Goal: Task Accomplishment & Management: Use online tool/utility

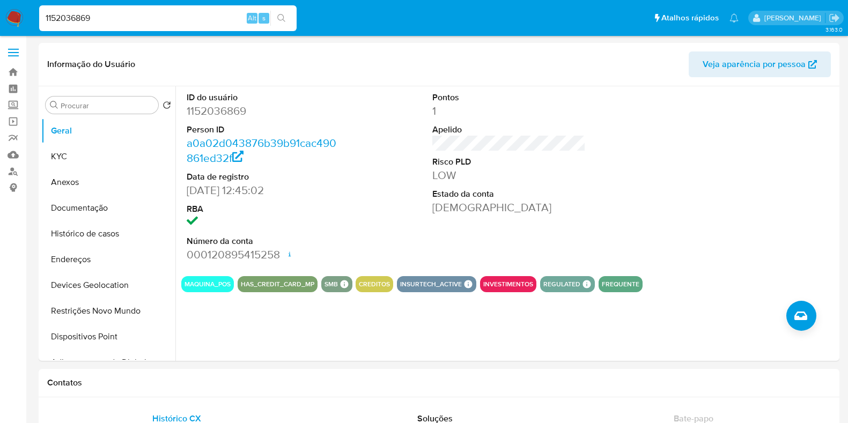
scroll to position [603, 0]
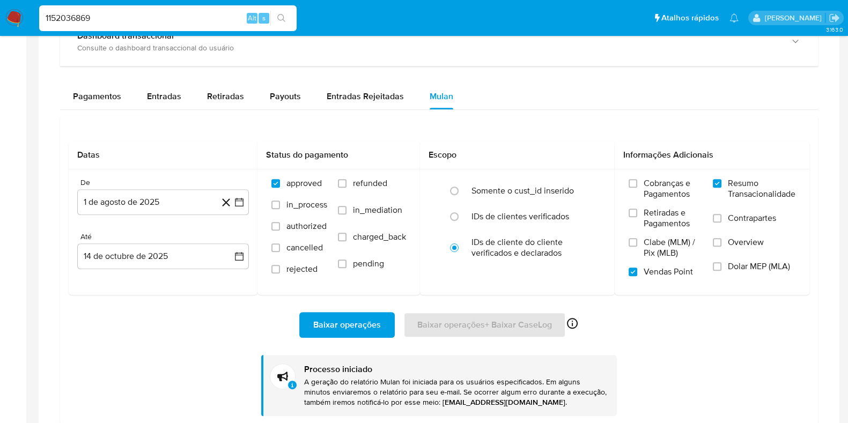
click at [152, 20] on input "1152036869" at bounding box center [167, 18] width 257 height 14
click at [170, 14] on input "1152036869" at bounding box center [167, 18] width 257 height 14
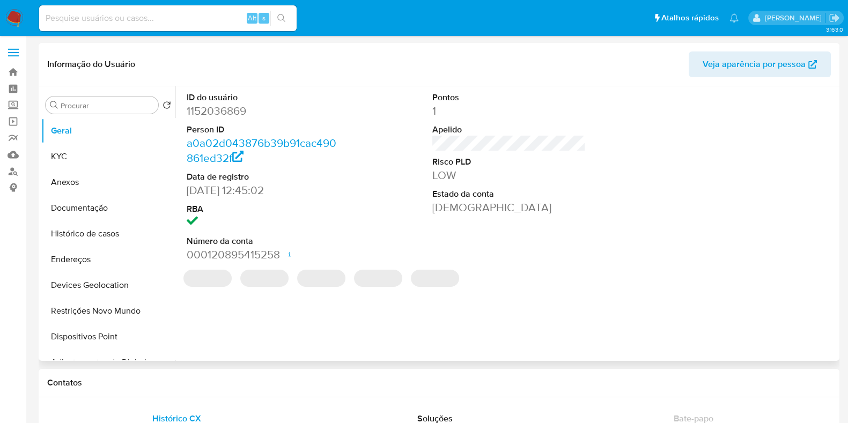
select select "10"
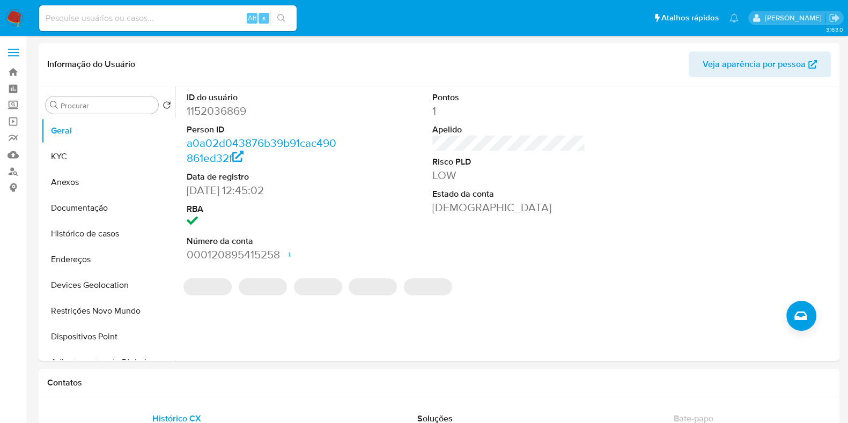
click at [190, 18] on input at bounding box center [167, 18] width 257 height 14
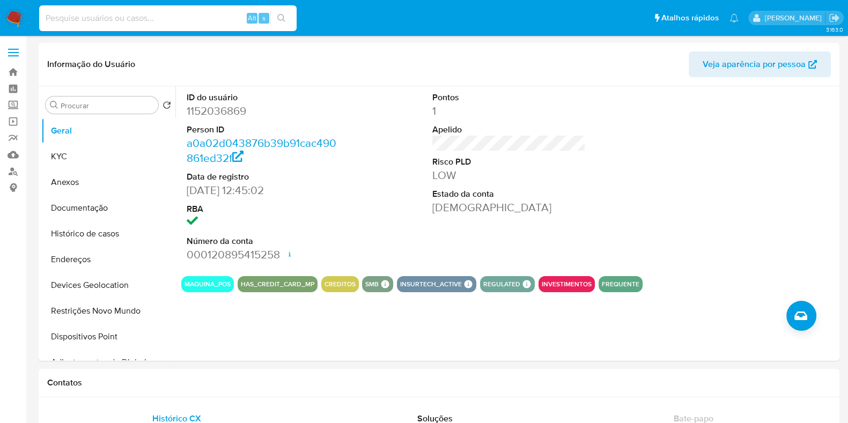
paste input "0nZaPFi88B7ulgcF6lsNZ82A"
type input "0nZaPFi88B7ulgcF6lsNZ82A"
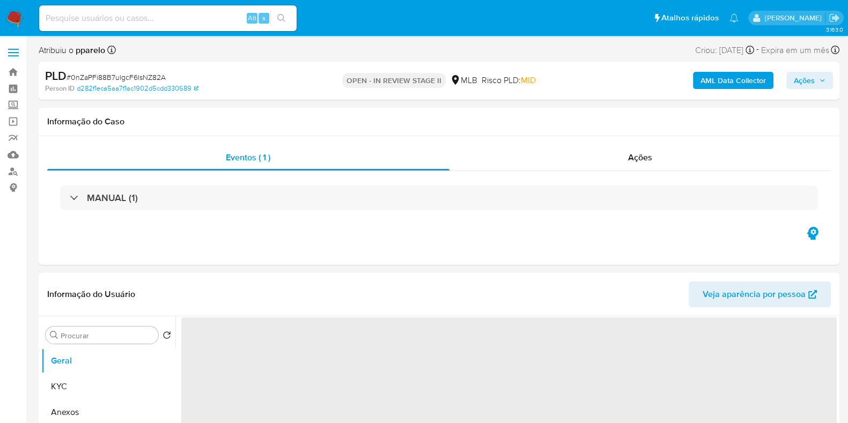
select select "10"
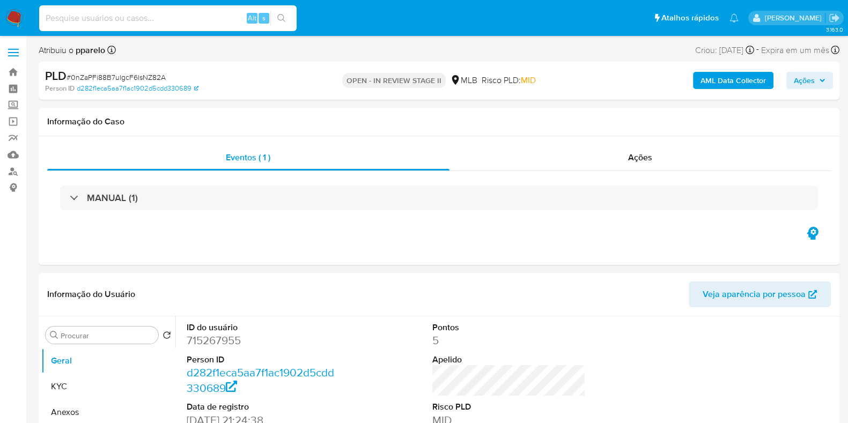
click at [180, 21] on input at bounding box center [167, 18] width 257 height 14
paste input "0nZaPFi88B7ulgcF6lsNZ82A"
type input "0nZaPFi88B7ulgcF6lsNZ82A"
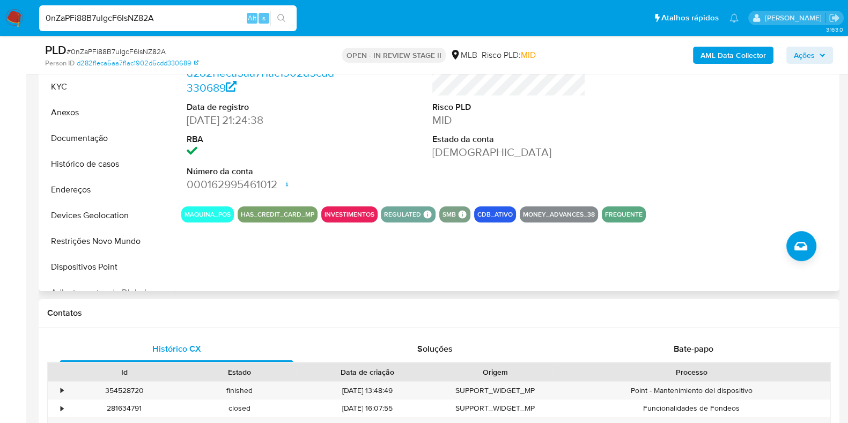
scroll to position [335, 0]
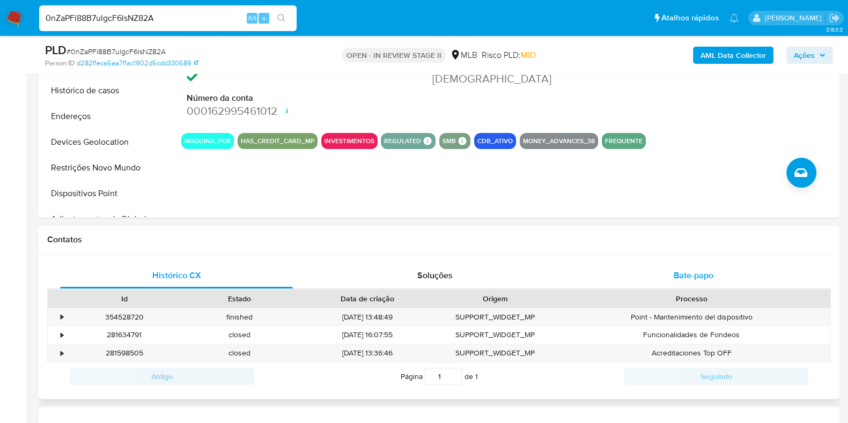
click at [676, 269] on span "Bate-papo" at bounding box center [693, 275] width 40 height 12
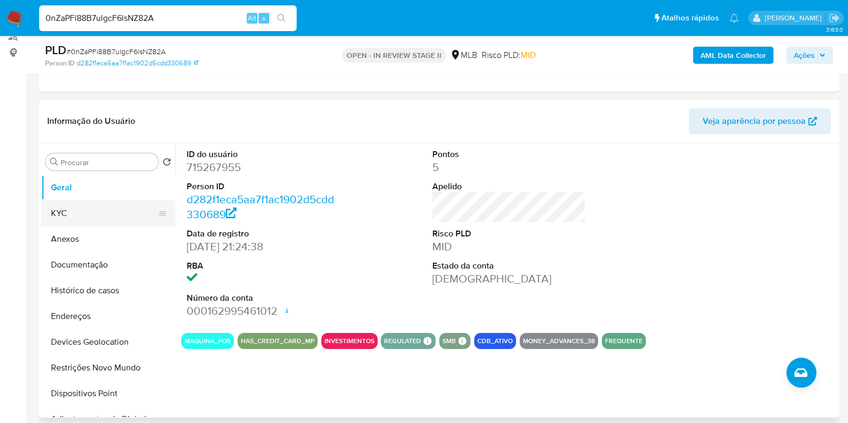
scroll to position [133, 0]
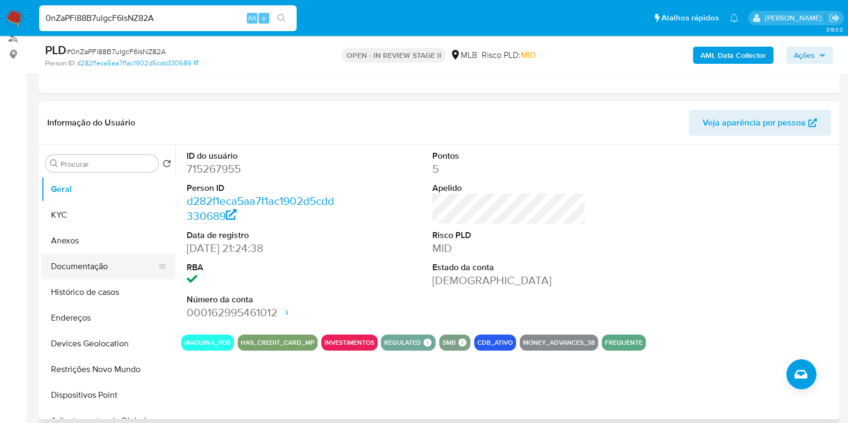
click at [99, 272] on button "Documentação" at bounding box center [103, 267] width 125 height 26
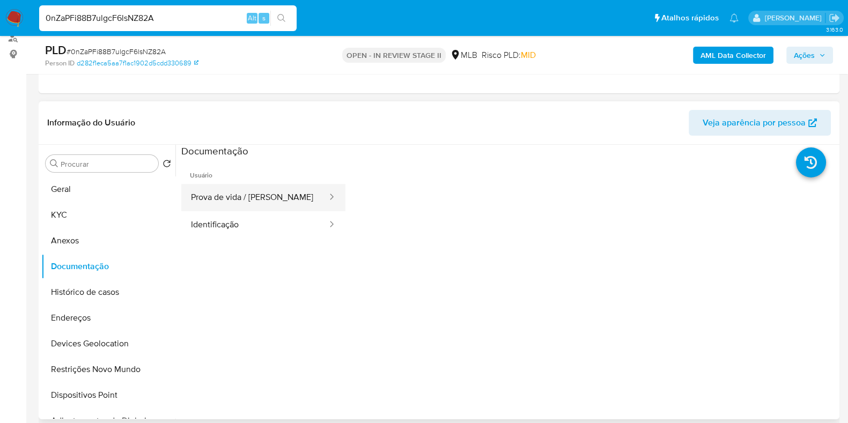
click at [281, 202] on button "Prova de vida / Selfie" at bounding box center [254, 197] width 147 height 27
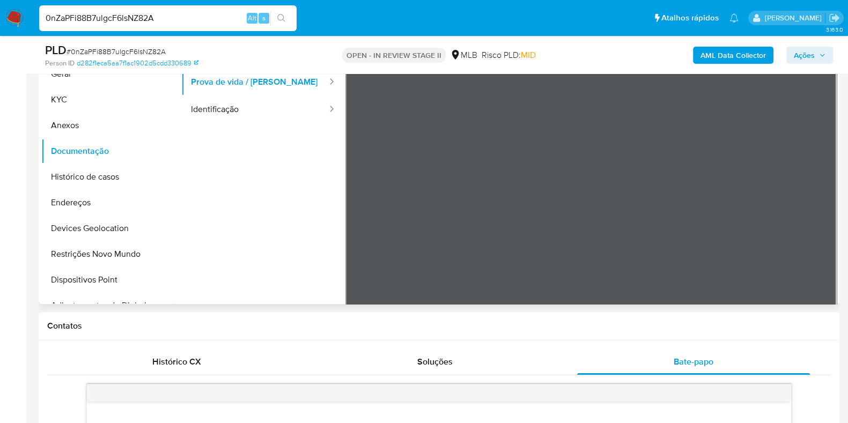
scroll to position [201, 0]
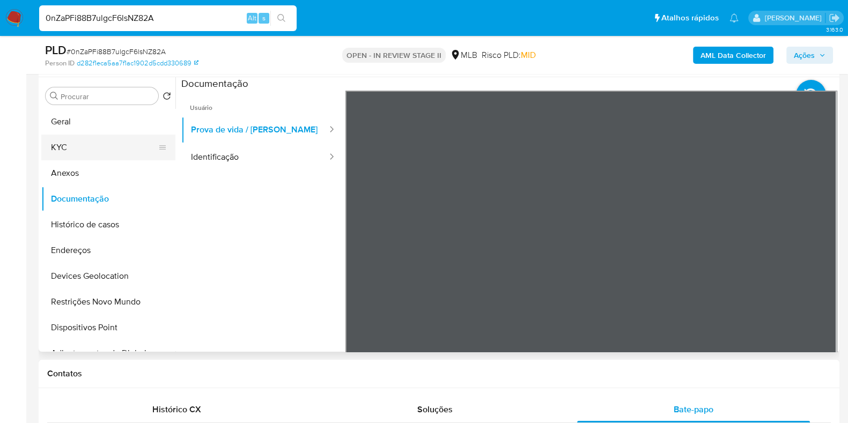
click at [82, 144] on button "KYC" at bounding box center [103, 148] width 125 height 26
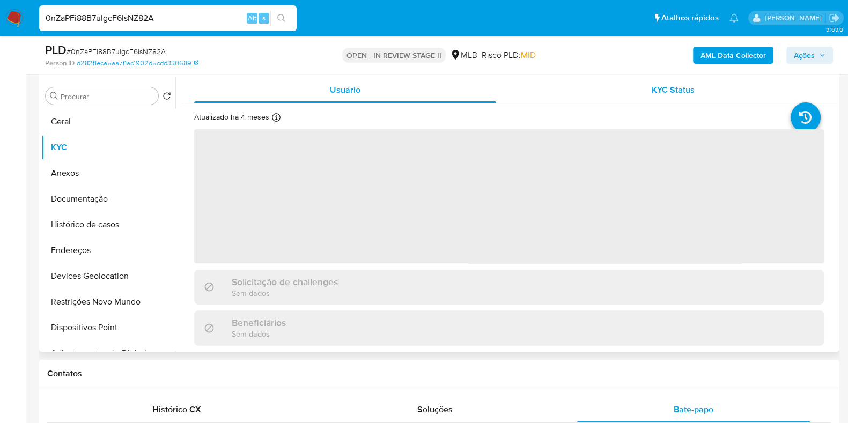
click at [664, 90] on span "KYC Status" at bounding box center [672, 90] width 43 height 12
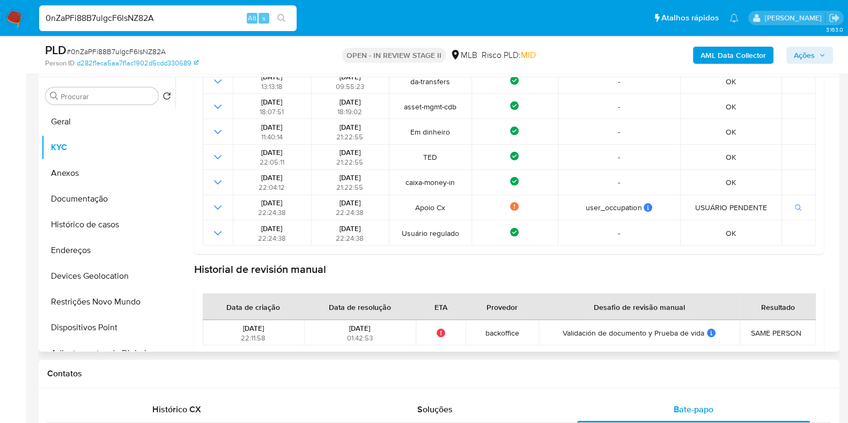
scroll to position [257, 0]
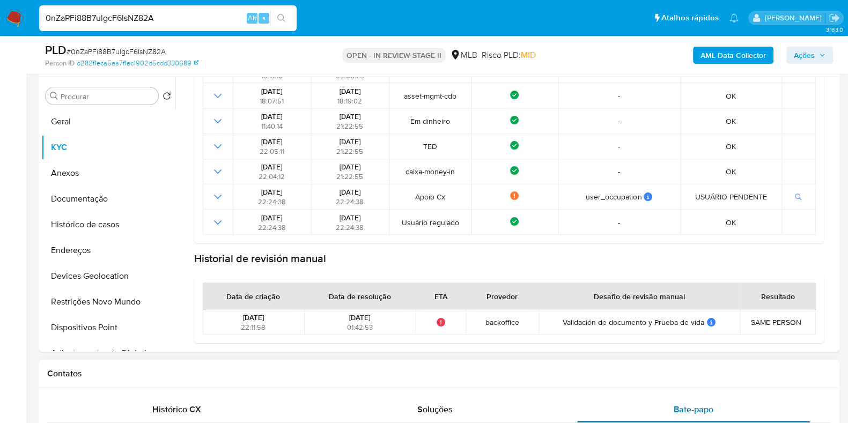
click at [693, 397] on div "Bate-papo" at bounding box center [693, 410] width 233 height 26
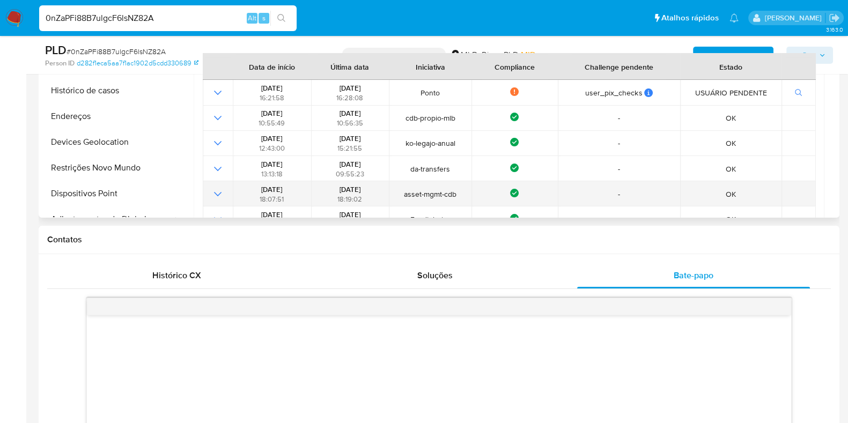
scroll to position [0, 0]
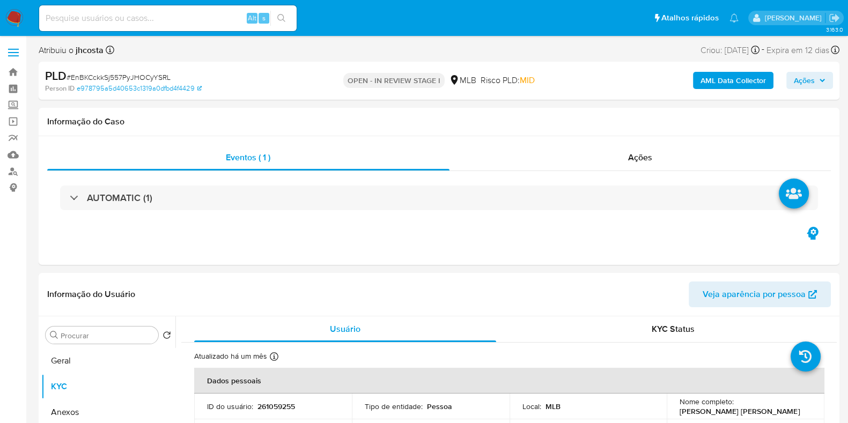
click at [138, 79] on span "# EnBKCckkSj557PyJHOCyYSRL" at bounding box center [118, 77] width 104 height 11
copy span "EnBKCckkSj557PyJHOCyYSRL"
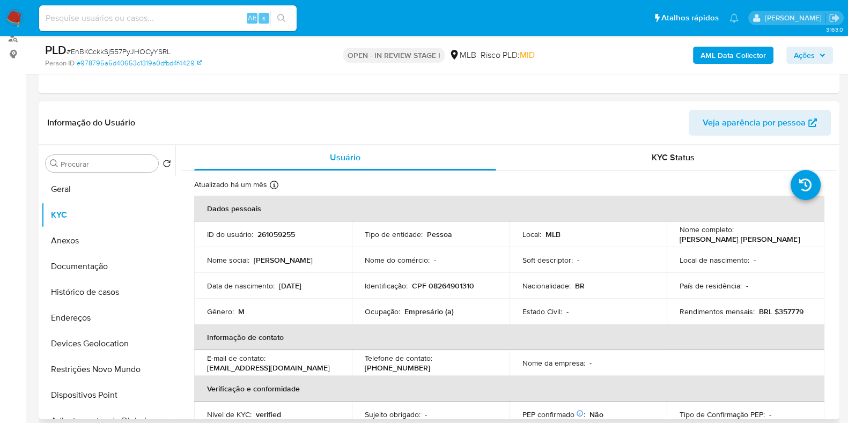
click at [188, 101] on div "Informação do Usuário Veja aparência por pessoa" at bounding box center [439, 122] width 800 height 43
click at [807, 49] on span "Ações" at bounding box center [803, 55] width 21 height 17
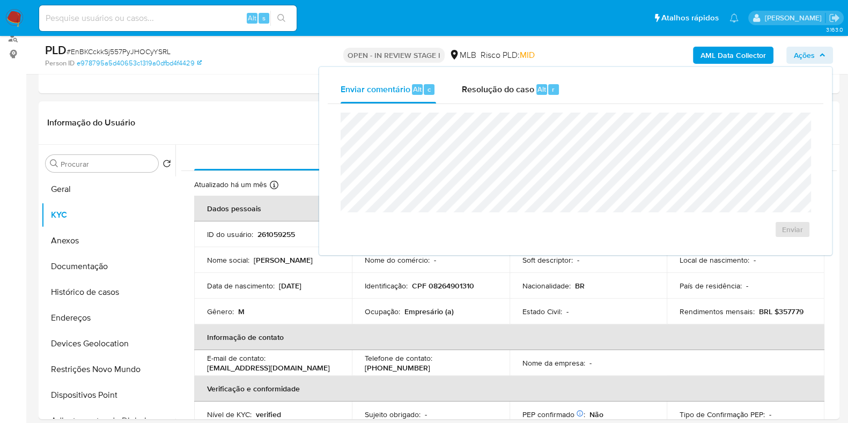
drag, startPoint x: 506, startPoint y: 79, endPoint x: 498, endPoint y: 103, distance: 25.3
click at [505, 84] on div "Resolução do caso Alt r" at bounding box center [511, 90] width 98 height 28
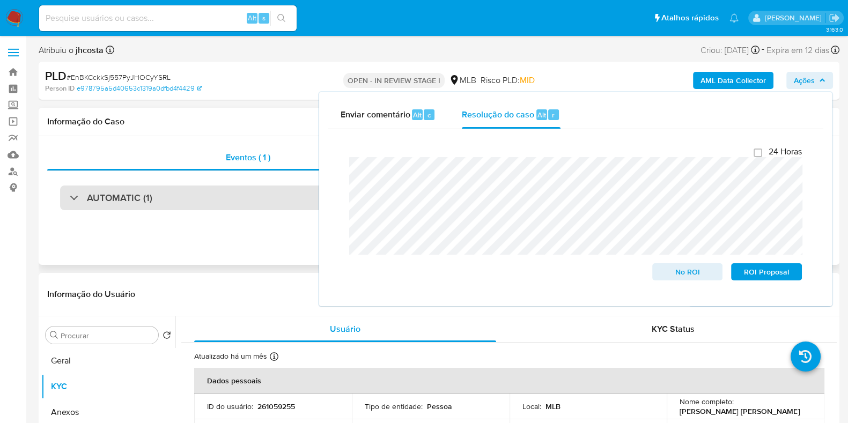
click at [133, 203] on h3 "AUTOMATIC (1)" at bounding box center [119, 198] width 65 height 12
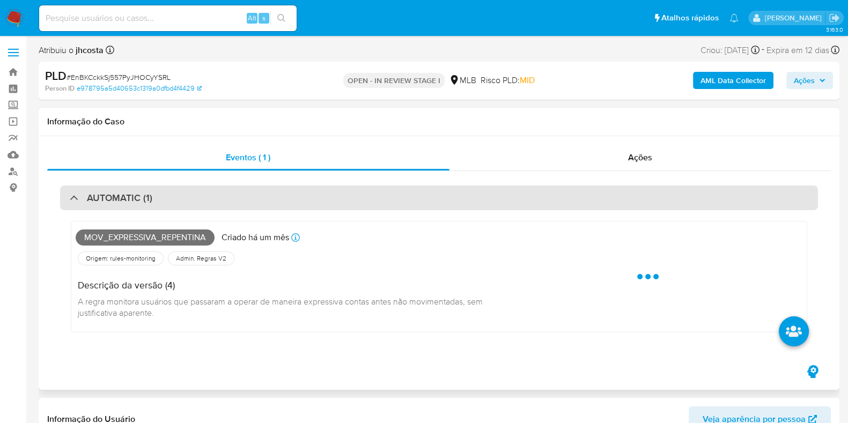
click at [134, 200] on h3 "AUTOMATIC (1)" at bounding box center [119, 198] width 65 height 12
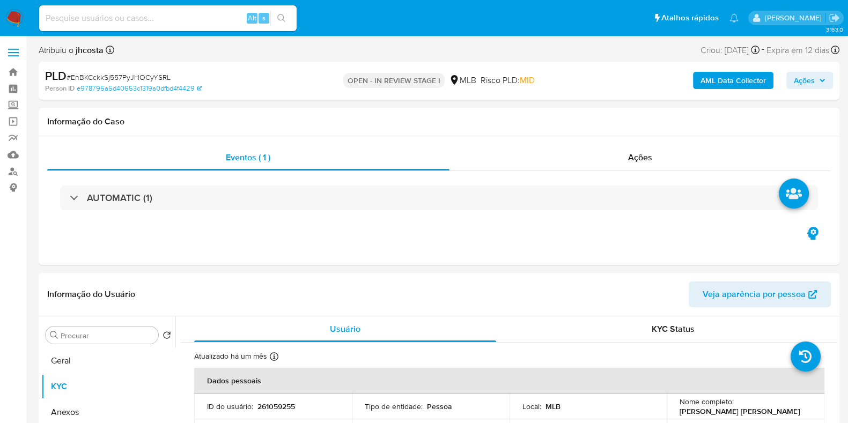
click at [809, 84] on span "Ações" at bounding box center [803, 80] width 21 height 17
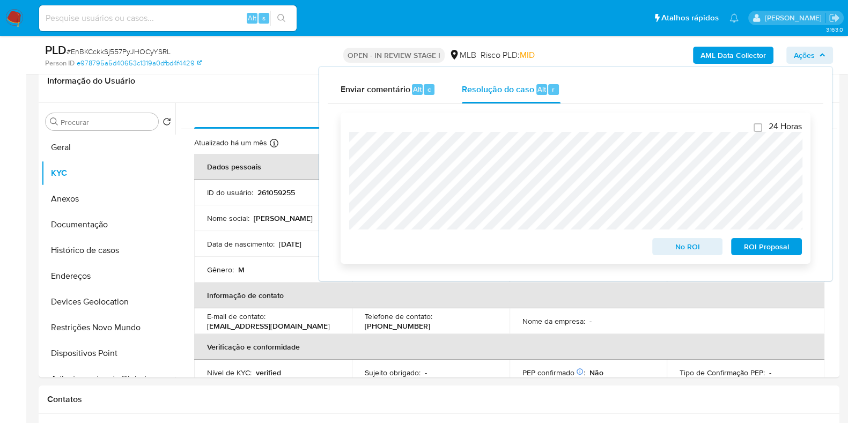
scroll to position [201, 0]
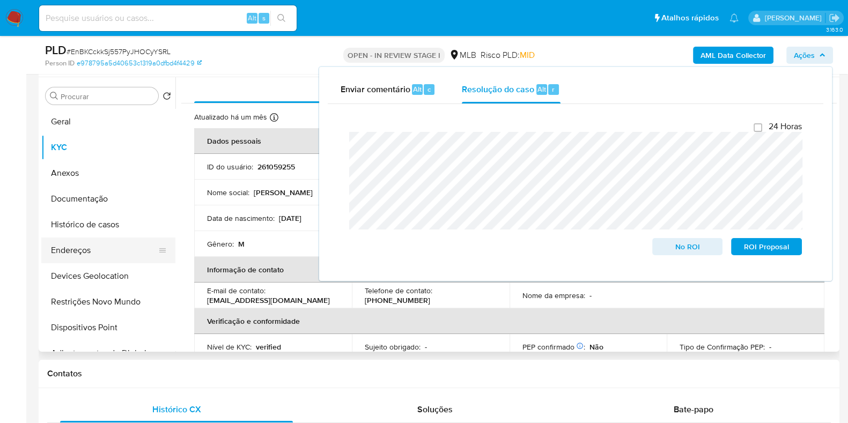
click at [86, 250] on button "Endereços" at bounding box center [103, 250] width 125 height 26
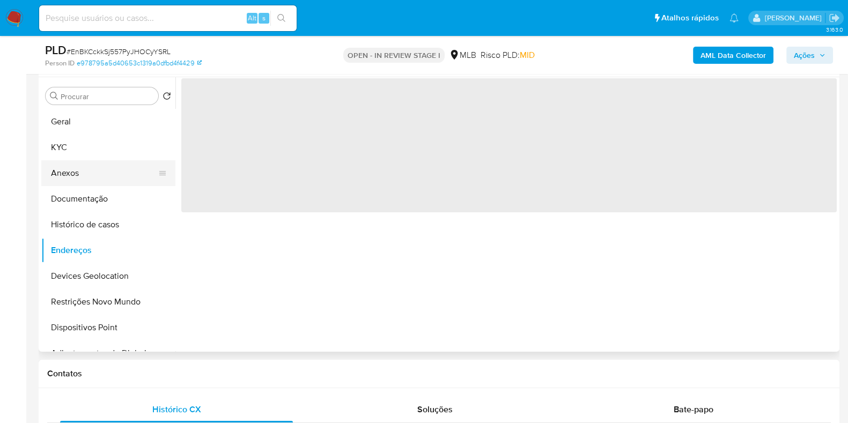
click at [78, 169] on button "Anexos" at bounding box center [103, 173] width 125 height 26
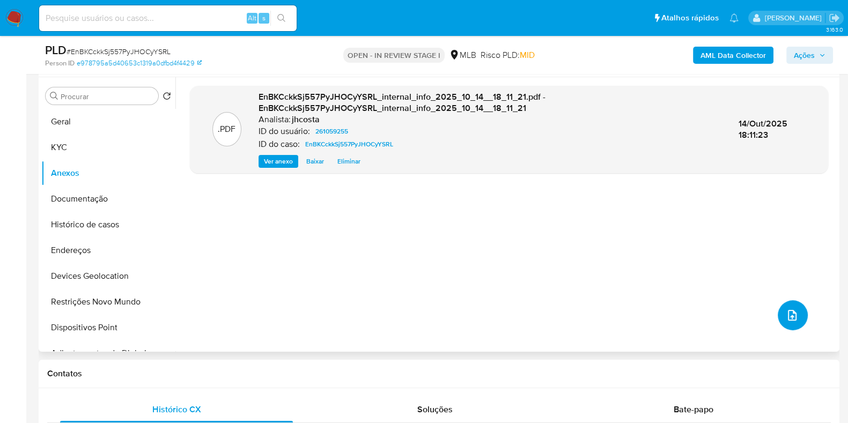
click at [786, 314] on icon "upload-file" at bounding box center [791, 315] width 13 height 13
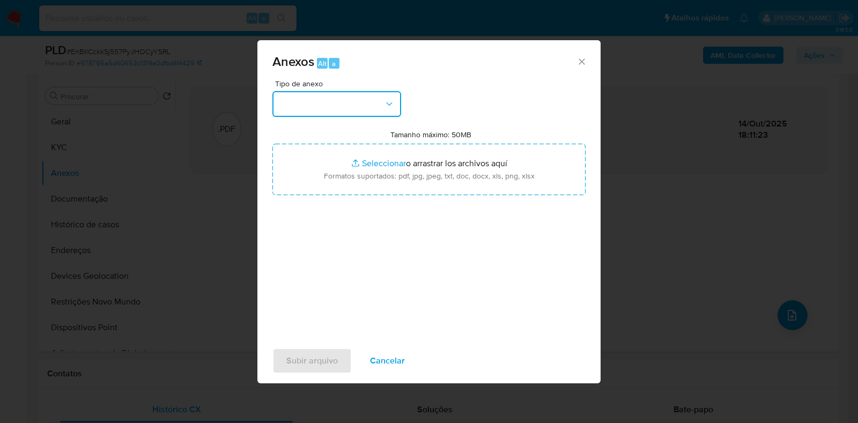
click at [375, 100] on button "button" at bounding box center [336, 104] width 129 height 26
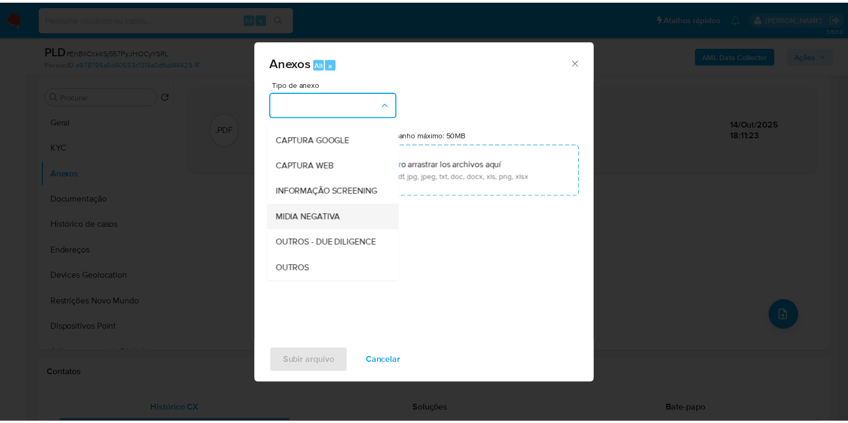
scroll to position [66, 0]
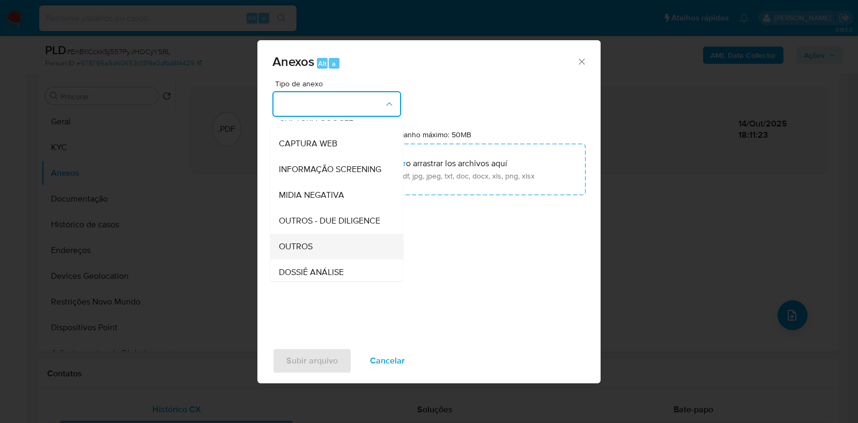
click at [310, 259] on div "OUTROS" at bounding box center [333, 247] width 109 height 26
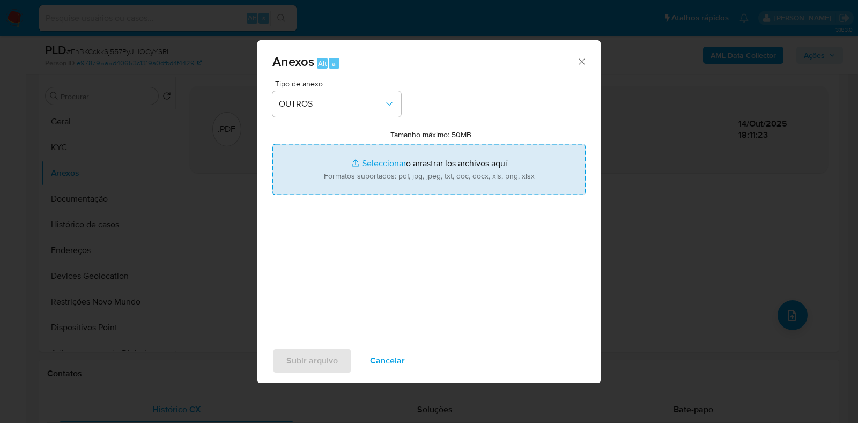
click at [417, 181] on input "Tamanho máximo: 50MB Seleccionar archivos" at bounding box center [428, 169] width 313 height 51
type input "C:\fakepath\Mulan 261059255_2025_10_13_14_34_43.xlsx"
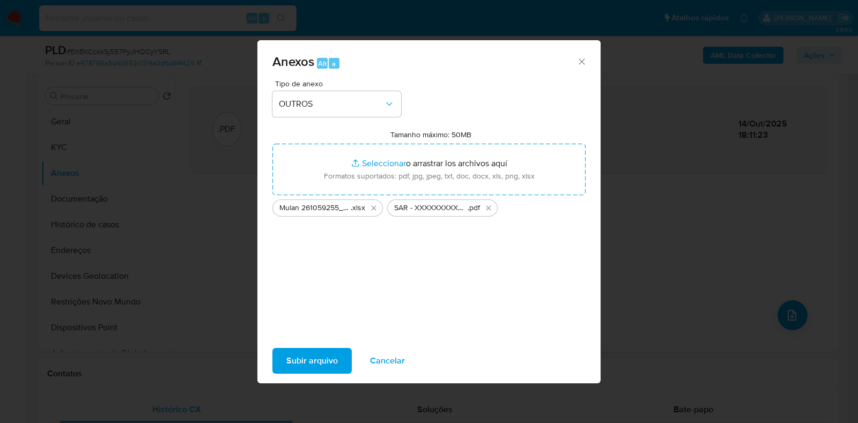
click at [316, 356] on span "Subir arquivo" at bounding box center [311, 361] width 51 height 24
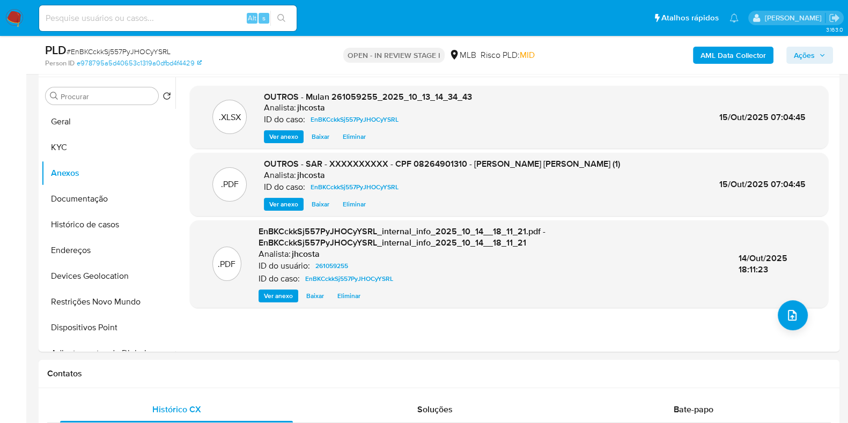
click at [812, 56] on span "Ações" at bounding box center [803, 55] width 21 height 17
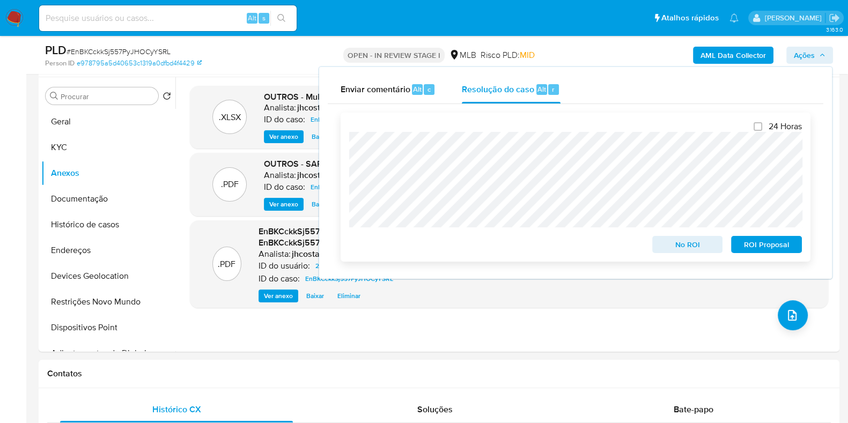
click at [775, 245] on span "ROI Proposal" at bounding box center [766, 244] width 56 height 15
click at [146, 47] on span "# EnBKCckkSj557PyJHOCyYSRL" at bounding box center [118, 51] width 104 height 11
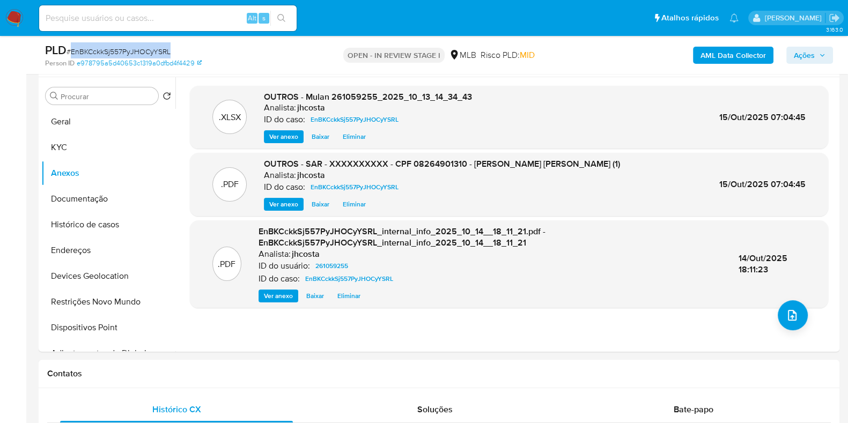
click at [147, 44] on div "PLD # EnBKCckkSj557PyJHOCyYSRL" at bounding box center [174, 50] width 258 height 16
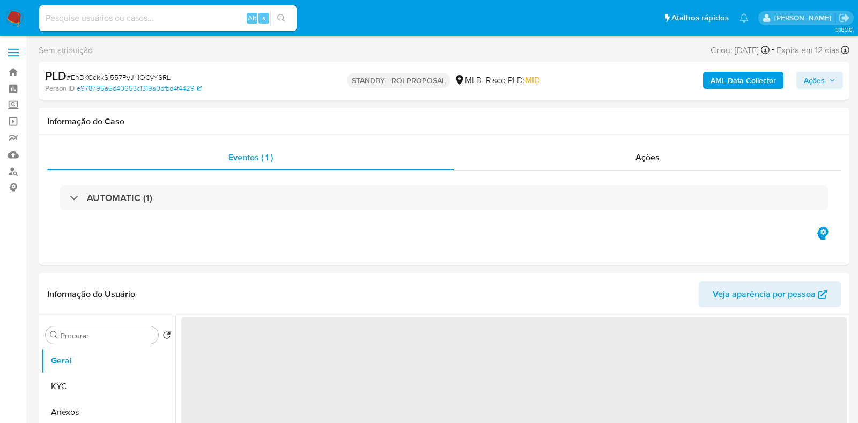
select select "10"
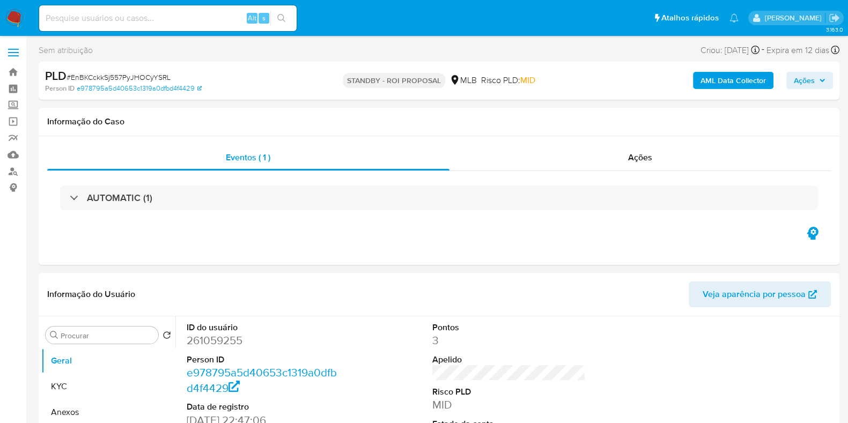
click at [141, 76] on span "# EnBKCckkSj557PyJHOCyYSRL" at bounding box center [118, 77] width 104 height 11
click at [139, 76] on span "# EnBKCckkSj557PyJHOCyYSRL" at bounding box center [118, 77] width 104 height 11
copy span "EnBKCckkSj557PyJHOCyYSRL"
click at [14, 17] on img at bounding box center [14, 18] width 18 height 18
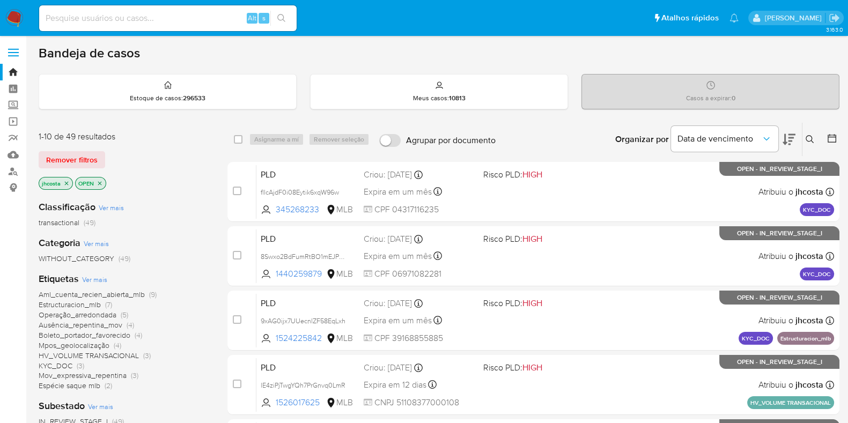
click at [827, 137] on icon at bounding box center [831, 138] width 11 height 11
click at [829, 135] on icon at bounding box center [831, 138] width 9 height 9
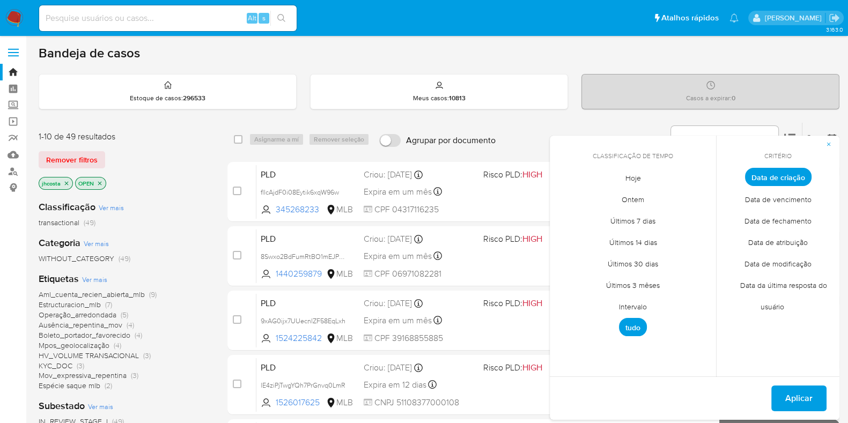
click at [637, 308] on span "Intervalo" at bounding box center [632, 306] width 50 height 22
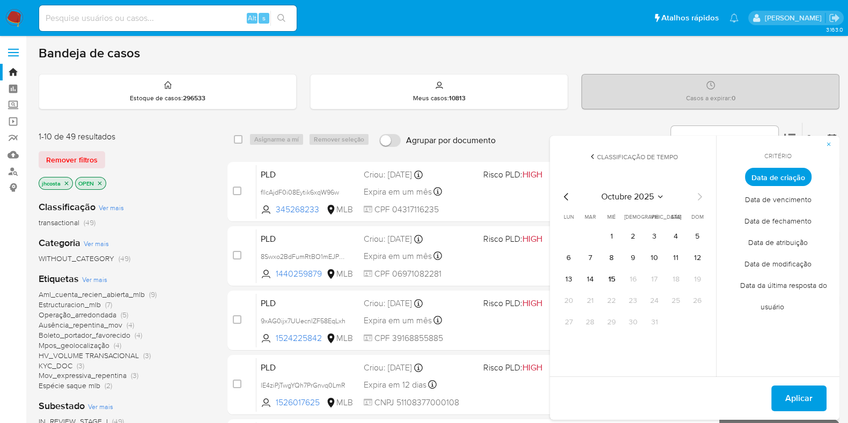
click at [570, 192] on icon "Mes anterior" at bounding box center [566, 196] width 13 height 13
click at [574, 233] on button "1" at bounding box center [568, 236] width 17 height 17
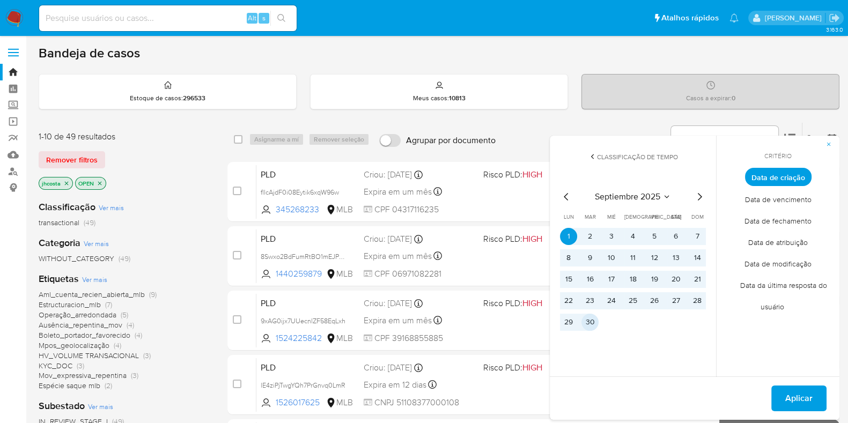
click at [592, 325] on button "30" at bounding box center [589, 322] width 17 height 17
click at [805, 396] on span "Aplicar" at bounding box center [798, 399] width 27 height 24
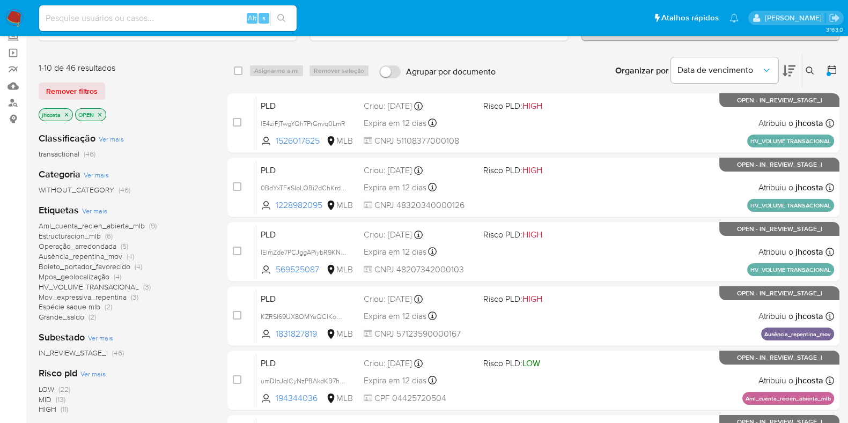
scroll to position [58, 0]
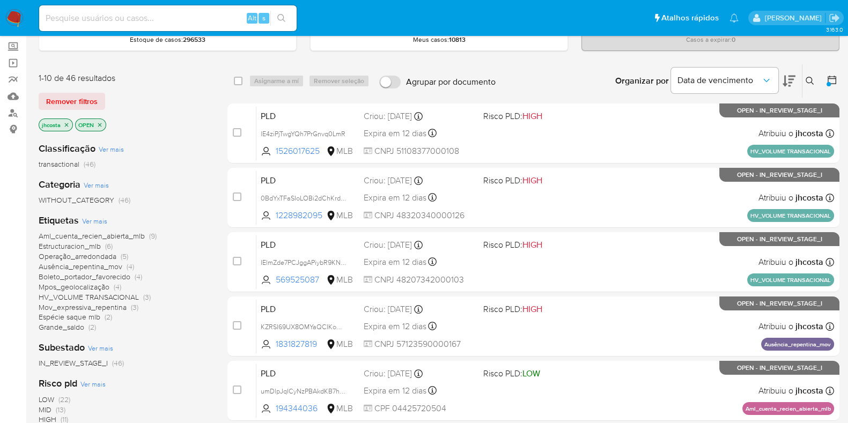
click at [99, 258] on span "Operação_arredondada" at bounding box center [78, 256] width 78 height 11
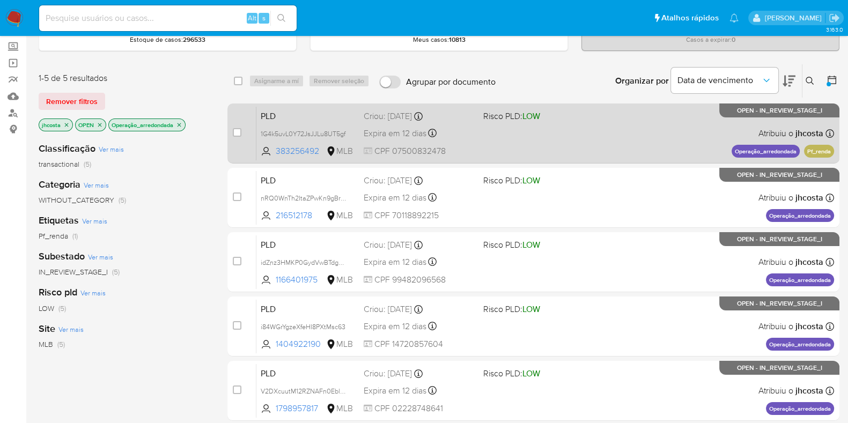
click at [540, 142] on div "PLD 1G4k5uvL0Y72JsJJLu8UT5gf 383256492 MLB Risco PLD: LOW Criou: 12/09/2025 Cri…" at bounding box center [544, 133] width 577 height 54
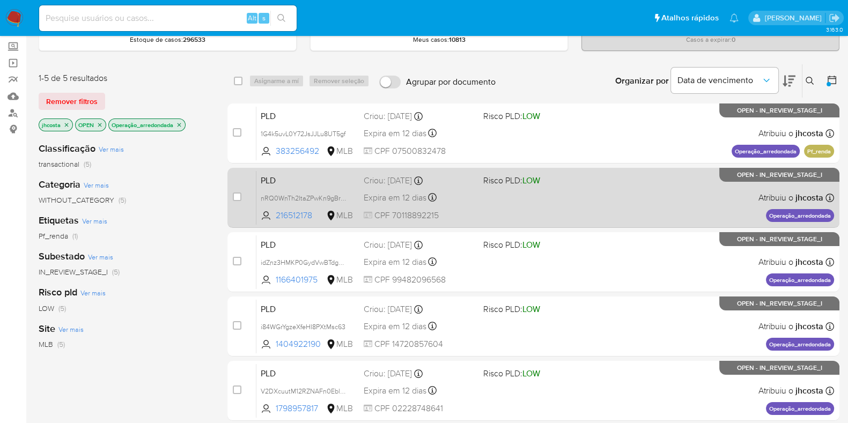
click at [519, 206] on div "PLD nRQ0WnTh2ItaZPwKn9gBrWZi 216512178 MLB Risco PLD: LOW Criou: 12/09/2025 Cri…" at bounding box center [544, 197] width 577 height 54
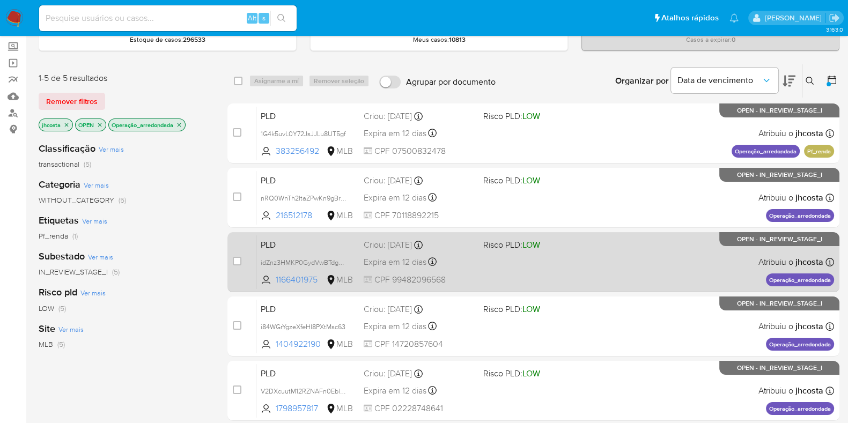
click at [470, 274] on span "CPF 99482096568" at bounding box center [418, 280] width 111 height 12
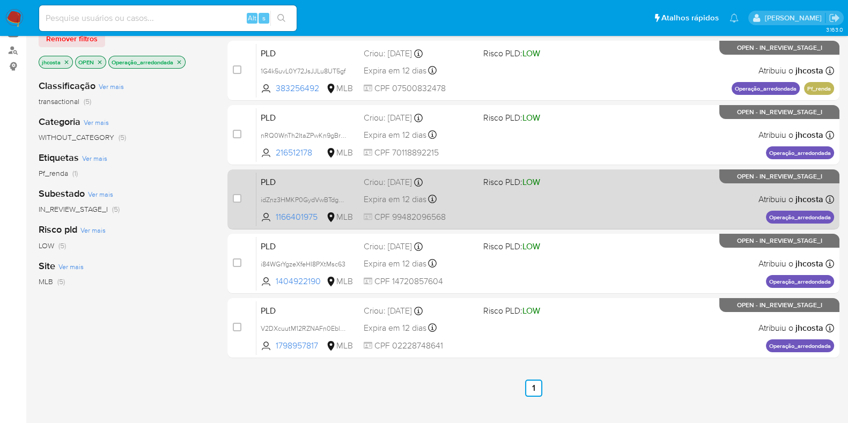
scroll to position [193, 0]
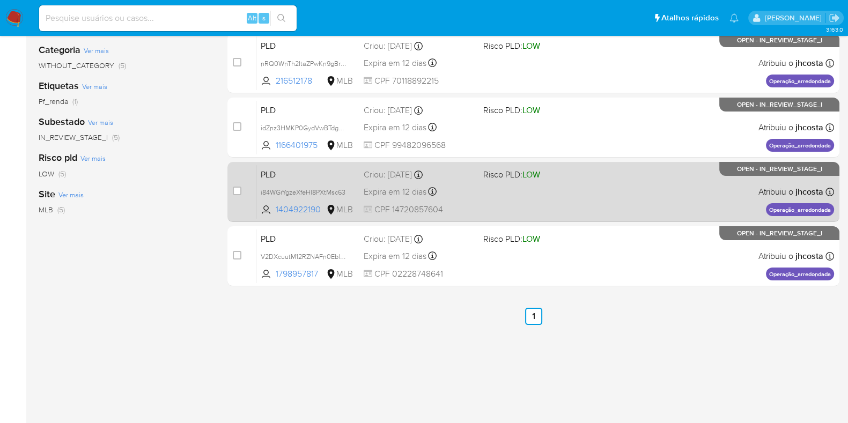
click at [448, 199] on div "PLD i84WGrYgzeXfeHI8PXtMsc63 1404922190 MLB Risco PLD: LOW Criou: 12/09/2025 Cr…" at bounding box center [544, 192] width 577 height 54
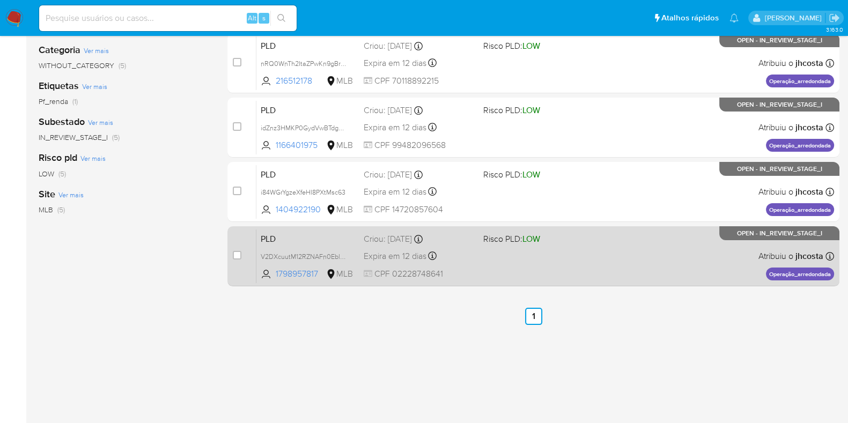
click at [456, 261] on div "Expira em 12 dias Expira em 27/10/2025 00:07:52" at bounding box center [418, 256] width 111 height 14
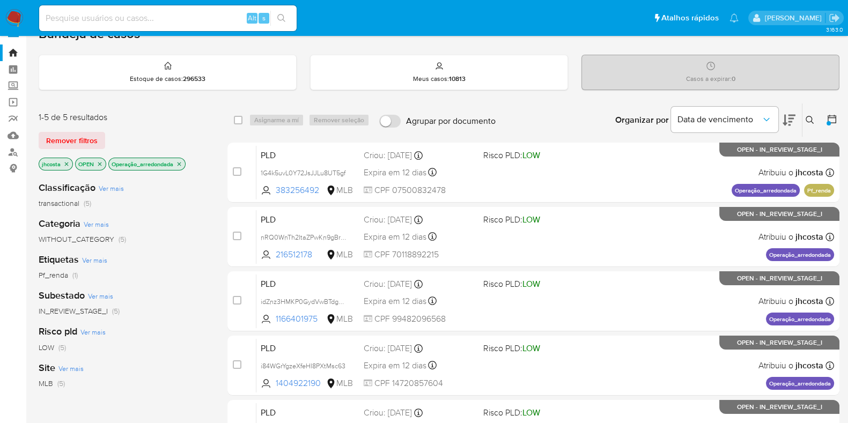
scroll to position [0, 0]
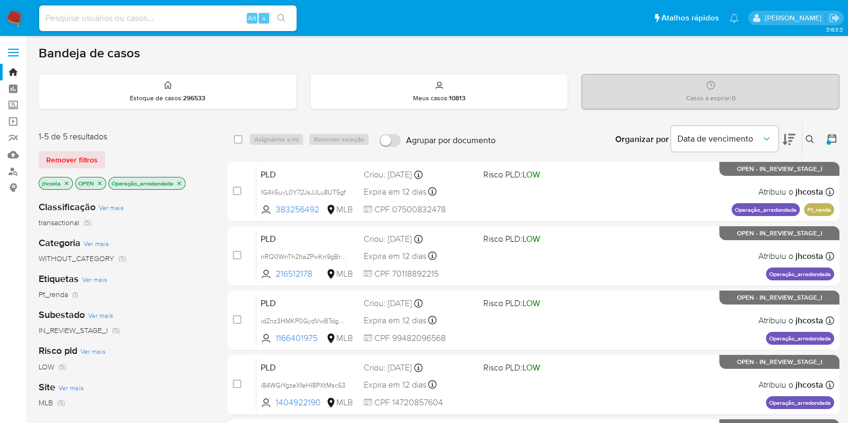
click at [181, 181] on icon "close-filter" at bounding box center [179, 183] width 4 height 4
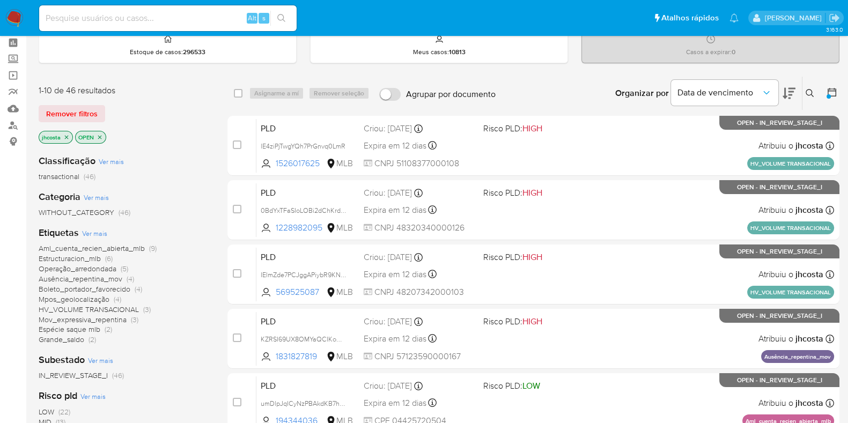
scroll to position [66, 0]
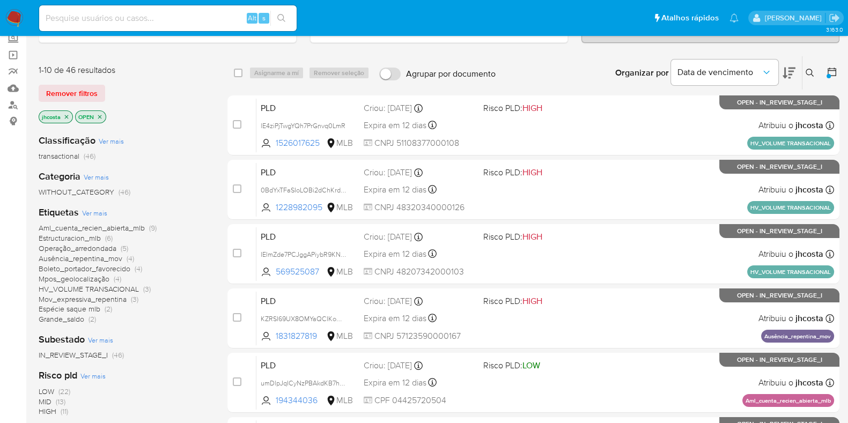
click at [101, 225] on span "Aml_cuenta_recien_abierta_mlb" at bounding box center [92, 227] width 106 height 11
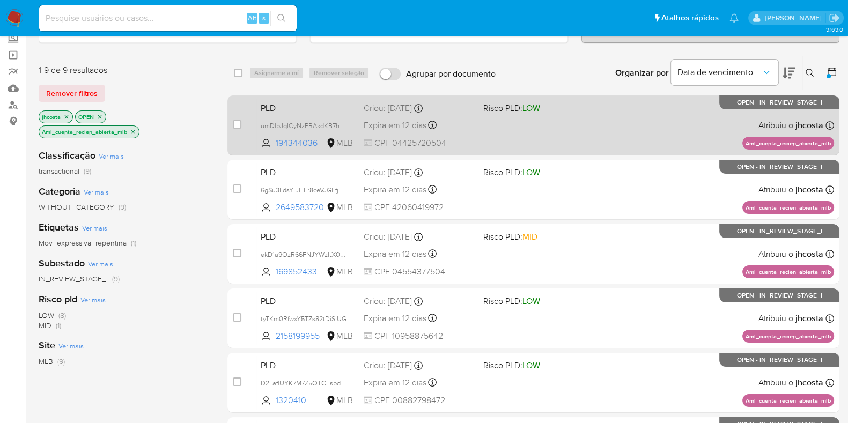
click at [517, 128] on div "PLD umDlpJqICyNzPBAkdKB7heOR 194344036 MLB Risco PLD: LOW Criou: 12/09/2025 Cri…" at bounding box center [544, 125] width 577 height 54
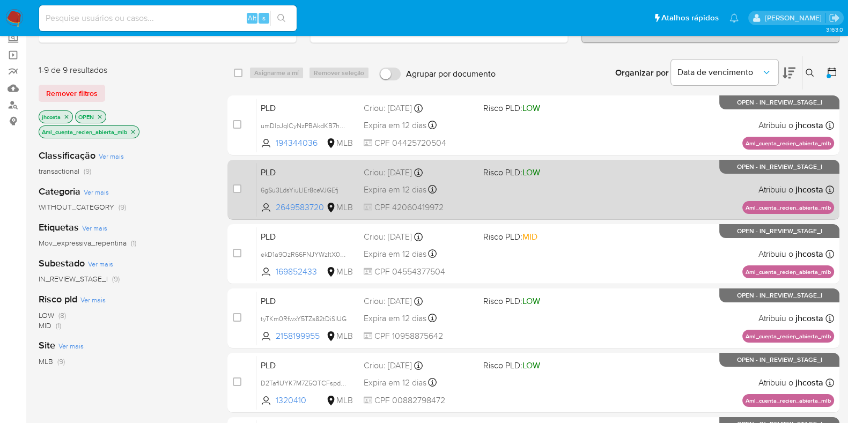
click at [470, 188] on div "Expira em 12 dias Expira em 27/10/2025 00:38:56" at bounding box center [418, 189] width 111 height 14
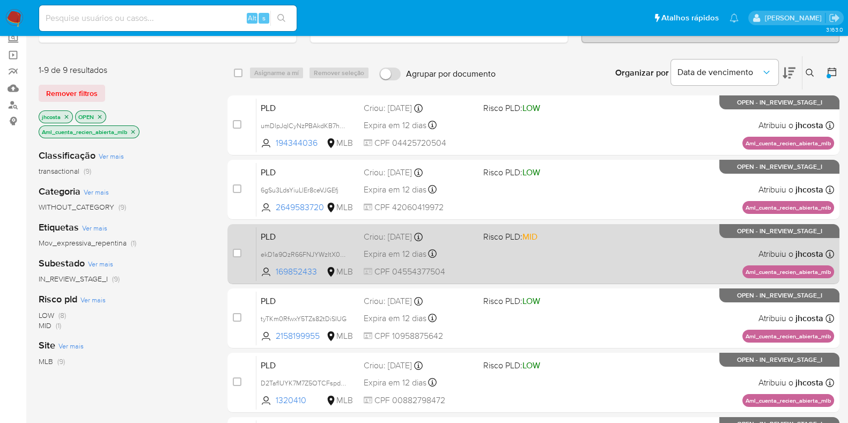
click at [495, 241] on div "PLD ekD1a9OzR66FNJYWzItX07FI 169852433 MLB Risco PLD: MID Criou: 12/09/2025 Cri…" at bounding box center [544, 254] width 577 height 54
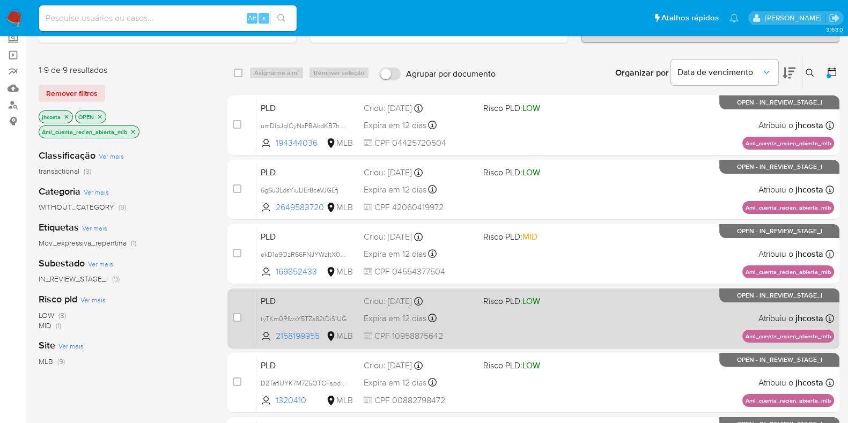
click at [460, 301] on div "Criou: 12/09/2025 Criou: 12/09/2025 00:36:59" at bounding box center [418, 301] width 111 height 12
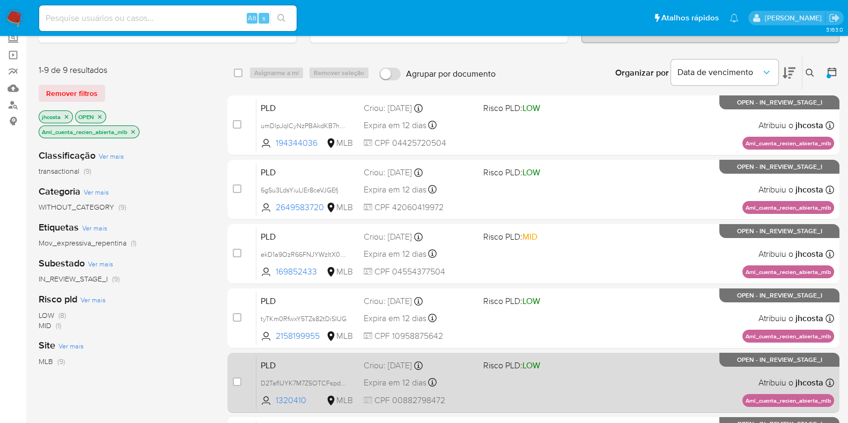
click at [463, 380] on div "Expira em 12 dias Expira em 27/10/2025 00:31:44" at bounding box center [418, 382] width 111 height 14
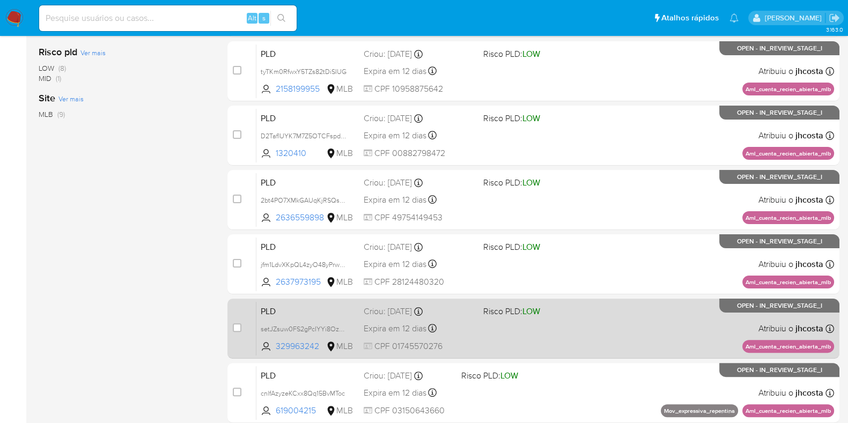
scroll to position [335, 0]
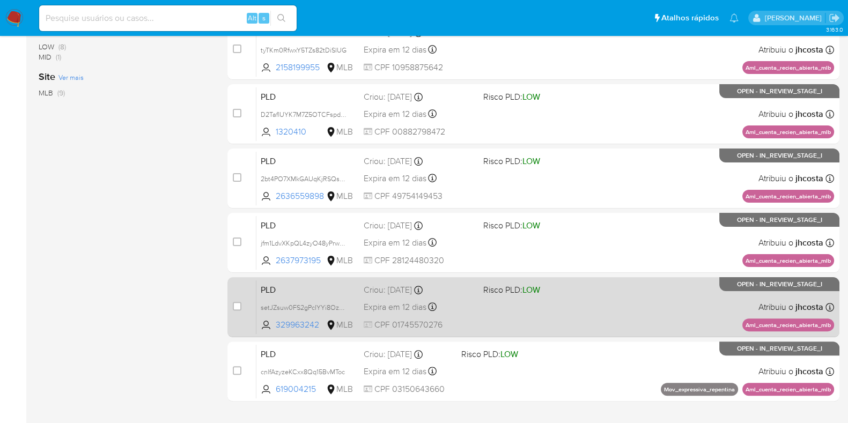
click at [483, 308] on div "PLD setJZsuw0FS2gPcIYYi8Ozpm 329963242 MLB Risco PLD: LOW Criou: 12/09/2025 Cri…" at bounding box center [544, 307] width 577 height 54
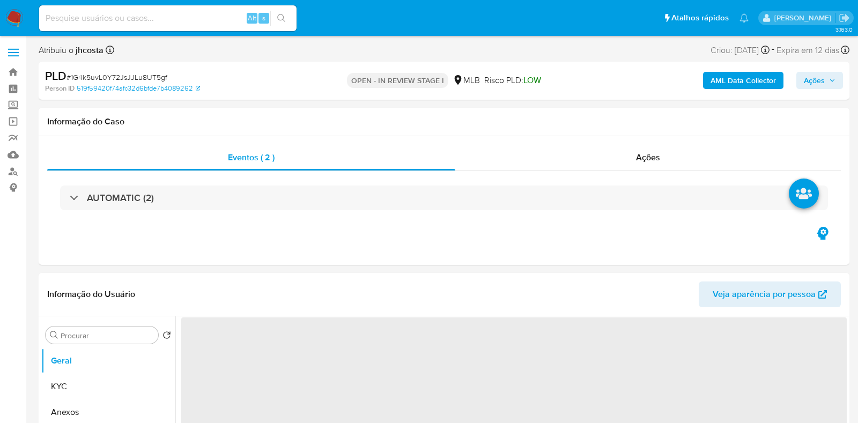
select select "10"
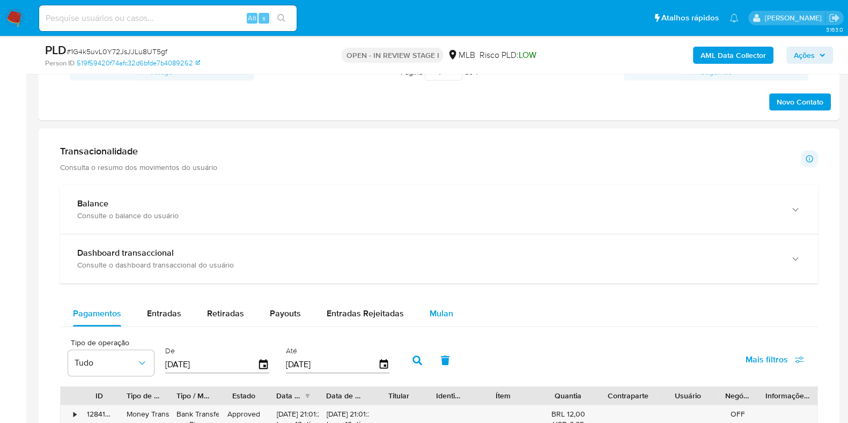
click at [429, 307] on span "Mulan" at bounding box center [441, 313] width 24 height 12
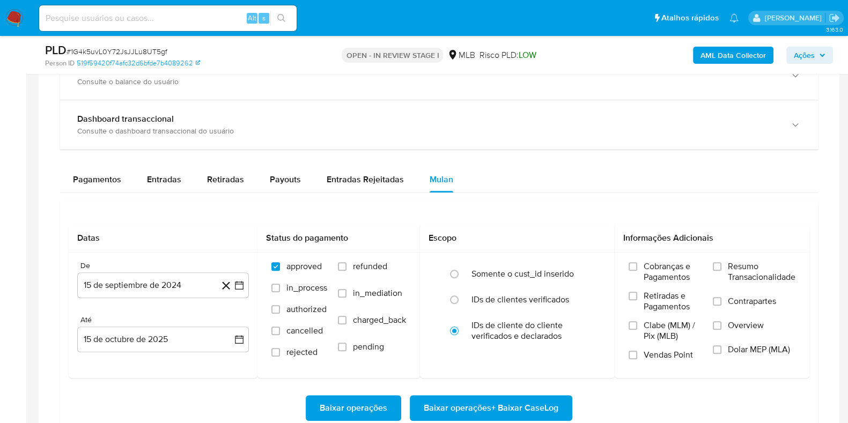
scroll to position [804, 0]
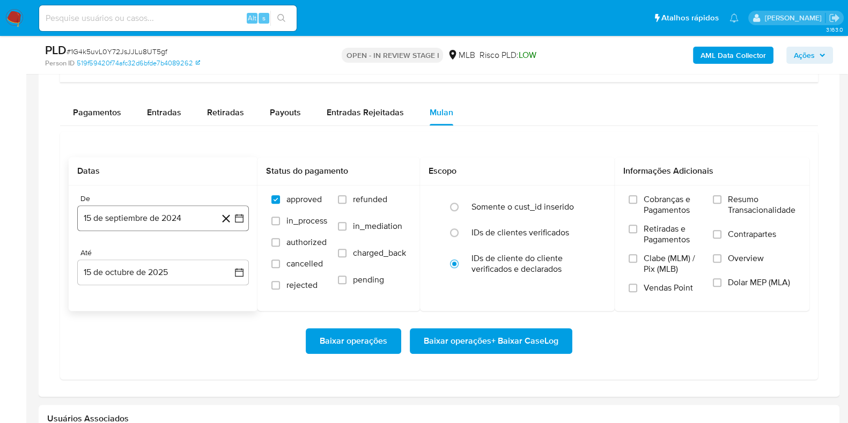
click at [172, 217] on button "15 de septiembre de 2024" at bounding box center [163, 218] width 172 height 26
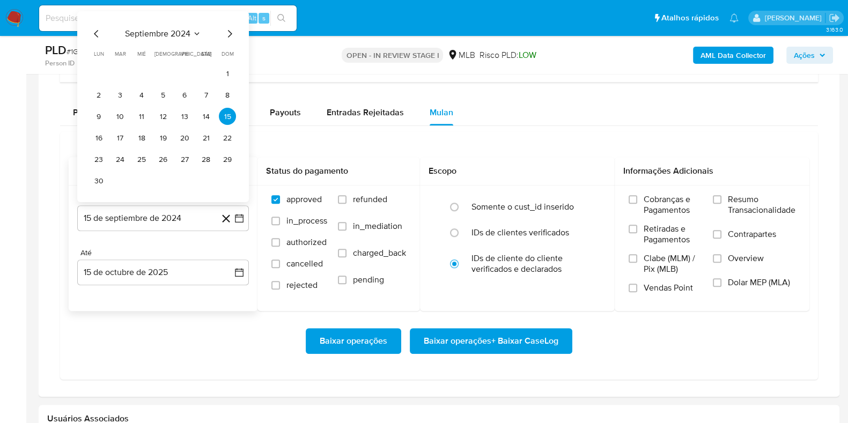
click at [188, 28] on span "septiembre 2024" at bounding box center [157, 33] width 65 height 11
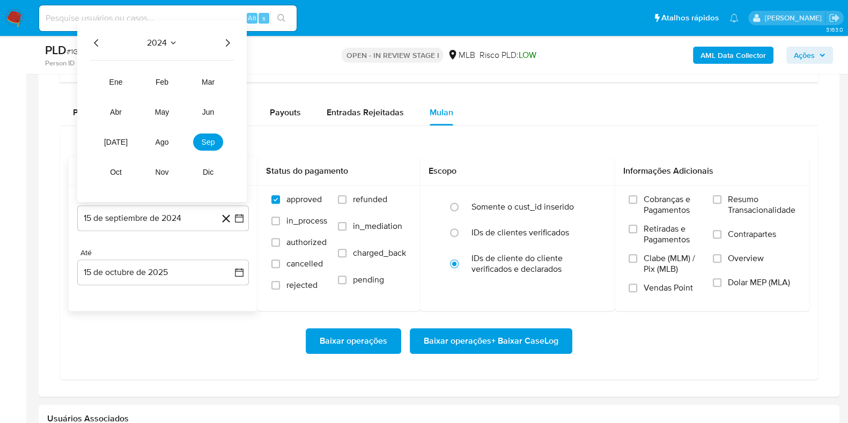
click at [225, 39] on icon "Año siguiente" at bounding box center [227, 42] width 13 height 13
drag, startPoint x: 165, startPoint y: 144, endPoint x: 162, endPoint y: 136, distance: 9.0
click at [164, 144] on span "ago" at bounding box center [161, 142] width 13 height 9
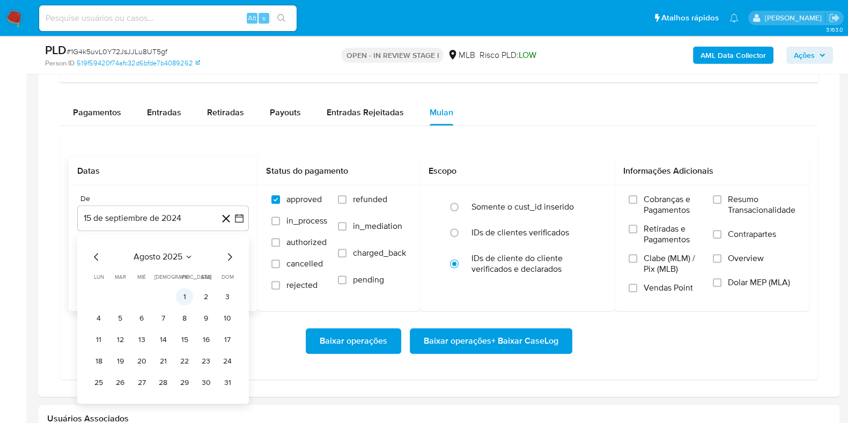
click at [187, 298] on button "1" at bounding box center [184, 296] width 17 height 17
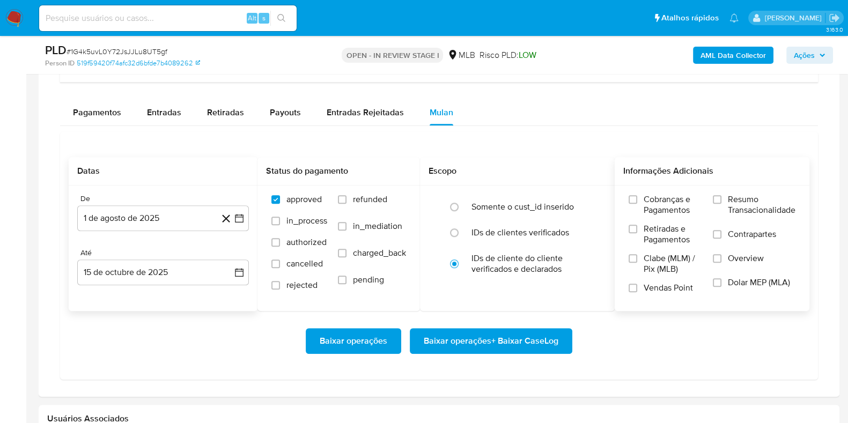
click at [743, 205] on span "Resumo Transacionalidade" at bounding box center [761, 204] width 68 height 21
click at [721, 204] on input "Resumo Transacionalidade" at bounding box center [716, 199] width 9 height 9
click at [495, 340] on span "Baixar operações + Baixar CaseLog" at bounding box center [490, 341] width 135 height 24
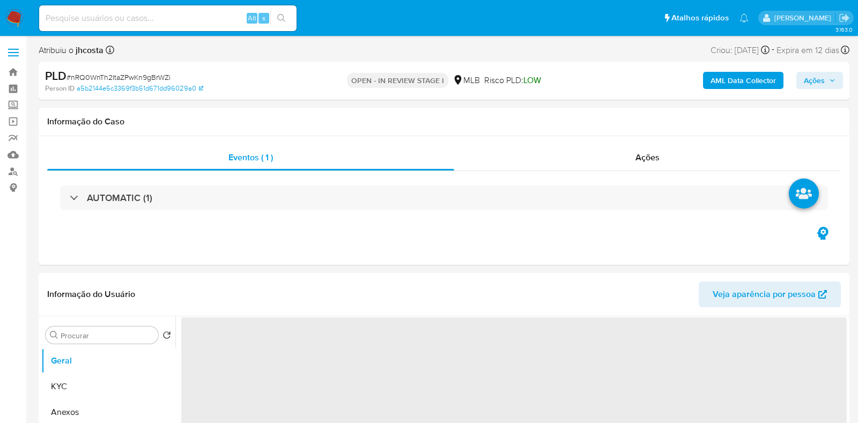
select select "10"
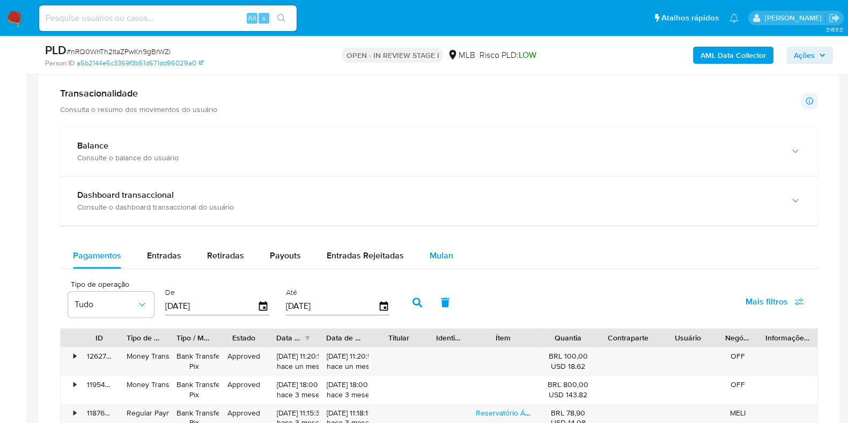
scroll to position [737, 0]
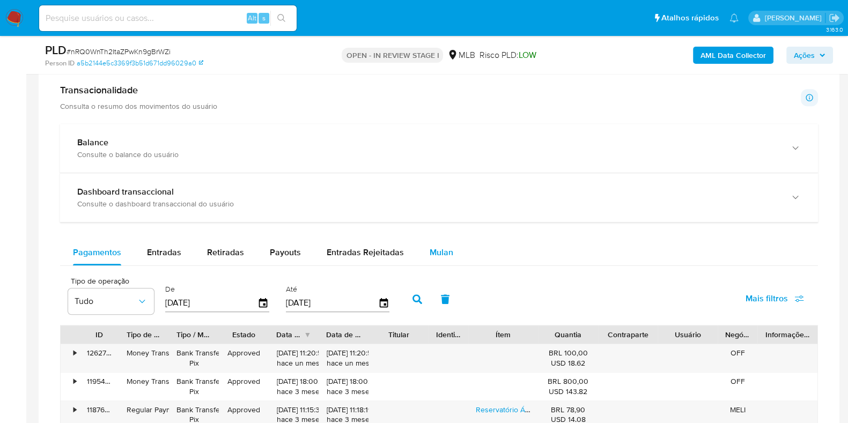
click at [437, 255] on span "Mulan" at bounding box center [441, 252] width 24 height 12
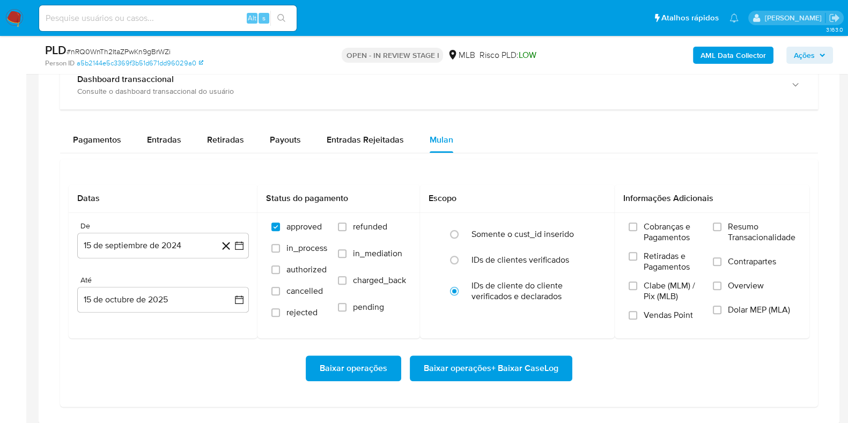
scroll to position [871, 0]
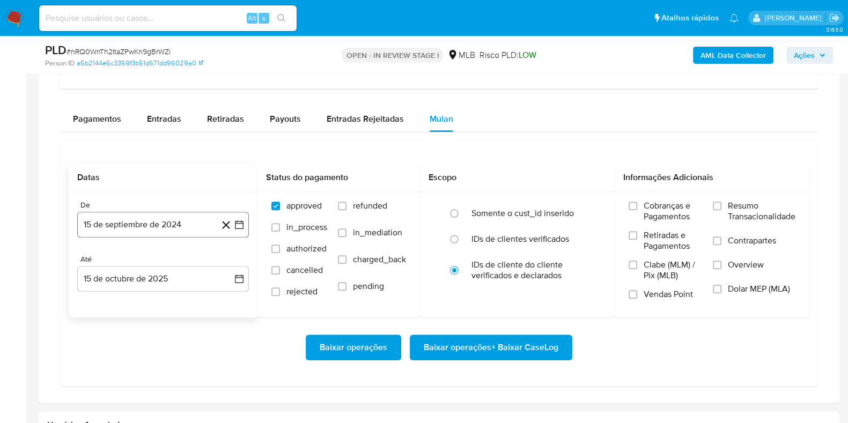
click at [149, 213] on button "15 de septiembre de 2024" at bounding box center [163, 225] width 172 height 26
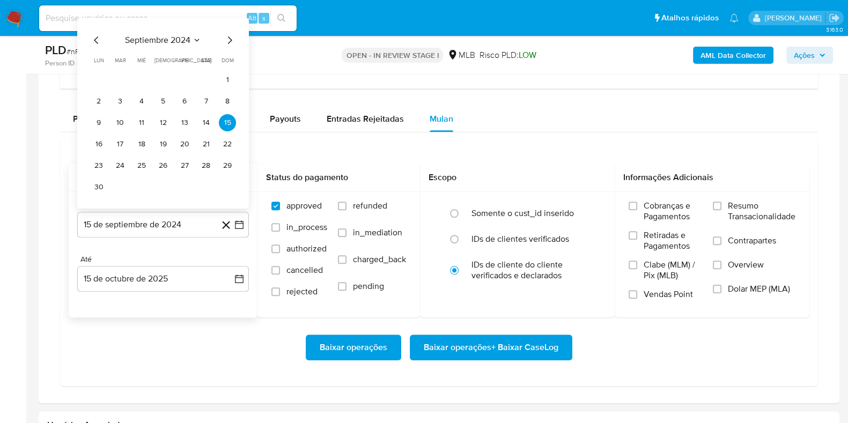
click at [177, 41] on span "septiembre 2024" at bounding box center [157, 40] width 65 height 11
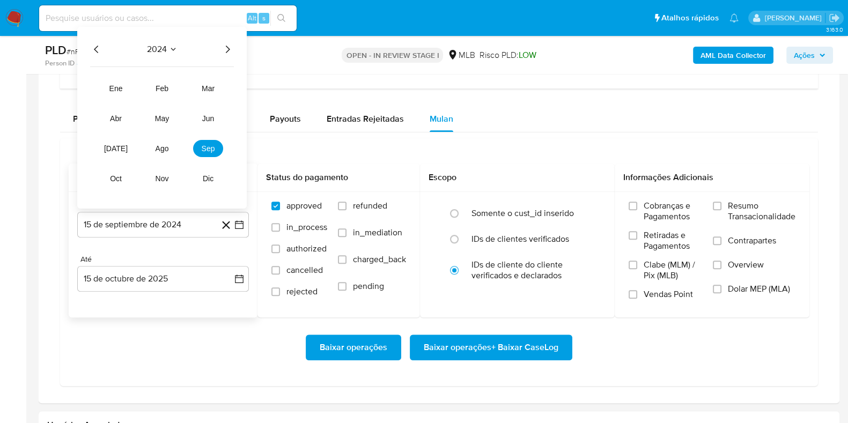
click at [225, 48] on icon "Año siguiente" at bounding box center [227, 49] width 13 height 13
click at [168, 144] on span "ago" at bounding box center [161, 148] width 13 height 9
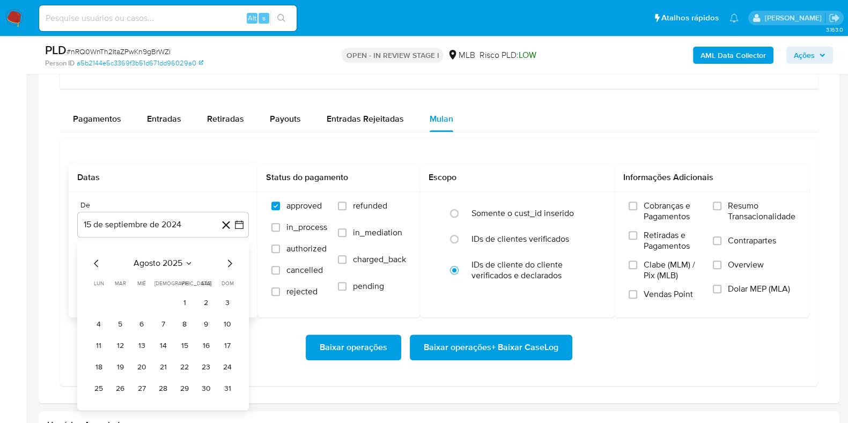
click at [185, 302] on button "1" at bounding box center [184, 302] width 17 height 17
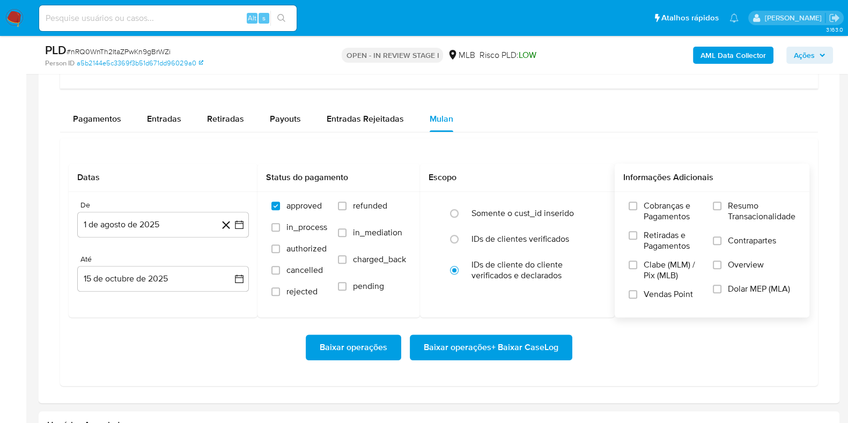
click at [722, 209] on label "Resumo Transacionalidade" at bounding box center [753, 217] width 83 height 35
click at [721, 209] on input "Resumo Transacionalidade" at bounding box center [716, 206] width 9 height 9
click at [516, 336] on span "Baixar operações + Baixar CaseLog" at bounding box center [490, 348] width 135 height 24
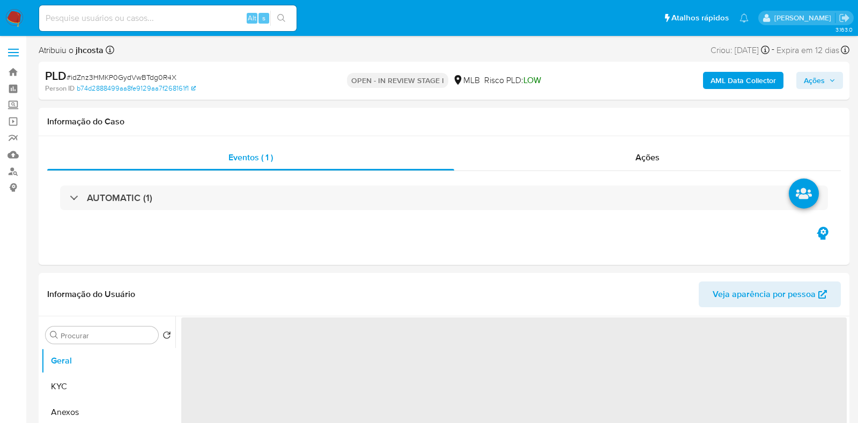
select select "10"
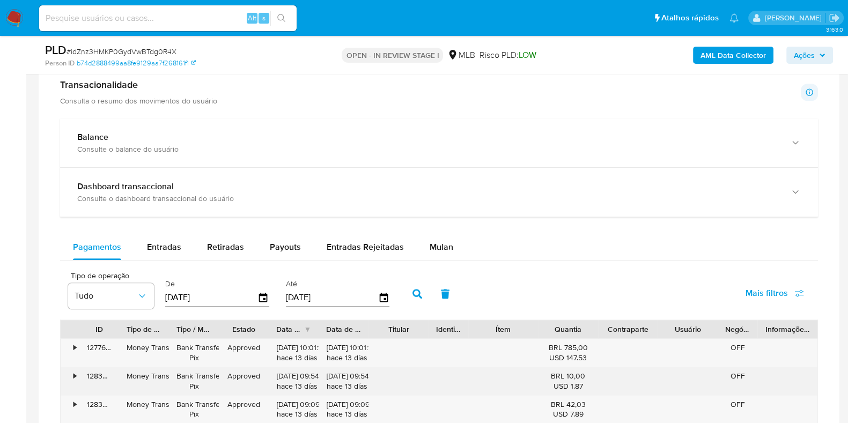
scroll to position [871, 0]
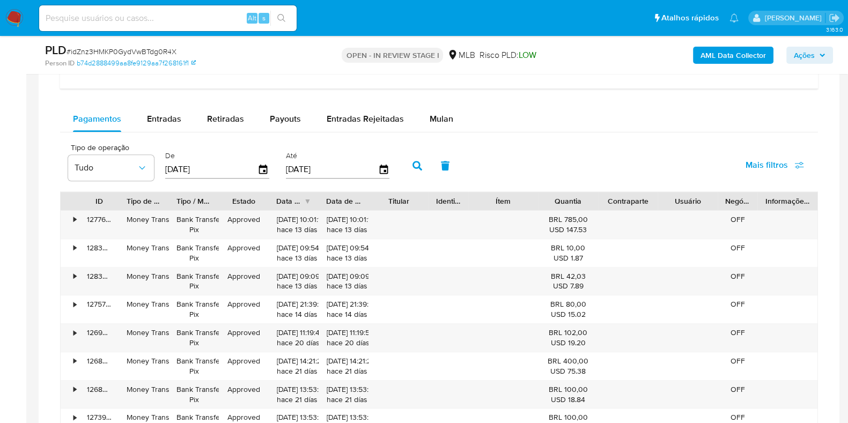
drag, startPoint x: 442, startPoint y: 124, endPoint x: 412, endPoint y: 140, distance: 34.1
click at [443, 130] on div "Pagamentos Entradas Retiradas Payouts Entradas Rejeitadas Mulan Tipo de operaçã…" at bounding box center [438, 314] width 757 height 417
click at [447, 107] on div "Mulan" at bounding box center [441, 119] width 24 height 26
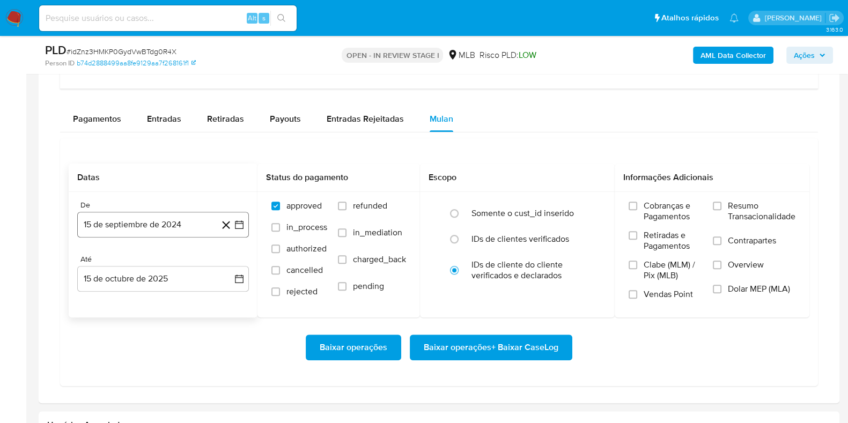
click at [133, 219] on button "15 de septiembre de 2024" at bounding box center [163, 225] width 172 height 26
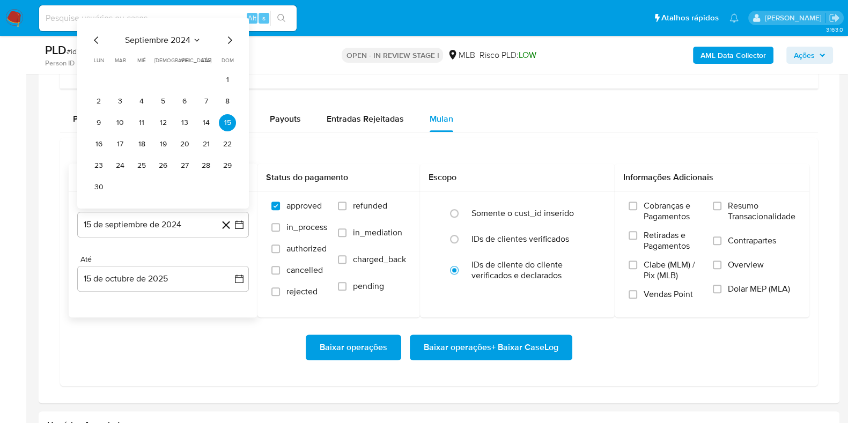
click at [190, 36] on span "septiembre 2024" at bounding box center [157, 40] width 65 height 11
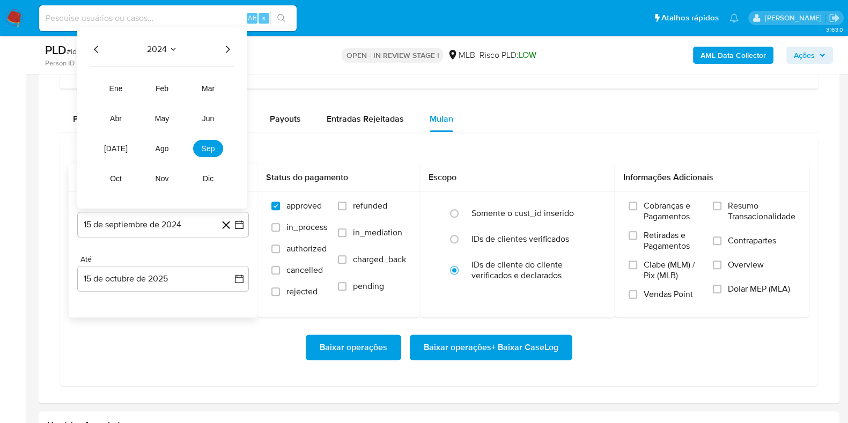
click at [227, 49] on icon "Año siguiente" at bounding box center [228, 50] width 4 height 8
click at [158, 145] on span "ago" at bounding box center [161, 148] width 13 height 9
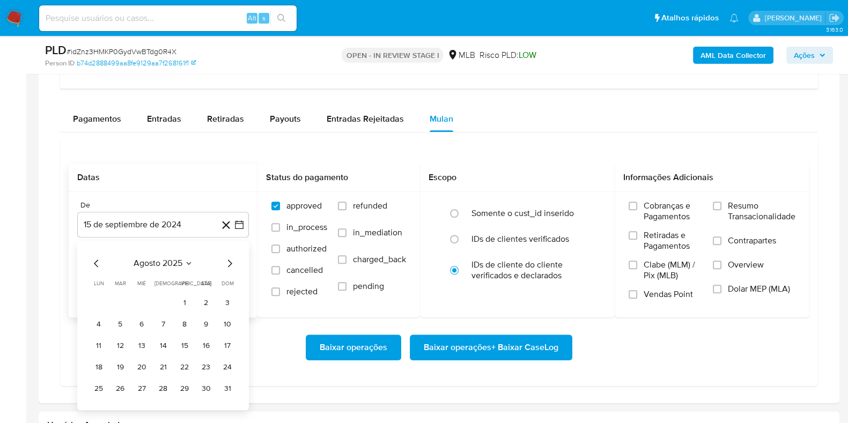
click at [185, 305] on button "1" at bounding box center [184, 302] width 17 height 17
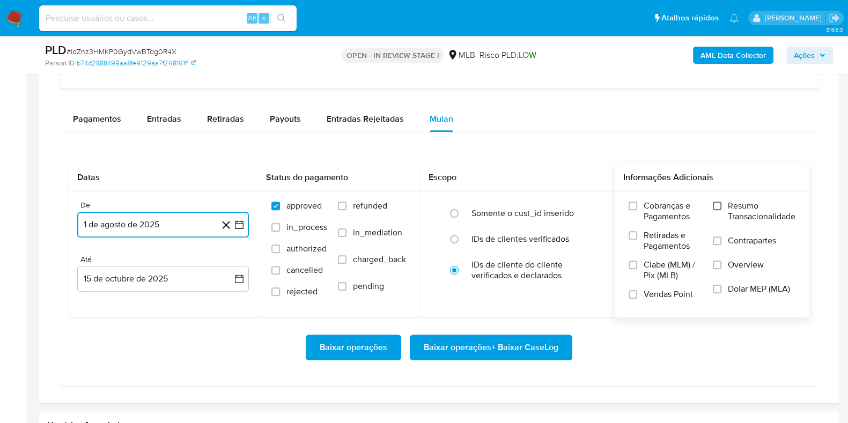
click at [716, 207] on input "Resumo Transacionalidade" at bounding box center [716, 206] width 9 height 9
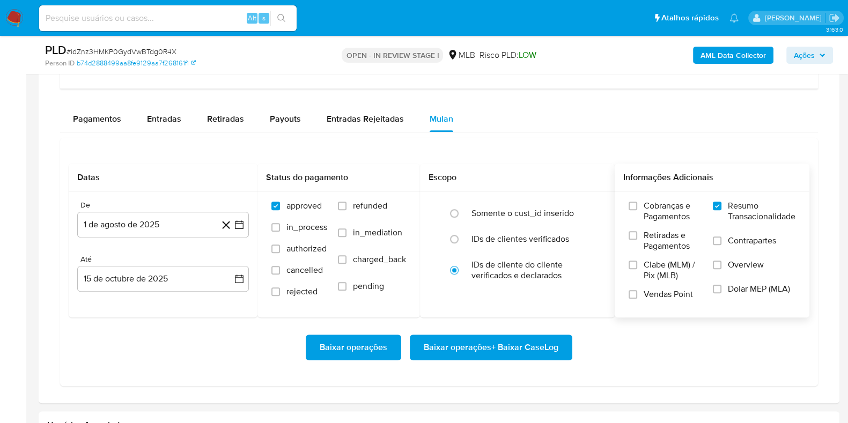
click at [506, 345] on span "Baixar operações + Baixar CaseLog" at bounding box center [490, 348] width 135 height 24
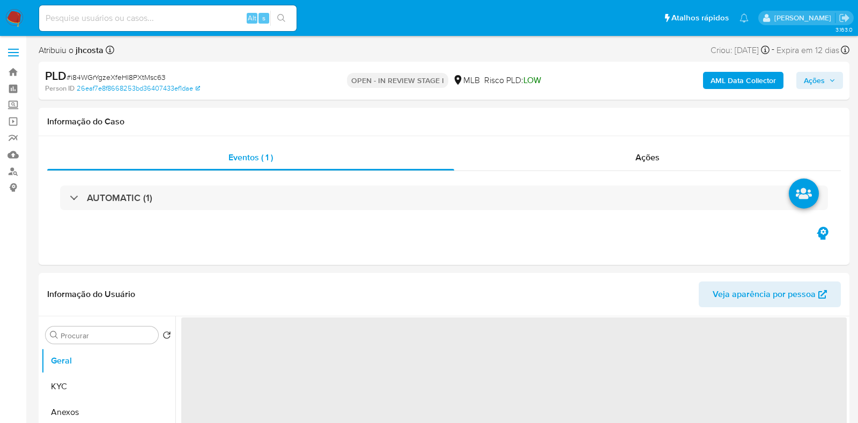
select select "10"
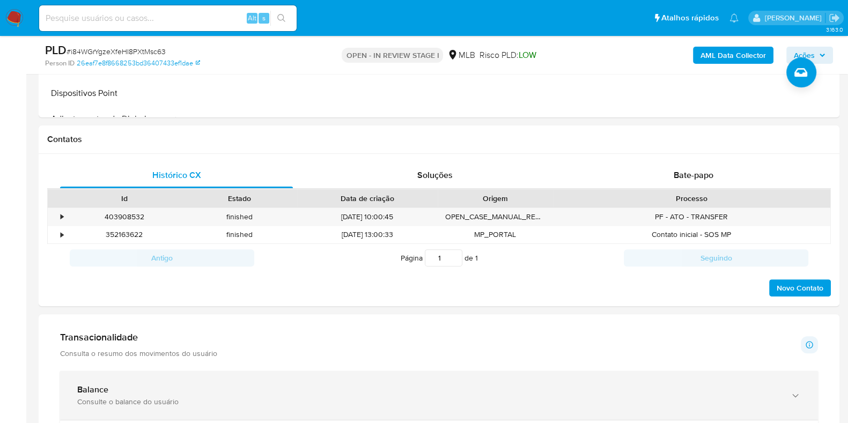
scroll to position [603, 0]
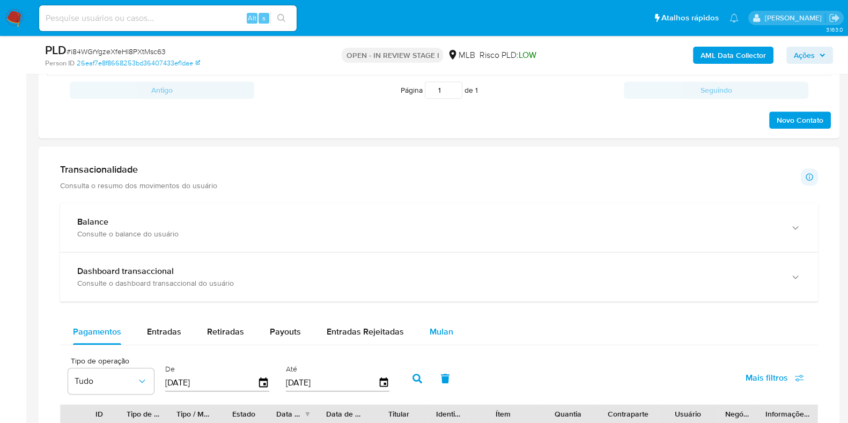
click at [441, 323] on div "Mulan" at bounding box center [441, 332] width 24 height 26
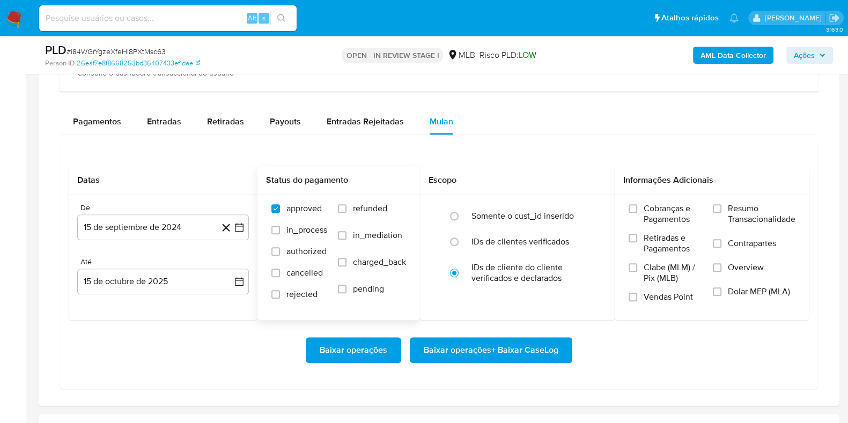
scroll to position [871, 0]
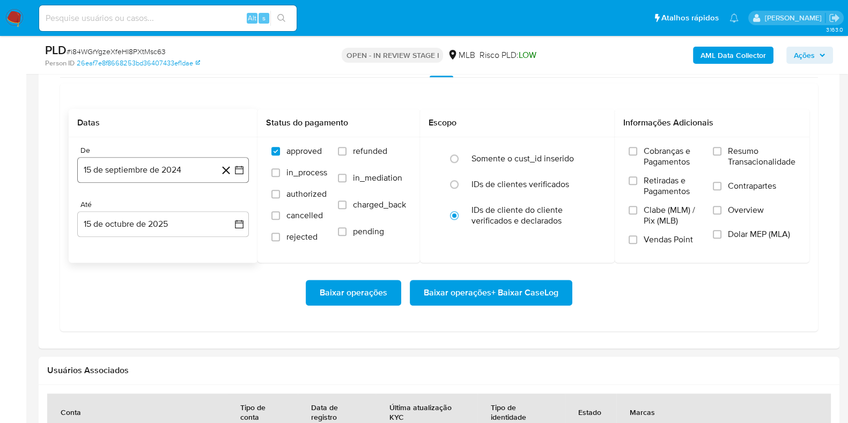
click at [151, 179] on button "15 de septiembre de 2024" at bounding box center [163, 170] width 172 height 26
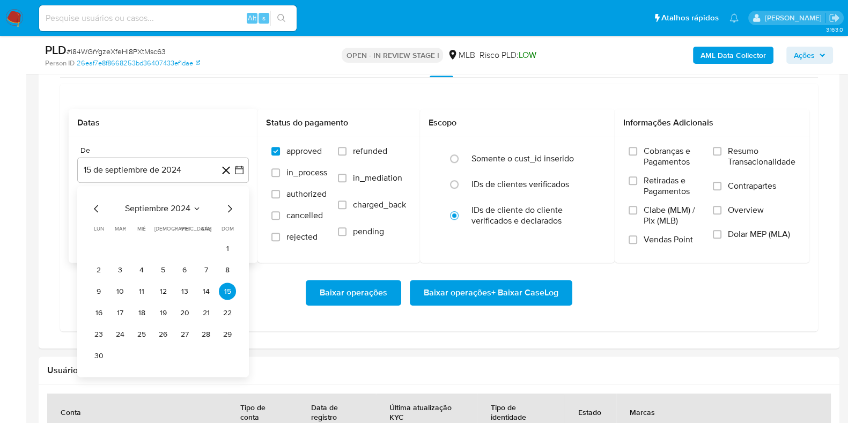
click at [193, 204] on icon "Seleccionar mes y año" at bounding box center [196, 208] width 9 height 9
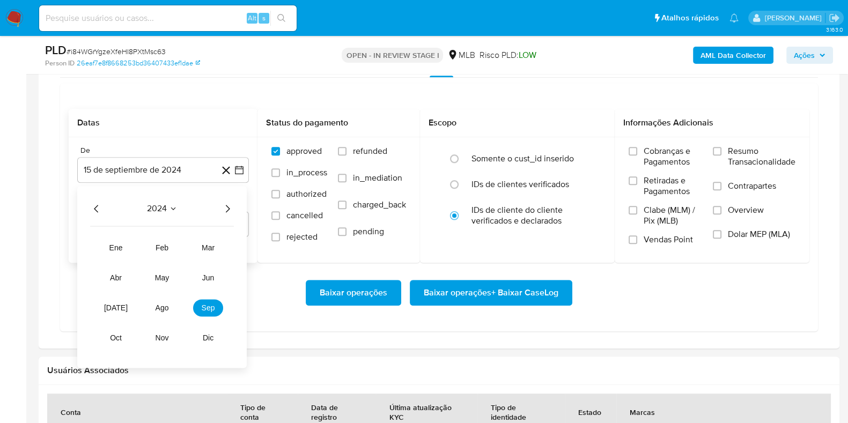
click at [233, 207] on icon "Año siguiente" at bounding box center [227, 208] width 13 height 13
click at [164, 303] on span "ago" at bounding box center [161, 307] width 13 height 9
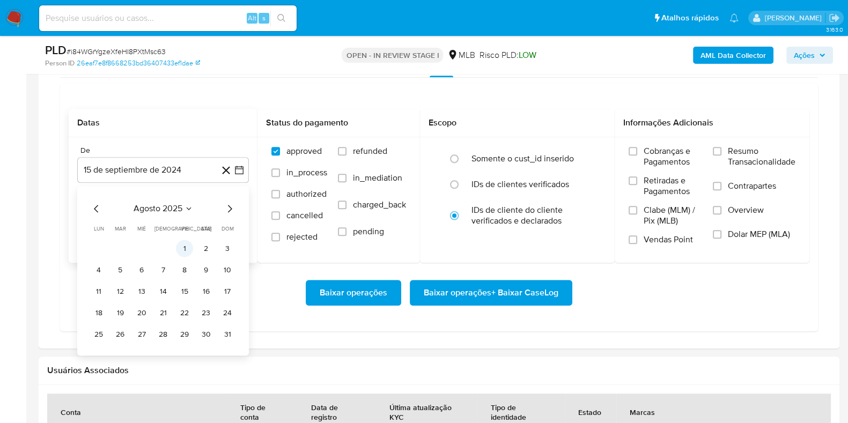
click at [190, 247] on button "1" at bounding box center [184, 248] width 17 height 17
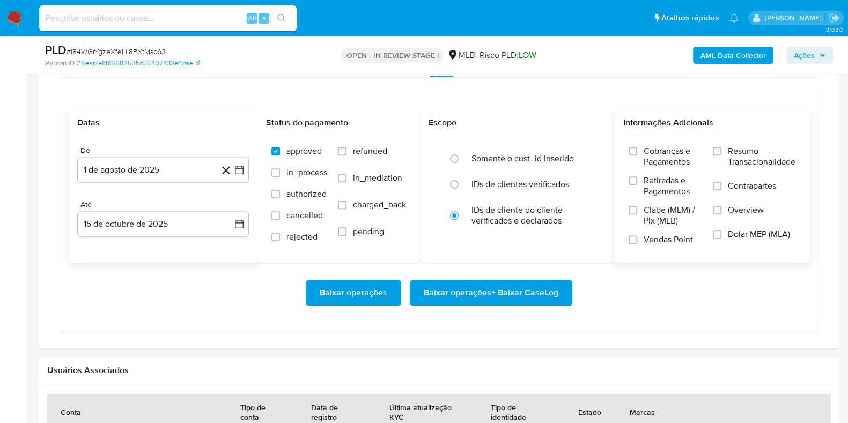
click at [723, 146] on label "Resumo Transacionalidade" at bounding box center [753, 163] width 83 height 35
click at [721, 147] on input "Resumo Transacionalidade" at bounding box center [716, 151] width 9 height 9
click at [528, 287] on span "Baixar operações + Baixar CaseLog" at bounding box center [490, 293] width 135 height 24
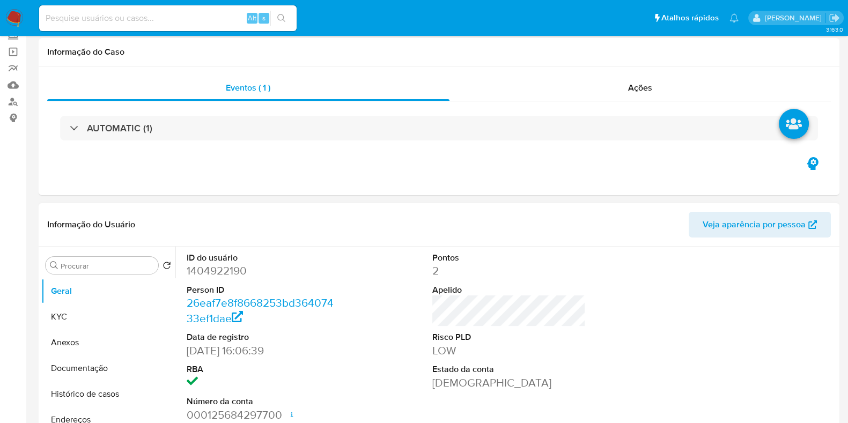
scroll to position [133, 0]
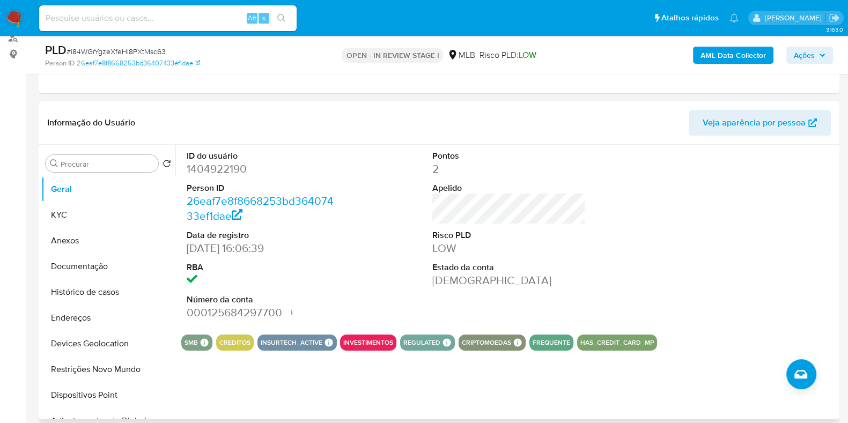
click at [222, 166] on dd "1404922190" at bounding box center [263, 168] width 153 height 15
copy dd "1404922190"
click at [206, 161] on dd "1404922190" at bounding box center [263, 168] width 153 height 15
click at [209, 167] on dd "1404922190" at bounding box center [263, 168] width 153 height 15
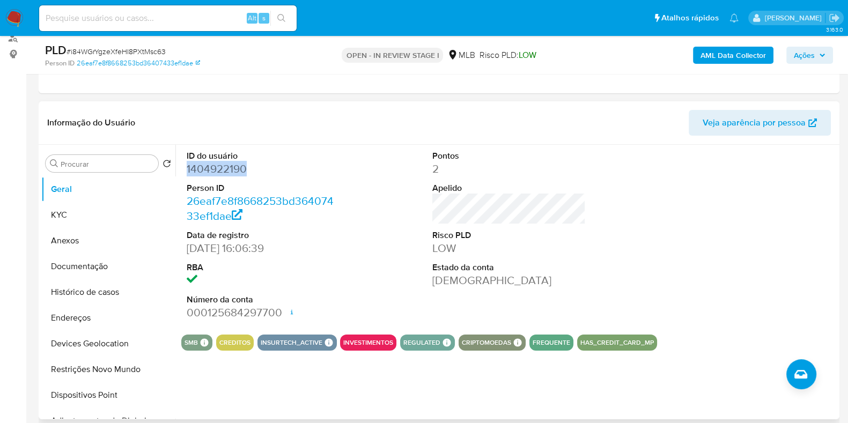
click at [209, 166] on dd "1404922190" at bounding box center [263, 168] width 153 height 15
copy dd "1404922190"
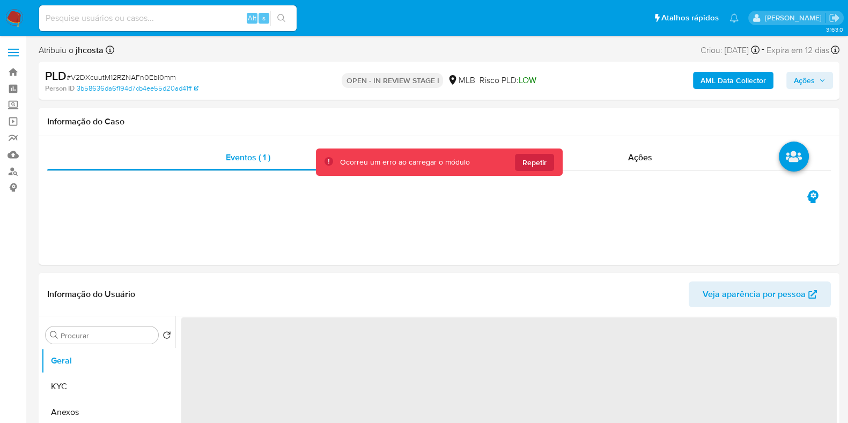
select select "10"
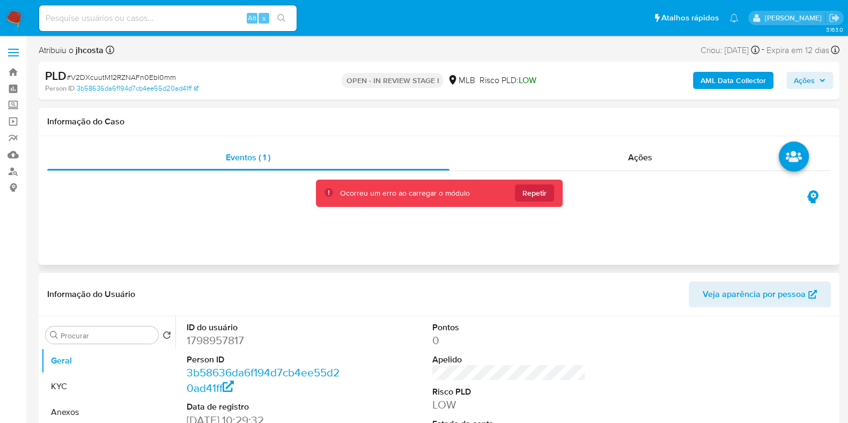
drag, startPoint x: 546, startPoint y: 189, endPoint x: 540, endPoint y: 188, distance: 5.9
click at [545, 189] on button "Repetir" at bounding box center [534, 192] width 39 height 17
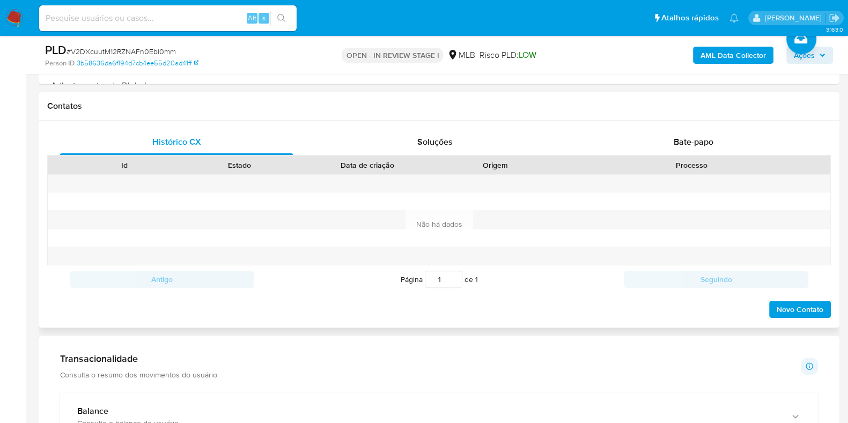
scroll to position [670, 0]
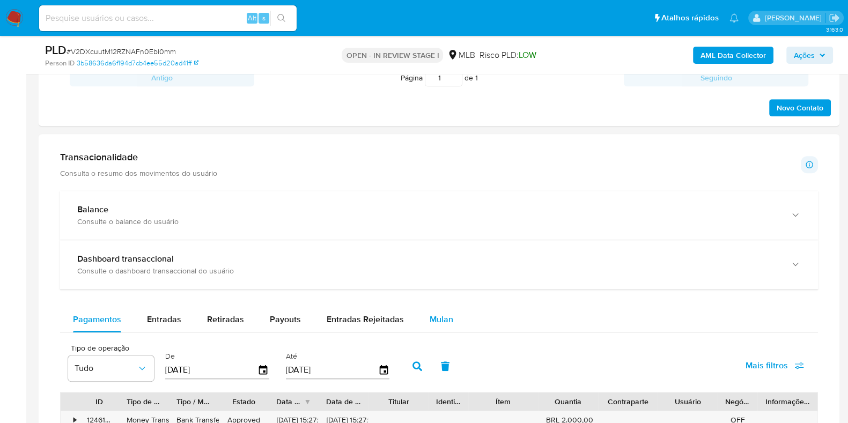
click at [420, 308] on button "Mulan" at bounding box center [441, 320] width 49 height 26
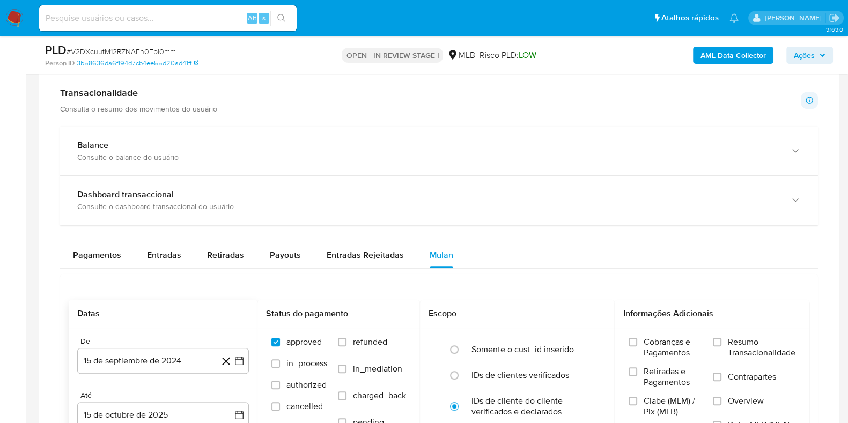
scroll to position [871, 0]
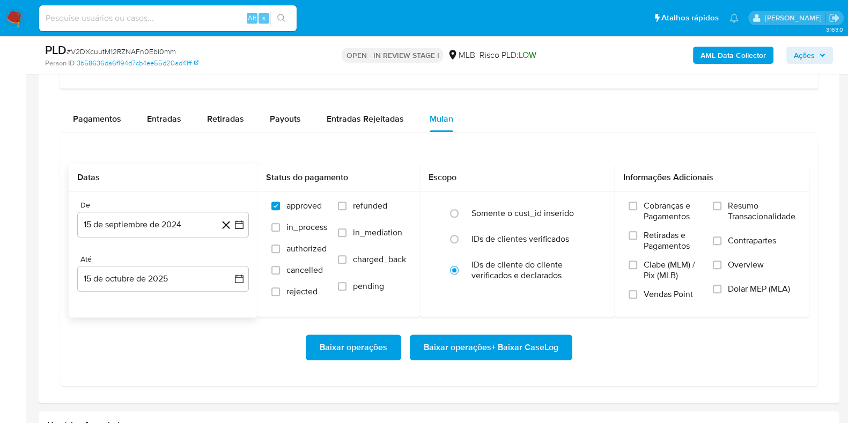
click at [166, 221] on button "15 de septiembre de 2024" at bounding box center [163, 225] width 172 height 26
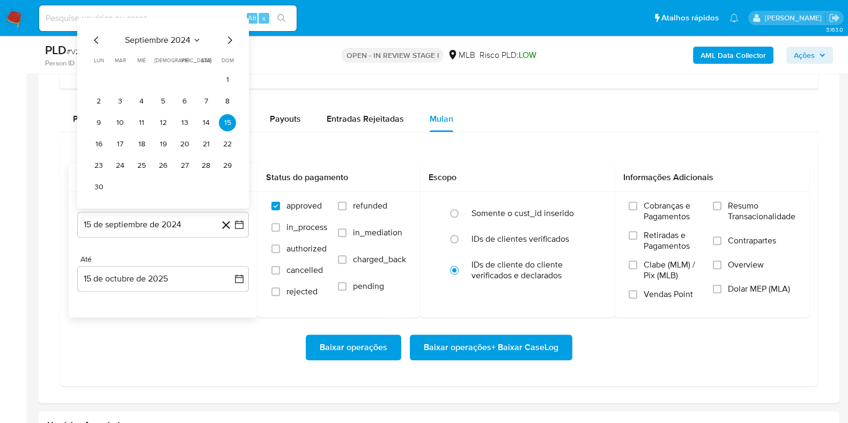
click at [177, 36] on span "septiembre 2024" at bounding box center [157, 40] width 65 height 11
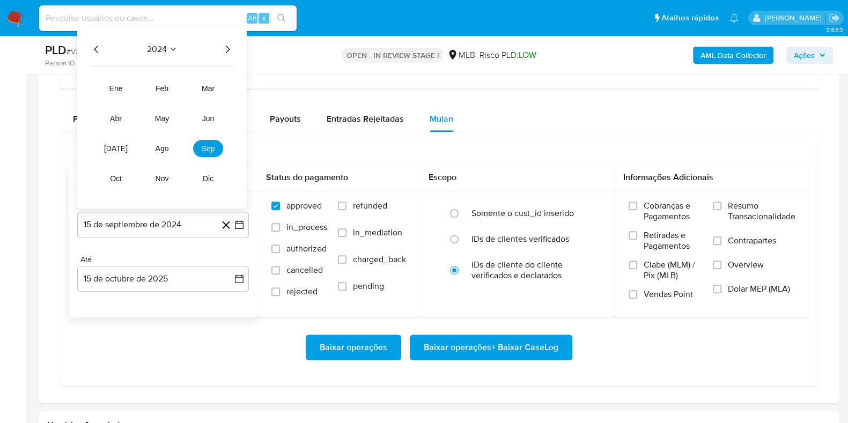
click at [225, 43] on icon "Año siguiente" at bounding box center [227, 49] width 13 height 13
click at [166, 147] on span "ago" at bounding box center [161, 148] width 13 height 9
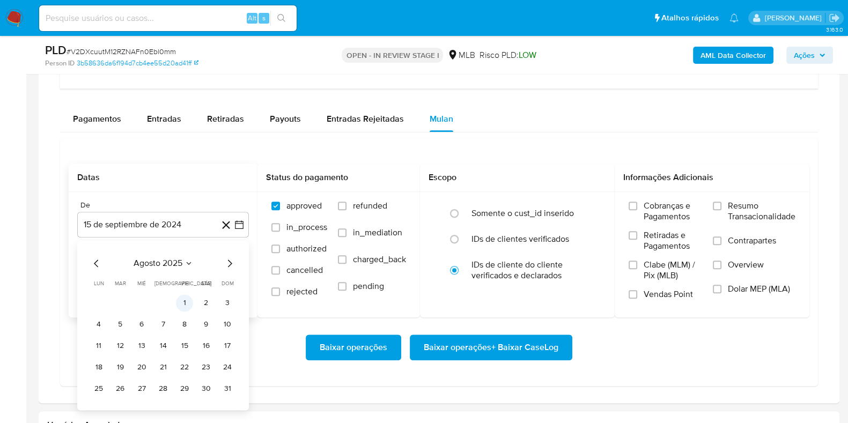
click at [181, 302] on button "1" at bounding box center [184, 302] width 17 height 17
click at [724, 197] on div "Cobranças e Pagamentos Retiradas e Pagamentos Clabe (MLM) / Pix (MLB) Vendas Po…" at bounding box center [711, 254] width 195 height 124
click at [717, 206] on input "Resumo Transacionalidade" at bounding box center [716, 206] width 9 height 9
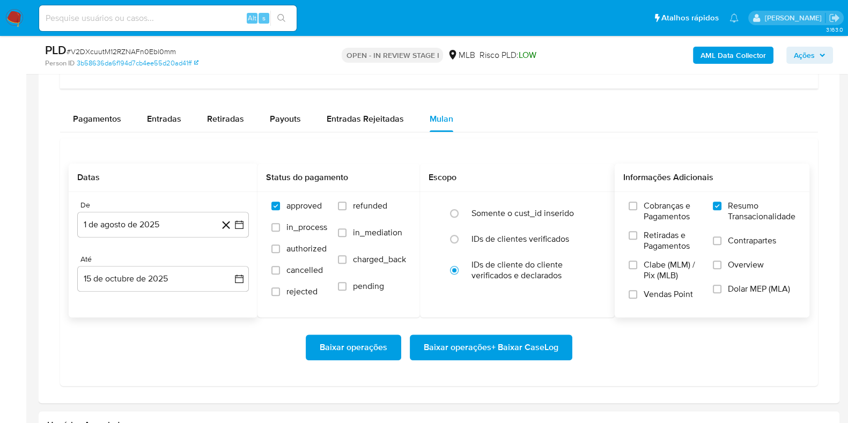
click at [492, 339] on span "Baixar operações + Baixar CaseLog" at bounding box center [490, 348] width 135 height 24
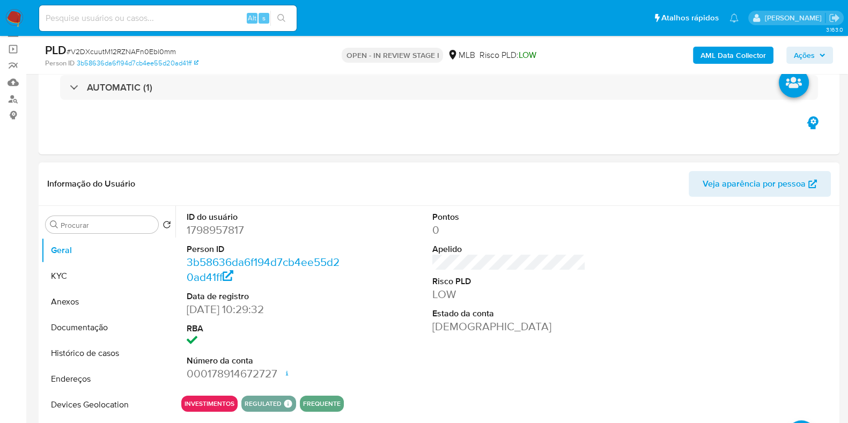
scroll to position [66, 0]
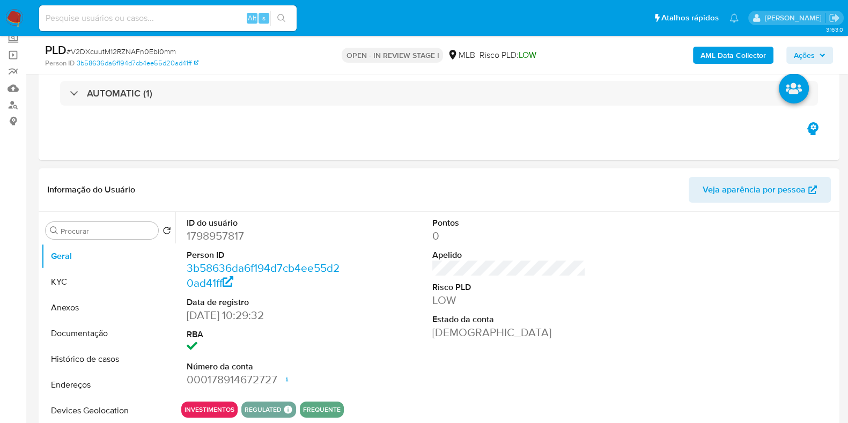
click at [203, 239] on dd "1798957817" at bounding box center [263, 235] width 153 height 15
copy dd "1798957817"
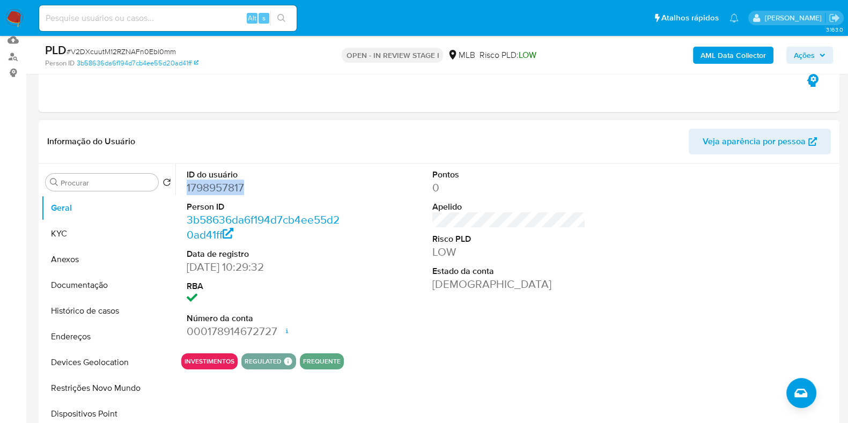
scroll to position [133, 0]
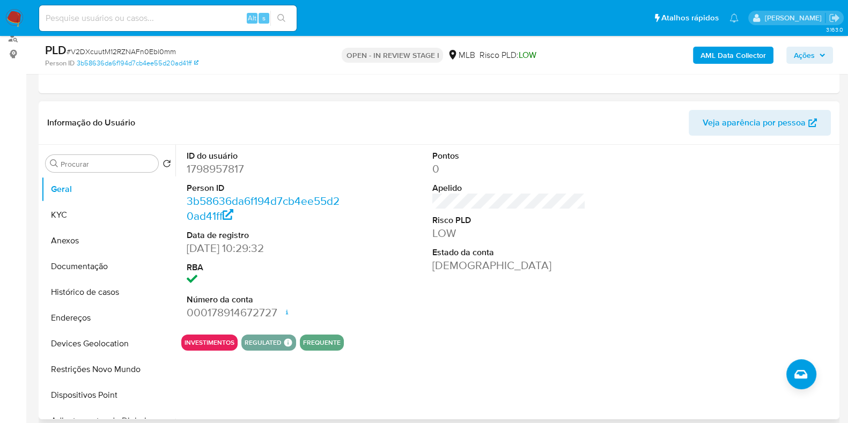
click at [442, 270] on dd "[DEMOGRAPHIC_DATA]" at bounding box center [508, 265] width 153 height 15
click at [71, 216] on button "KYC" at bounding box center [103, 215] width 125 height 26
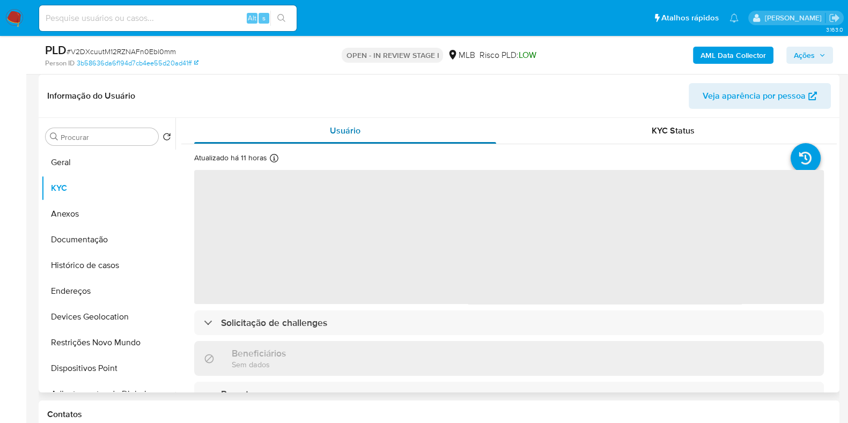
scroll to position [201, 0]
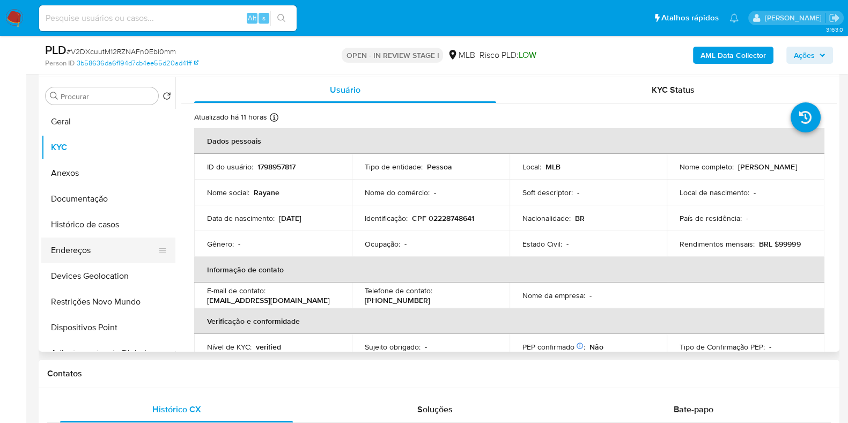
click at [96, 242] on button "Endereços" at bounding box center [103, 250] width 125 height 26
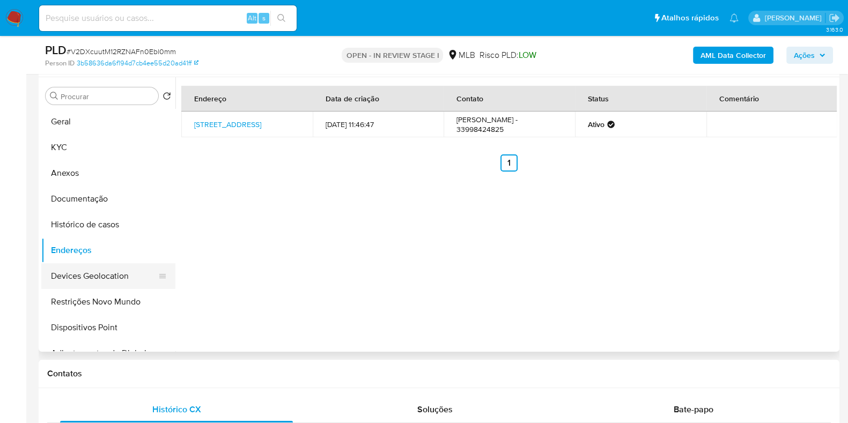
click at [102, 272] on button "Devices Geolocation" at bounding box center [103, 276] width 125 height 26
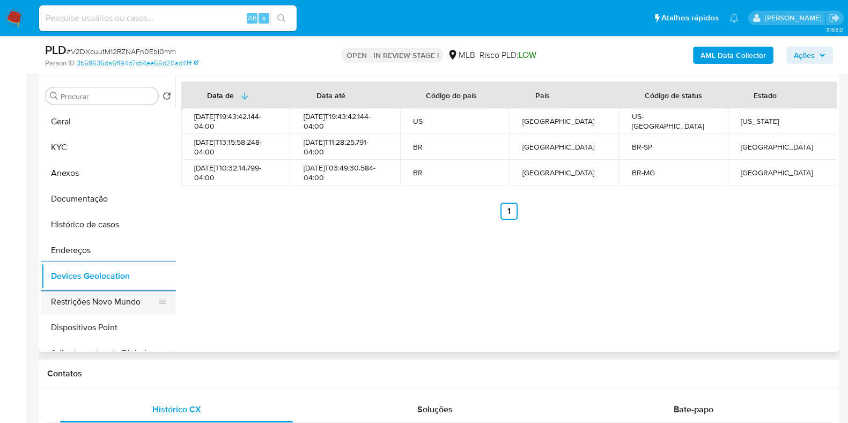
click at [125, 297] on button "Restrições Novo Mundo" at bounding box center [103, 302] width 125 height 26
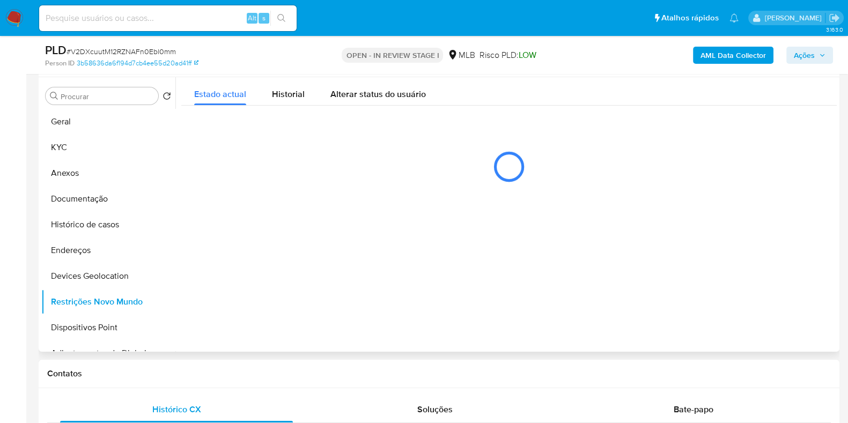
click at [476, 227] on div at bounding box center [505, 214] width 661 height 274
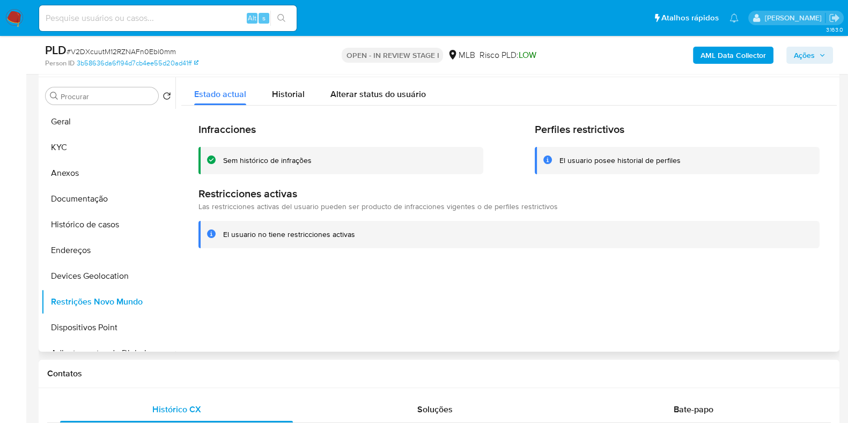
click at [467, 301] on div at bounding box center [505, 214] width 661 height 274
click at [112, 335] on button "Dispositivos Point" at bounding box center [103, 328] width 125 height 26
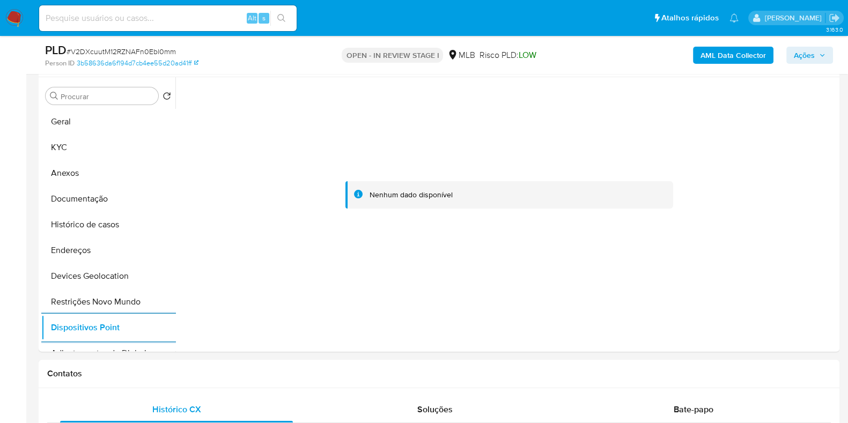
click at [704, 56] on b "AML Data Collector" at bounding box center [732, 55] width 65 height 17
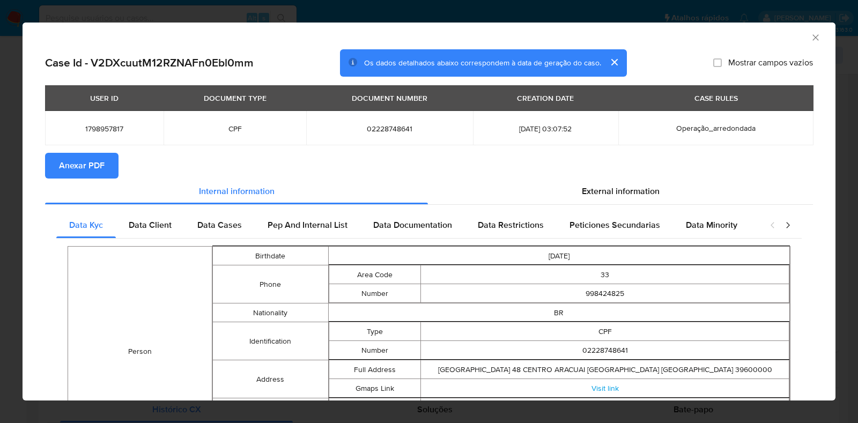
click at [107, 173] on button "Anexar PDF" at bounding box center [81, 166] width 73 height 26
click at [583, 195] on span "External information" at bounding box center [621, 191] width 78 height 12
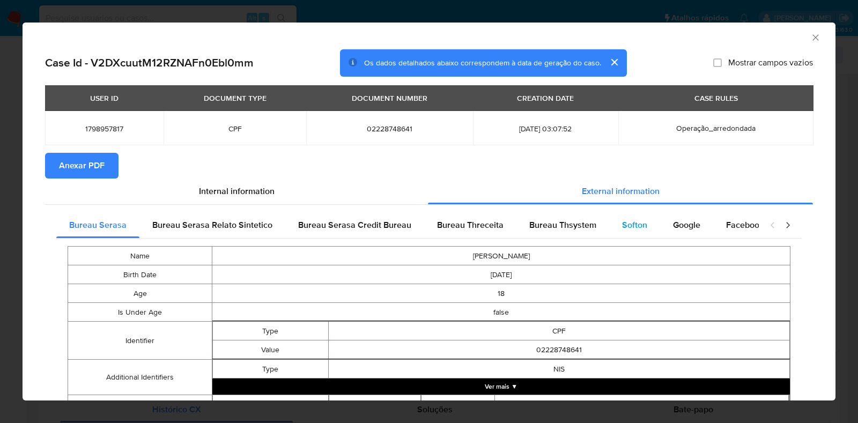
click at [627, 218] on div "Softon" at bounding box center [634, 225] width 51 height 26
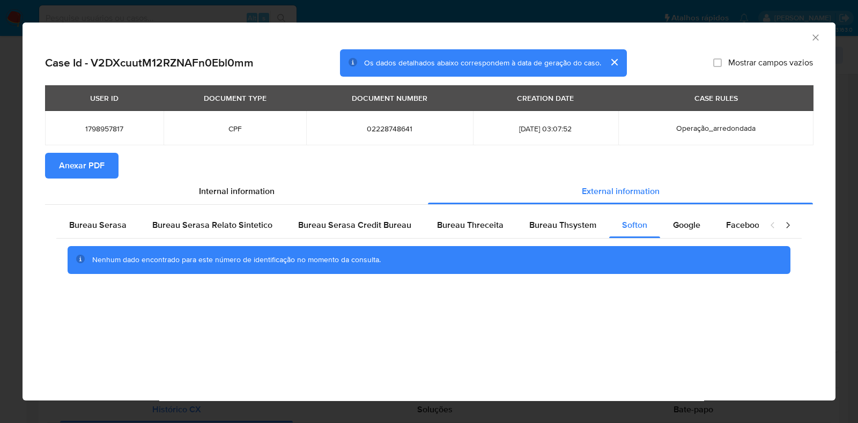
click at [818, 31] on div "AML Data Collector" at bounding box center [429, 36] width 813 height 27
click at [819, 34] on icon "Fechar a janela" at bounding box center [815, 37] width 11 height 11
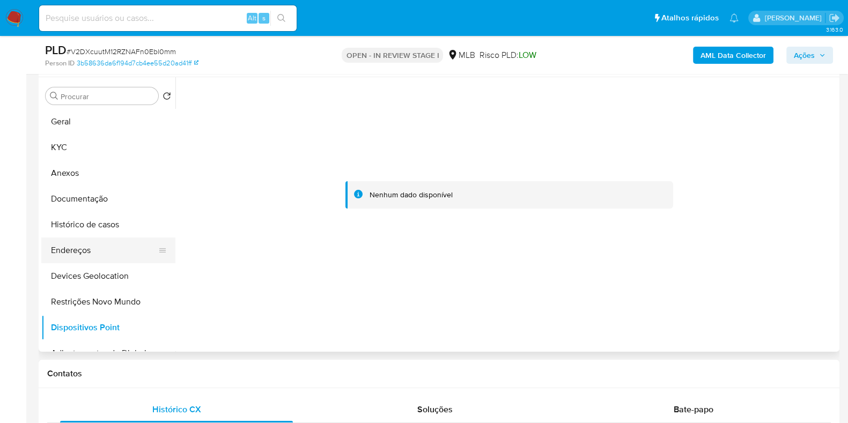
click at [131, 244] on button "Endereços" at bounding box center [103, 250] width 125 height 26
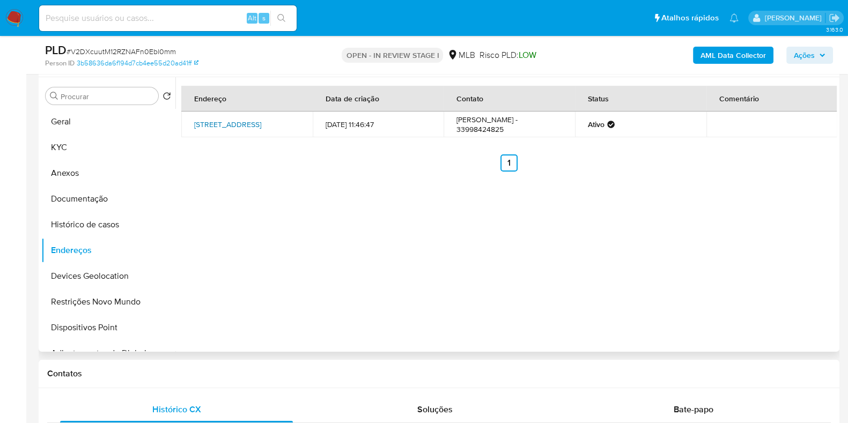
drag, startPoint x: 198, startPoint y: 123, endPoint x: 273, endPoint y: 127, distance: 75.7
click at [273, 127] on td "Rua Boa Vista 48, Araçuaí, Minas Gerais, 39600294, Brasil 48" at bounding box center [246, 125] width 131 height 26
copy link "Rua Boa Vista 48, Araçuaí, Minas Gerais, 39600294"
click at [261, 127] on link "Rua Boa Vista 48, Araçuaí, Minas Gerais, 39600294, Brasil 48" at bounding box center [227, 124] width 67 height 11
click at [96, 140] on button "KYC" at bounding box center [103, 148] width 125 height 26
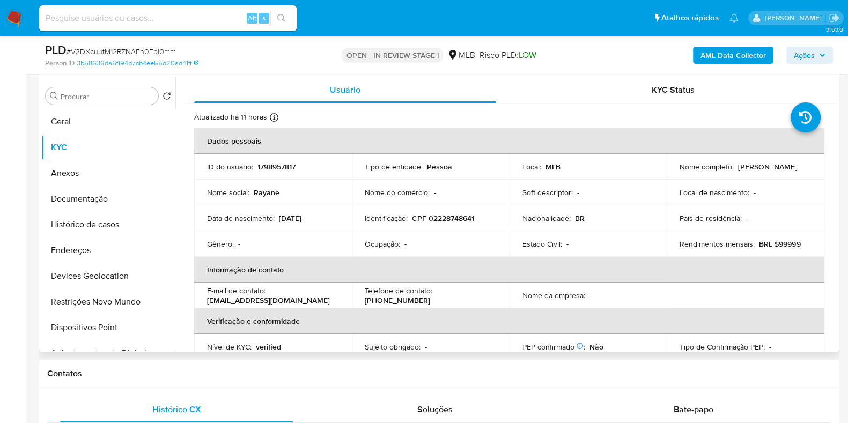
click at [451, 221] on p "CPF 02228748641" at bounding box center [443, 218] width 62 height 10
click at [451, 222] on p "CPF 02228748641" at bounding box center [443, 218] width 62 height 10
copy p "02228748641"
click at [97, 200] on button "Documentação" at bounding box center [103, 199] width 125 height 26
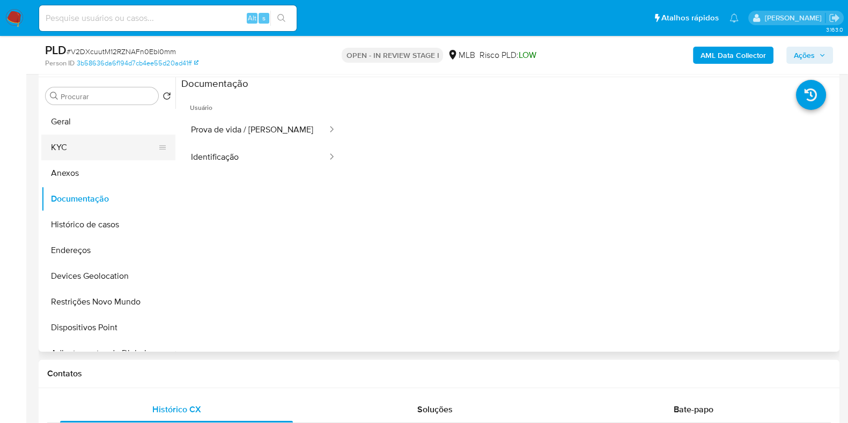
click at [75, 140] on button "KYC" at bounding box center [103, 148] width 125 height 26
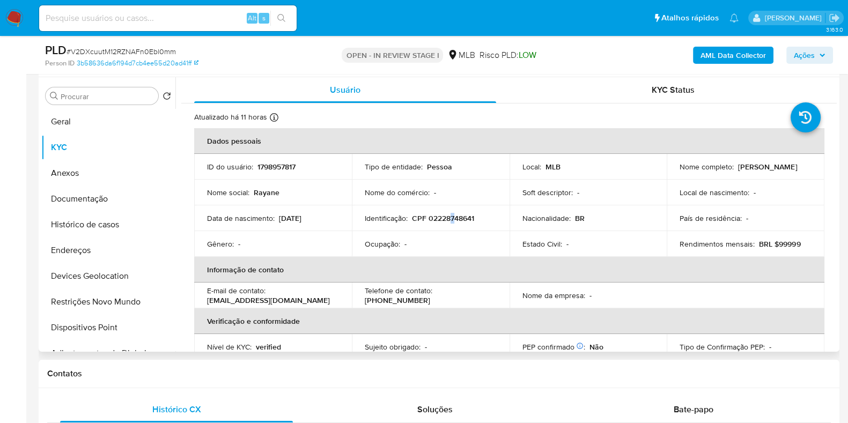
click at [449, 215] on p "CPF 02228748641" at bounding box center [443, 218] width 62 height 10
click at [448, 215] on p "CPF 02228748641" at bounding box center [443, 218] width 62 height 10
click at [446, 216] on p "CPF 02228748641" at bounding box center [443, 218] width 62 height 10
click at [445, 216] on p "CPF 02228748641" at bounding box center [443, 218] width 62 height 10
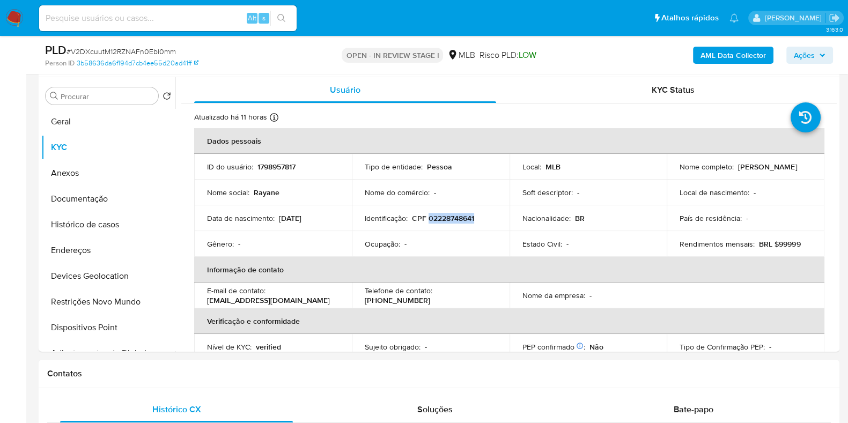
copy p "02228748641"
click at [738, 172] on p "Rayane Gomes Ferreira" at bounding box center [767, 167] width 59 height 10
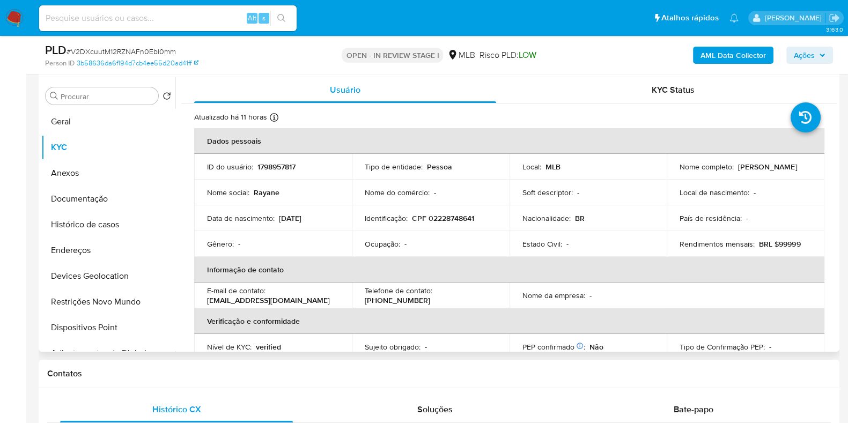
drag, startPoint x: 678, startPoint y: 173, endPoint x: 760, endPoint y: 174, distance: 82.6
click at [761, 172] on div "Nome completo : Rayane Gomes Ferreira" at bounding box center [745, 167] width 132 height 10
copy p "Rayane Gomes Ferreira"
click at [100, 197] on button "Documentação" at bounding box center [103, 199] width 125 height 26
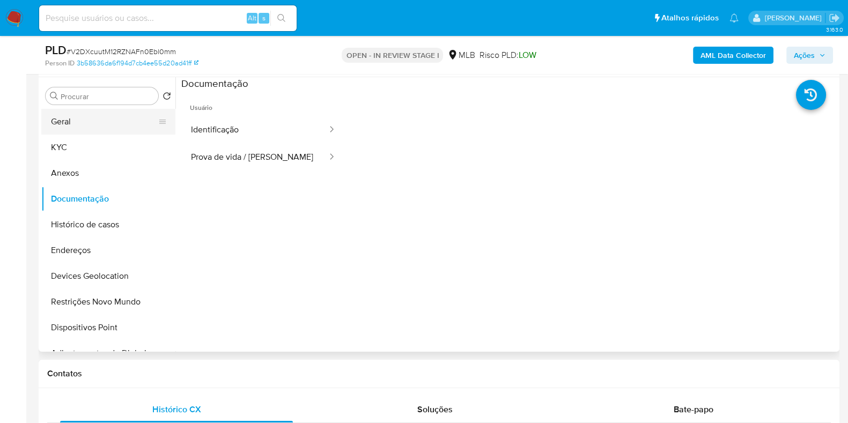
click at [55, 114] on button "Geral" at bounding box center [103, 122] width 125 height 26
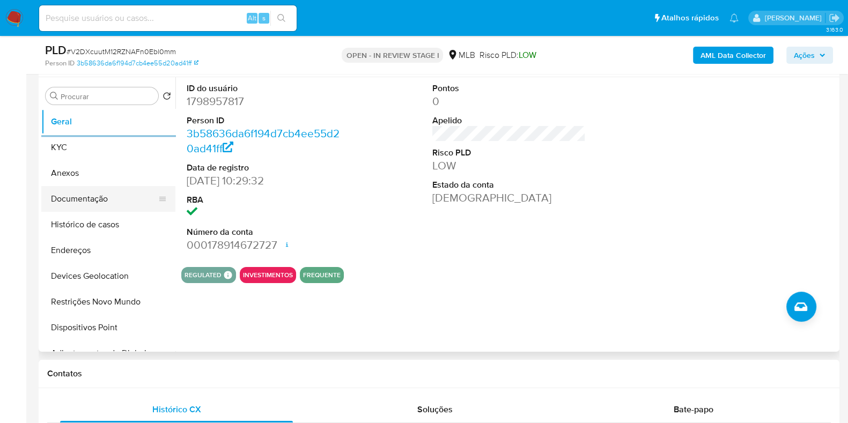
click at [75, 199] on button "Documentação" at bounding box center [103, 199] width 125 height 26
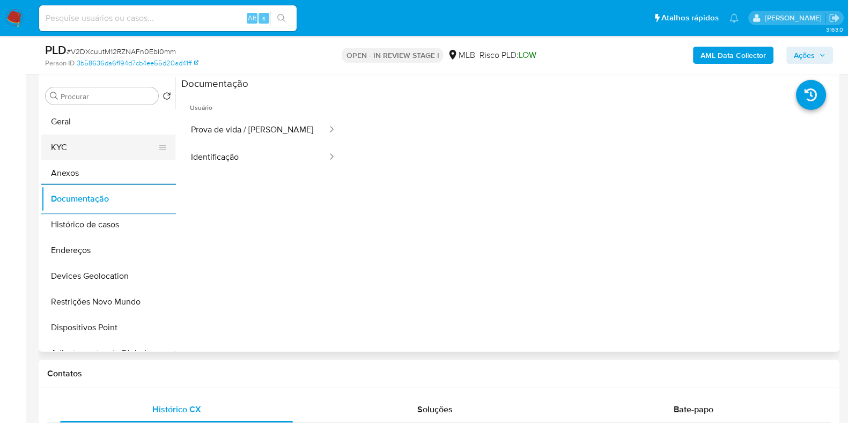
click at [82, 142] on button "KYC" at bounding box center [103, 148] width 125 height 26
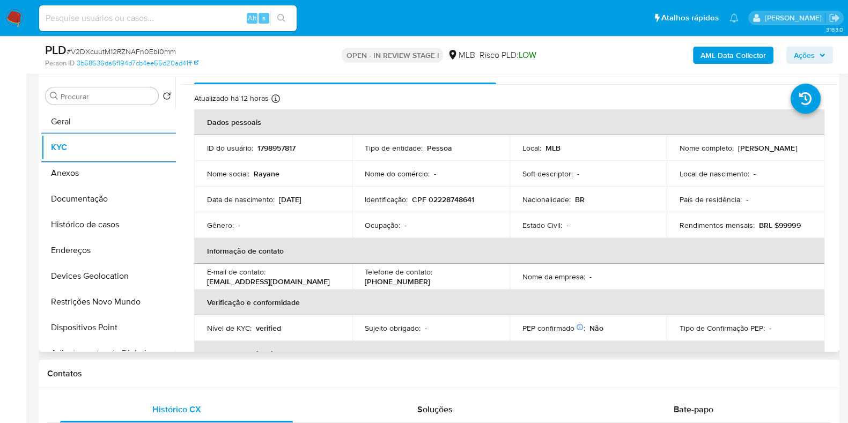
scroll to position [0, 0]
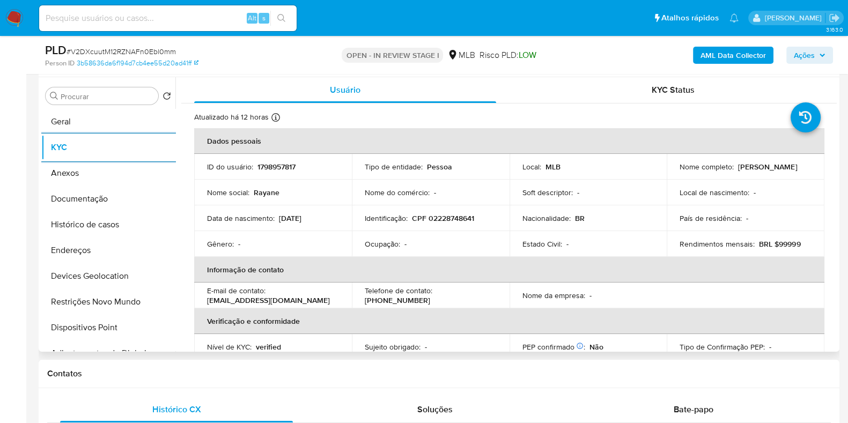
click at [458, 222] on p "CPF 02228748641" at bounding box center [443, 218] width 62 height 10
copy p "02228748641"
click at [279, 163] on p "1798957817" at bounding box center [276, 167] width 38 height 10
drag, startPoint x: 279, startPoint y: 163, endPoint x: 301, endPoint y: 173, distance: 23.5
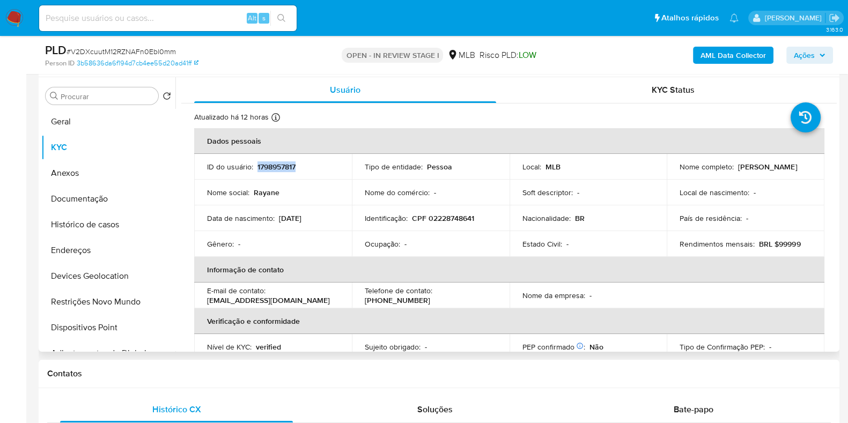
click at [283, 169] on p "1798957817" at bounding box center [276, 167] width 38 height 10
copy p "1798957817"
drag, startPoint x: 806, startPoint y: 52, endPoint x: 757, endPoint y: 63, distance: 50.1
click at [807, 52] on span "Ações" at bounding box center [803, 55] width 21 height 17
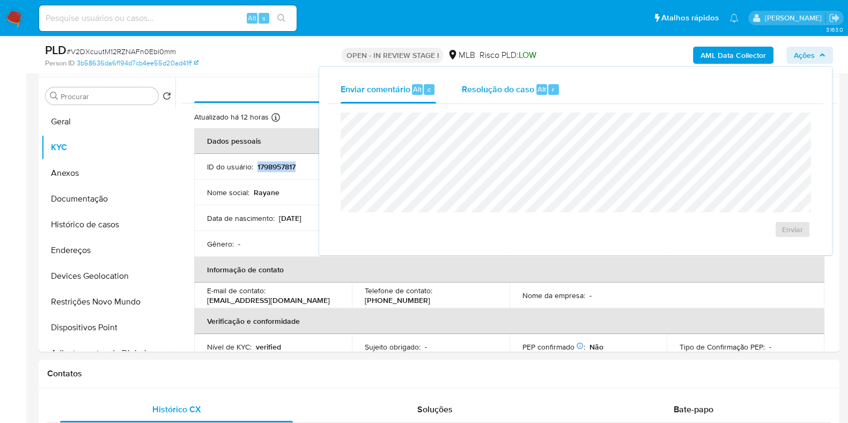
click at [496, 90] on span "Resolução do caso" at bounding box center [498, 89] width 72 height 12
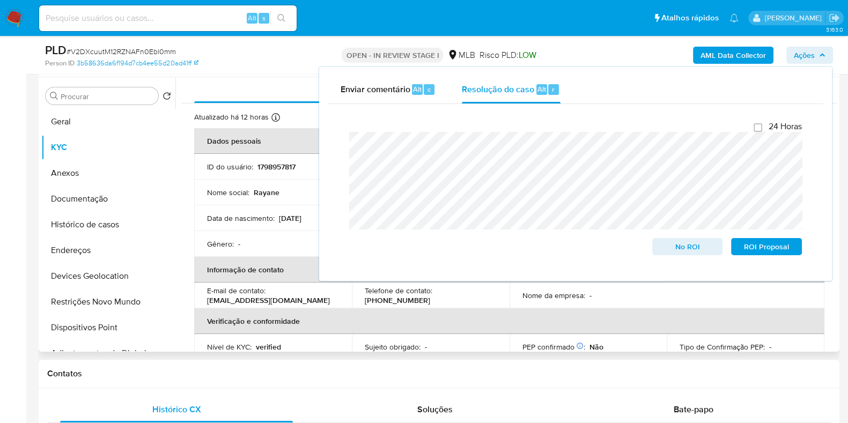
click at [200, 219] on td "Data de nascimento : 15/02/2007" at bounding box center [273, 218] width 158 height 26
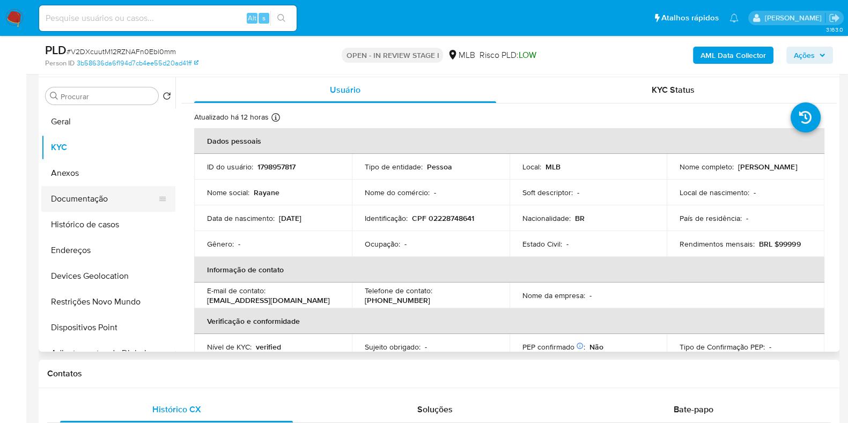
click at [100, 194] on button "Documentação" at bounding box center [103, 199] width 125 height 26
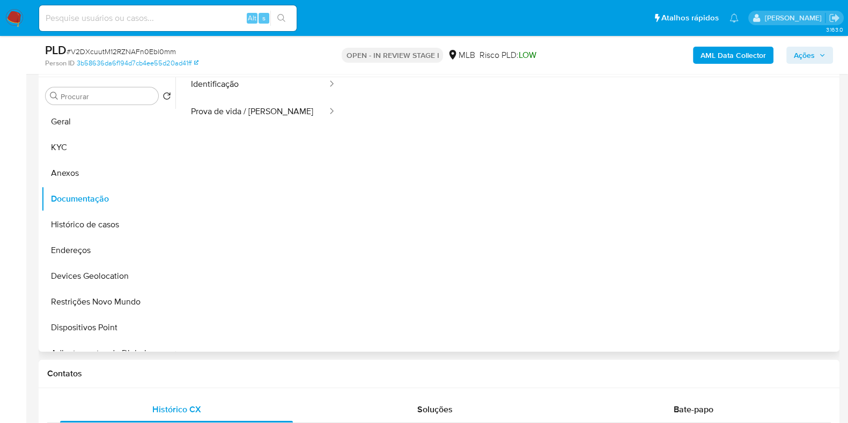
scroll to position [87, 0]
click at [692, 397] on div "Bate-papo" at bounding box center [693, 410] width 233 height 26
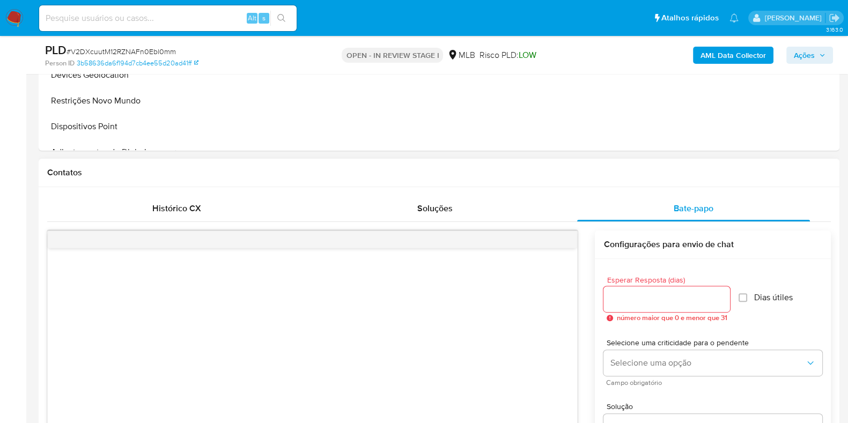
scroll to position [536, 0]
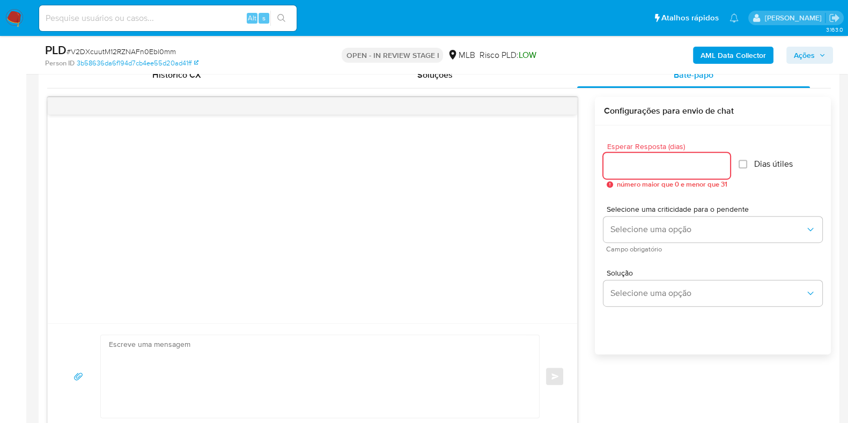
click at [643, 159] on input "Esperar Resposta (dias)" at bounding box center [666, 166] width 127 height 14
type input "2"
click at [595, 208] on div "Esperar Resposta (dias) 2 número maior que 0 e menor que 31 Dias útiles Selecio…" at bounding box center [713, 253] width 236 height 257
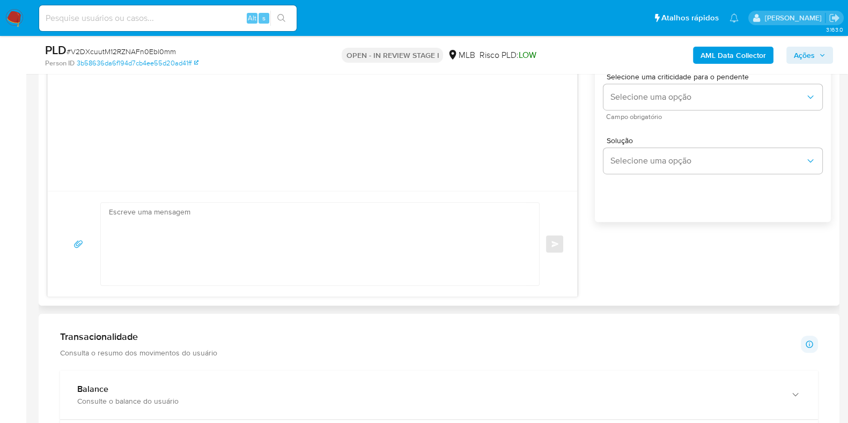
scroll to position [670, 0]
click at [314, 227] on textarea at bounding box center [317, 241] width 417 height 83
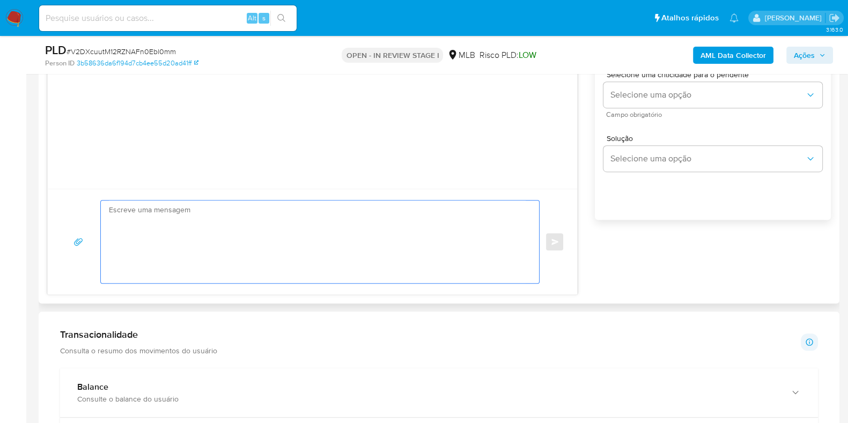
scroll to position [603, 0]
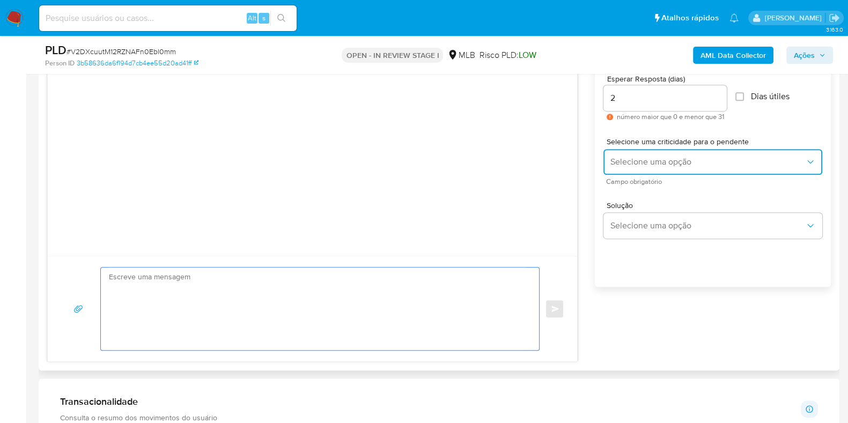
click at [716, 159] on span "Selecione uma opção" at bounding box center [707, 162] width 195 height 11
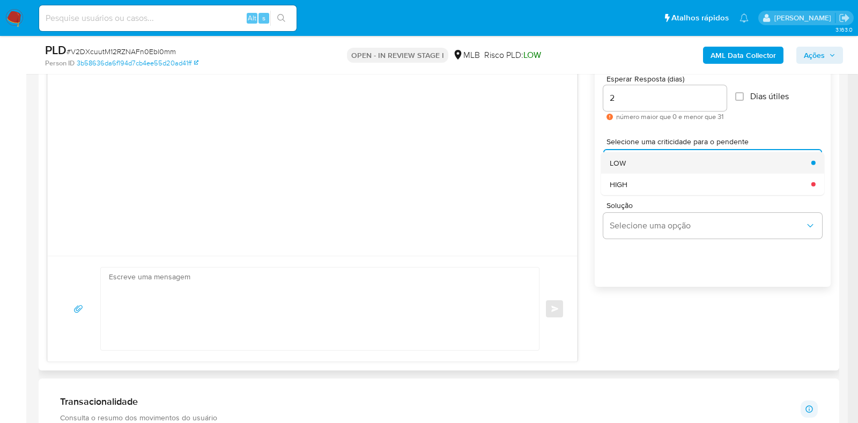
click at [673, 162] on div "LOW" at bounding box center [707, 162] width 195 height 21
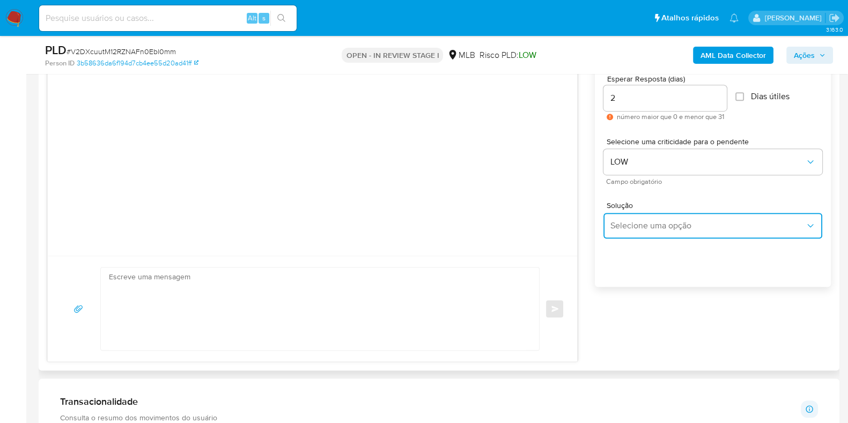
click at [688, 221] on span "Selecione uma opção" at bounding box center [707, 225] width 195 height 11
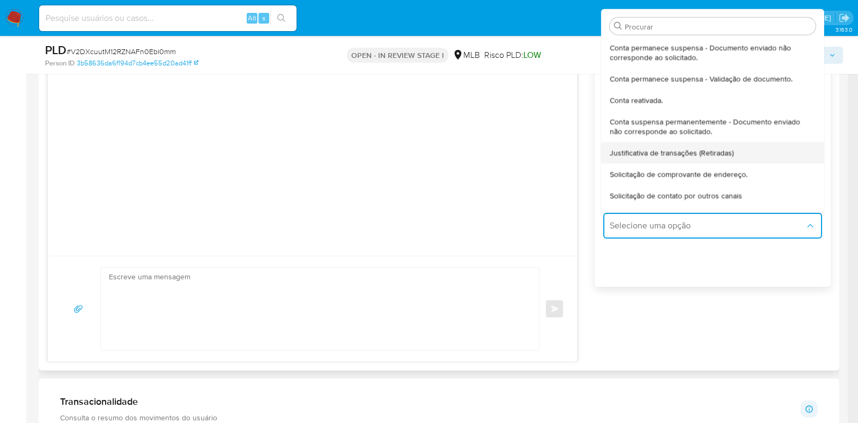
click at [682, 147] on span "Justificativa de transações (Retiradas)" at bounding box center [672, 152] width 124 height 10
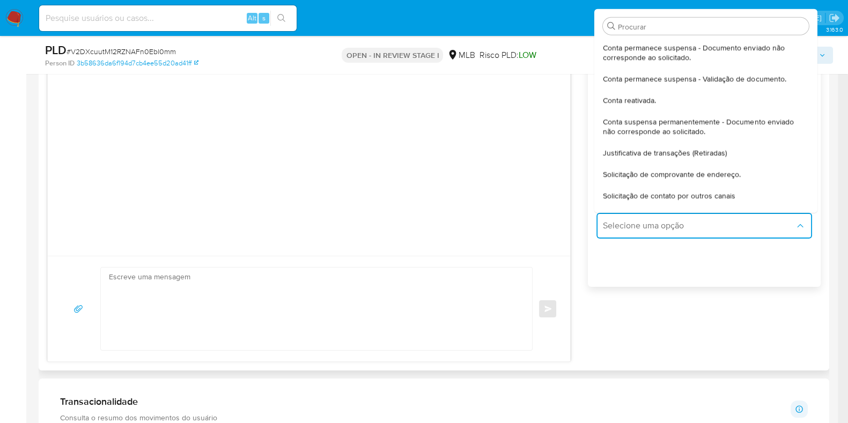
type textarea "Olá,Suspendemos a sua conta para uma verificação adicional de segurança.Por fav…"
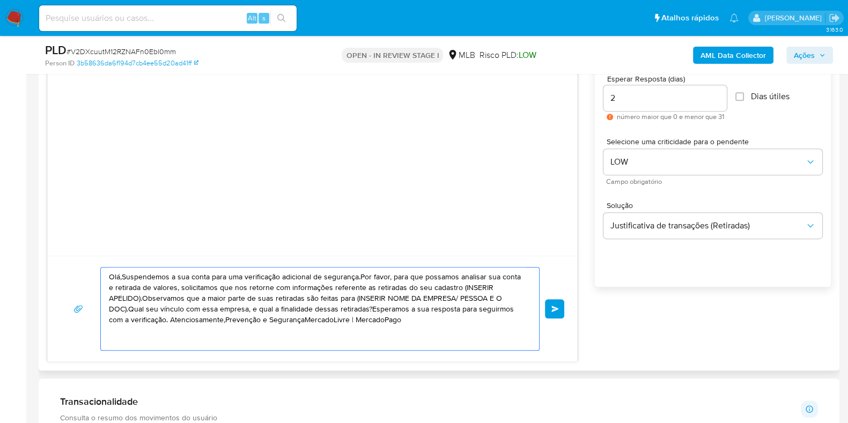
click at [347, 296] on textarea "Olá,Suspendemos a sua conta para uma verificação adicional de segurança.Por fav…" at bounding box center [317, 309] width 417 height 83
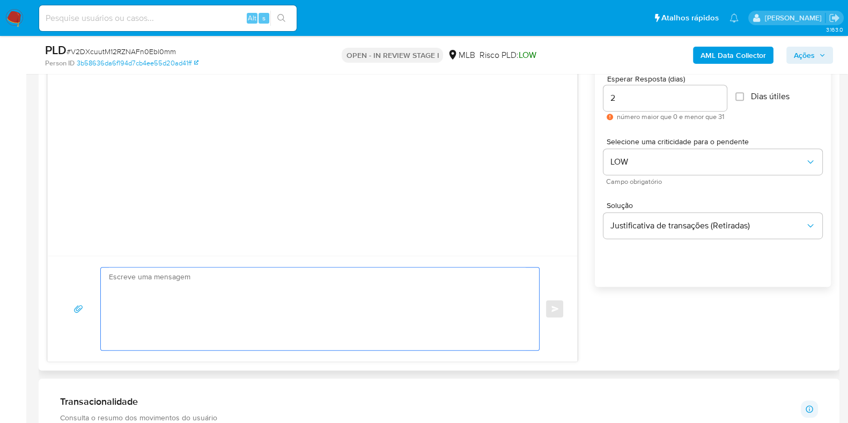
paste textarea "Ola, Estamos realizando uma verificação adicional de segurança em contas de usu…"
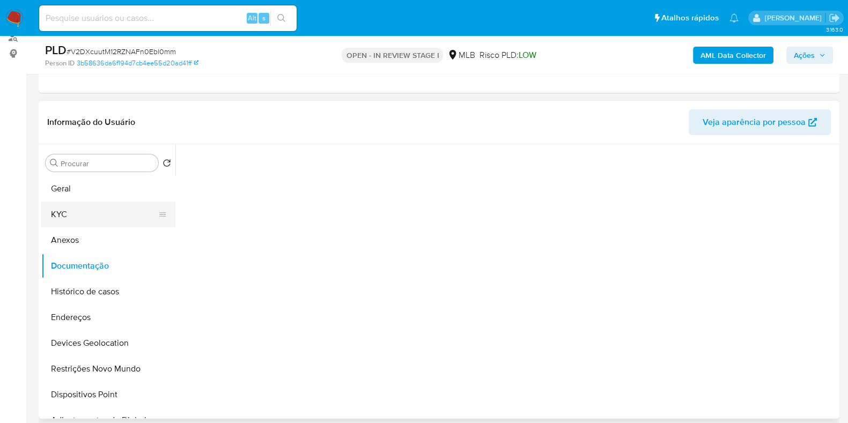
scroll to position [133, 0]
click at [100, 202] on button "KYC" at bounding box center [103, 215] width 125 height 26
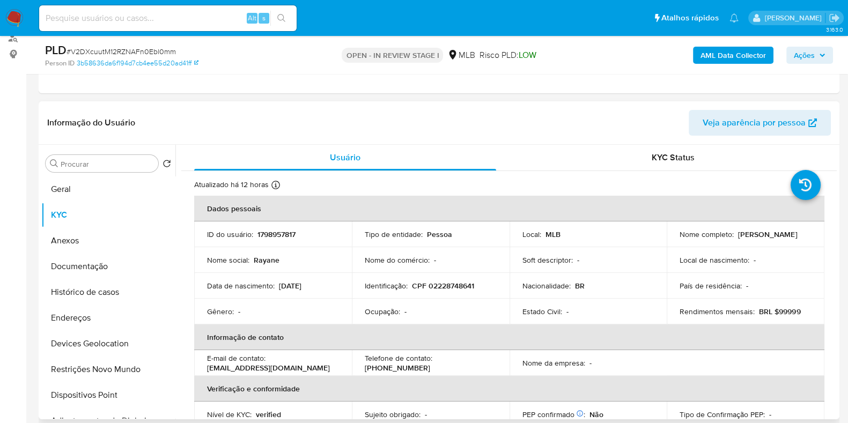
click at [738, 236] on p "Rayane Gomes Ferreira" at bounding box center [767, 234] width 59 height 10
copy p "Rayane"
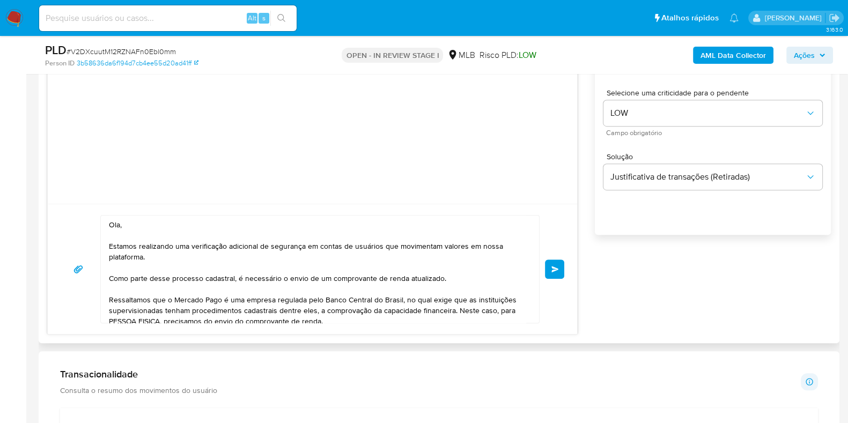
scroll to position [737, 0]
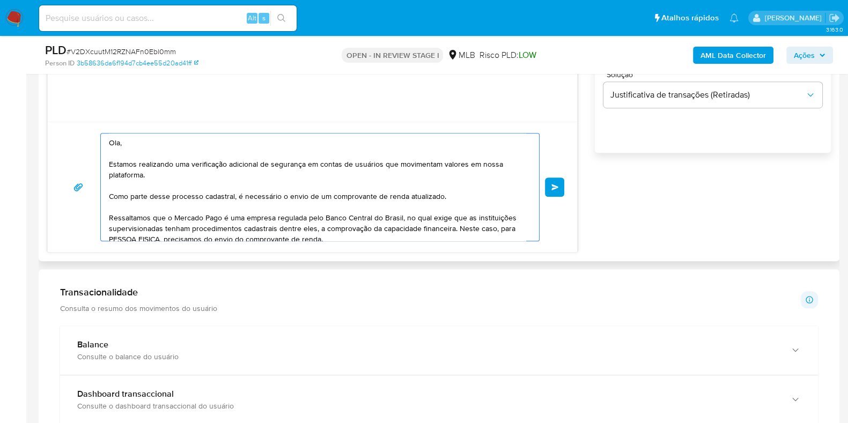
click at [167, 148] on textarea "Ola, Estamos realizando uma verificação adicional de segurança em contas de usu…" at bounding box center [317, 186] width 417 height 107
click at [153, 143] on textarea "Ola, Estamos realizando uma verificação adicional de segurança em contas de usu…" at bounding box center [317, 186] width 417 height 107
paste textarea "Rayane"
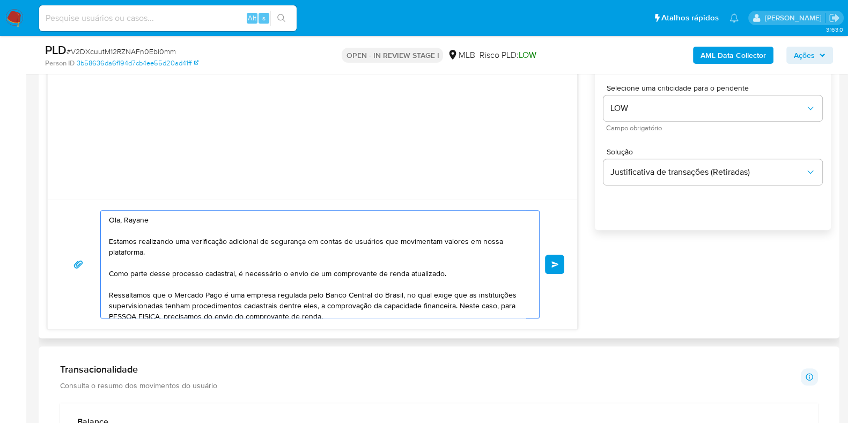
scroll to position [603, 0]
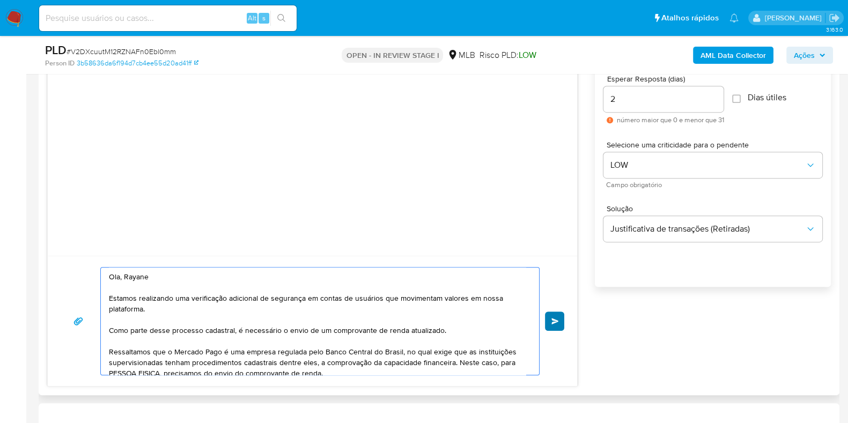
type textarea "Ola, Rayane Estamos realizando uma verificação adicional de segurança em contas…"
click at [556, 321] on span "common.send" at bounding box center [555, 321] width 8 height 6
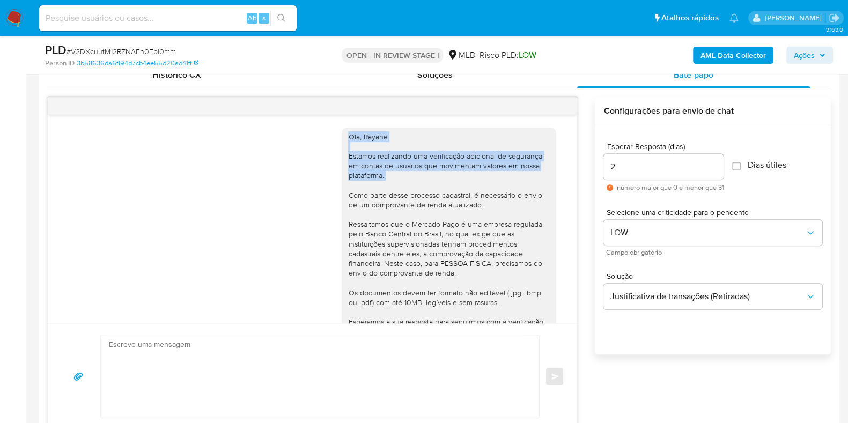
scroll to position [27, 0]
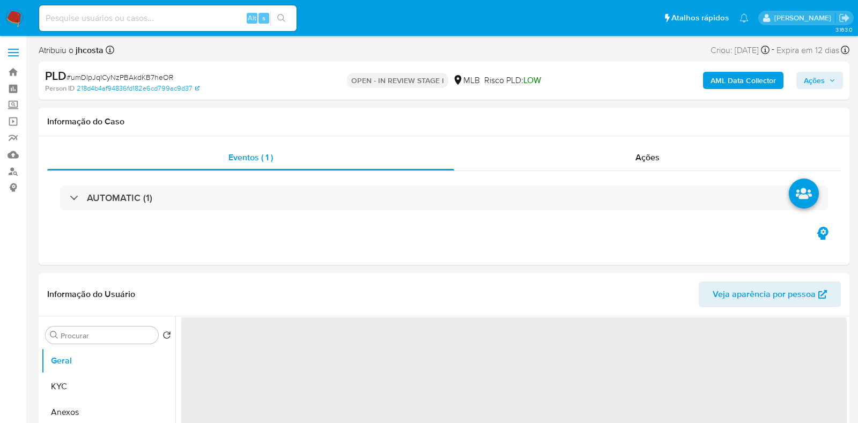
select select "10"
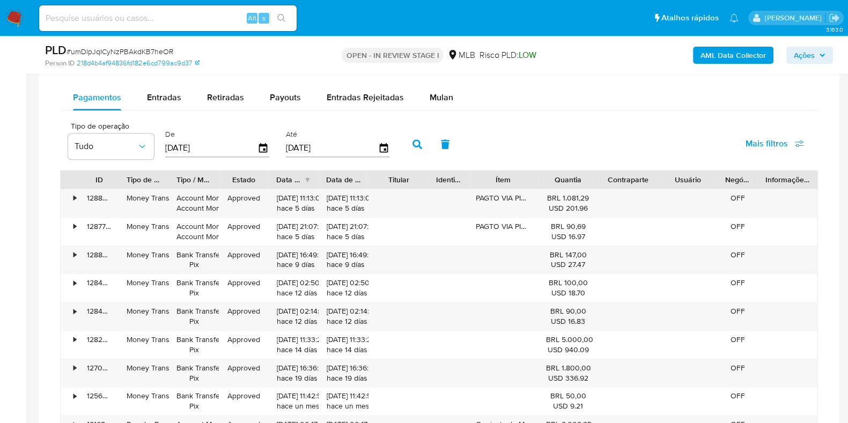
scroll to position [871, 0]
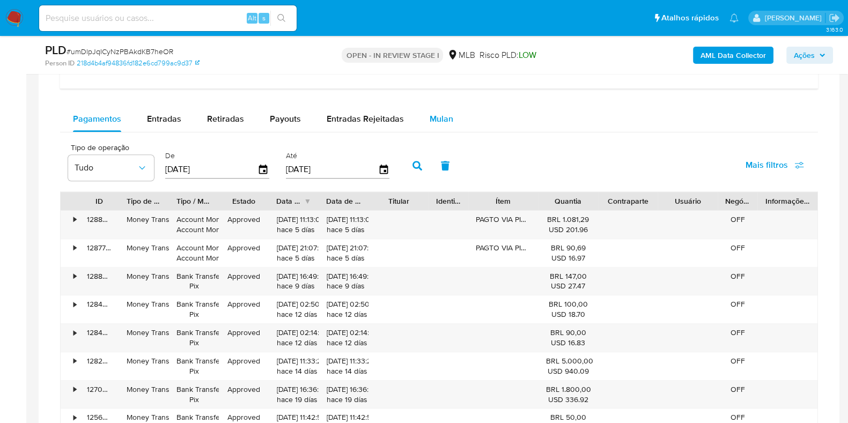
click at [429, 128] on div "Mulan" at bounding box center [441, 119] width 24 height 26
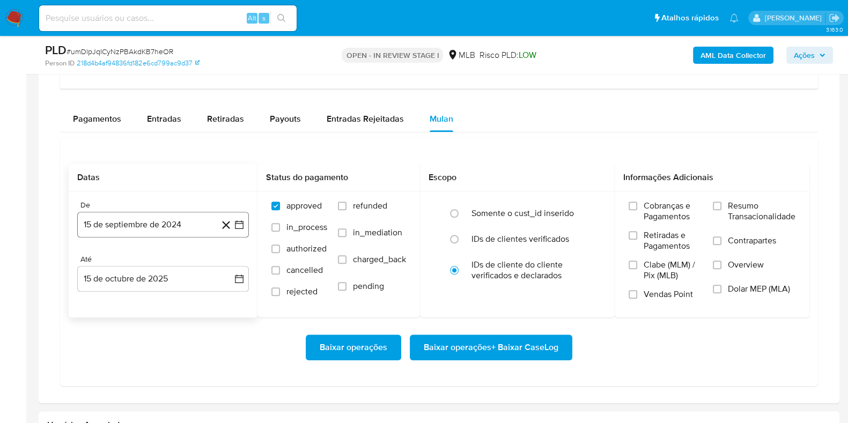
click at [175, 223] on button "15 de septiembre de 2024" at bounding box center [163, 225] width 172 height 26
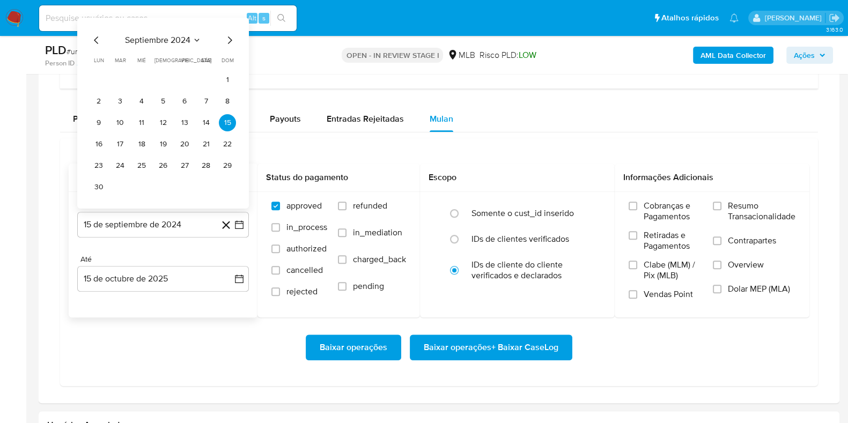
click at [192, 36] on icon "Seleccionar mes y año" at bounding box center [196, 40] width 9 height 9
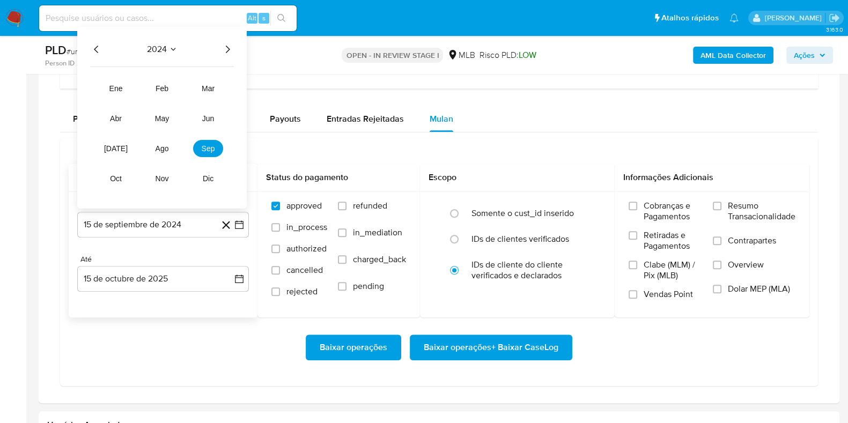
click at [228, 44] on icon "Año siguiente" at bounding box center [227, 49] width 13 height 13
click at [163, 144] on span "ago" at bounding box center [161, 148] width 13 height 9
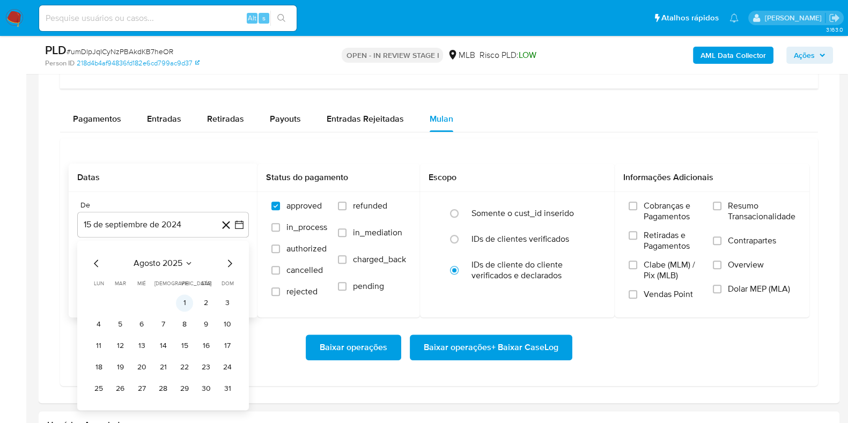
click at [184, 307] on button "1" at bounding box center [184, 302] width 17 height 17
click at [733, 203] on span "Resumo Transacionalidade" at bounding box center [761, 210] width 68 height 21
click at [721, 203] on input "Resumo Transacionalidade" at bounding box center [716, 206] width 9 height 9
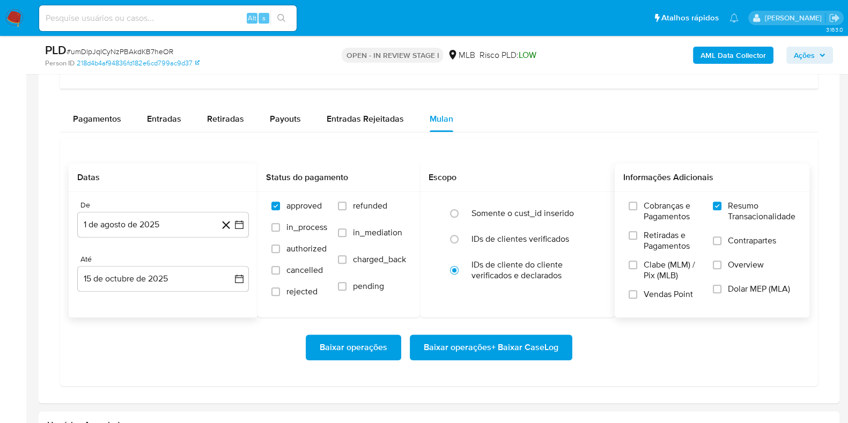
click at [534, 344] on span "Baixar operações + Baixar CaseLog" at bounding box center [490, 348] width 135 height 24
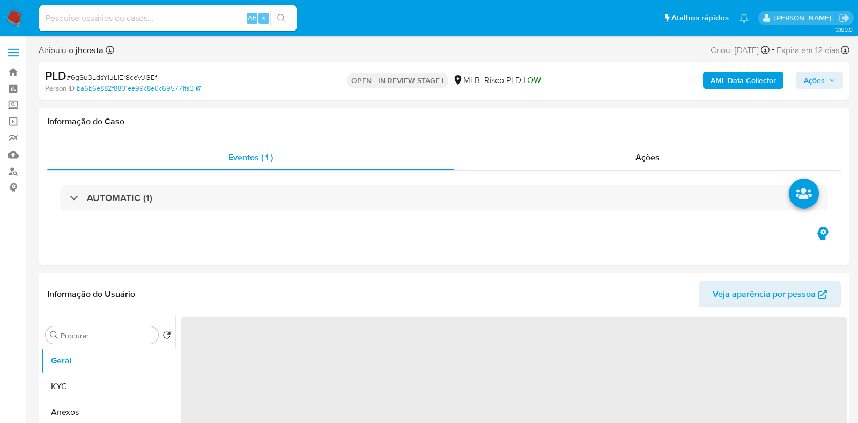
select select "10"
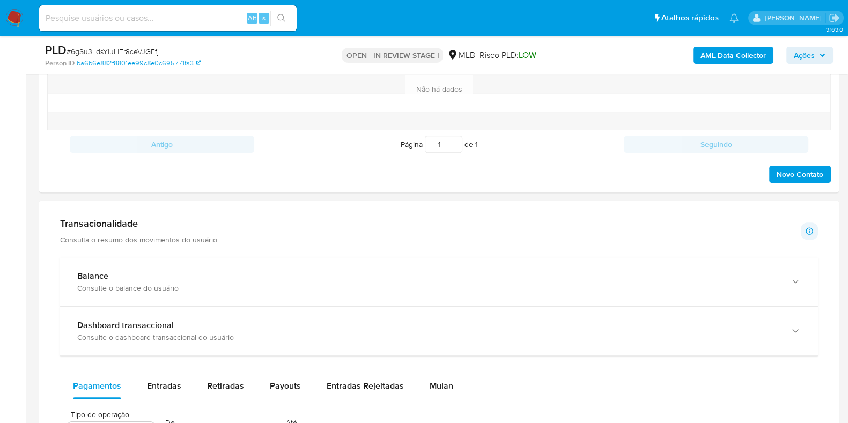
scroll to position [804, 0]
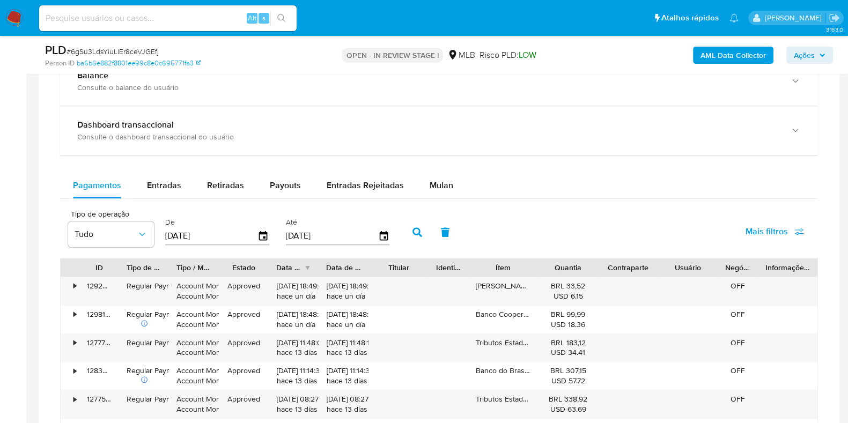
click at [441, 161] on div "Balance Consulte o balance do usuário Dashboard transaccional Consulte o dashbo…" at bounding box center [438, 323] width 757 height 532
click at [436, 179] on span "Mulan" at bounding box center [441, 185] width 24 height 12
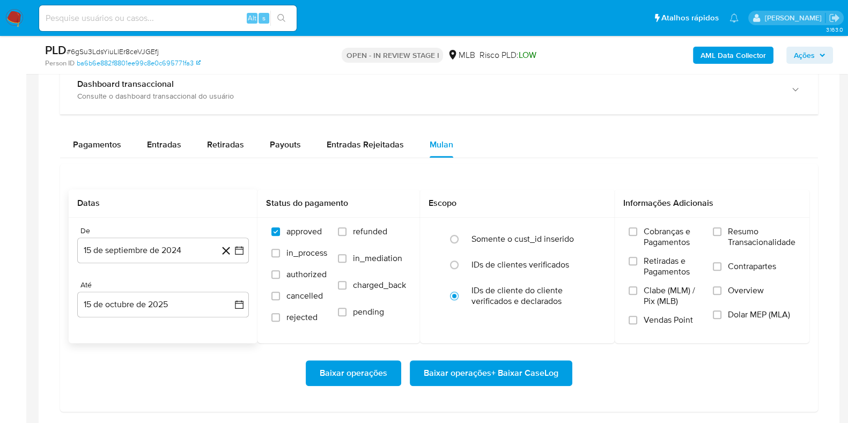
scroll to position [938, 0]
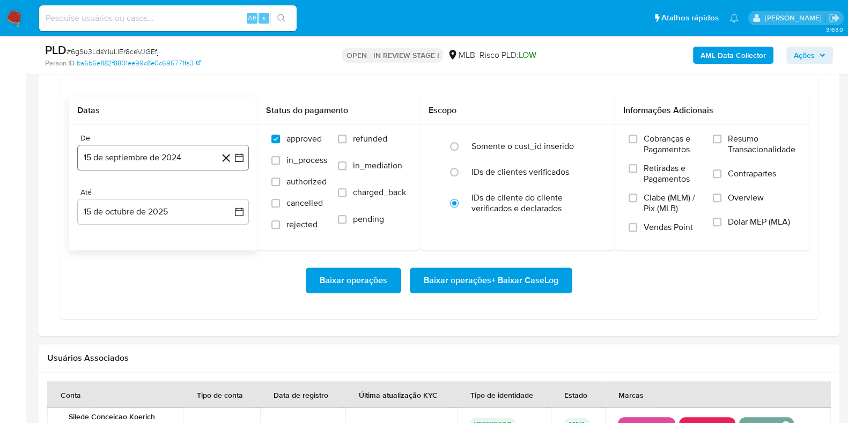
click at [158, 151] on button "15 de septiembre de 2024" at bounding box center [163, 158] width 172 height 26
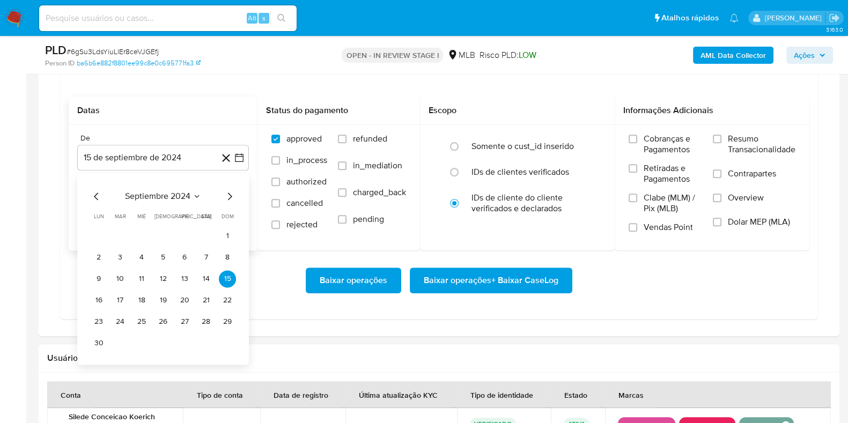
click at [187, 193] on span "septiembre 2024" at bounding box center [157, 196] width 65 height 11
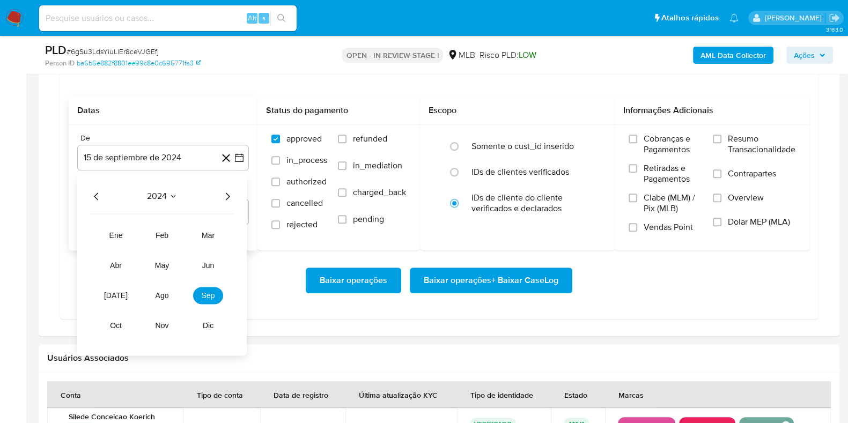
click at [226, 192] on icon "Año siguiente" at bounding box center [227, 196] width 13 height 13
click at [166, 294] on span "ago" at bounding box center [161, 295] width 13 height 9
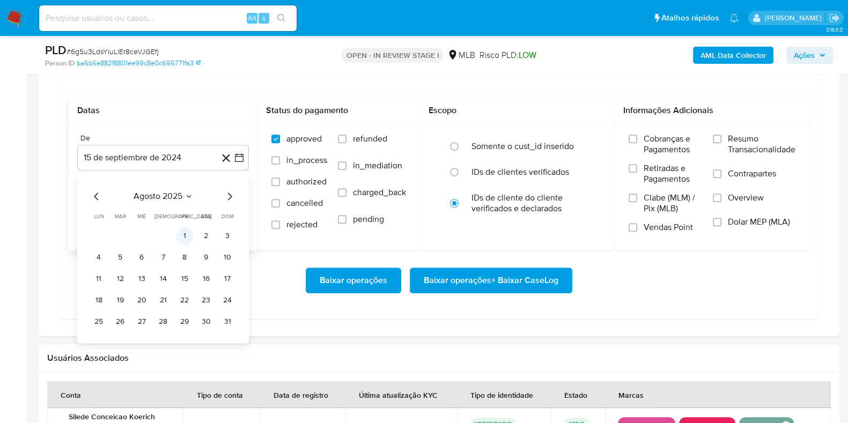
click at [191, 232] on button "1" at bounding box center [184, 235] width 17 height 17
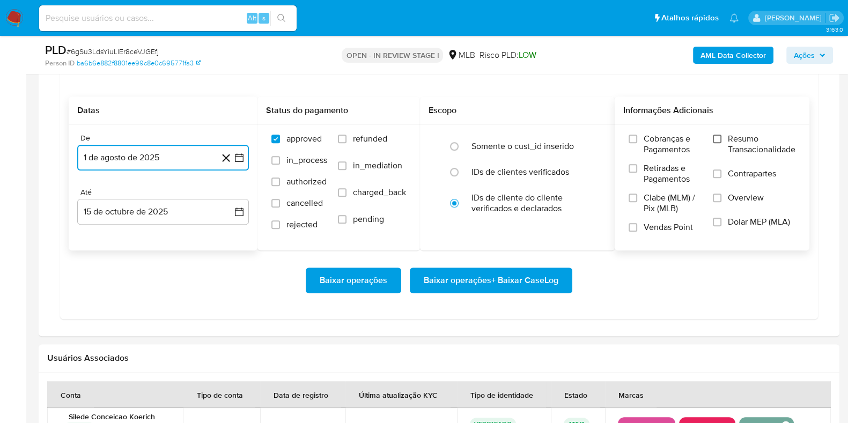
click at [718, 135] on input "Resumo Transacionalidade" at bounding box center [716, 139] width 9 height 9
click at [530, 280] on span "Baixar operações + Baixar CaseLog" at bounding box center [490, 281] width 135 height 24
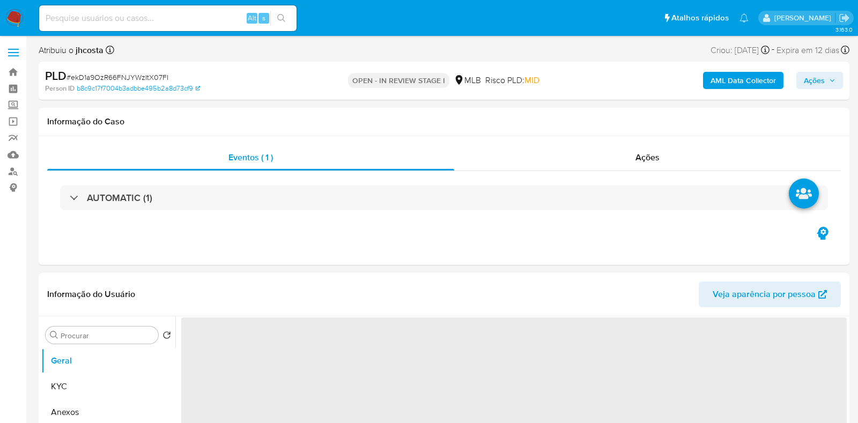
select select "10"
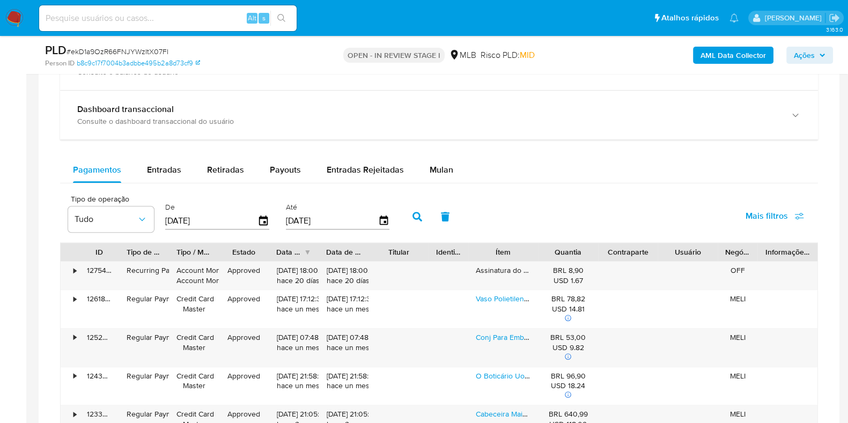
scroll to position [804, 0]
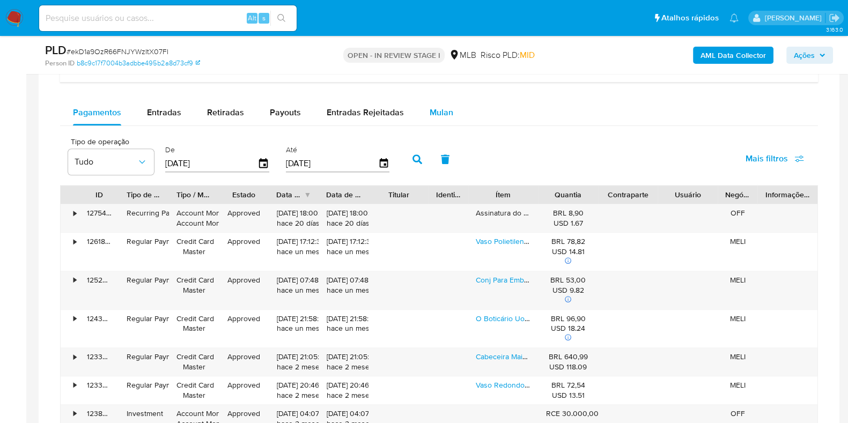
click at [429, 115] on span "Mulan" at bounding box center [441, 112] width 24 height 12
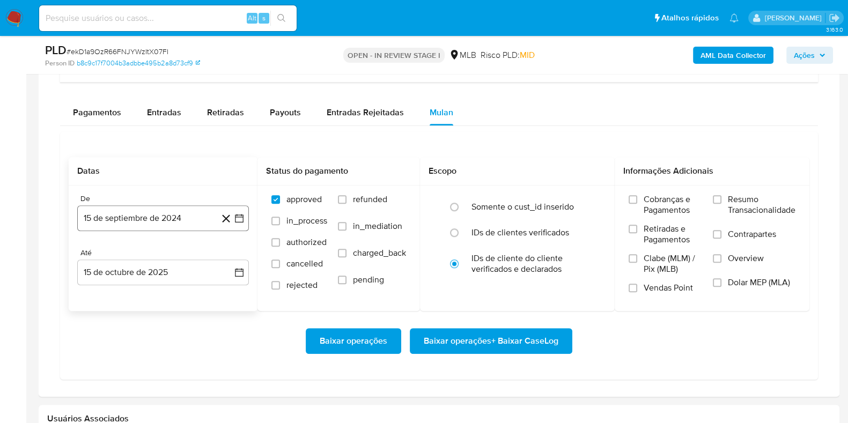
click at [90, 212] on button "15 de septiembre de 2024" at bounding box center [163, 218] width 172 height 26
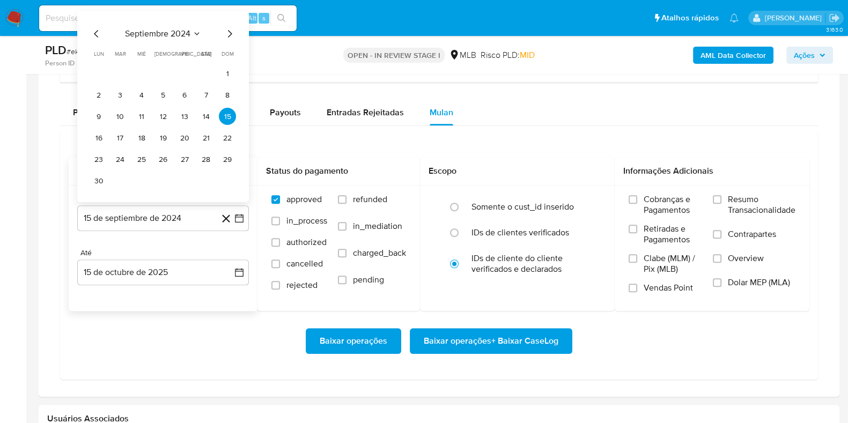
click at [189, 36] on span "septiembre 2024" at bounding box center [157, 33] width 65 height 11
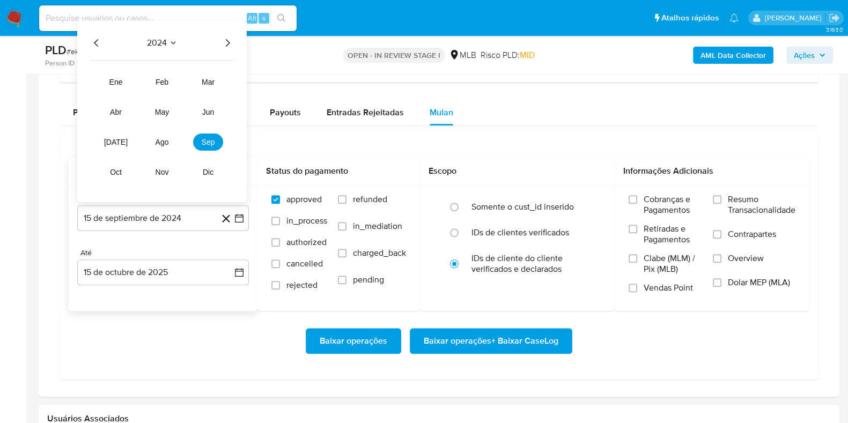
drag, startPoint x: 224, startPoint y: 46, endPoint x: 222, endPoint y: 55, distance: 8.8
click at [225, 45] on icon "Año siguiente" at bounding box center [227, 42] width 13 height 13
click at [160, 140] on span "ago" at bounding box center [161, 142] width 13 height 9
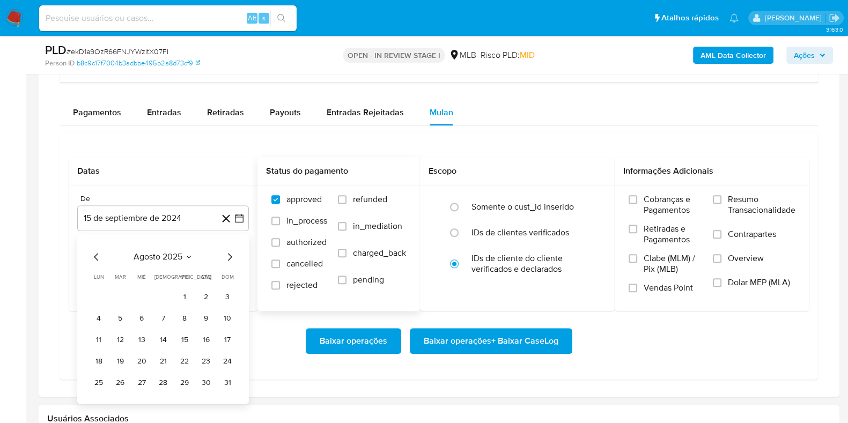
drag, startPoint x: 188, startPoint y: 299, endPoint x: 376, endPoint y: 269, distance: 190.5
click at [188, 299] on button "1" at bounding box center [184, 296] width 17 height 17
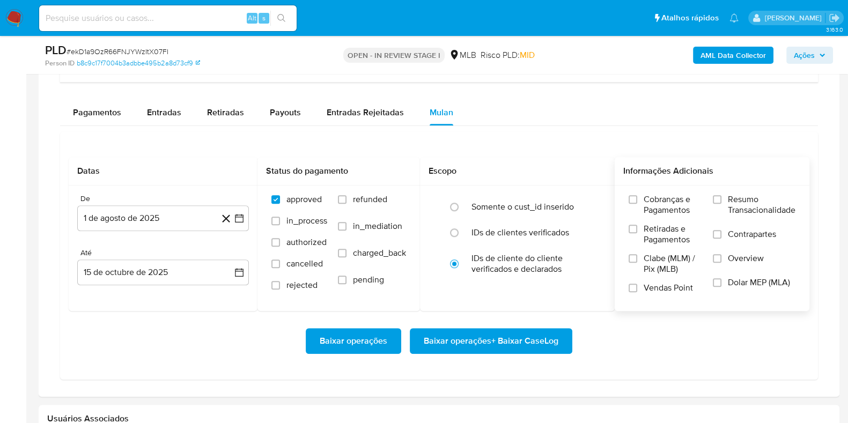
click at [719, 204] on label "Resumo Transacionalidade" at bounding box center [753, 211] width 83 height 35
click at [719, 204] on input "Resumo Transacionalidade" at bounding box center [716, 199] width 9 height 9
click at [501, 337] on span "Baixar operações + Baixar CaseLog" at bounding box center [490, 341] width 135 height 24
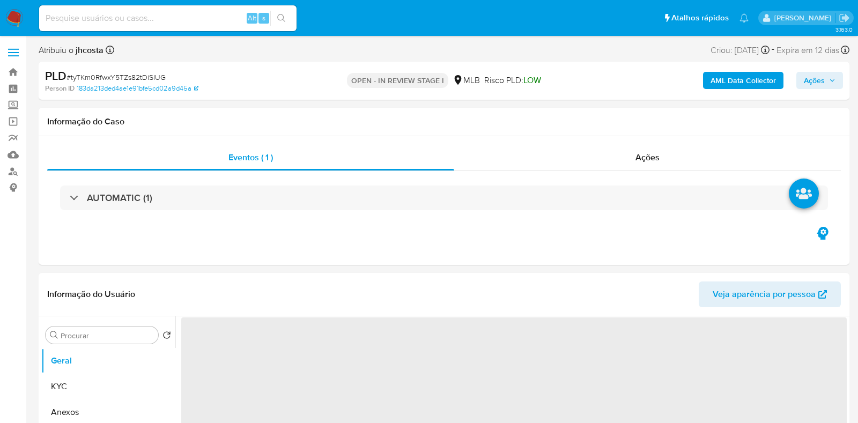
select select "10"
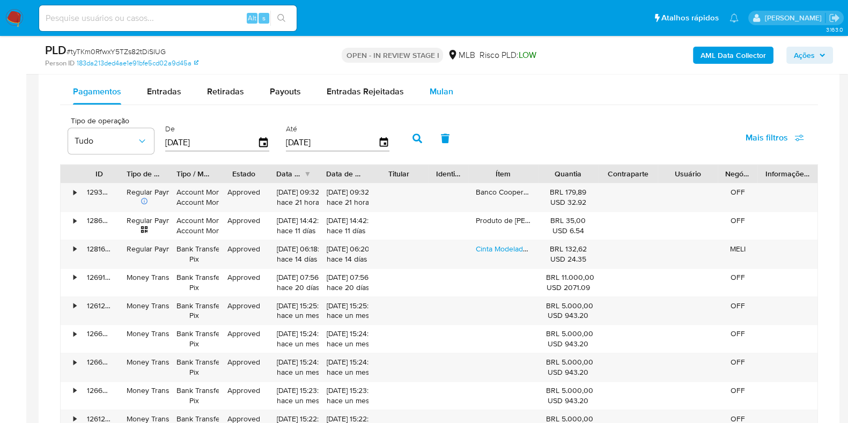
scroll to position [804, 0]
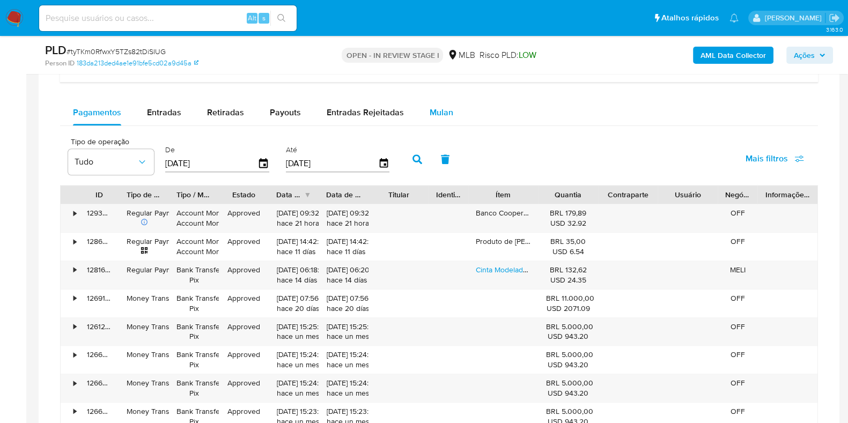
click at [440, 111] on span "Mulan" at bounding box center [441, 112] width 24 height 12
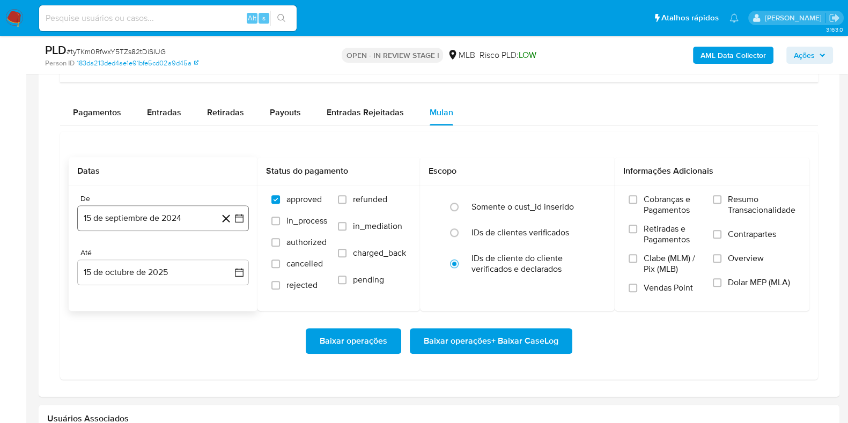
click at [179, 213] on button "15 de septiembre de 2024" at bounding box center [163, 218] width 172 height 26
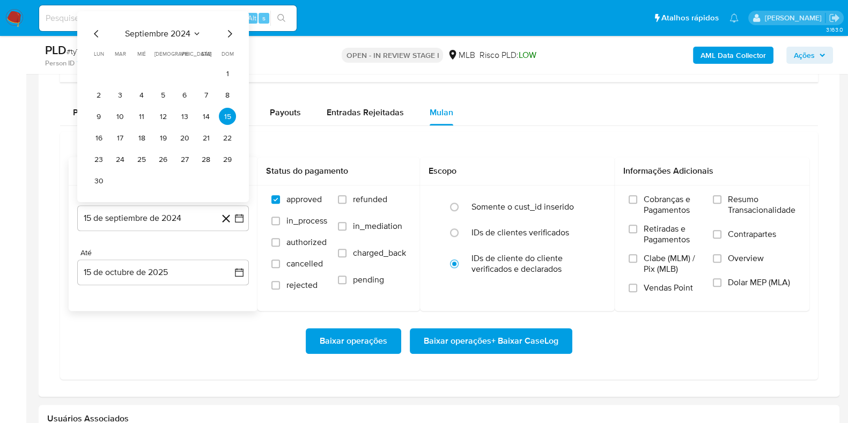
click at [188, 35] on span "septiembre 2024" at bounding box center [157, 33] width 65 height 11
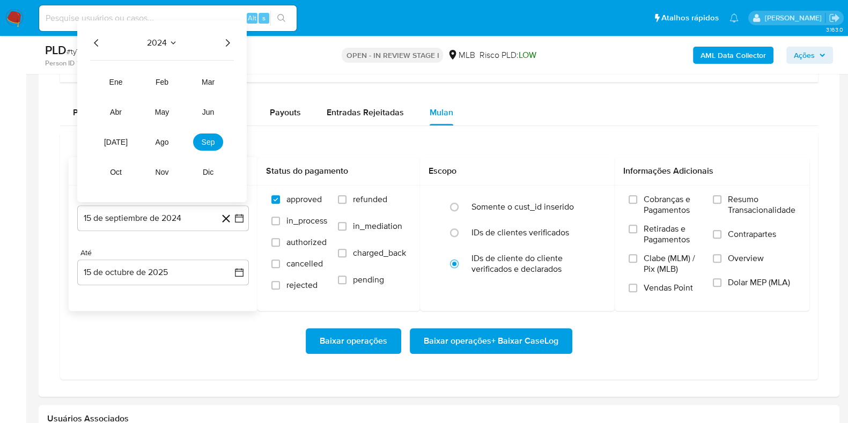
click at [222, 44] on icon "Año siguiente" at bounding box center [227, 42] width 13 height 13
click at [161, 138] on span "ago" at bounding box center [161, 142] width 13 height 9
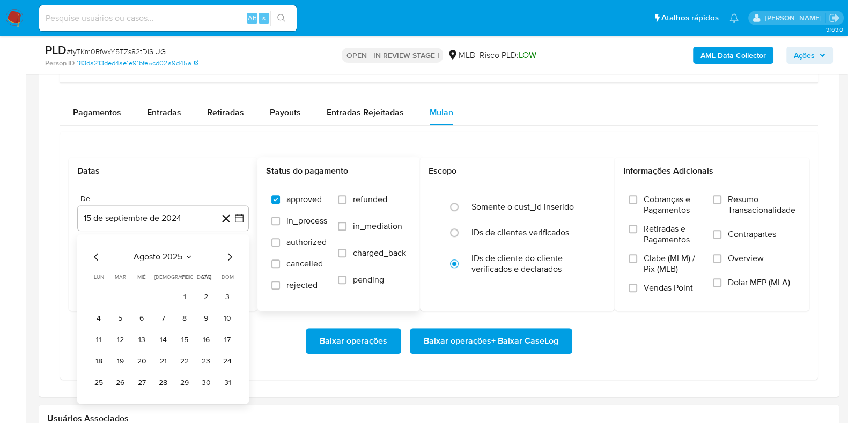
drag, startPoint x: 187, startPoint y: 298, endPoint x: 279, endPoint y: 303, distance: 91.8
click at [191, 302] on td "1" at bounding box center [184, 296] width 17 height 17
click at [182, 291] on button "1" at bounding box center [184, 296] width 17 height 17
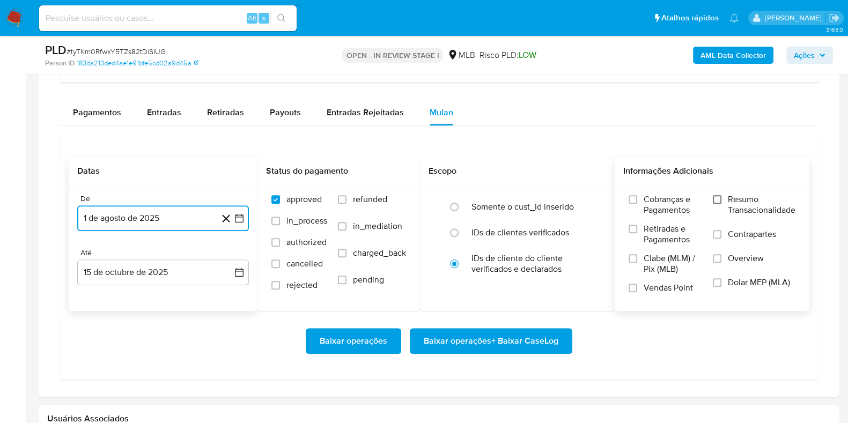
click at [720, 197] on input "Resumo Transacionalidade" at bounding box center [716, 199] width 9 height 9
click at [469, 338] on span "Baixar operações + Baixar CaseLog" at bounding box center [490, 341] width 135 height 24
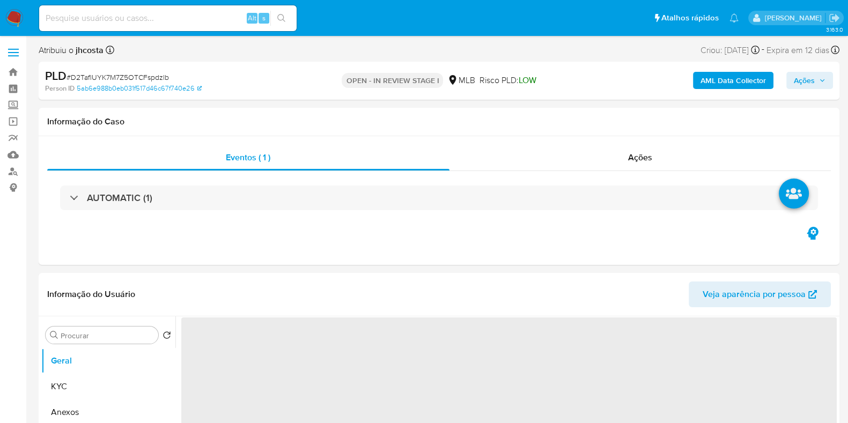
select select "10"
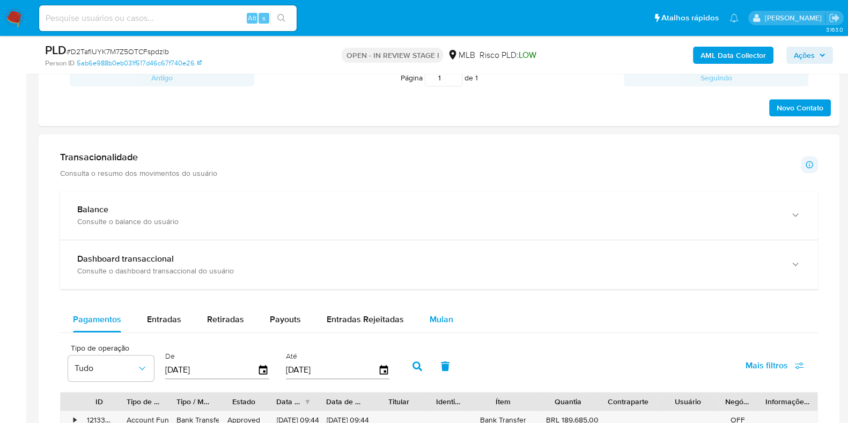
click at [436, 324] on span "Mulan" at bounding box center [441, 319] width 24 height 12
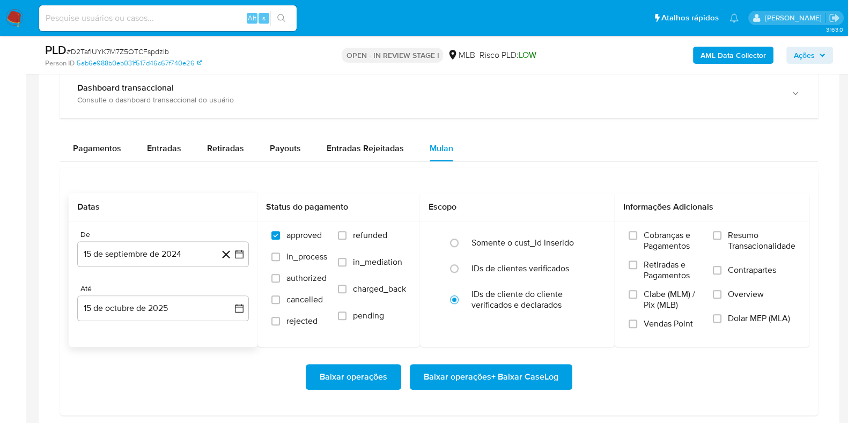
scroll to position [938, 0]
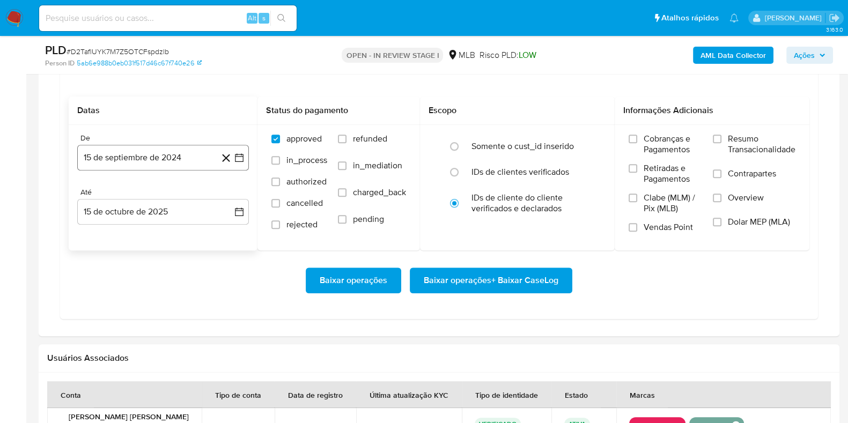
click at [168, 150] on button "15 de septiembre de 2024" at bounding box center [163, 158] width 172 height 26
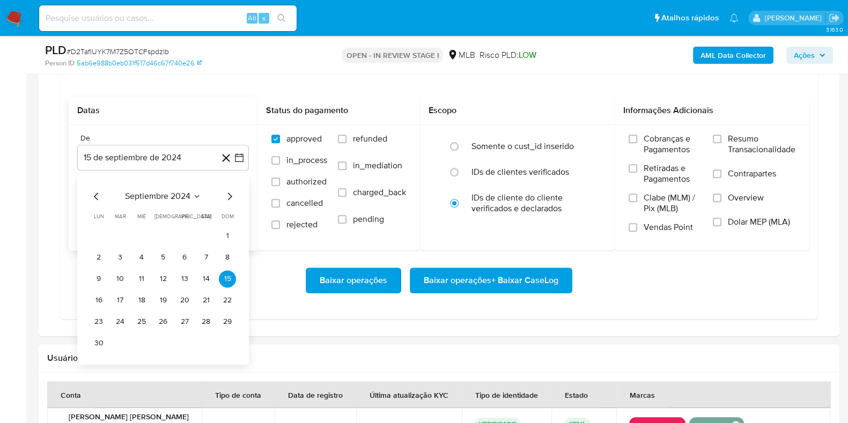
click at [172, 194] on span "septiembre 2024" at bounding box center [157, 196] width 65 height 11
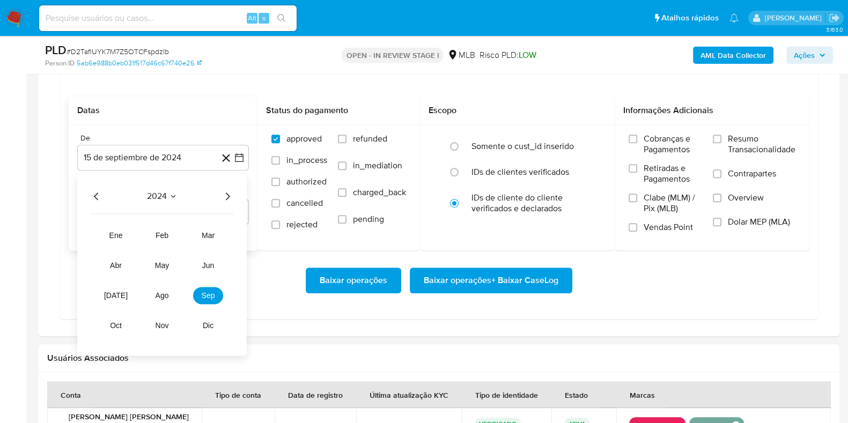
click at [229, 197] on icon "Año siguiente" at bounding box center [227, 196] width 13 height 13
click at [167, 291] on span "ago" at bounding box center [161, 295] width 13 height 9
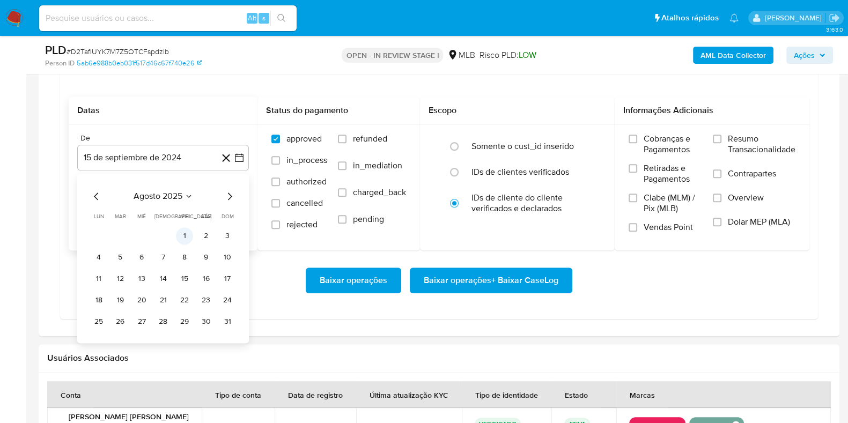
click at [177, 234] on button "1" at bounding box center [184, 235] width 17 height 17
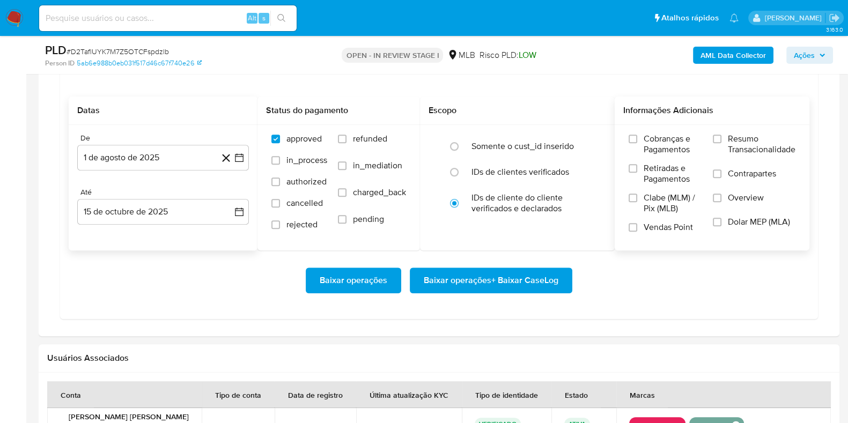
click at [721, 134] on label "Resumo Transacionalidade" at bounding box center [753, 150] width 83 height 35
click at [721, 135] on input "Resumo Transacionalidade" at bounding box center [716, 139] width 9 height 9
click at [536, 276] on span "Baixar operações + Baixar CaseLog" at bounding box center [490, 281] width 135 height 24
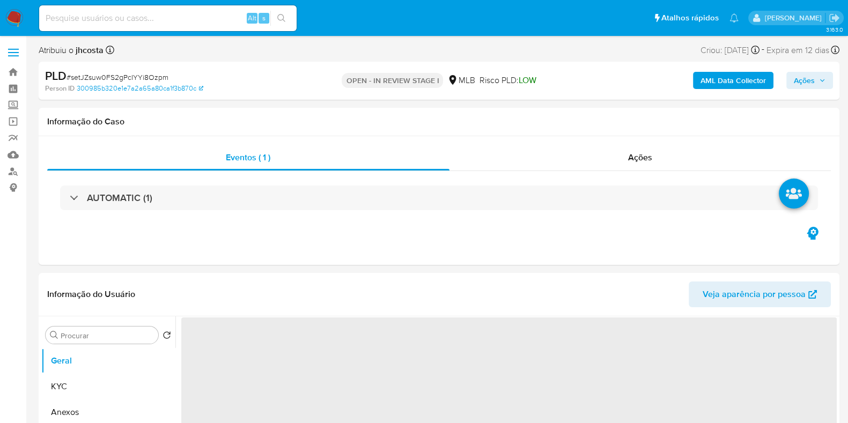
select select "10"
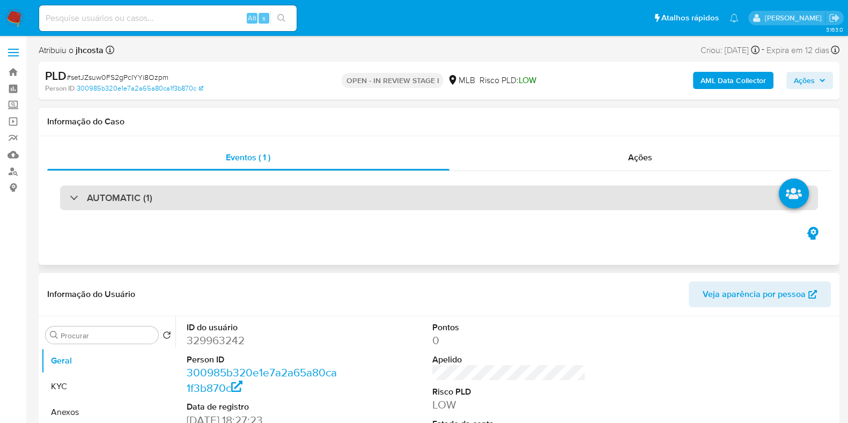
click at [166, 195] on div "AUTOMATIC (1)" at bounding box center [438, 197] width 757 height 25
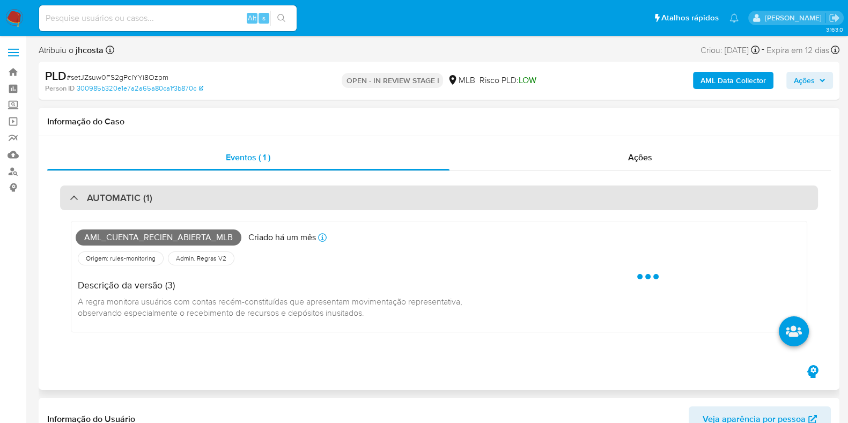
click at [170, 190] on div "AUTOMATIC (1)" at bounding box center [438, 197] width 757 height 25
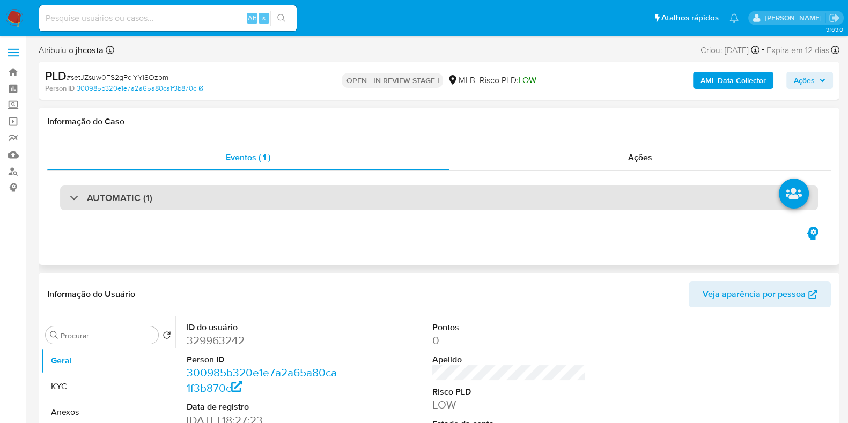
click at [177, 199] on div "AUTOMATIC (1)" at bounding box center [438, 197] width 757 height 25
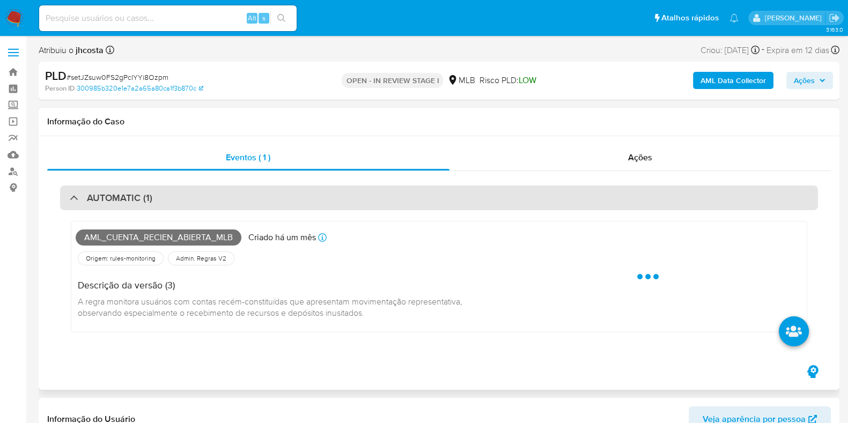
click at [177, 199] on div "AUTOMATIC (1)" at bounding box center [438, 197] width 757 height 25
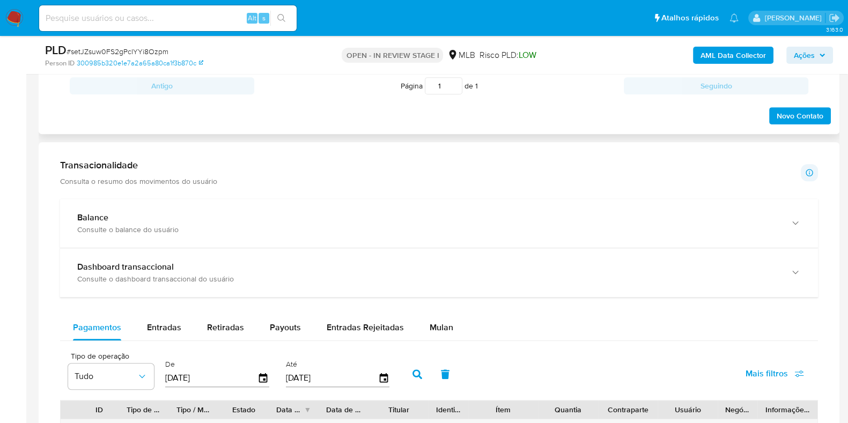
scroll to position [737, 0]
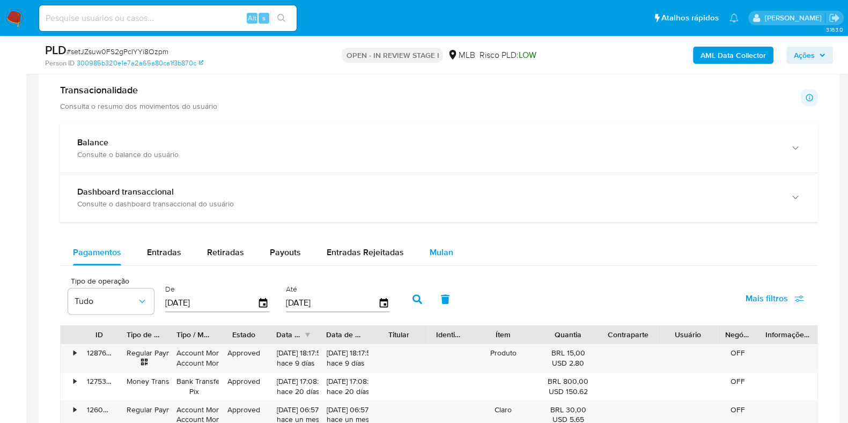
click at [433, 248] on span "Mulan" at bounding box center [441, 252] width 24 height 12
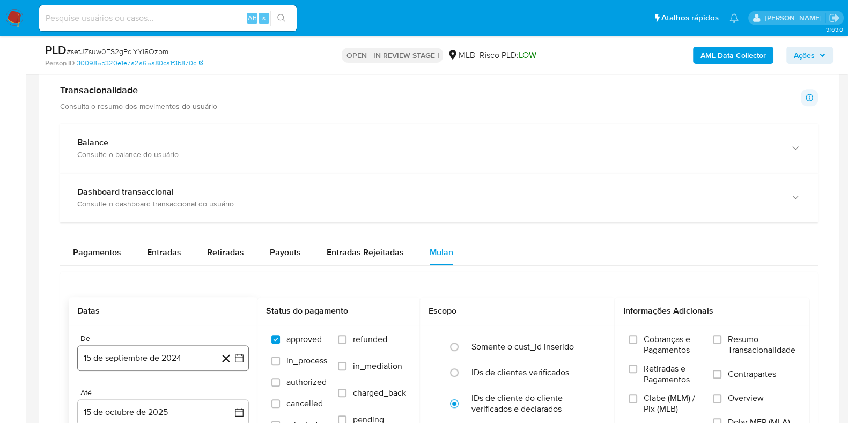
scroll to position [938, 0]
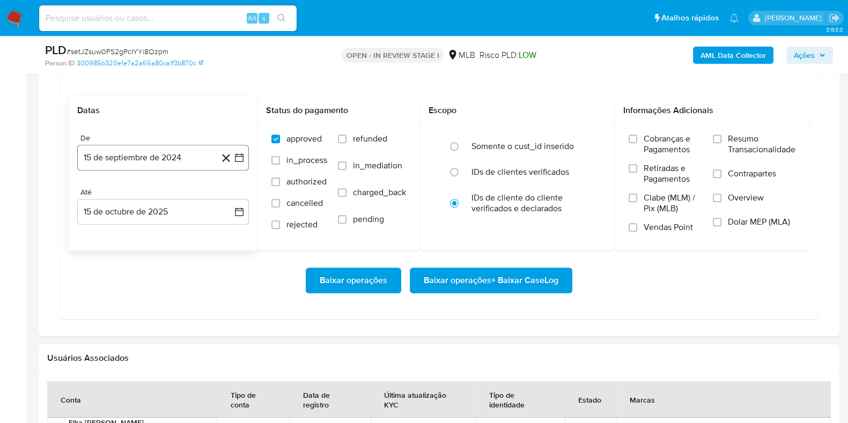
click at [152, 149] on button "15 de septiembre de 2024" at bounding box center [163, 158] width 172 height 26
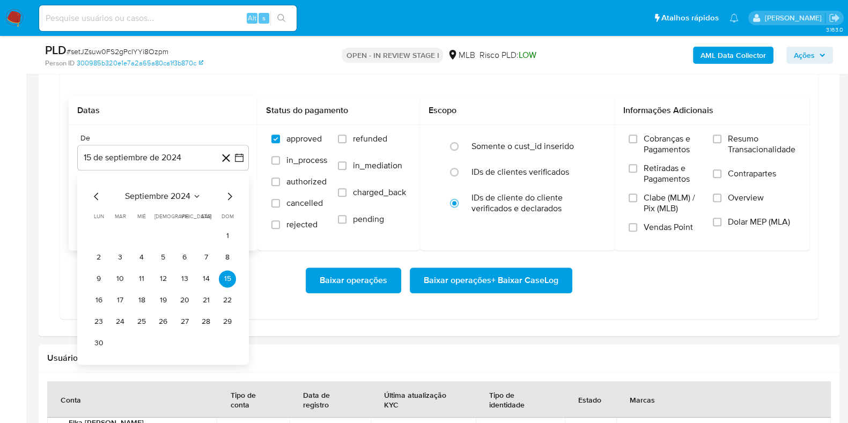
click at [167, 194] on span "septiembre 2024" at bounding box center [157, 196] width 65 height 11
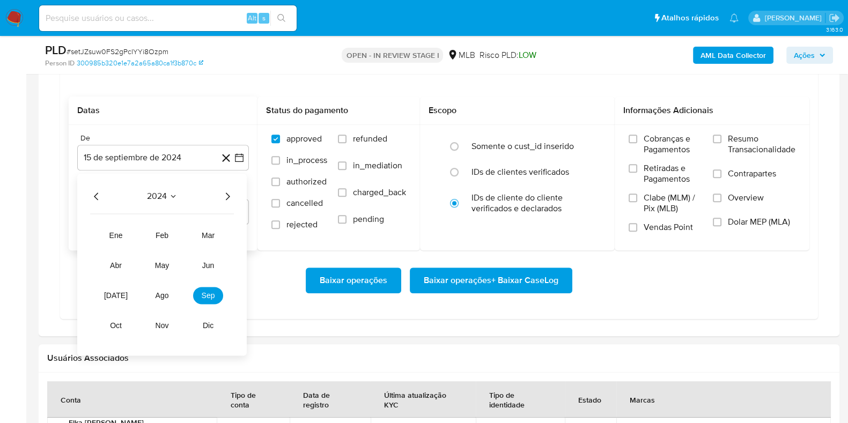
click at [223, 197] on icon "Año siguiente" at bounding box center [227, 196] width 13 height 13
click at [159, 298] on span "ago" at bounding box center [161, 295] width 13 height 9
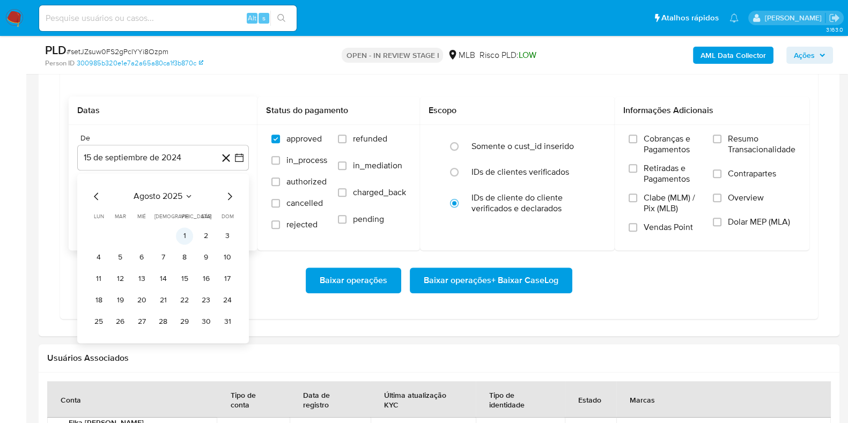
click at [188, 227] on button "1" at bounding box center [184, 235] width 17 height 17
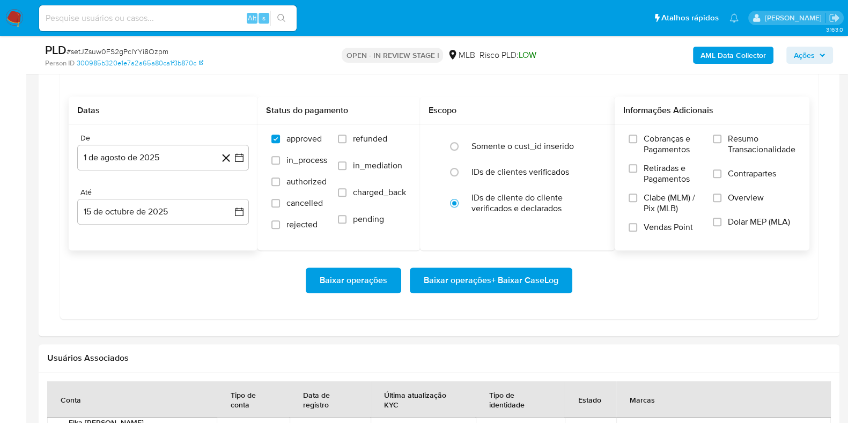
click at [740, 139] on span "Resumo Transacionalidade" at bounding box center [761, 143] width 68 height 21
click at [721, 139] on input "Resumo Transacionalidade" at bounding box center [716, 139] width 9 height 9
click at [514, 272] on span "Baixar operações + Baixar CaseLog" at bounding box center [490, 281] width 135 height 24
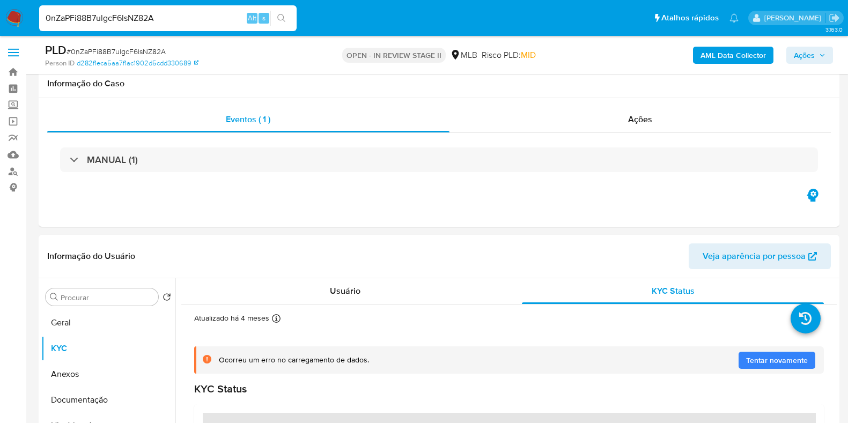
select select "10"
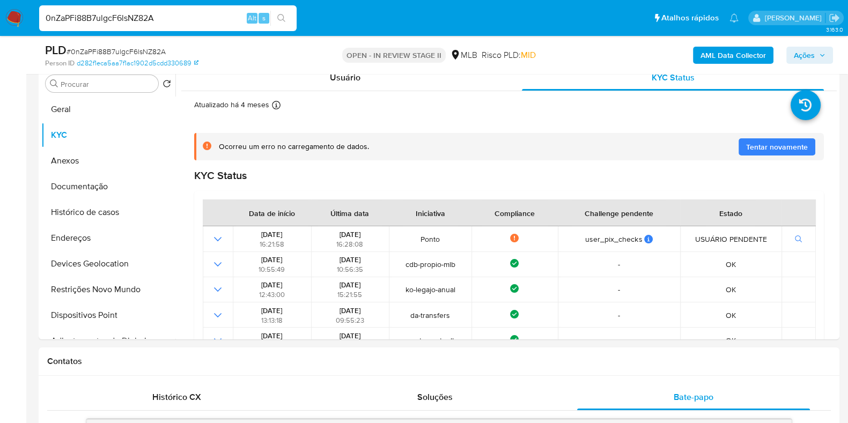
scroll to position [201, 0]
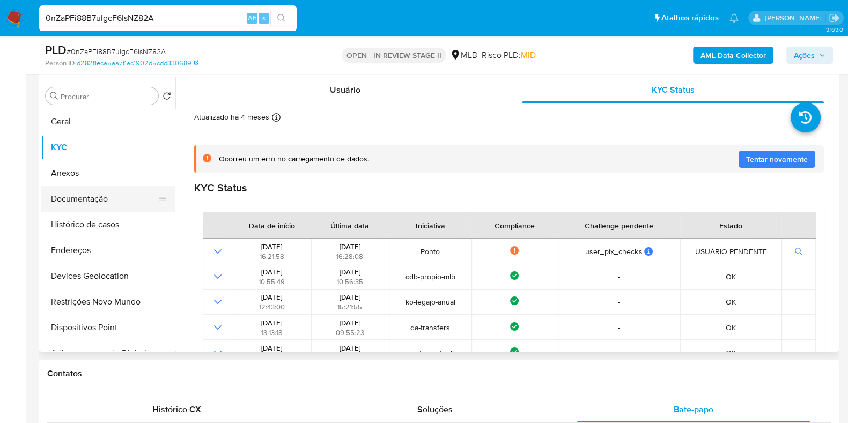
click at [100, 200] on button "Documentação" at bounding box center [103, 199] width 125 height 26
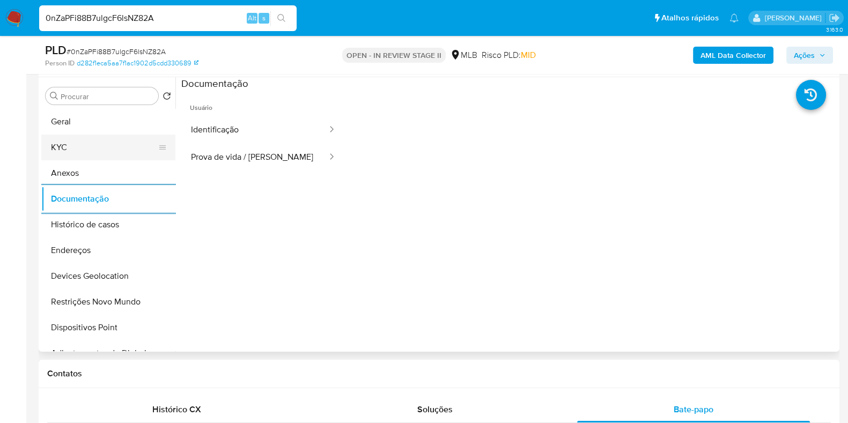
click at [99, 152] on button "KYC" at bounding box center [103, 148] width 125 height 26
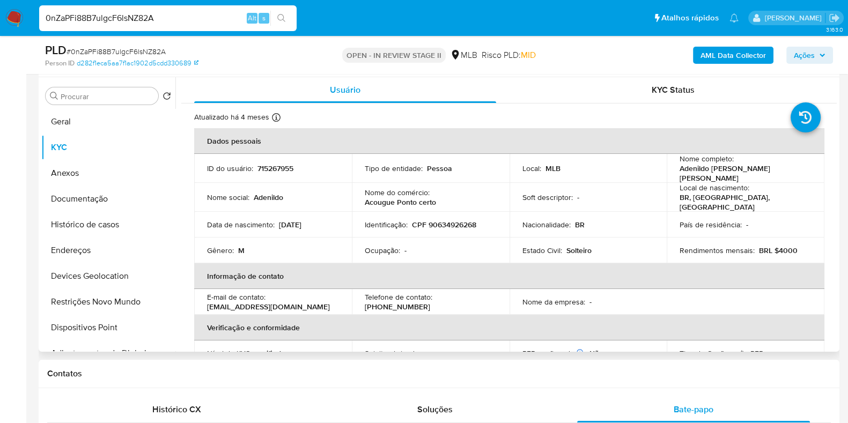
click at [463, 220] on p "CPF 90634926268" at bounding box center [444, 225] width 64 height 10
copy p "90634926268"
click at [88, 209] on button "Documentação" at bounding box center [103, 199] width 125 height 26
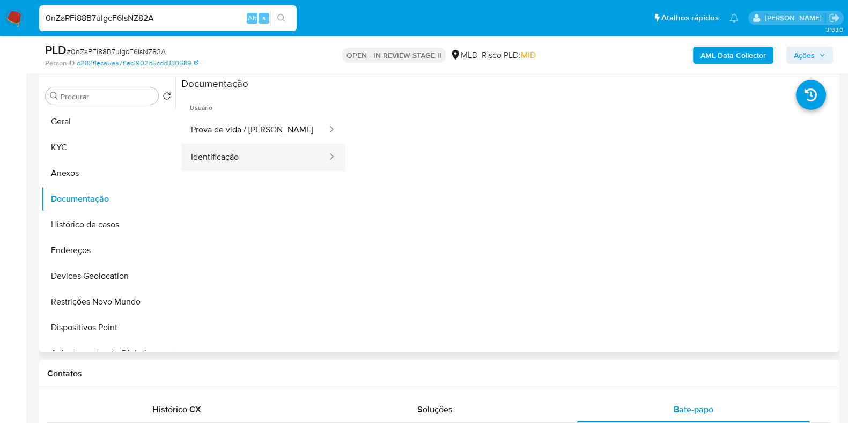
drag, startPoint x: 270, startPoint y: 156, endPoint x: 309, endPoint y: 153, distance: 39.8
click at [273, 157] on button "Identificação" at bounding box center [254, 157] width 147 height 27
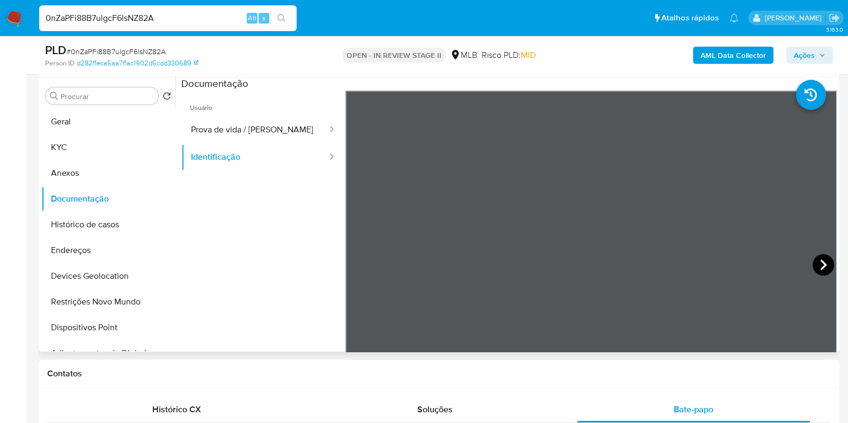
click at [812, 259] on icon at bounding box center [822, 264] width 21 height 21
click at [78, 145] on button "KYC" at bounding box center [103, 148] width 125 height 26
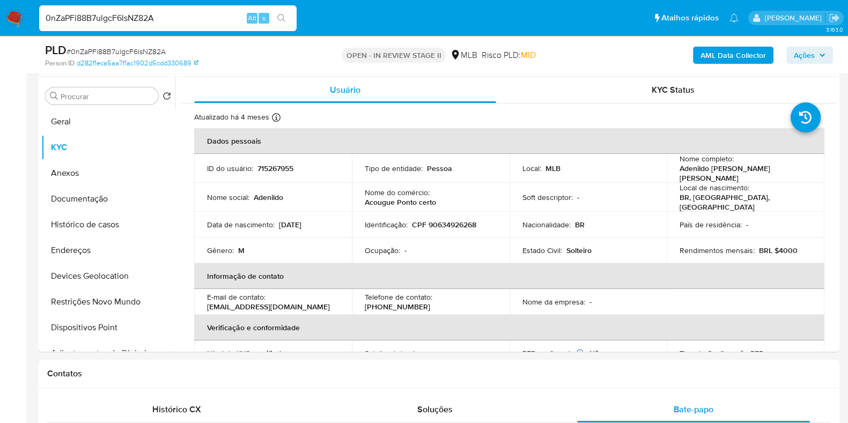
click at [276, 168] on p "715267955" at bounding box center [275, 169] width 36 height 10
copy p "715267955"
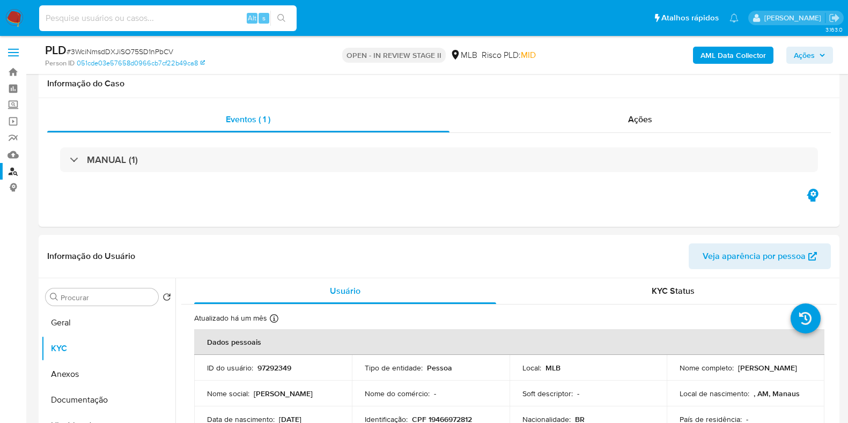
select select "10"
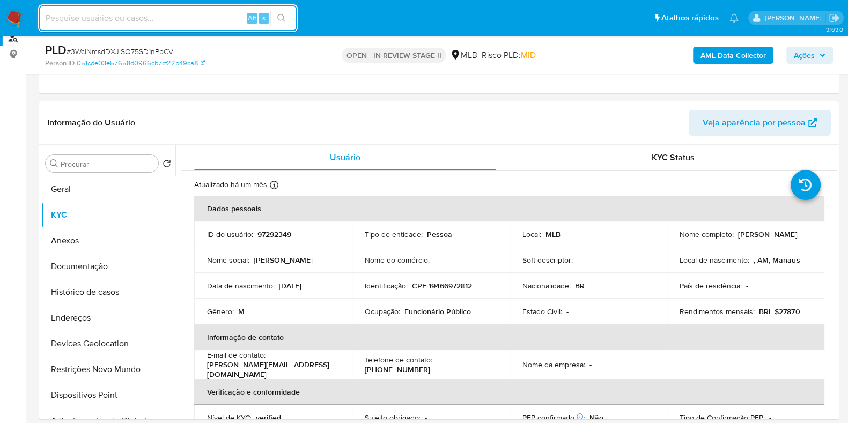
paste input "97292349"
type input "97292349"
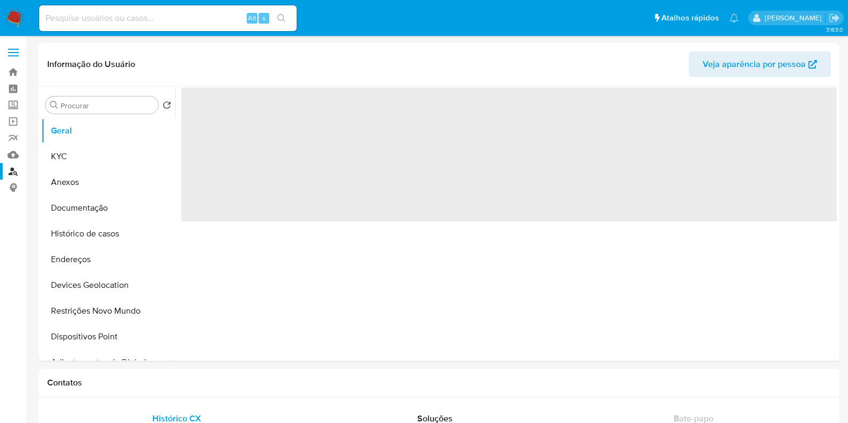
select select "10"
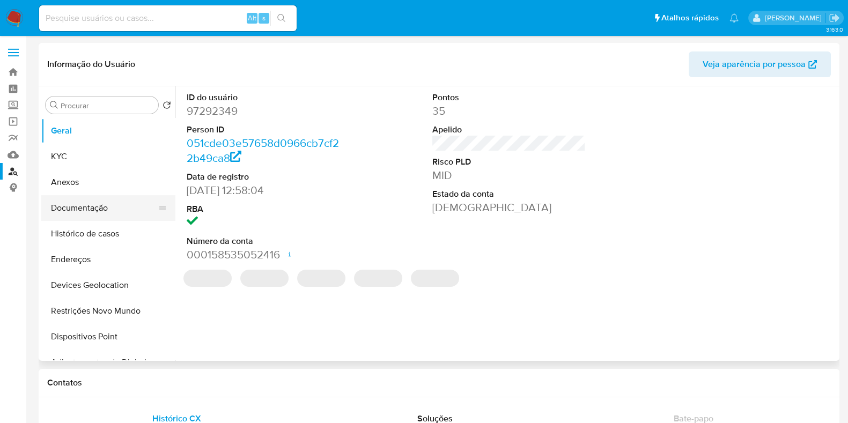
click at [105, 207] on button "Documentação" at bounding box center [103, 208] width 125 height 26
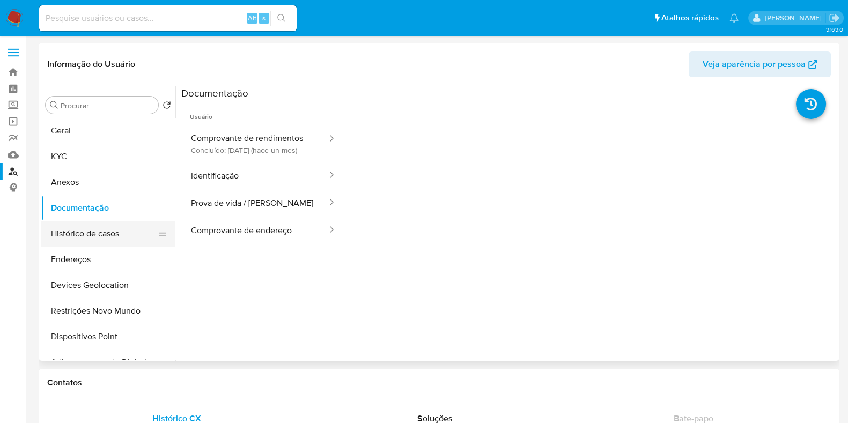
click at [109, 240] on button "Histórico de casos" at bounding box center [103, 234] width 125 height 26
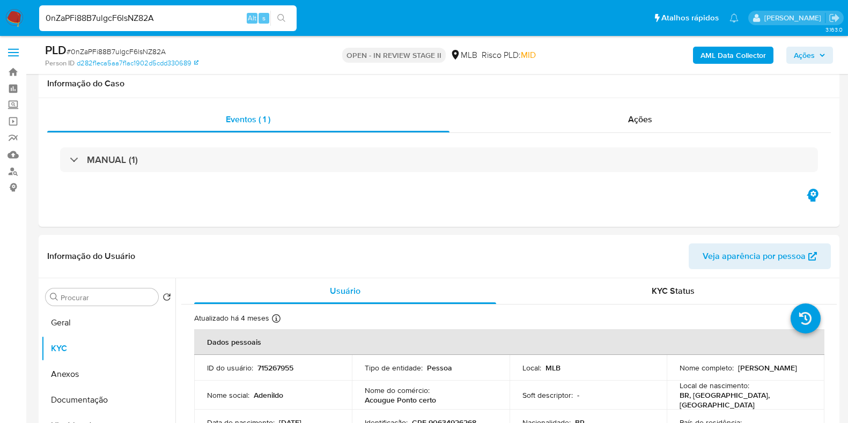
select select "10"
click at [172, 14] on input "0nZaPFi88B7ulgcF6lsNZ82A" at bounding box center [167, 18] width 257 height 14
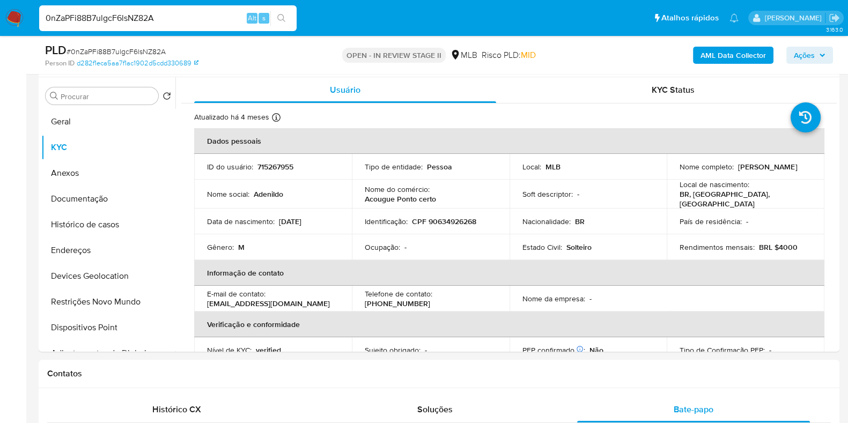
scroll to position [201, 0]
type input "WlyeyesIQbcbZIC8j9WUC63m"
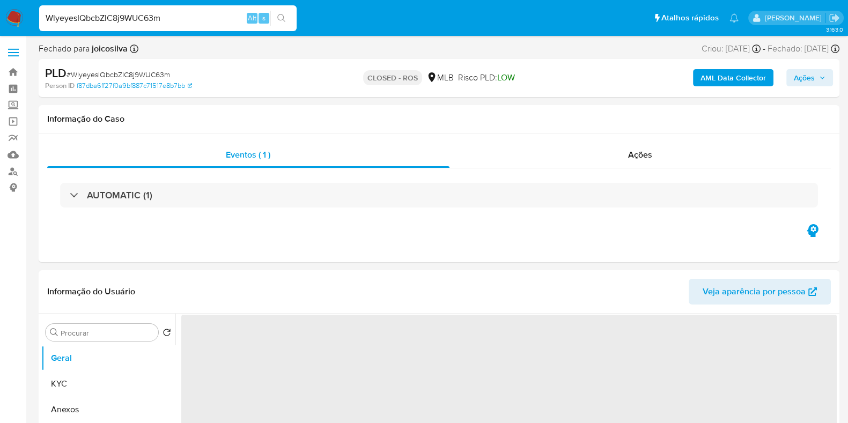
select select "10"
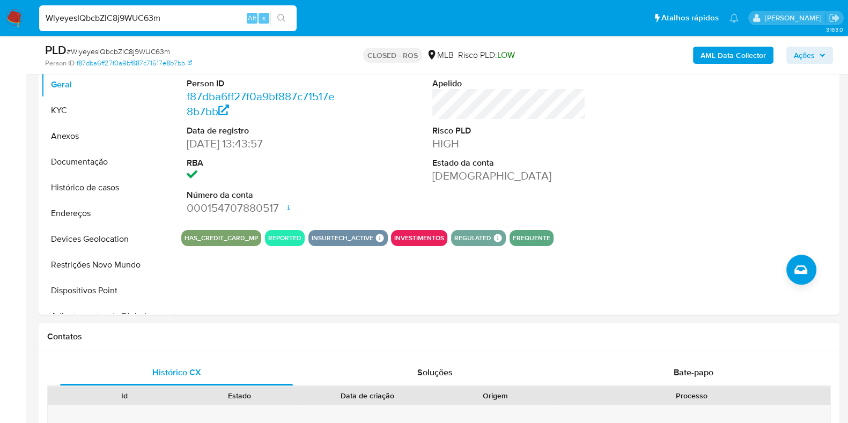
scroll to position [335, 0]
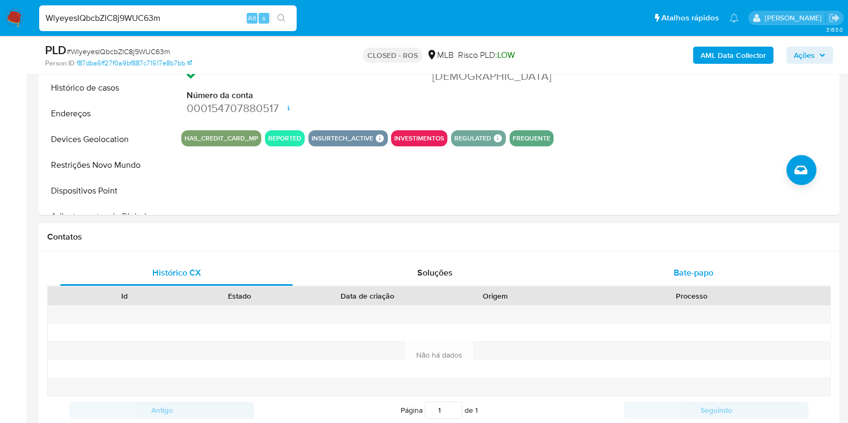
click at [688, 269] on span "Bate-papo" at bounding box center [693, 272] width 40 height 12
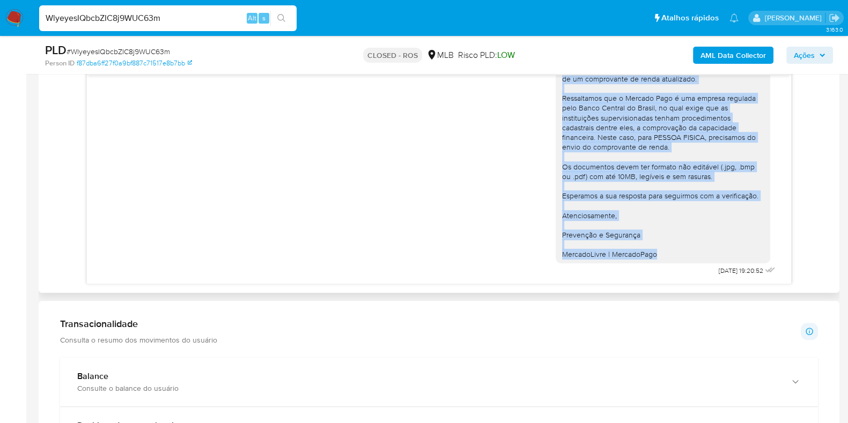
scroll to position [603, 0]
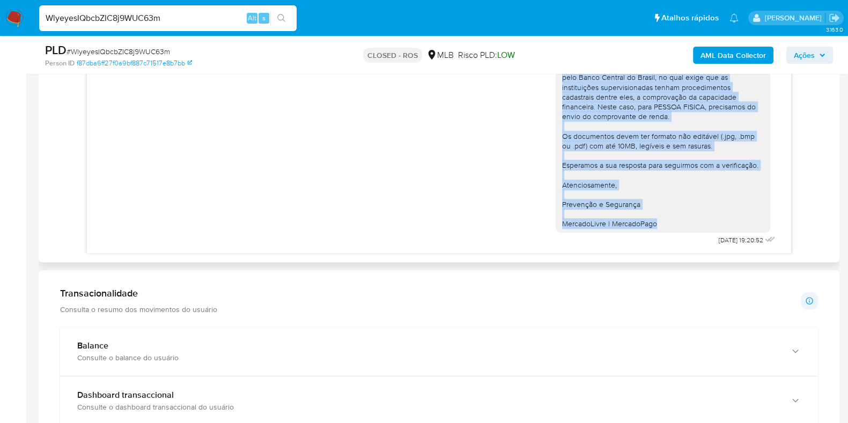
drag, startPoint x: 552, startPoint y: 132, endPoint x: 652, endPoint y: 218, distance: 131.9
click at [652, 218] on div "Ola, Estamos realizando uma verificação adicional de segurança em contas de usu…" at bounding box center [663, 102] width 202 height 254
copy div "Ola, Estamos realizando uma verificação adicional de segurança em contas de usu…"
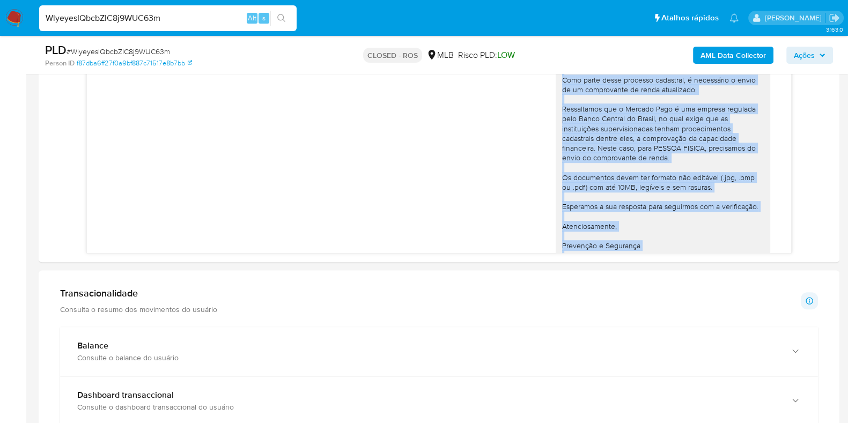
scroll to position [0, 0]
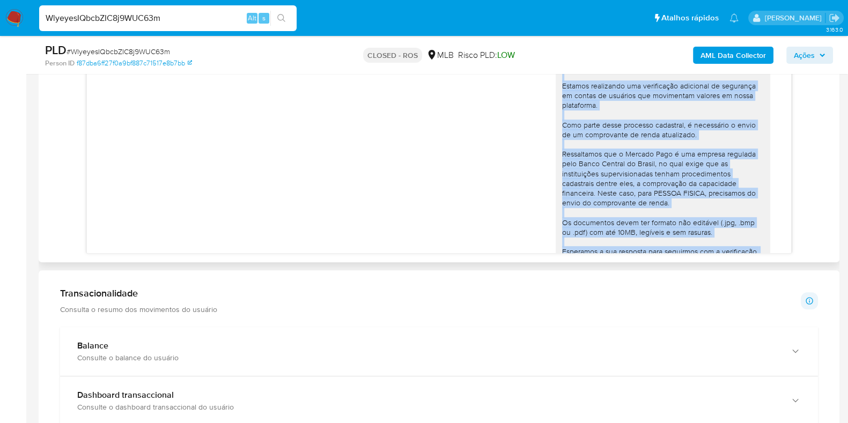
copy div "Ola, Estamos realizando uma verificação adicional de segurança em contas de usu…"
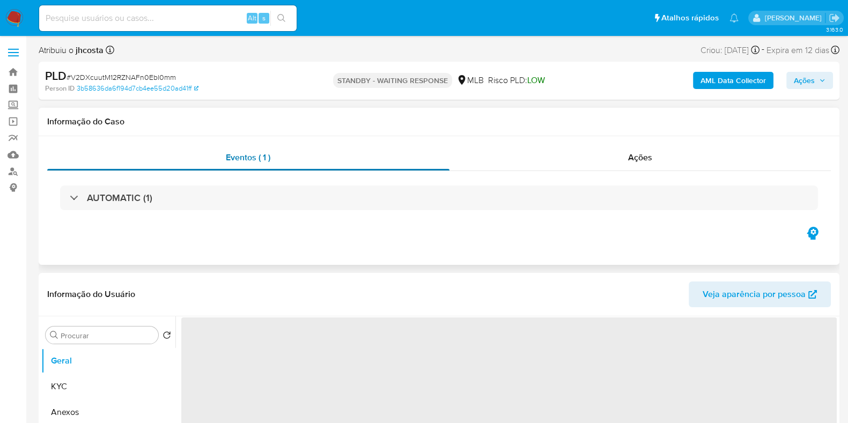
select select "10"
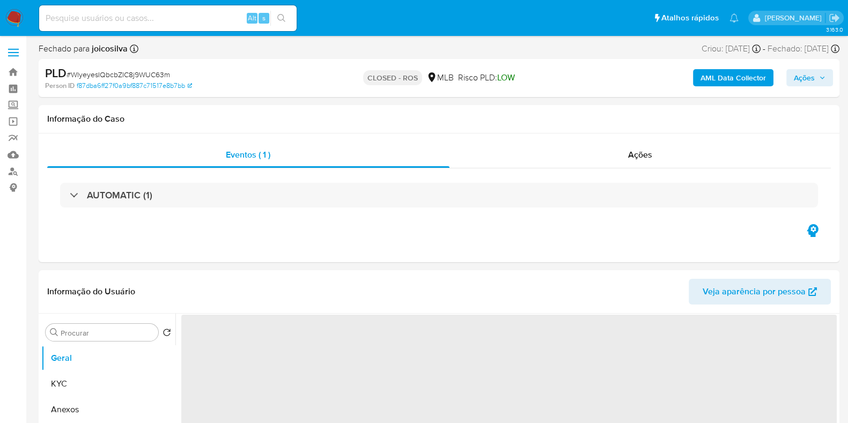
click at [190, 18] on input at bounding box center [167, 18] width 257 height 14
paste input "0nZaPFi88B7ulgcF6lsNZ82A"
type input "0nZaPFi88B7ulgcF6lsNZ82A"
select select "10"
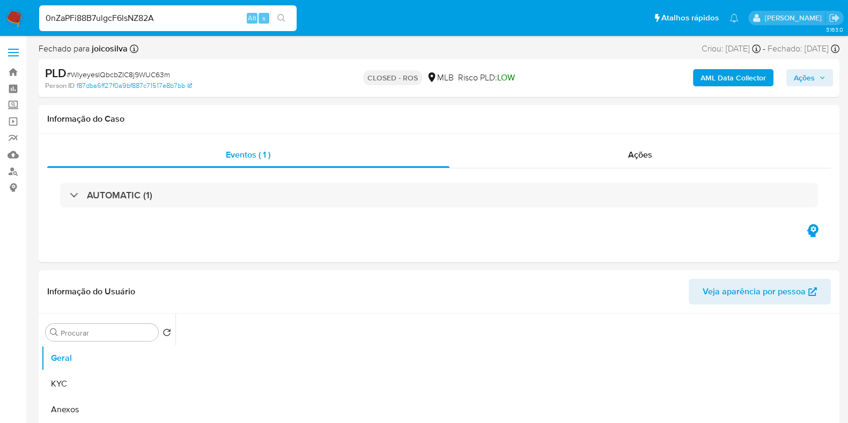
type input "0nZaPFi88B7ulgcF6lsNZ82A"
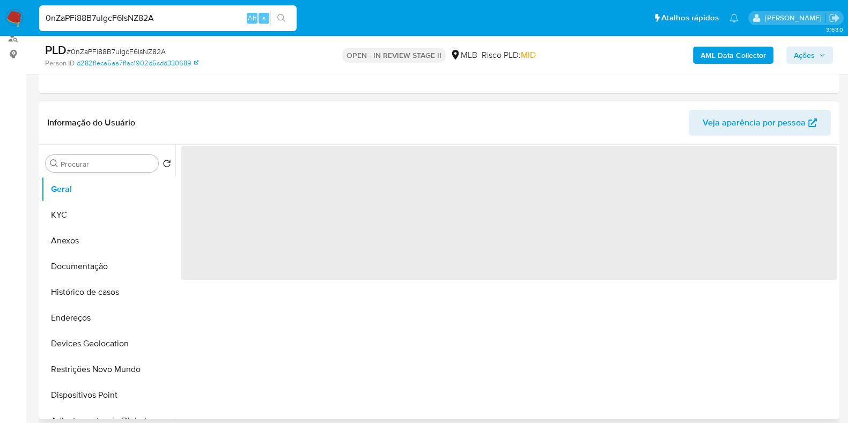
select select "10"
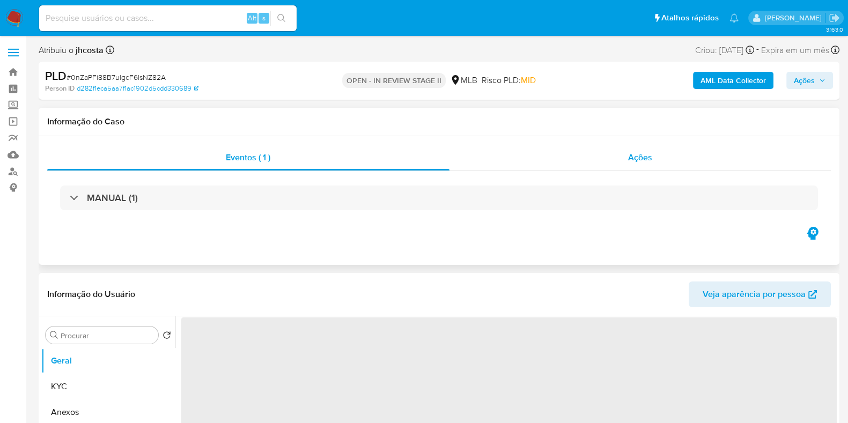
click at [637, 158] on span "Ações" at bounding box center [640, 157] width 24 height 12
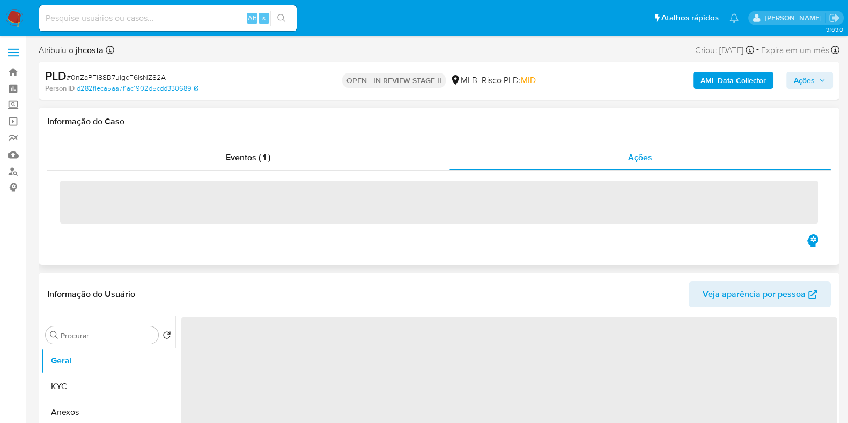
select select "10"
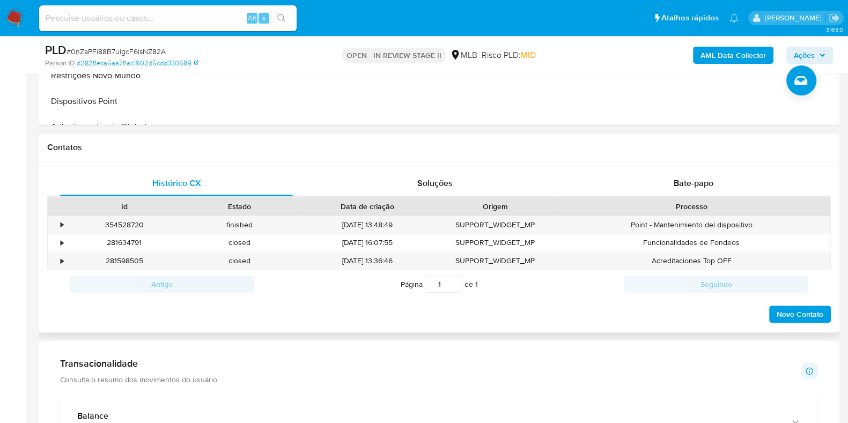
scroll to position [469, 0]
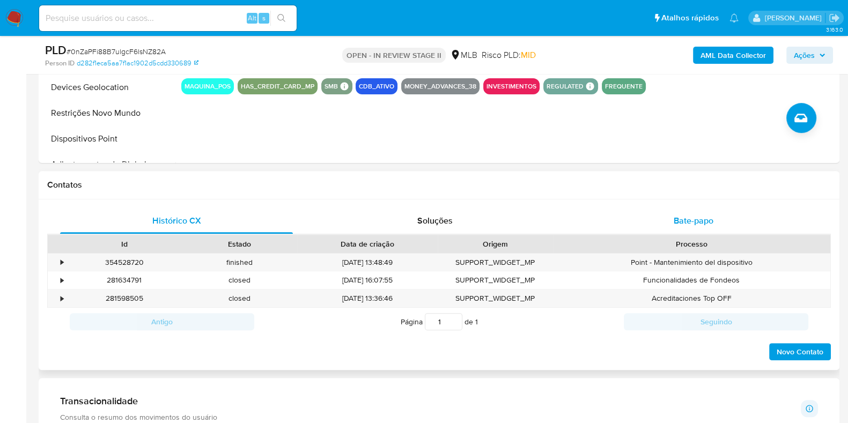
drag, startPoint x: 708, startPoint y: 216, endPoint x: 699, endPoint y: 210, distance: 11.3
click at [708, 217] on span "Bate-papo" at bounding box center [693, 220] width 40 height 12
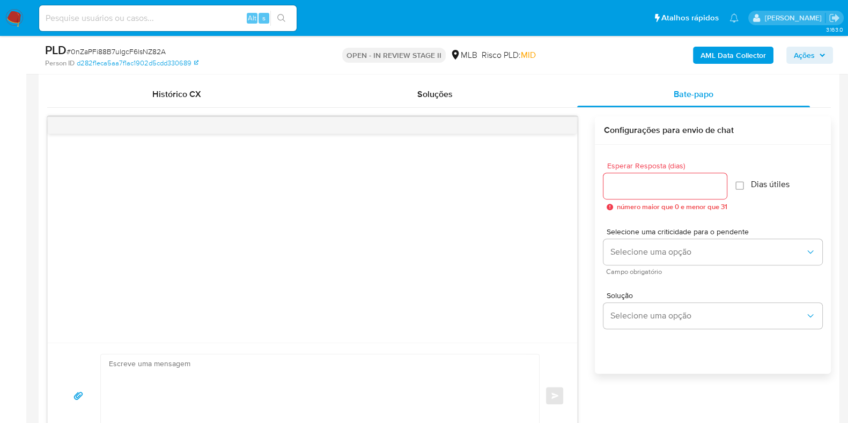
scroll to position [536, 0]
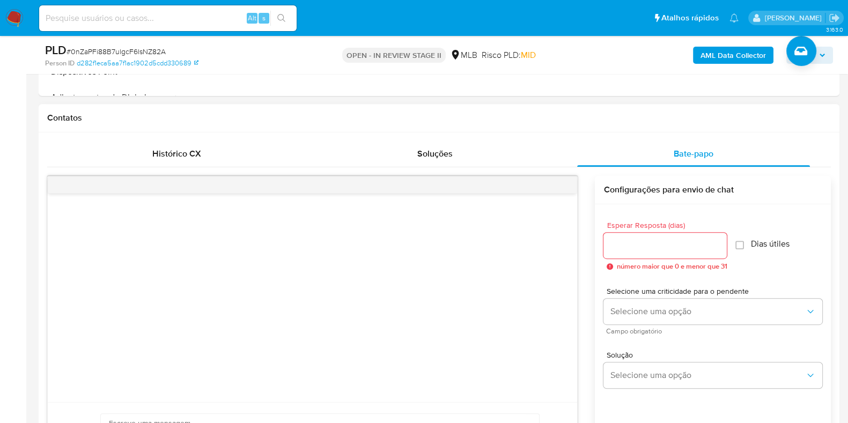
click at [664, 245] on input "Esperar Resposta (dias)" at bounding box center [664, 246] width 123 height 14
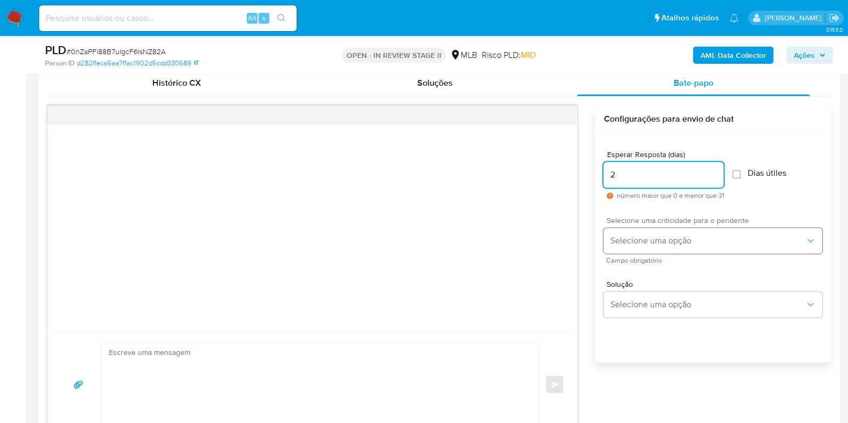
scroll to position [670, 0]
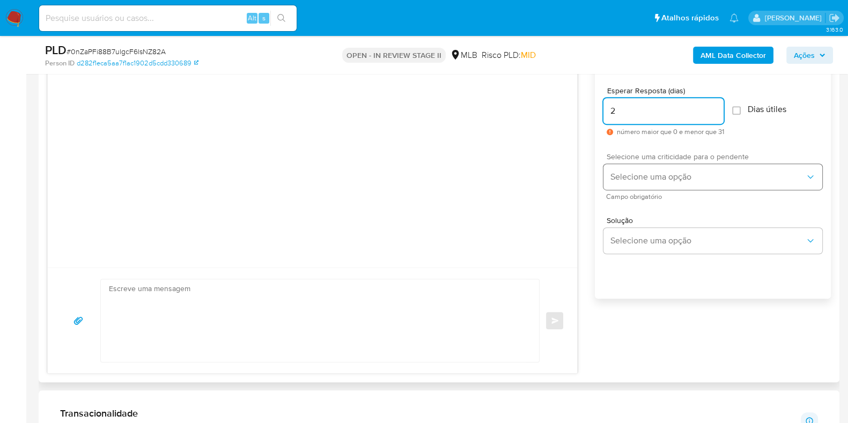
type input "2"
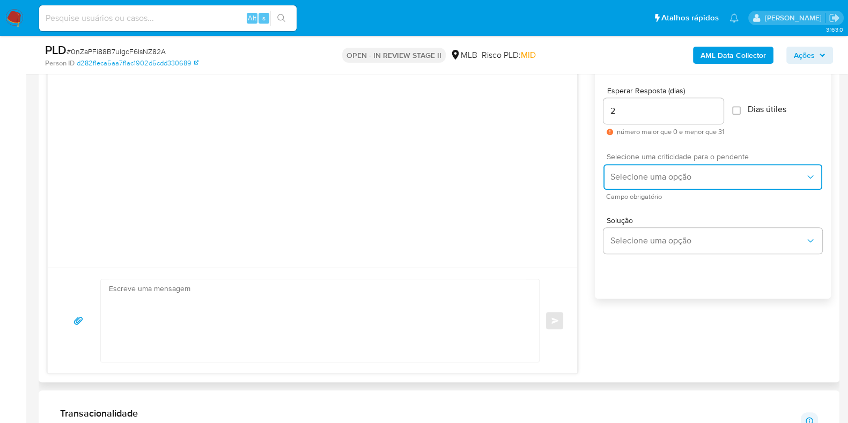
click at [652, 164] on button "Selecione uma opção" at bounding box center [712, 177] width 219 height 26
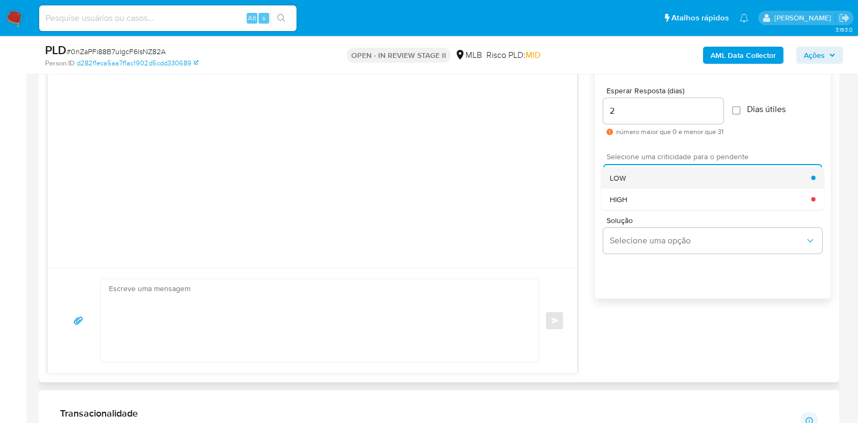
click at [645, 178] on div "LOW" at bounding box center [711, 177] width 202 height 21
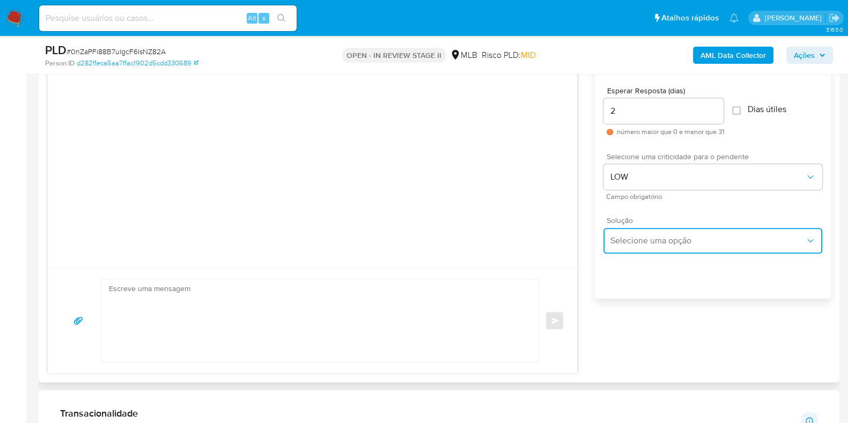
click at [647, 242] on span "Selecione uma opção" at bounding box center [707, 240] width 195 height 11
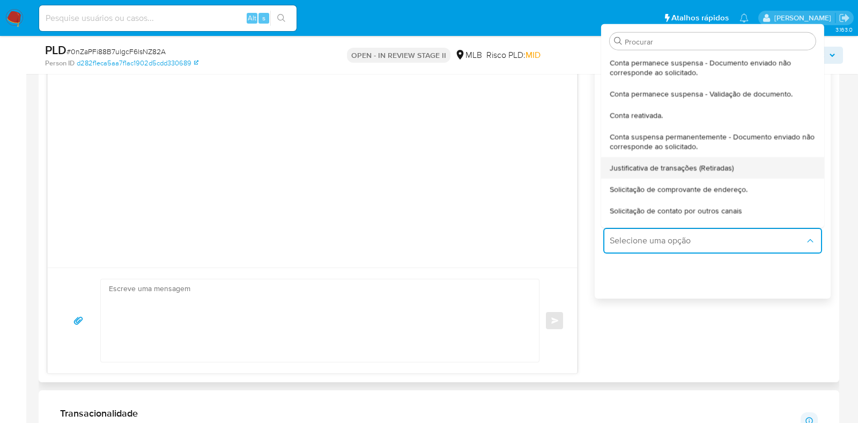
click at [680, 168] on span "Justificativa de transações (Retiradas)" at bounding box center [672, 167] width 124 height 10
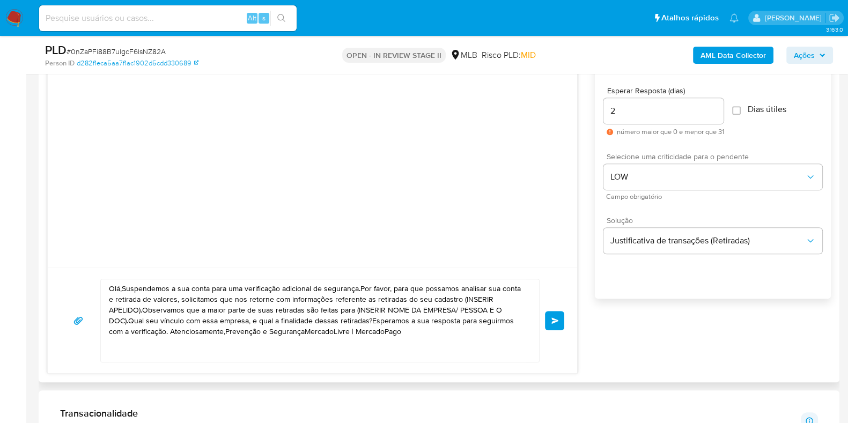
click at [398, 317] on textarea "Olá,Suspendemos a sua conta para uma verificação adicional de segurança.Por fav…" at bounding box center [317, 320] width 417 height 83
paste textarea "a, Estamos realizando uma verificação adicional de segurança em contas de usuár…"
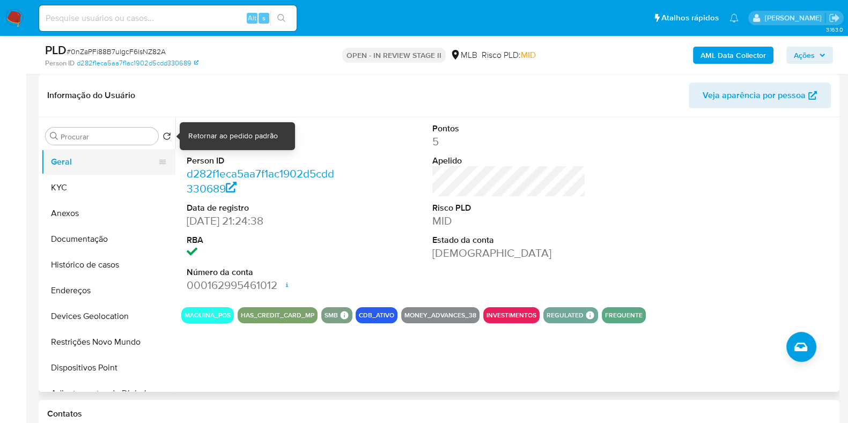
scroll to position [201, 0]
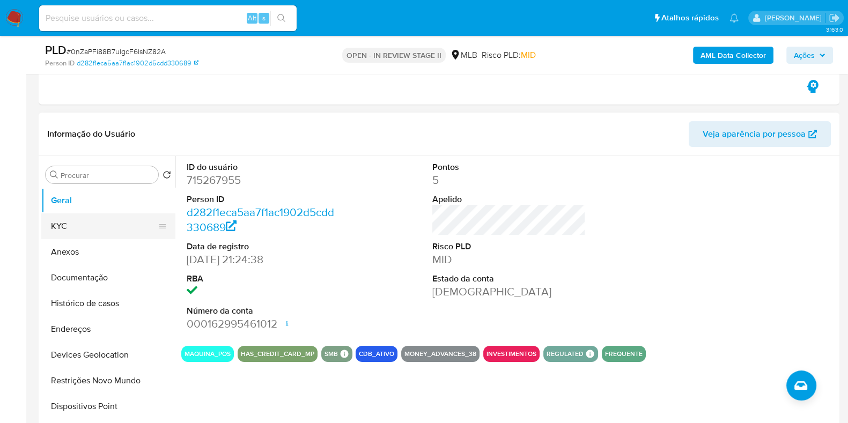
click at [86, 227] on button "KYC" at bounding box center [103, 226] width 125 height 26
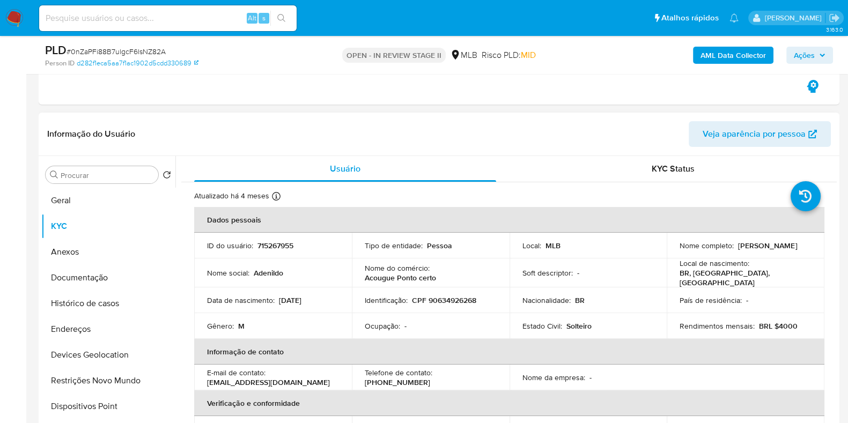
click at [738, 250] on p "Adenildo Machado Pinheiro" at bounding box center [767, 246] width 59 height 10
drag, startPoint x: 685, startPoint y: 254, endPoint x: 663, endPoint y: 266, distance: 24.5
click at [738, 250] on p "Adenildo Machado Pinheiro" at bounding box center [767, 246] width 59 height 10
copy p "Adenildo"
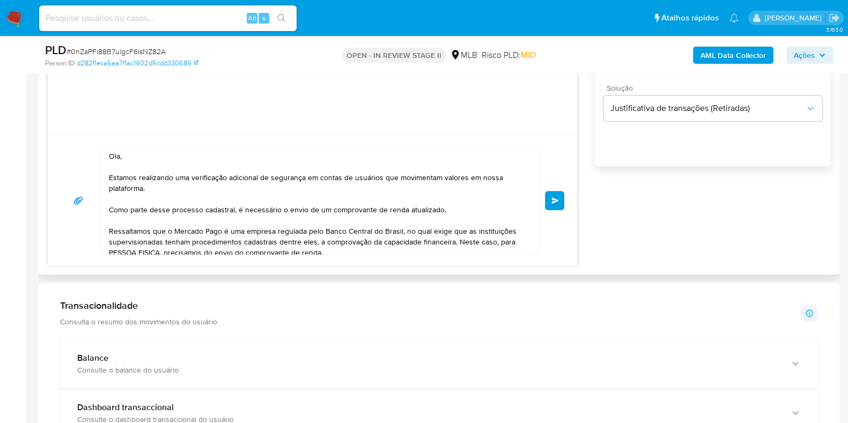
scroll to position [804, 0]
click at [142, 156] on textarea "Ola, Estamos realizando uma verificação adicional de segurança em contas de usu…" at bounding box center [317, 198] width 417 height 107
paste textarea "Adenildo"
drag, startPoint x: 113, startPoint y: 207, endPoint x: 406, endPoint y: 210, distance: 293.8
click at [406, 210] on textarea "Ola, Adenildo Estamos realizando uma verificação adicional de segurança em cont…" at bounding box center [317, 198] width 417 height 107
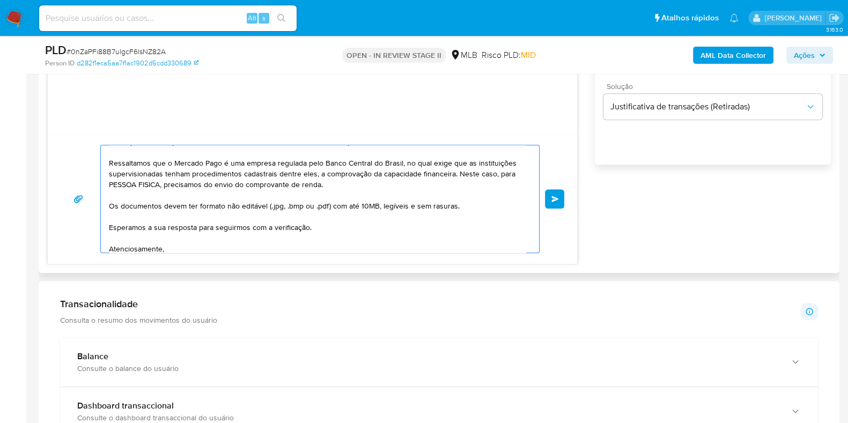
scroll to position [0, 0]
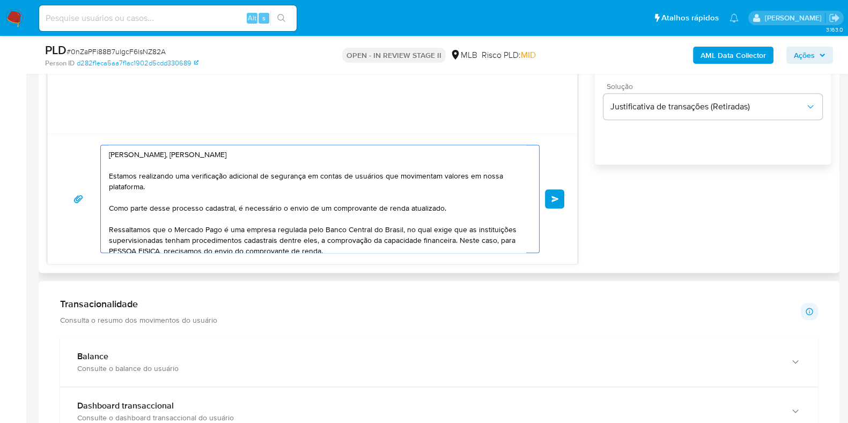
click at [129, 213] on textarea "Ola, Adenildo Estamos realizando uma verificação adicional de segurança em cont…" at bounding box center [317, 198] width 417 height 107
click at [131, 211] on textarea "Ola, Adenildo Estamos realizando uma verificação adicional de segurança em cont…" at bounding box center [317, 198] width 417 height 107
type textarea "Ola, Adenildo Estamos realizando uma verificação adicional de segurança em cont…"
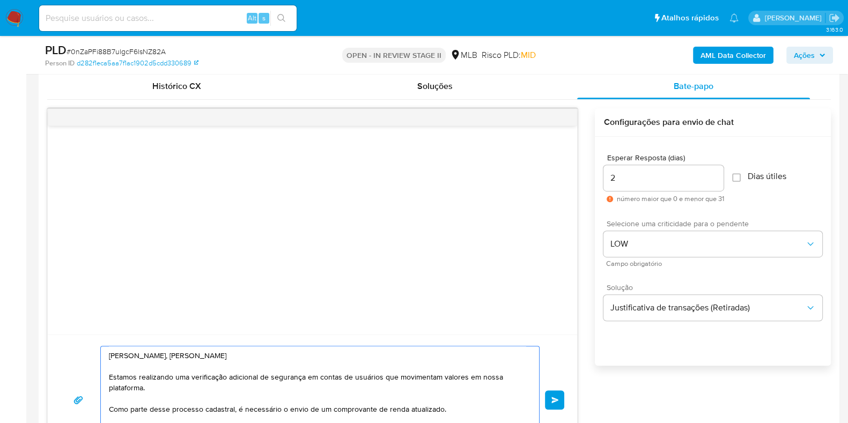
scroll to position [670, 0]
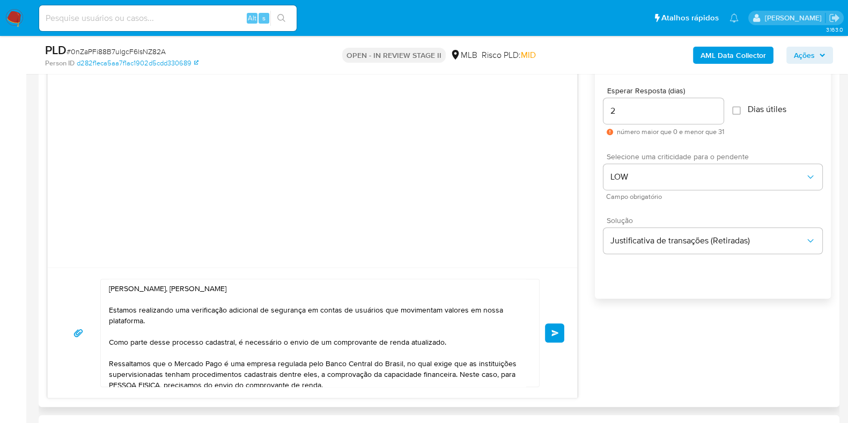
click at [555, 330] on span "common.send" at bounding box center [555, 333] width 8 height 6
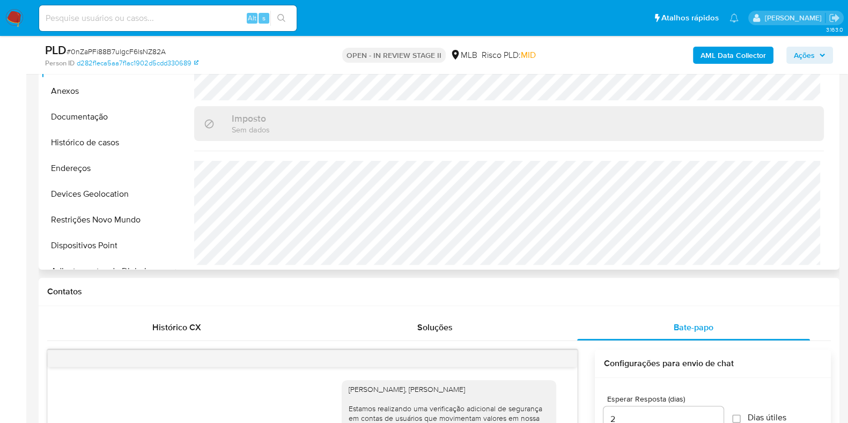
scroll to position [268, 0]
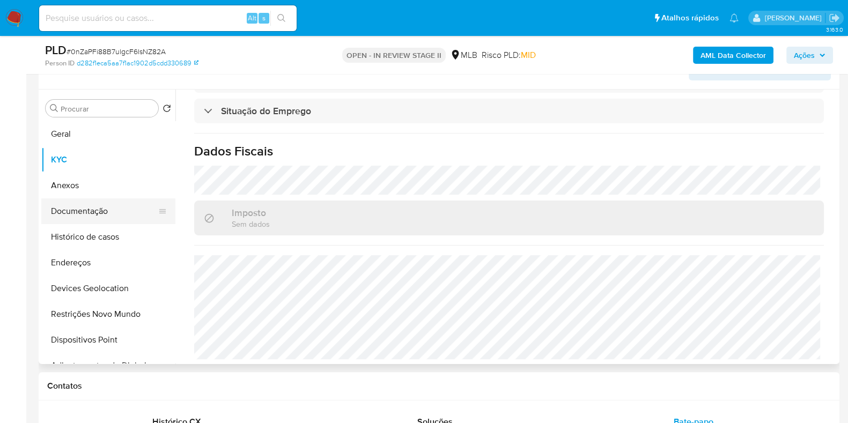
click at [87, 219] on button "Documentação" at bounding box center [103, 211] width 125 height 26
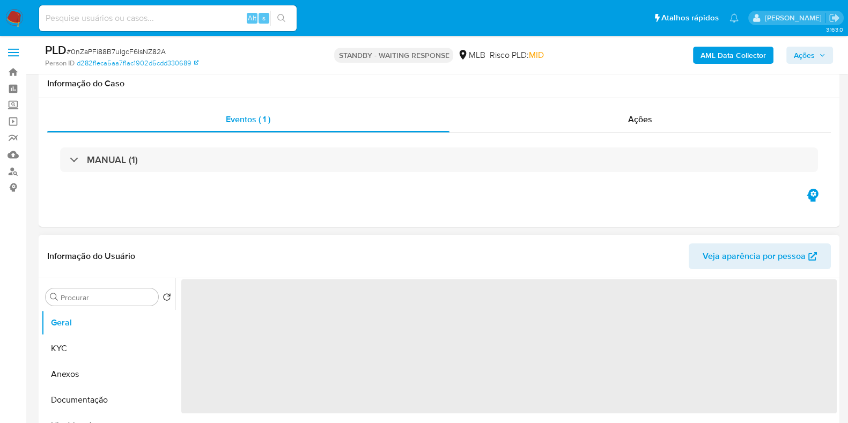
select select "10"
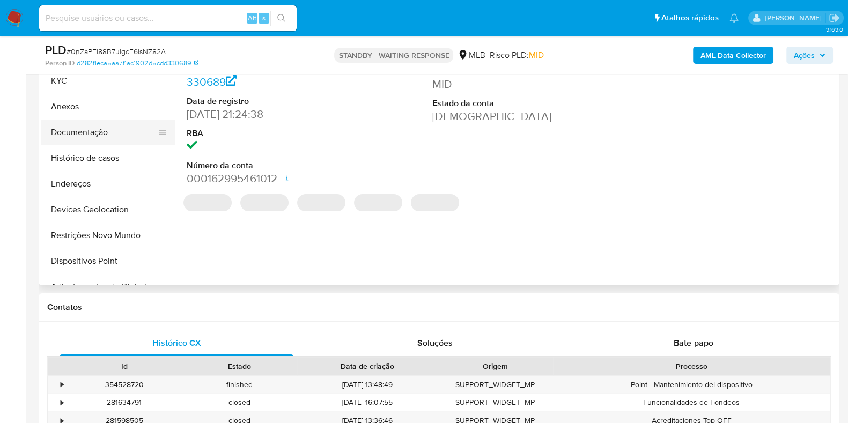
click at [102, 135] on button "Documentação" at bounding box center [103, 133] width 125 height 26
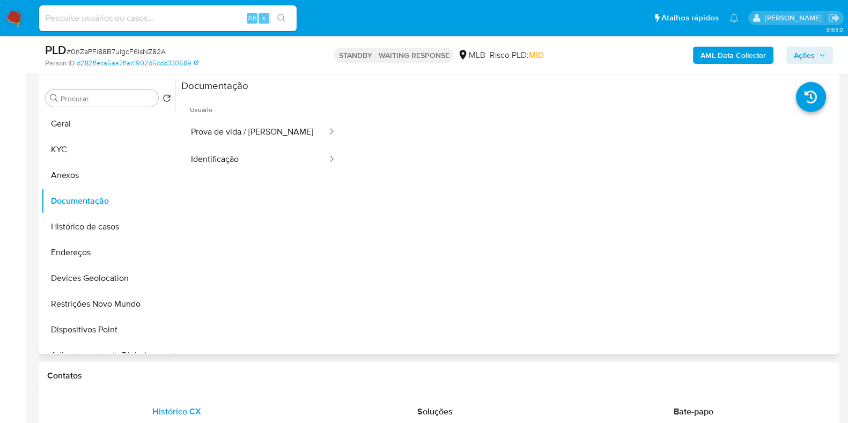
scroll to position [133, 0]
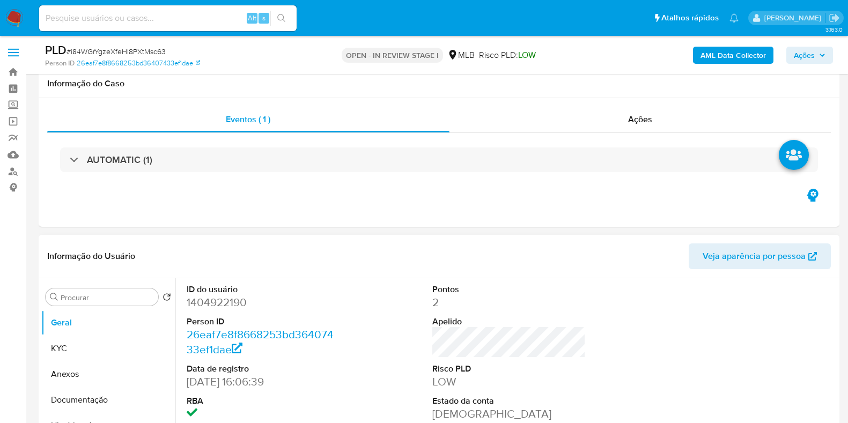
scroll to position [133, 0]
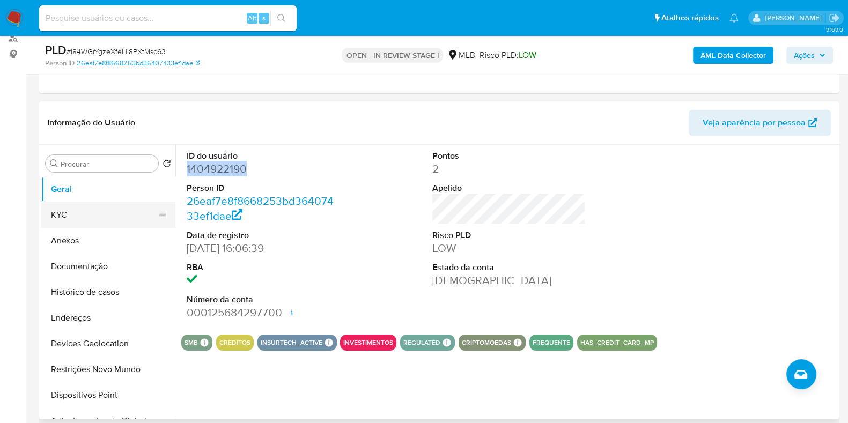
click at [74, 212] on button "KYC" at bounding box center [103, 215] width 125 height 26
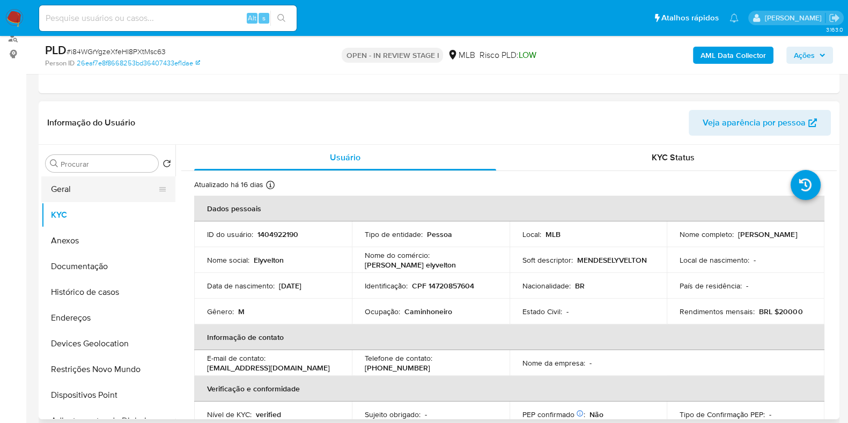
click at [129, 187] on button "Geral" at bounding box center [103, 189] width 125 height 26
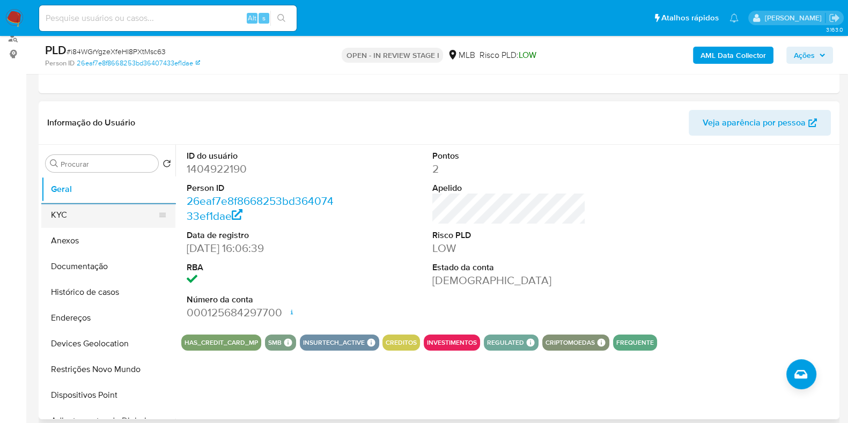
click at [46, 211] on button "KYC" at bounding box center [103, 215] width 125 height 26
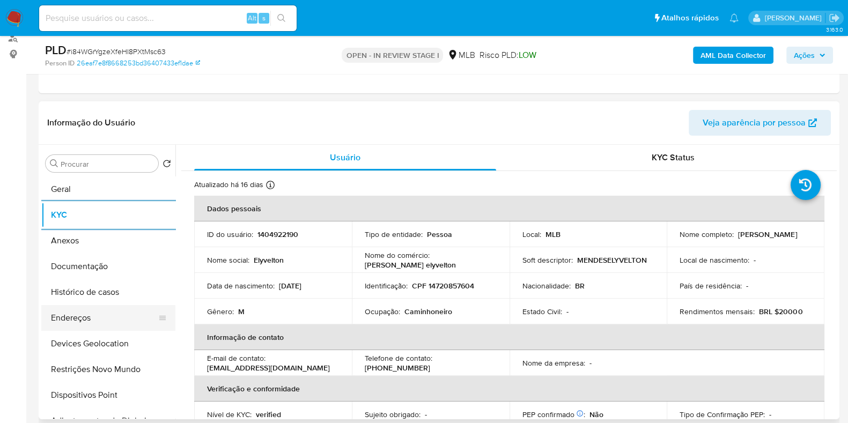
click at [88, 324] on button "Endereços" at bounding box center [103, 318] width 125 height 26
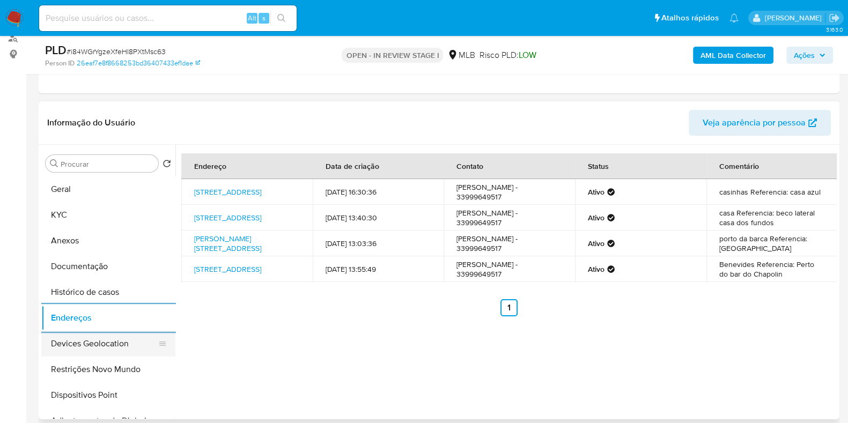
click at [99, 347] on button "Devices Geolocation" at bounding box center [103, 344] width 125 height 26
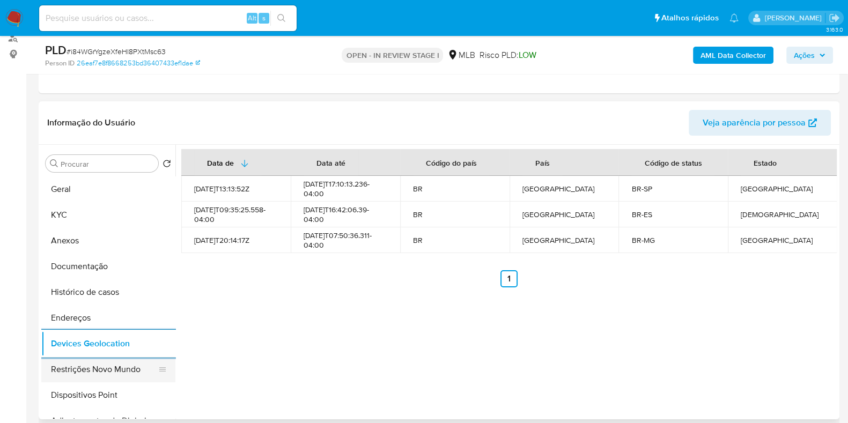
click at [122, 366] on button "Restrições Novo Mundo" at bounding box center [103, 369] width 125 height 26
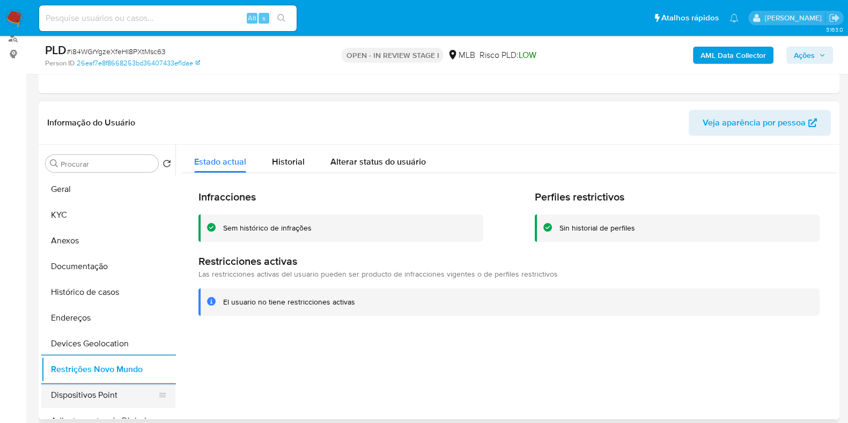
click at [110, 395] on button "Dispositivos Point" at bounding box center [103, 395] width 125 height 26
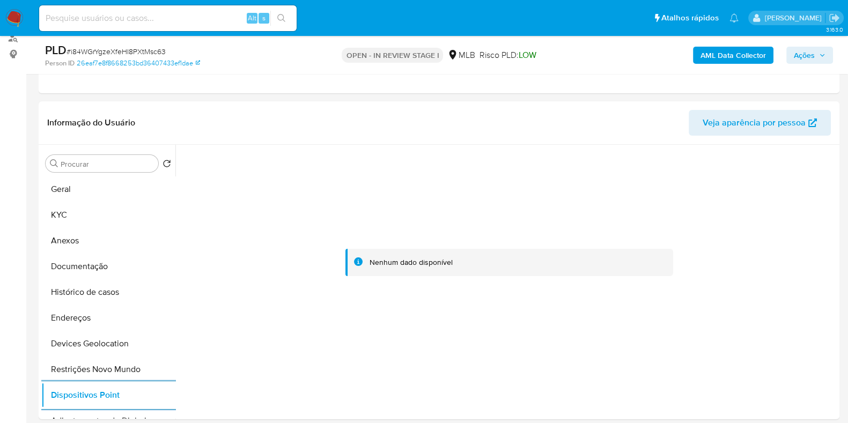
click at [748, 57] on b "AML Data Collector" at bounding box center [732, 55] width 65 height 17
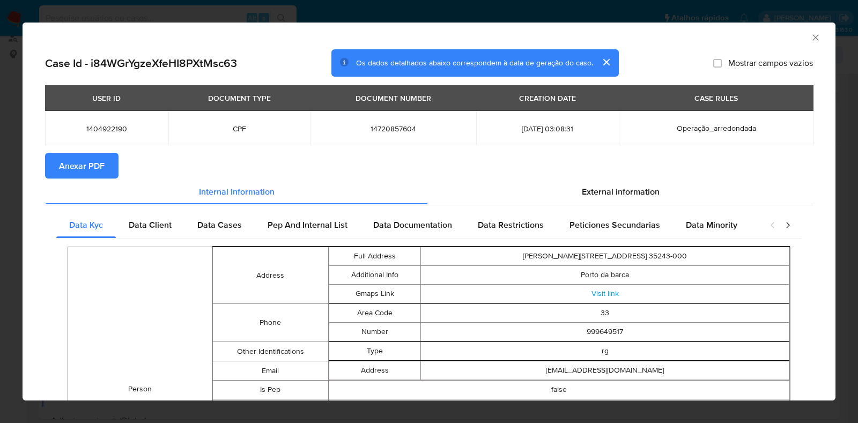
click at [88, 159] on span "Anexar PDF" at bounding box center [82, 166] width 46 height 24
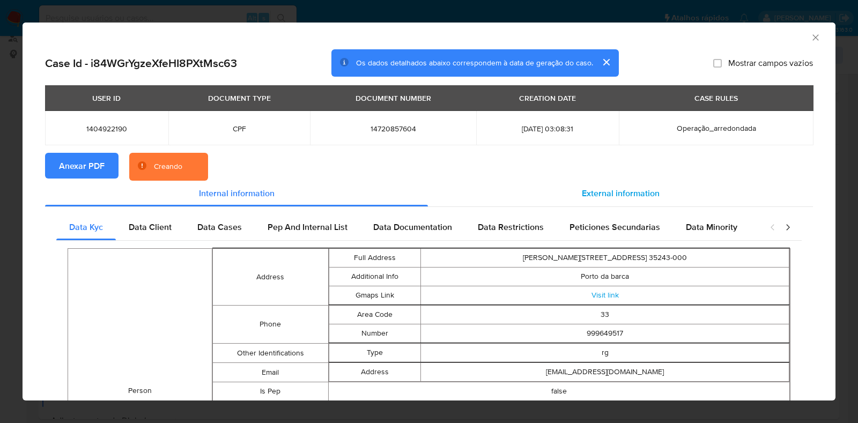
click at [651, 189] on div "External information" at bounding box center [620, 194] width 385 height 26
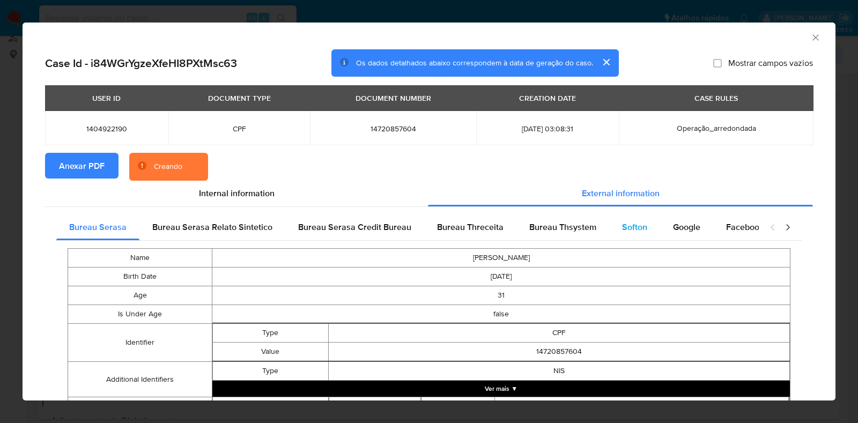
click at [611, 220] on div "Softon" at bounding box center [634, 227] width 51 height 26
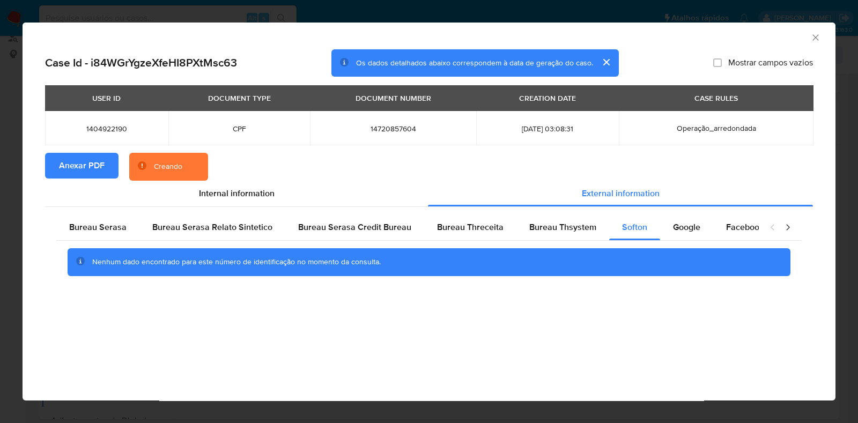
click at [818, 35] on icon "Fechar a janela" at bounding box center [815, 37] width 11 height 11
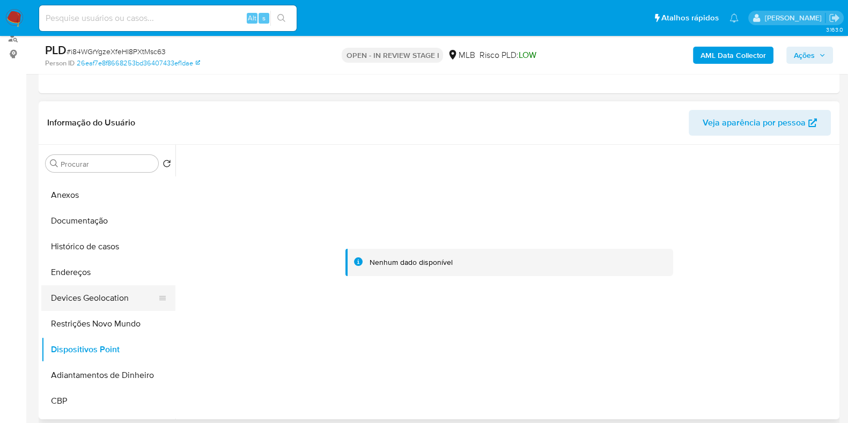
scroll to position [66, 0]
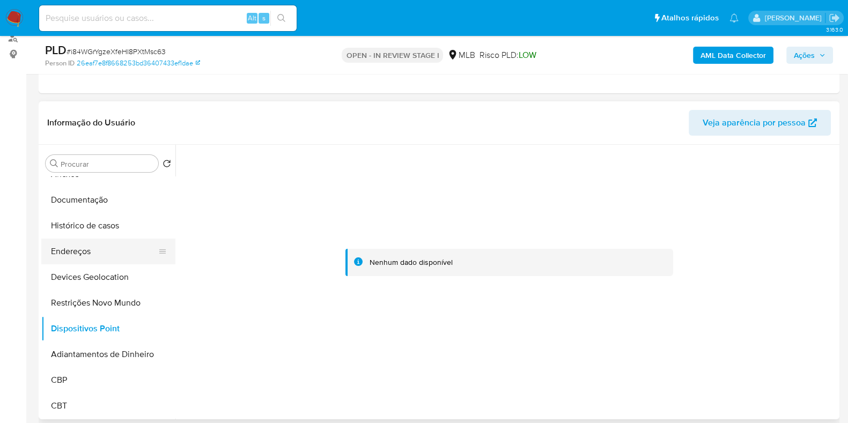
click at [78, 250] on button "Endereços" at bounding box center [103, 252] width 125 height 26
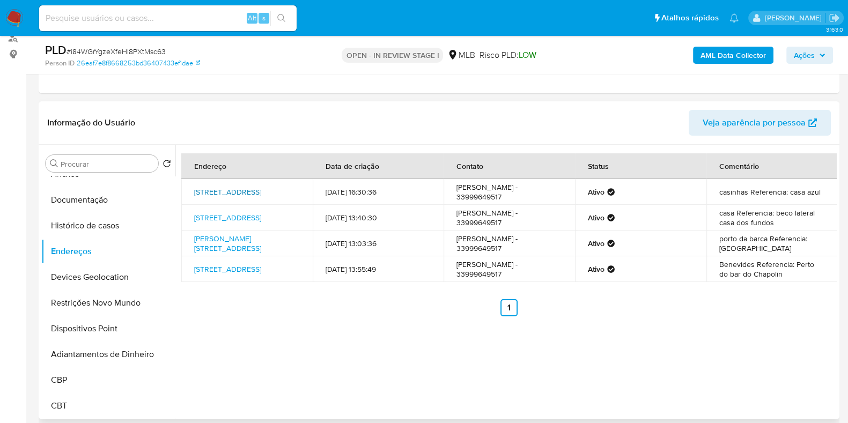
drag, startPoint x: 190, startPoint y: 181, endPoint x: 291, endPoint y: 196, distance: 101.8
click at [294, 189] on td "Rua Seis 255, Conselheiro Pena, Minas Gerais, 35240000, Brasil 255" at bounding box center [246, 192] width 131 height 26
copy link "Rua Seis 255, Conselheiro Pena, Minas Gerais, 35240000"
click at [261, 194] on link "Rua Seis 255, Conselheiro Pena, Minas Gerais, 35240000, Brasil 255" at bounding box center [227, 192] width 67 height 11
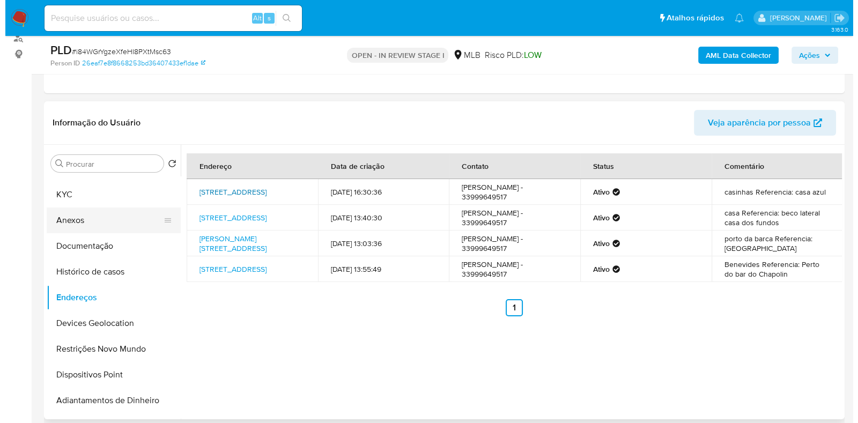
scroll to position [0, 0]
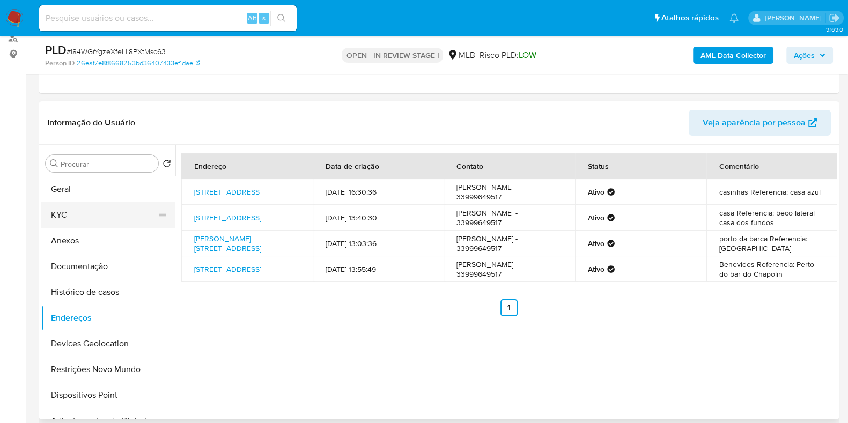
click at [73, 219] on button "KYC" at bounding box center [103, 215] width 125 height 26
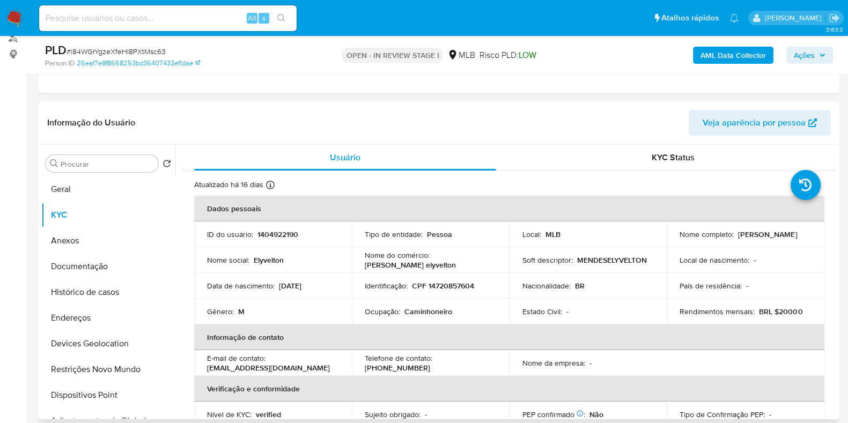
click at [461, 283] on p "CPF 14720857604" at bounding box center [443, 286] width 62 height 10
copy p "14720857604"
click at [90, 264] on button "Documentação" at bounding box center [103, 267] width 125 height 26
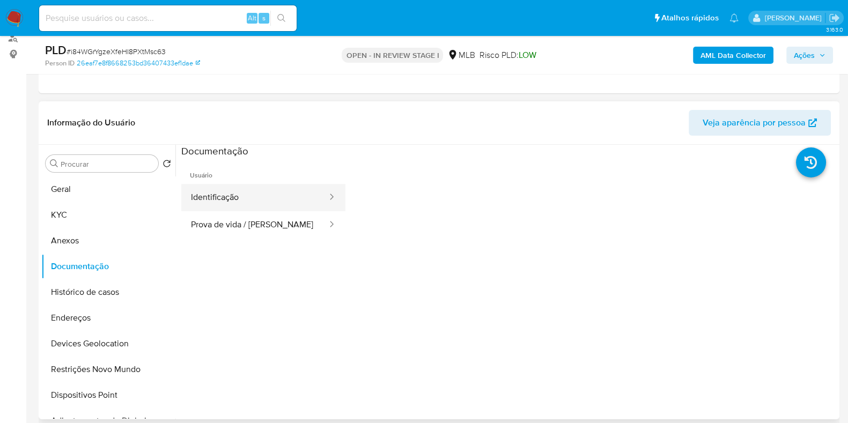
click at [273, 185] on button "Identificação" at bounding box center [254, 197] width 147 height 27
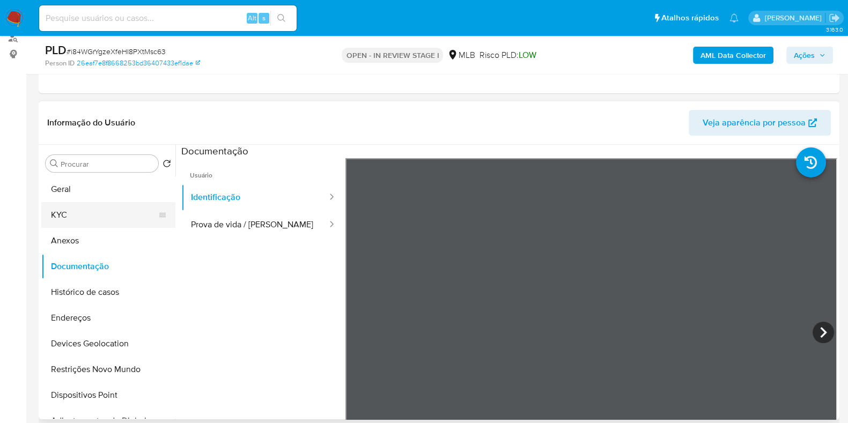
click at [79, 206] on button "KYC" at bounding box center [103, 215] width 125 height 26
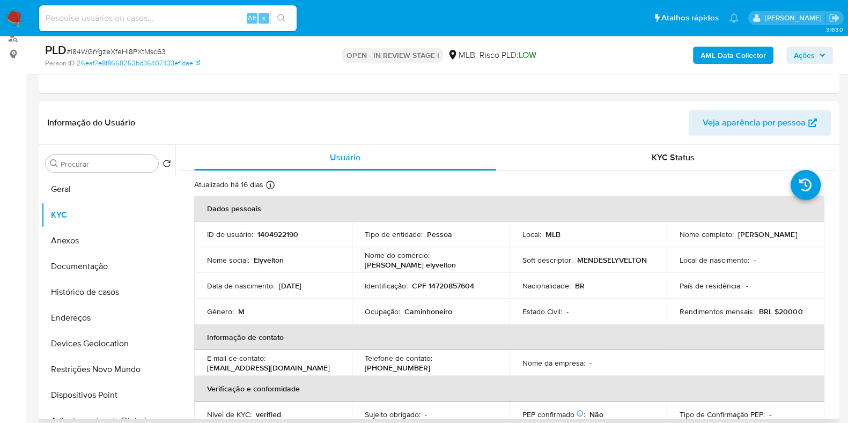
click at [448, 289] on p "CPF 14720857604" at bounding box center [443, 286] width 62 height 10
copy p "14720857604"
click at [451, 285] on p "CPF 14720857604" at bounding box center [443, 286] width 62 height 10
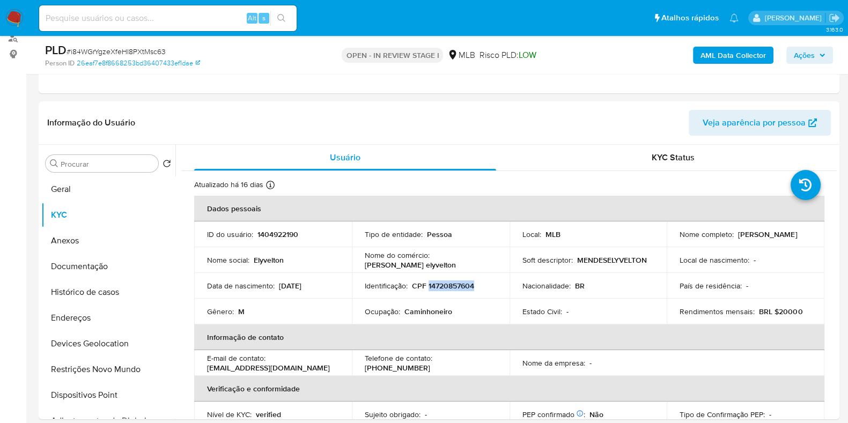
copy p "14720857604"
drag, startPoint x: 674, startPoint y: 240, endPoint x: 772, endPoint y: 240, distance: 97.6
click at [776, 244] on td "Nome completo : Elyvelton Mendes Cordeiro" at bounding box center [745, 234] width 158 height 26
copy p "Elyvelton Mendes Cordeiro"
click at [439, 287] on p "CPF 14720857604" at bounding box center [443, 286] width 62 height 10
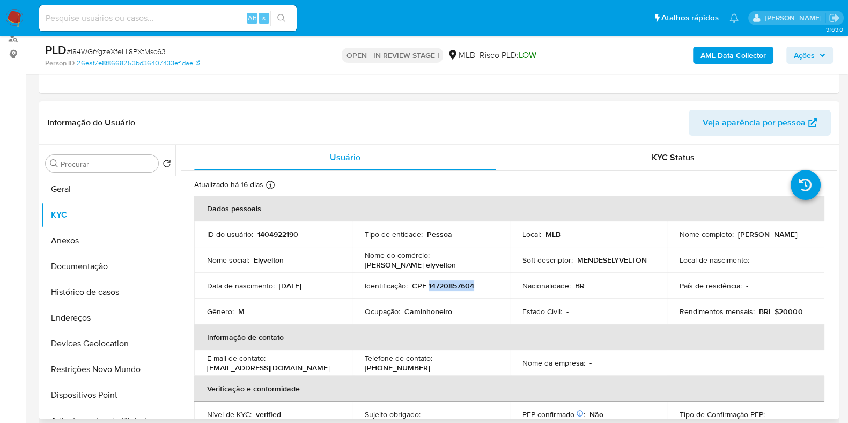
click at [439, 287] on p "CPF 14720857604" at bounding box center [443, 286] width 62 height 10
copy p "14720857604"
click at [92, 242] on button "Anexos" at bounding box center [103, 241] width 125 height 26
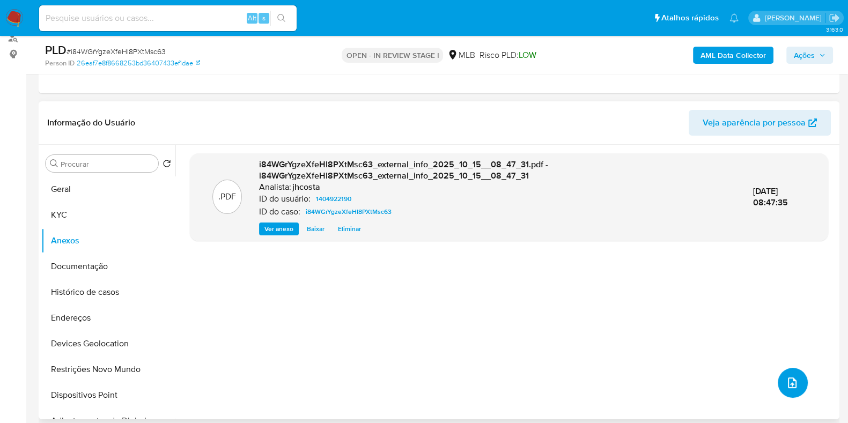
click at [784, 370] on button "upload-file" at bounding box center [792, 383] width 30 height 30
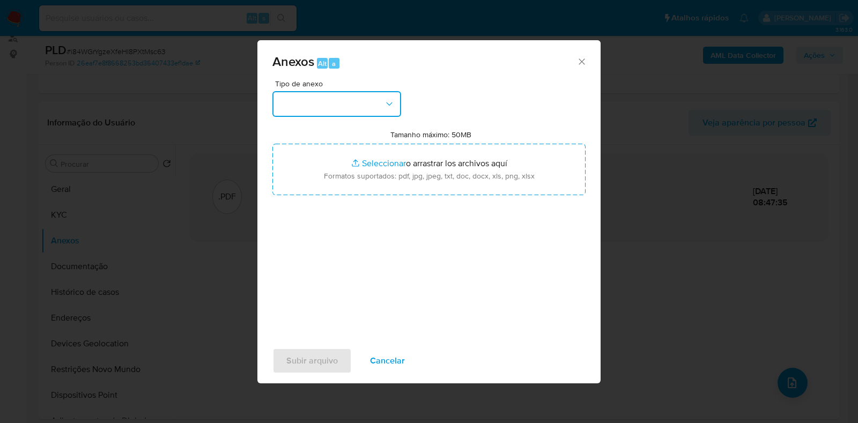
click at [337, 102] on button "button" at bounding box center [336, 104] width 129 height 26
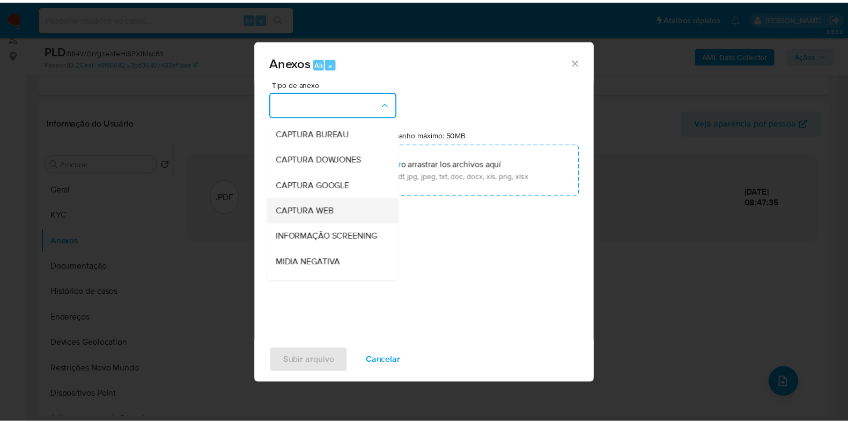
scroll to position [66, 0]
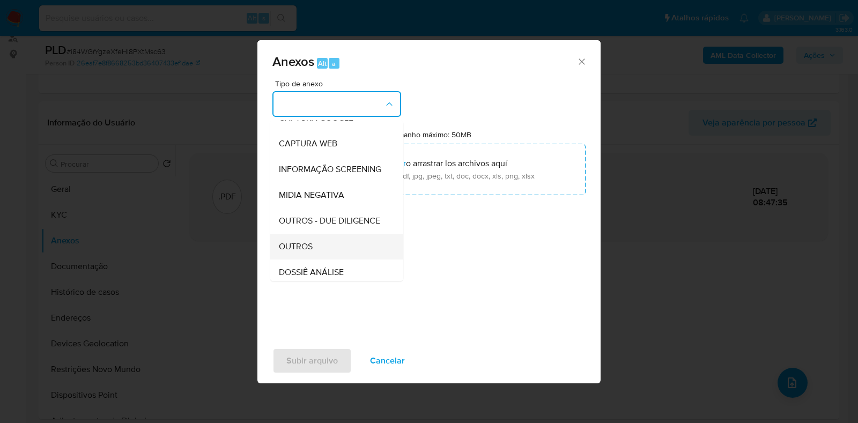
click at [318, 259] on div "OUTROS" at bounding box center [333, 247] width 109 height 26
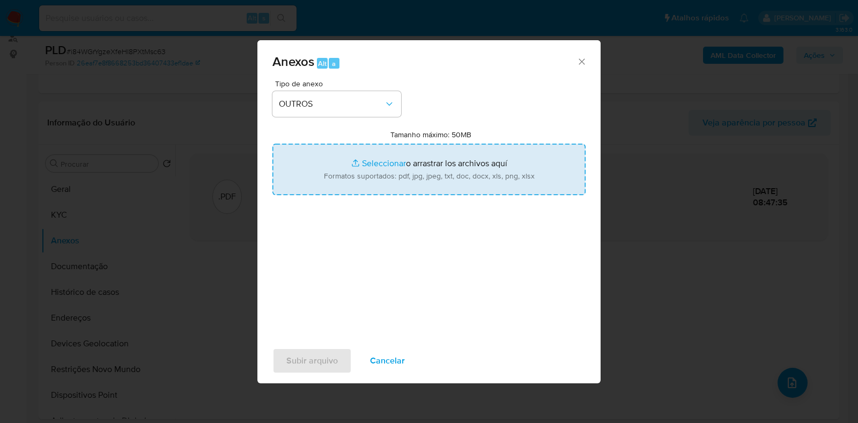
click at [398, 194] on input "Tamanho máximo: 50MB Seleccionar archivos" at bounding box center [428, 169] width 313 height 51
type input "C:\fakepath\Mulan 1404922190_2025_10_15_06_23_38 (1).xlsx"
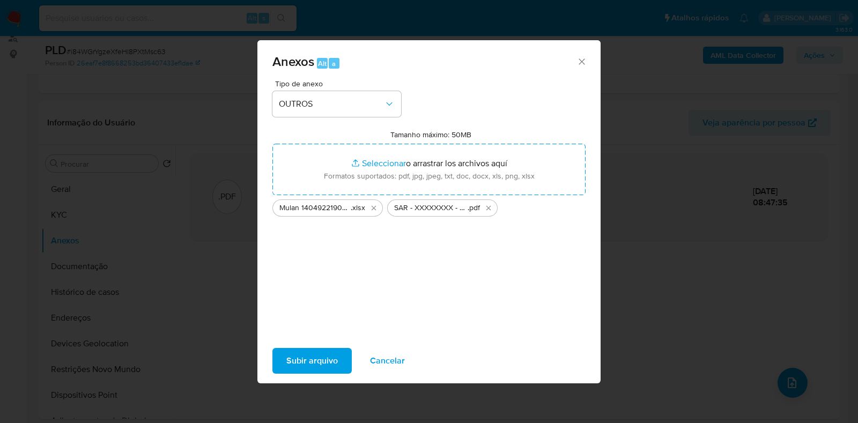
click at [329, 356] on span "Subir arquivo" at bounding box center [311, 361] width 51 height 24
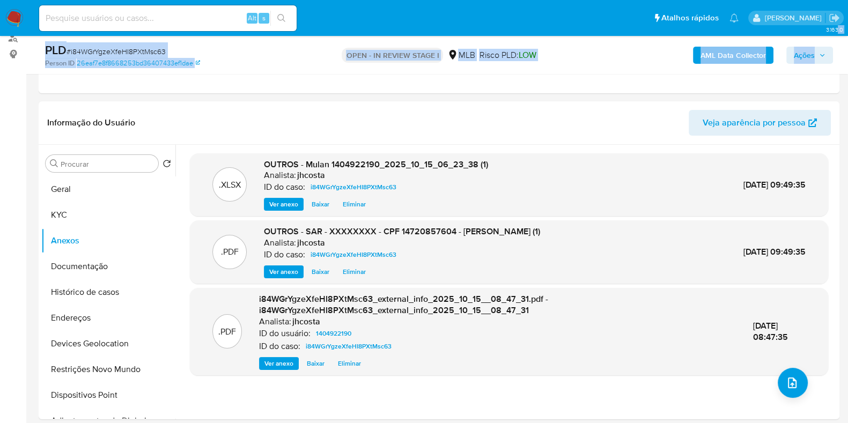
click at [814, 50] on span "Ações" at bounding box center [803, 55] width 21 height 17
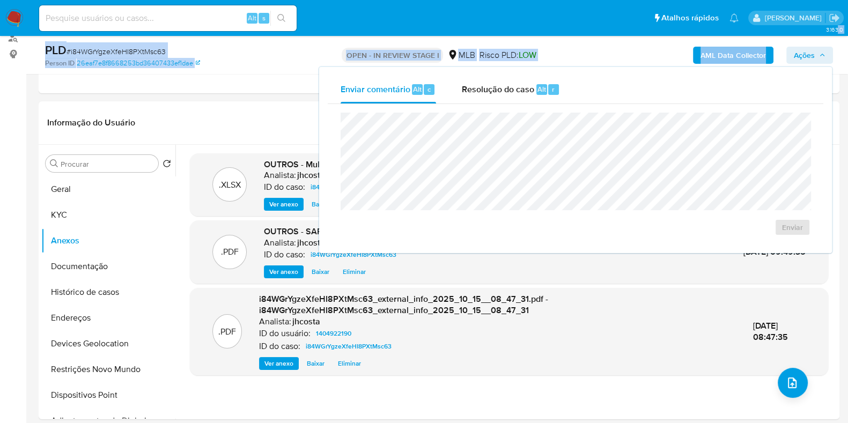
drag, startPoint x: 517, startPoint y: 98, endPoint x: 517, endPoint y: 111, distance: 13.4
click at [517, 97] on div "Resolução do caso Alt r" at bounding box center [511, 90] width 98 height 28
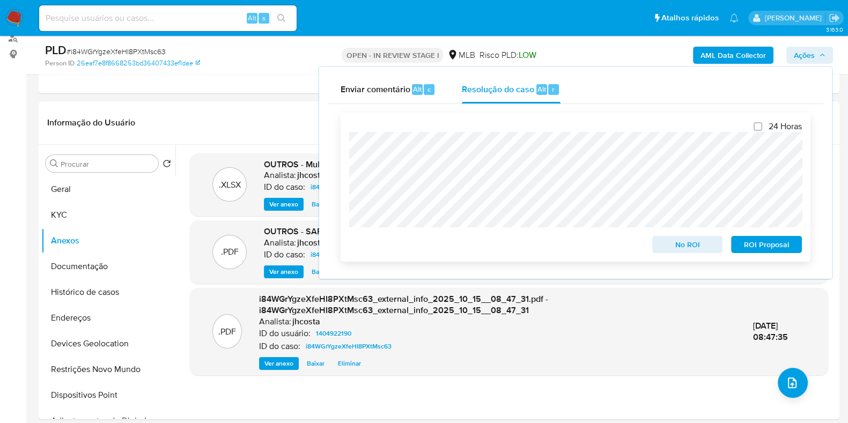
click at [769, 242] on span "ROI Proposal" at bounding box center [766, 244] width 56 height 15
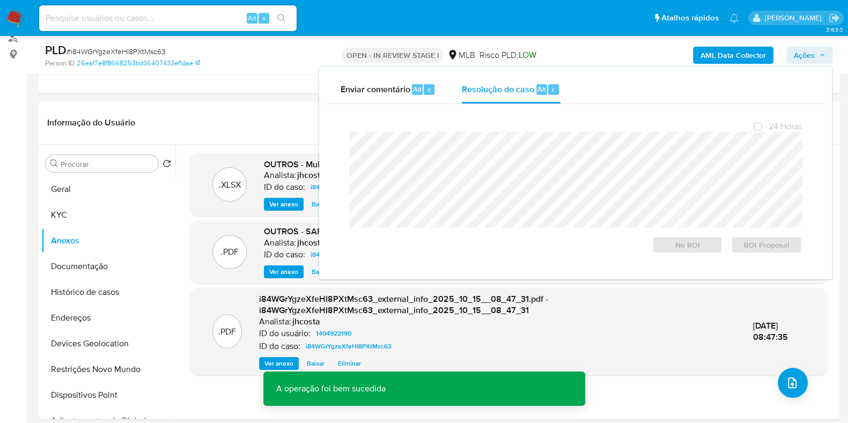
click at [133, 50] on span "# i84WGrYgzeXfeHI8PXtMsc63" at bounding box center [115, 51] width 99 height 11
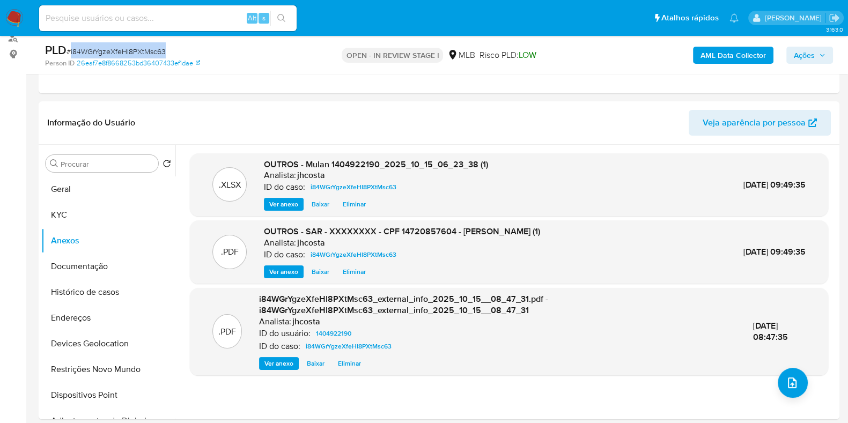
copy span "i84WGrYgzeXfeHI8PXtMsc63"
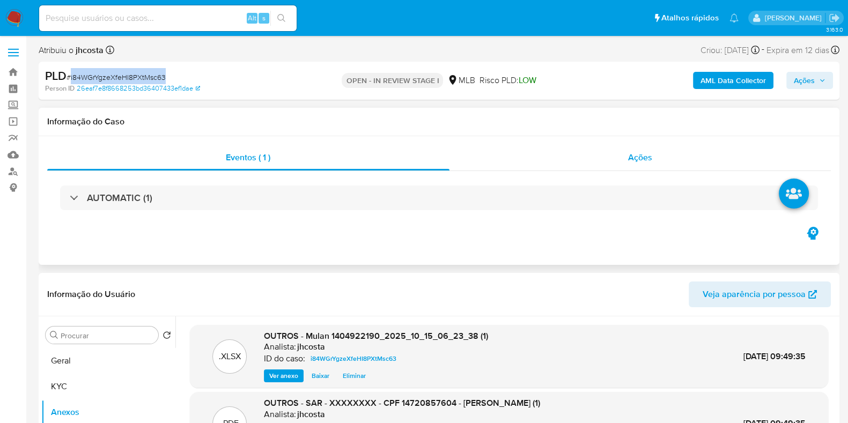
click at [600, 151] on div "Ações" at bounding box center [640, 158] width 382 height 26
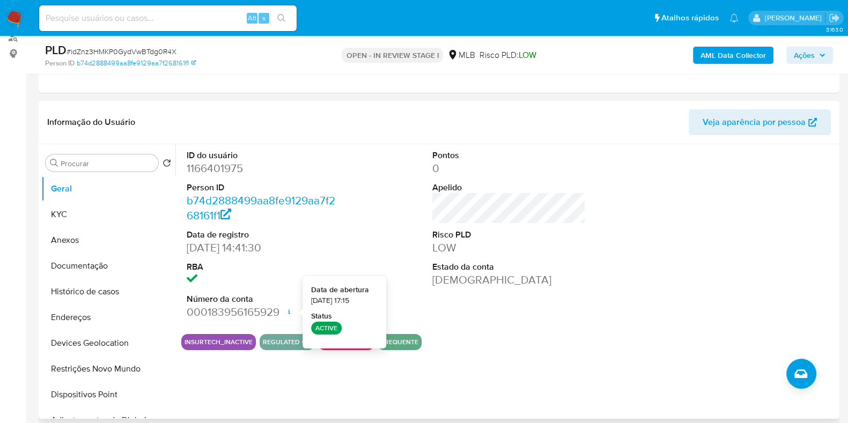
scroll to position [133, 0]
click at [212, 165] on dd "1166401975" at bounding box center [263, 168] width 153 height 15
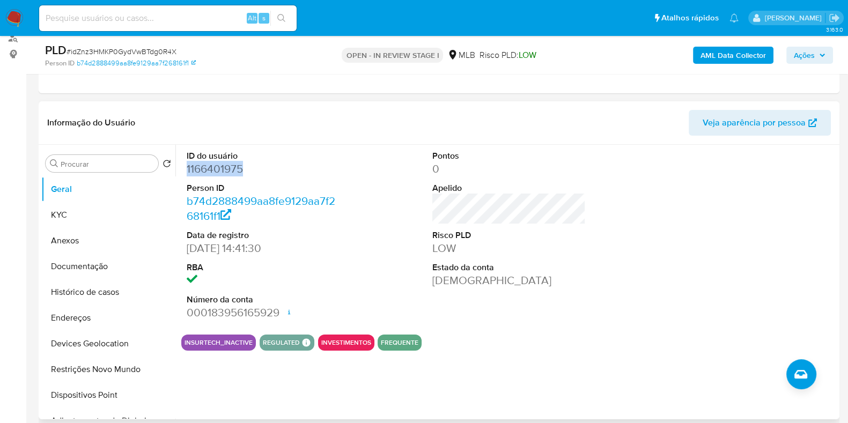
click at [212, 165] on dd "1166401975" at bounding box center [263, 168] width 153 height 15
copy dd "1166401975"
click at [354, 153] on div "ID do usuário 1166401975 Person ID b74d2888499aa8fe9129aa7f268161f1 Data de reg…" at bounding box center [508, 235] width 655 height 181
click at [96, 206] on button "KYC" at bounding box center [103, 215] width 125 height 26
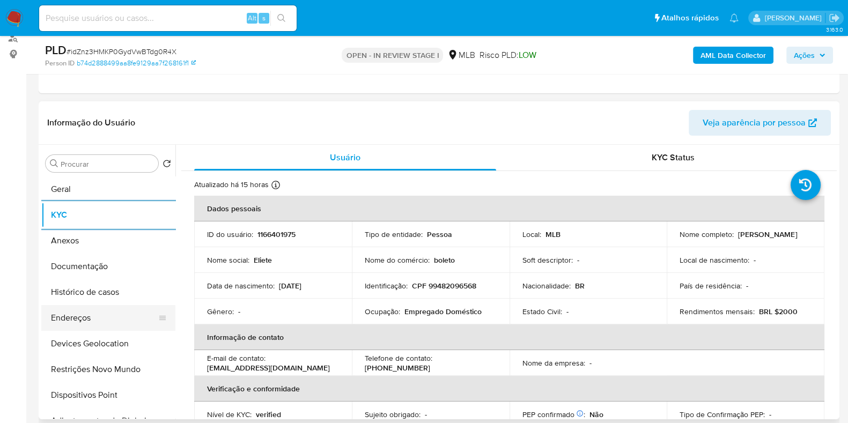
click at [105, 318] on button "Endereços" at bounding box center [103, 318] width 125 height 26
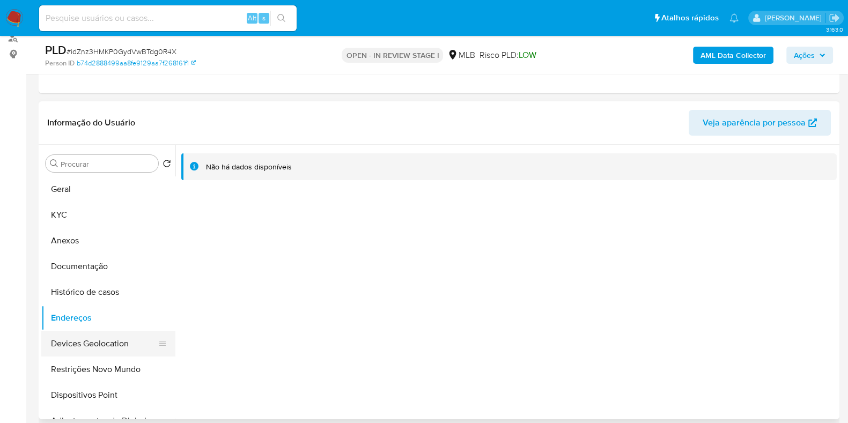
click at [128, 336] on button "Devices Geolocation" at bounding box center [103, 344] width 125 height 26
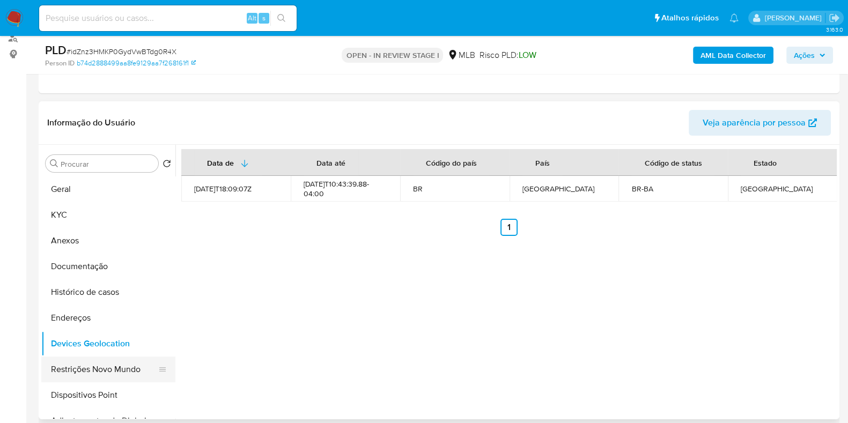
click at [80, 375] on button "Restrições Novo Mundo" at bounding box center [103, 369] width 125 height 26
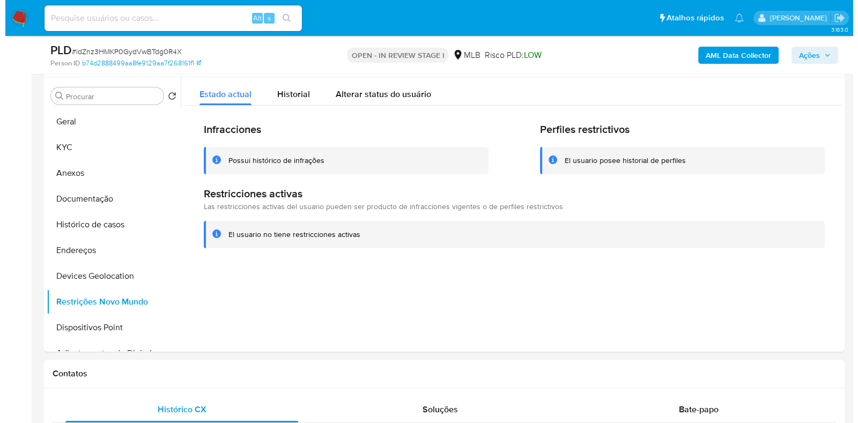
scroll to position [173, 0]
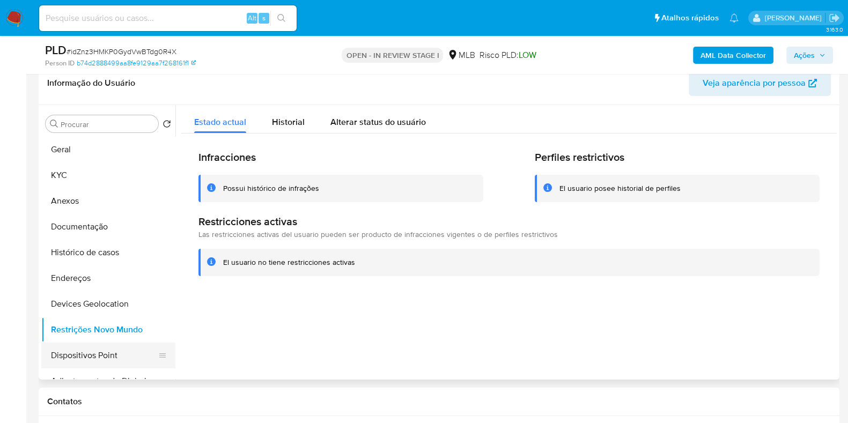
click at [102, 347] on button "Dispositivos Point" at bounding box center [103, 356] width 125 height 26
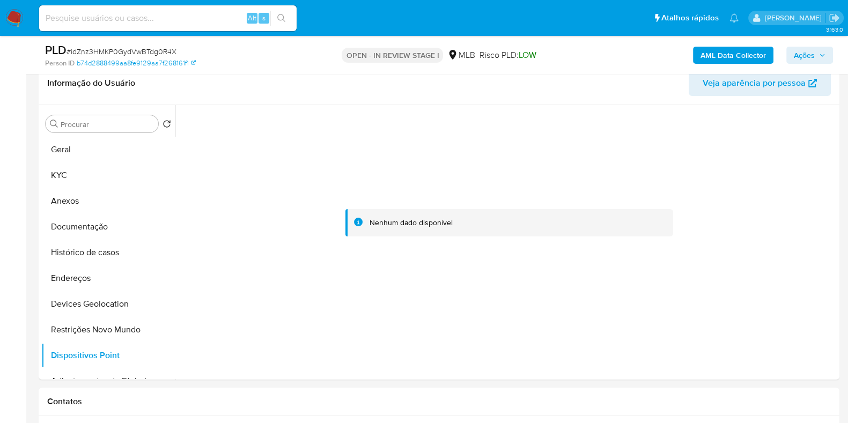
click at [748, 54] on b "AML Data Collector" at bounding box center [732, 55] width 65 height 17
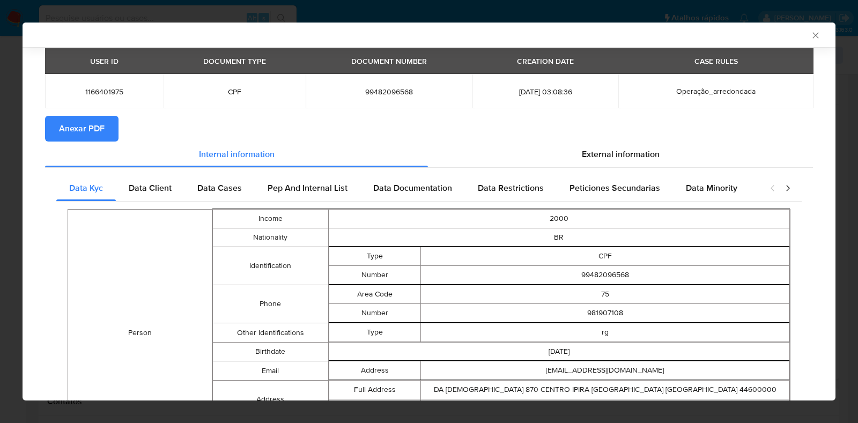
scroll to position [64, 0]
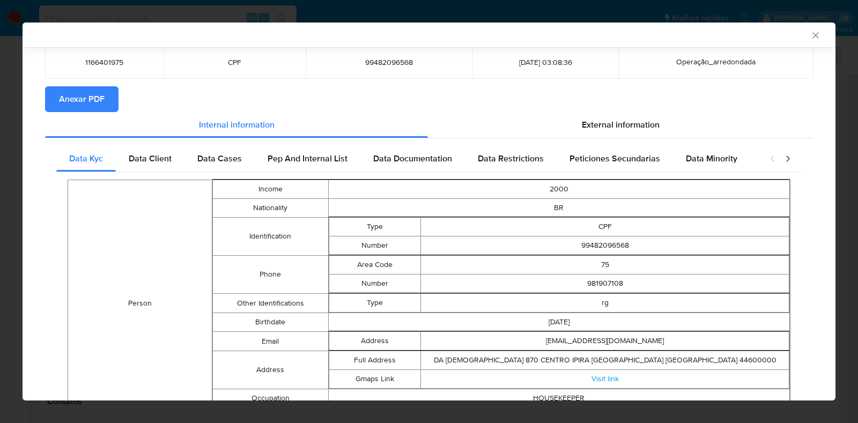
click at [95, 99] on span "Anexar PDF" at bounding box center [82, 99] width 46 height 24
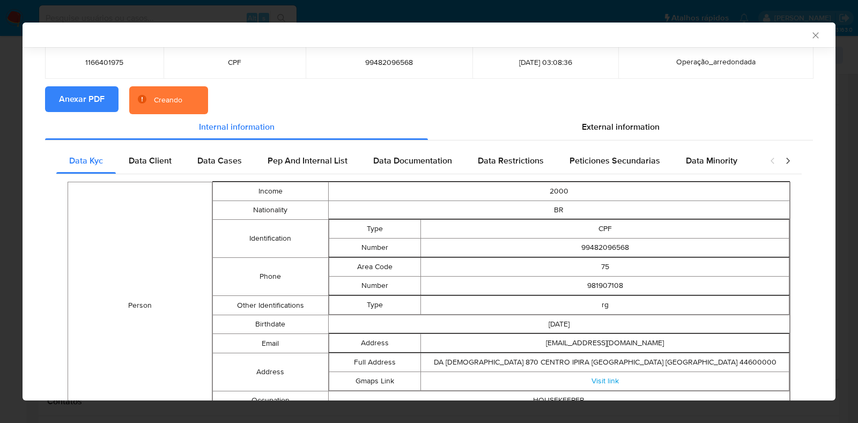
click at [611, 113] on section "Anexar PDF Creando" at bounding box center [429, 100] width 768 height 28
click at [606, 118] on div "External information" at bounding box center [620, 127] width 385 height 26
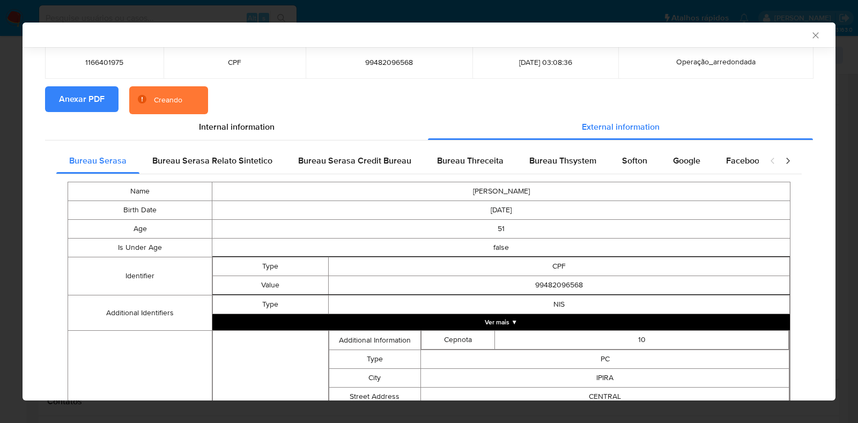
drag, startPoint x: 616, startPoint y: 160, endPoint x: 606, endPoint y: 161, distance: 10.2
click at [615, 160] on div "Softon" at bounding box center [634, 161] width 51 height 26
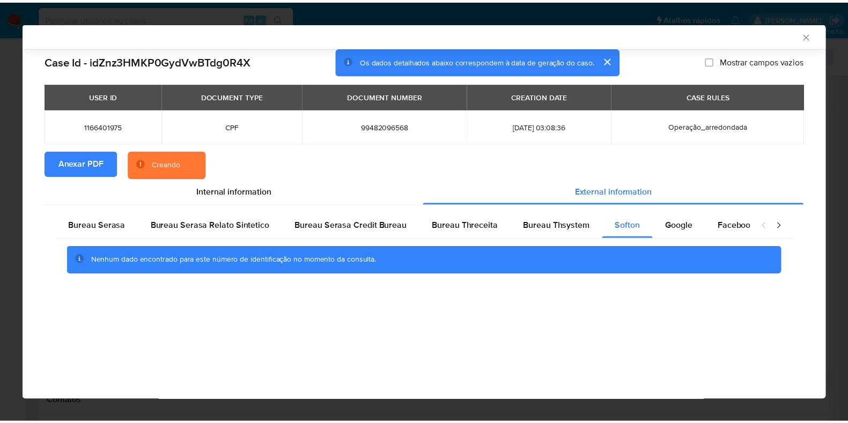
scroll to position [0, 0]
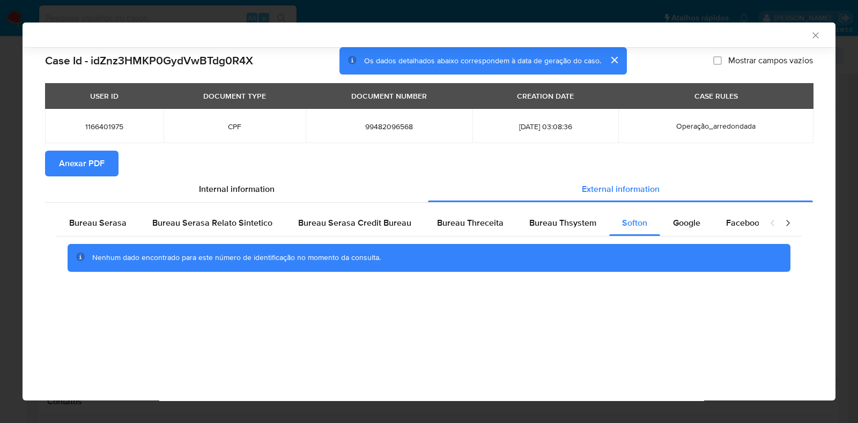
click at [242, 11] on div "AML Data Collector Case Id - idZnz3HMKP0GydVwBTdg0R4X Os dados detalhados abaix…" at bounding box center [429, 211] width 858 height 423
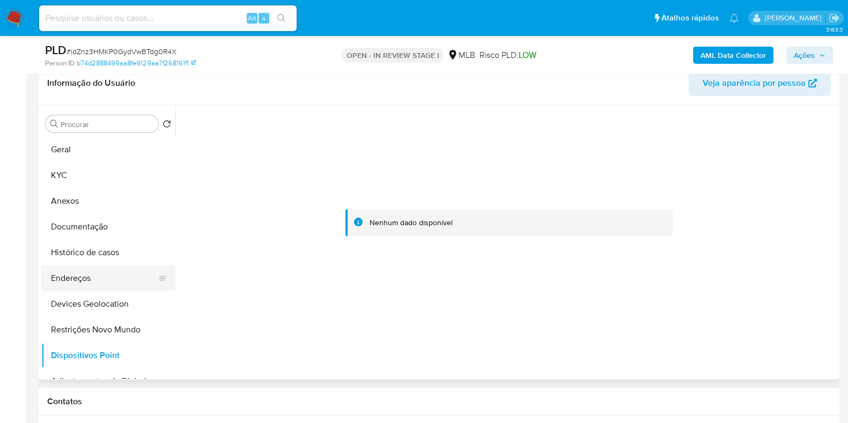
click at [82, 276] on button "Endereços" at bounding box center [103, 278] width 125 height 26
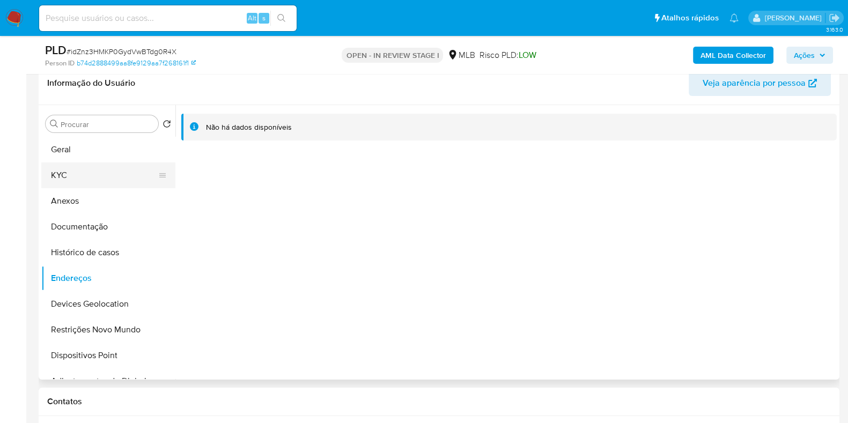
click at [75, 179] on button "KYC" at bounding box center [103, 175] width 125 height 26
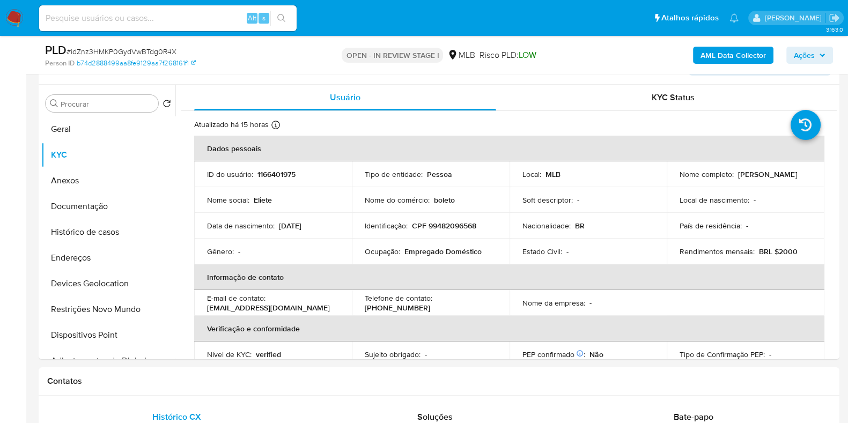
scroll to position [208, 0]
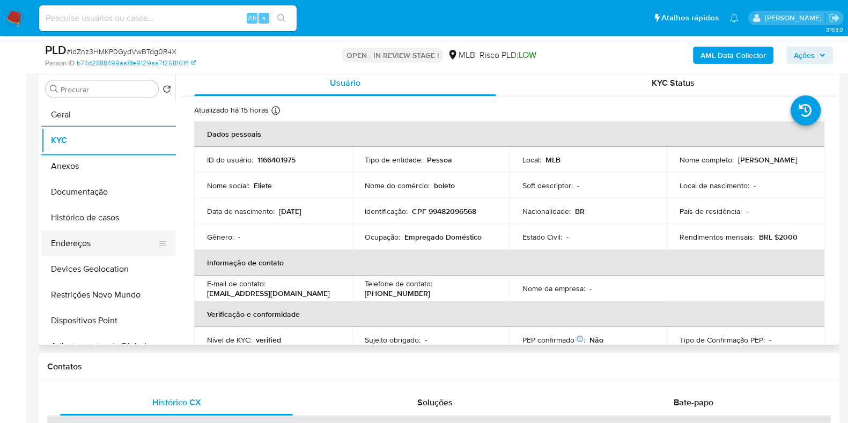
click at [87, 248] on button "Endereços" at bounding box center [103, 244] width 125 height 26
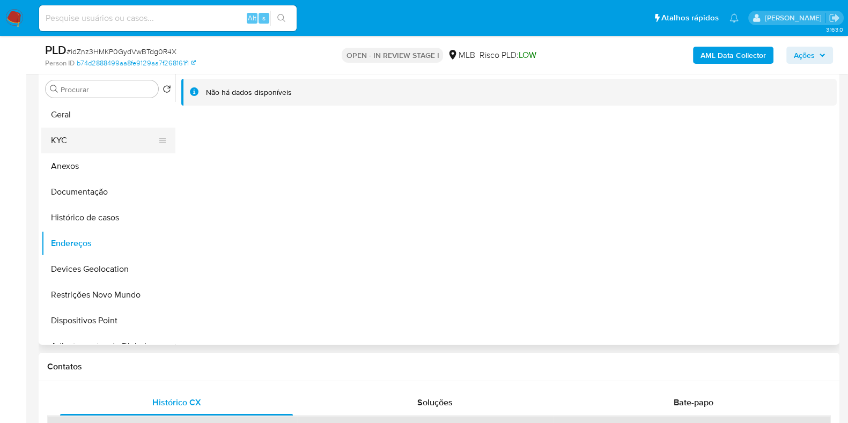
click at [76, 140] on button "KYC" at bounding box center [103, 141] width 125 height 26
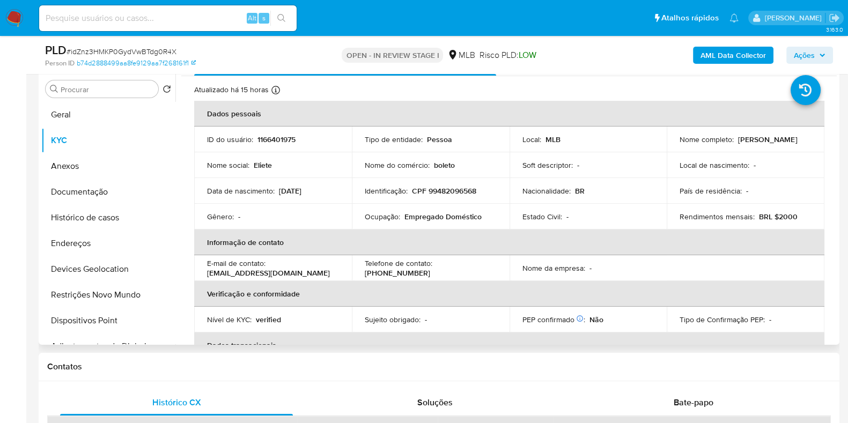
scroll to position [0, 0]
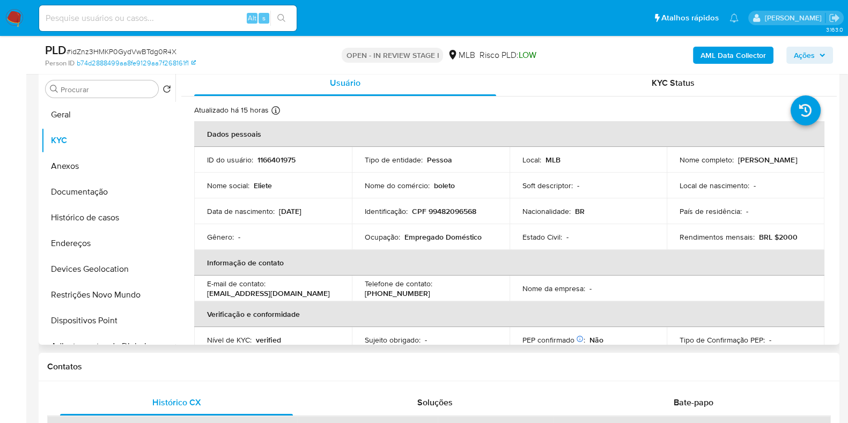
click at [451, 201] on td "Identificação : CPF 99482096568" at bounding box center [431, 211] width 158 height 26
click at [453, 213] on p "CPF 99482096568" at bounding box center [444, 211] width 64 height 10
copy p "99482096568"
click at [85, 168] on button "Anexos" at bounding box center [103, 166] width 125 height 26
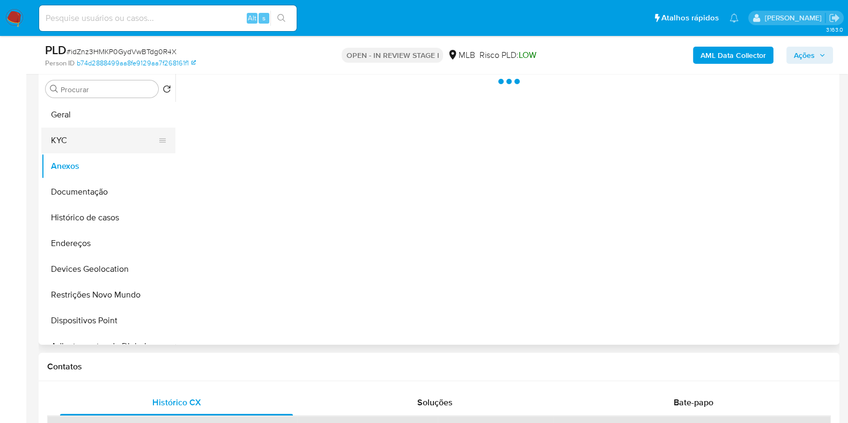
click at [76, 132] on button "KYC" at bounding box center [103, 141] width 125 height 26
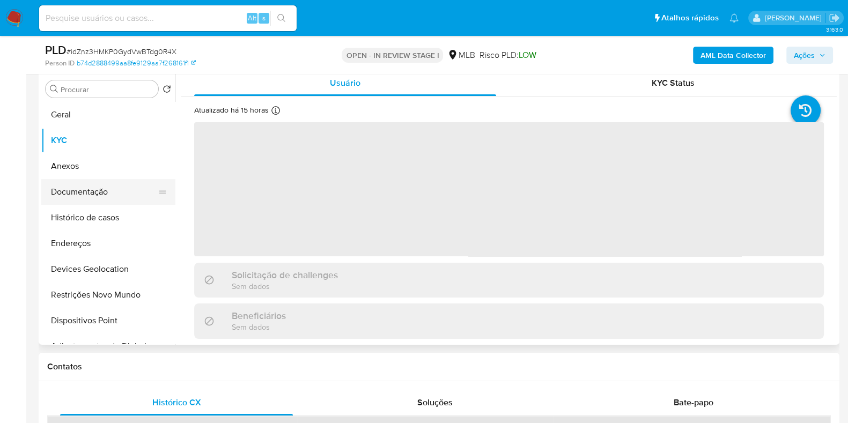
click at [89, 191] on button "Documentação" at bounding box center [103, 192] width 125 height 26
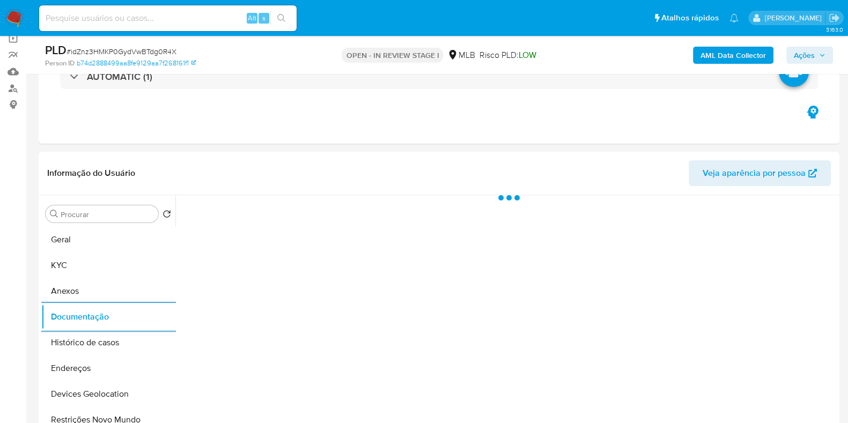
scroll to position [141, 0]
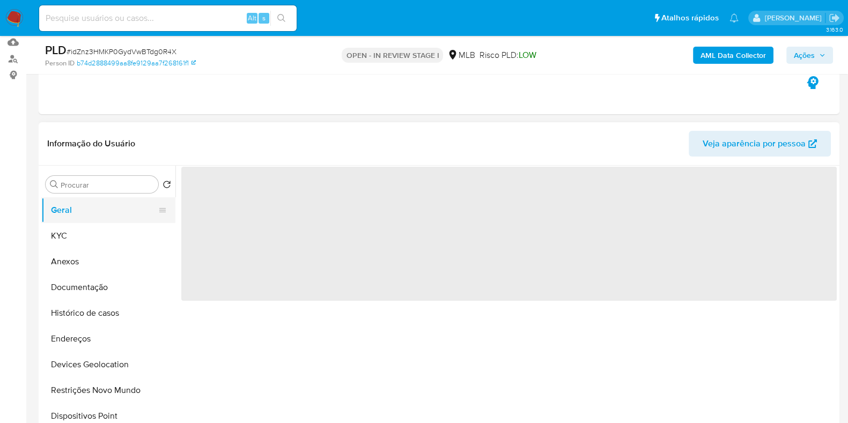
scroll to position [133, 0]
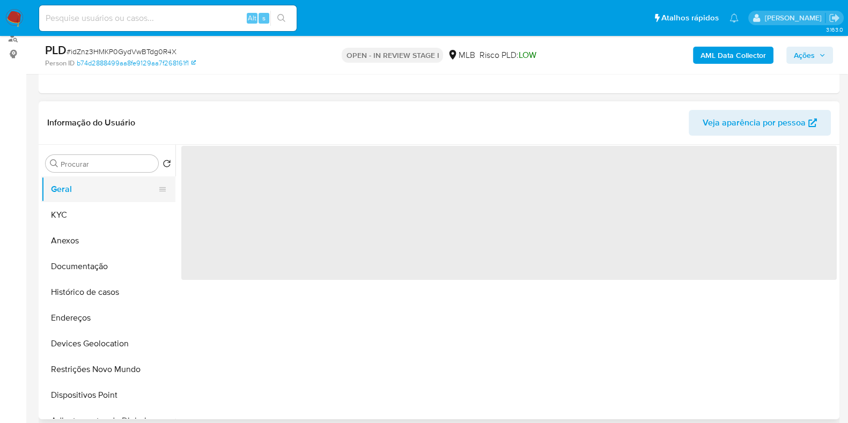
select select "10"
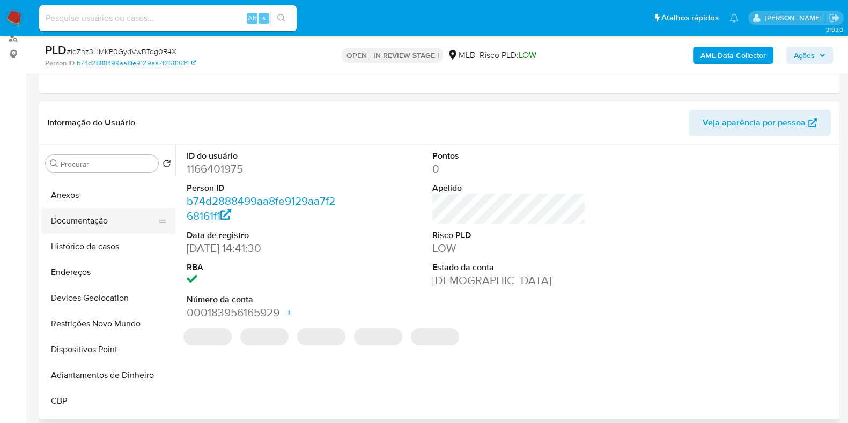
scroll to position [66, 0]
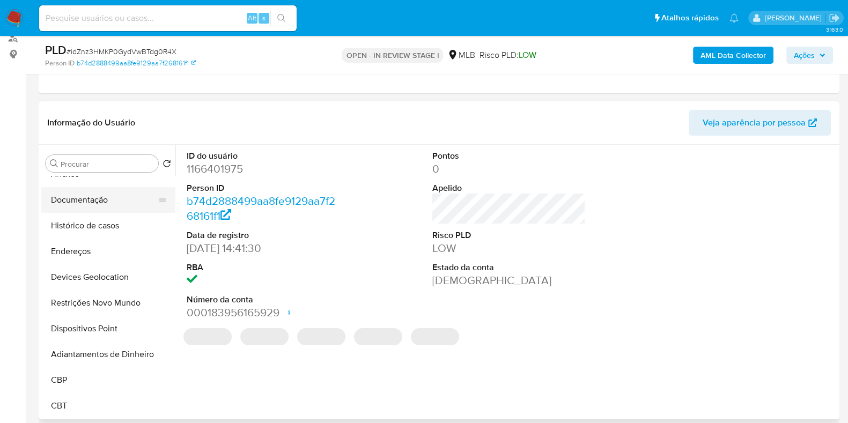
click at [99, 202] on button "Documentação" at bounding box center [103, 200] width 125 height 26
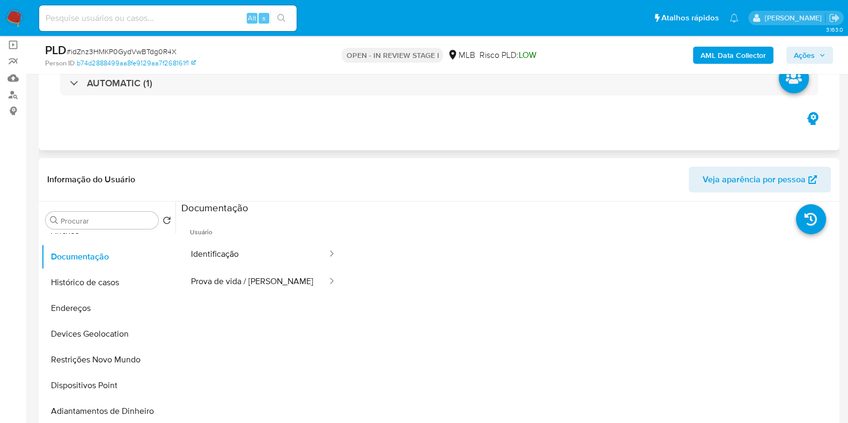
scroll to position [133, 0]
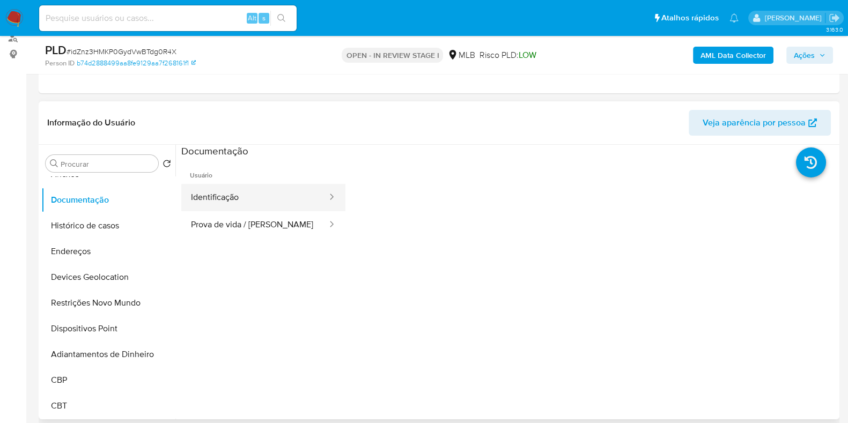
click at [287, 197] on button "Identificação" at bounding box center [254, 197] width 147 height 27
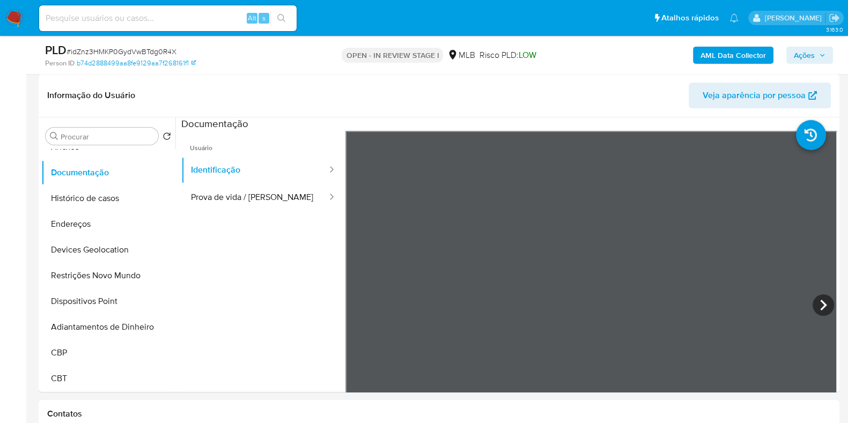
scroll to position [179, 0]
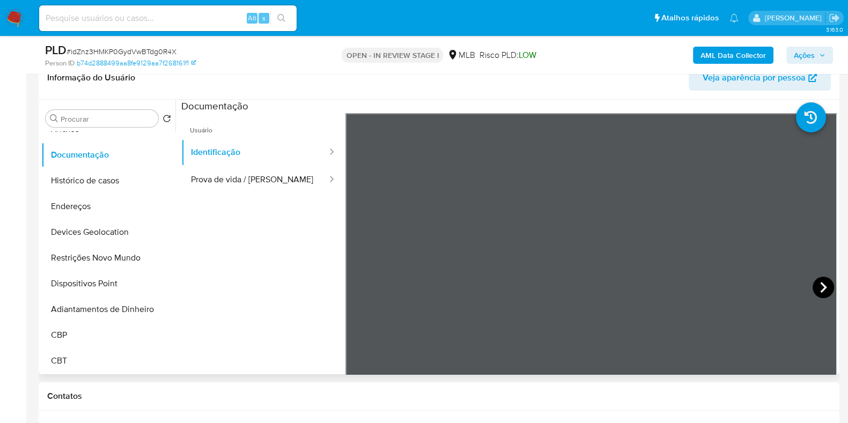
click at [822, 283] on icon at bounding box center [822, 287] width 21 height 21
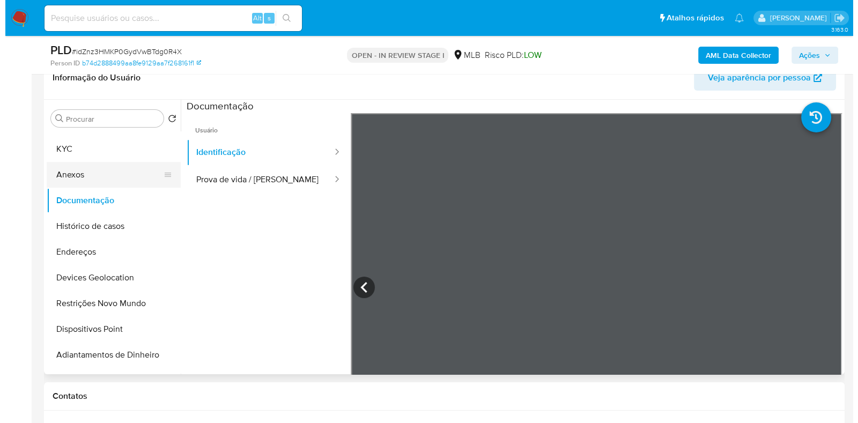
scroll to position [0, 0]
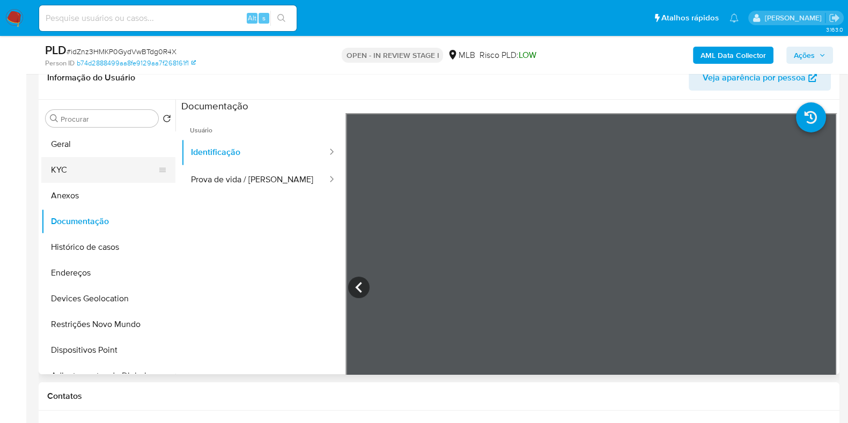
click at [79, 169] on button "KYC" at bounding box center [103, 170] width 125 height 26
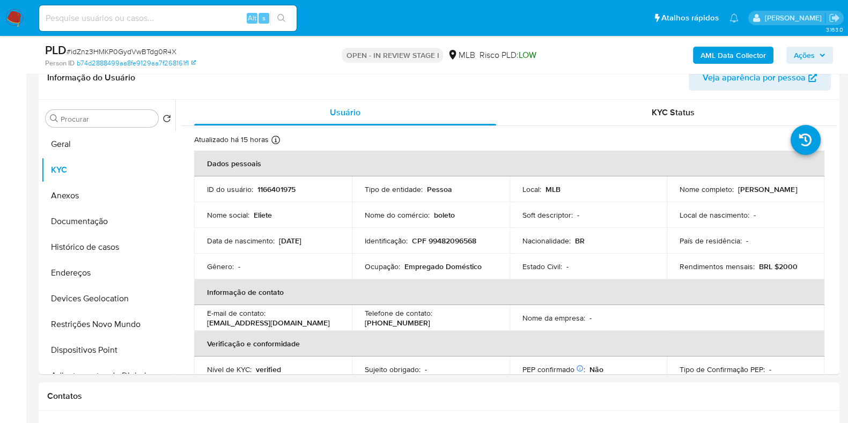
click at [456, 236] on p "CPF 99482096568" at bounding box center [444, 241] width 64 height 10
copy p "99482096568"
drag, startPoint x: 678, startPoint y: 194, endPoint x: 708, endPoint y: 207, distance: 32.2
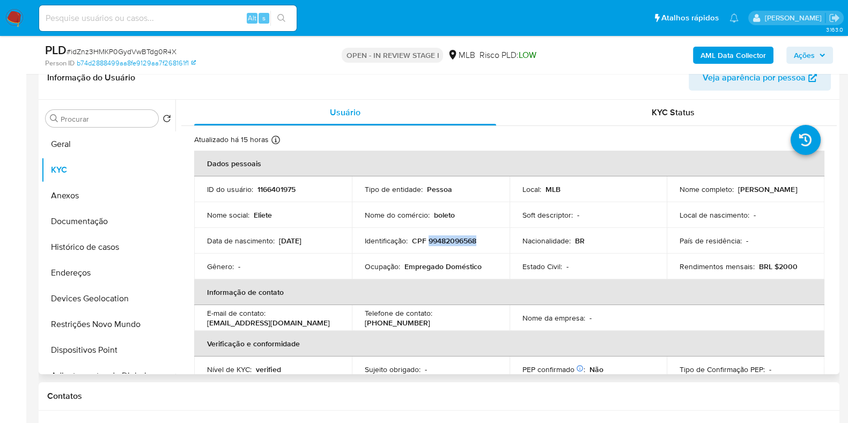
click at [748, 194] on div "Nome completo : [PERSON_NAME]" at bounding box center [745, 189] width 132 height 10
drag, startPoint x: 705, startPoint y: 196, endPoint x: 751, endPoint y: 196, distance: 46.1
click at [751, 196] on td "Nome completo : [PERSON_NAME]" at bounding box center [745, 189] width 158 height 26
copy p "[PERSON_NAME]"
click at [121, 226] on button "Documentação" at bounding box center [103, 222] width 125 height 26
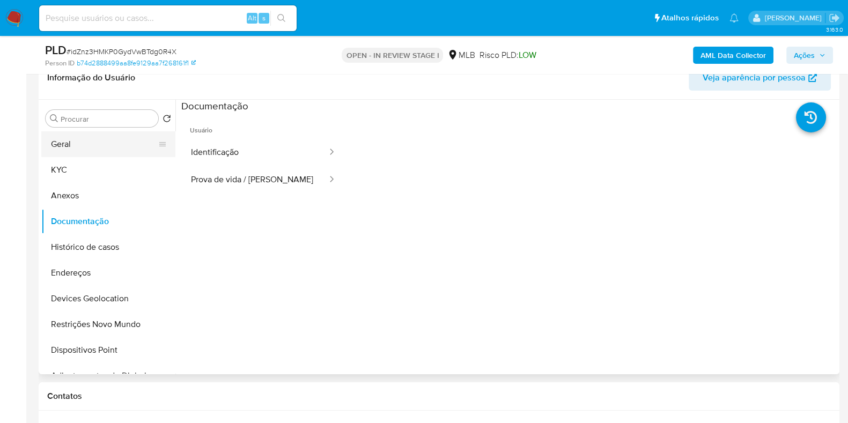
click at [86, 132] on button "Geral" at bounding box center [103, 144] width 125 height 26
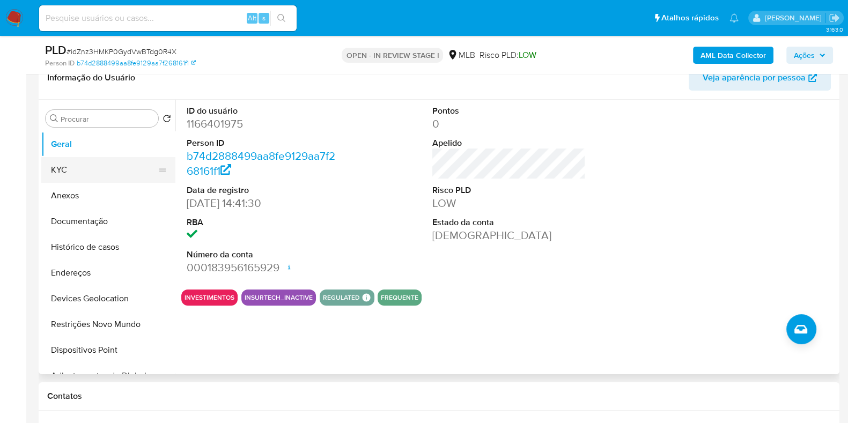
click at [73, 174] on button "KYC" at bounding box center [103, 170] width 125 height 26
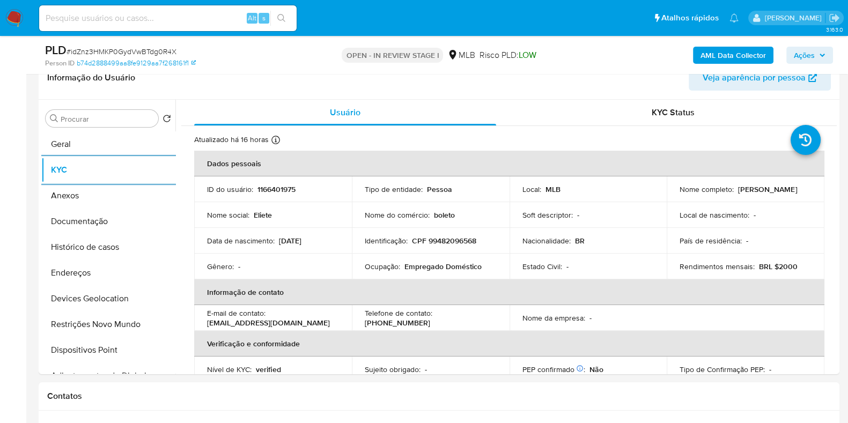
click at [813, 57] on span "Ações" at bounding box center [803, 55] width 21 height 17
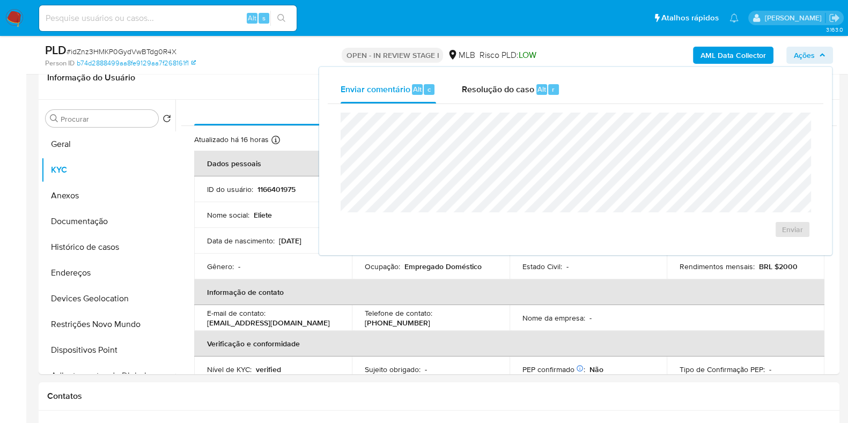
drag, startPoint x: 516, startPoint y: 96, endPoint x: 502, endPoint y: 112, distance: 20.5
click at [514, 96] on div "Resolução do caso Alt r" at bounding box center [511, 90] width 98 height 28
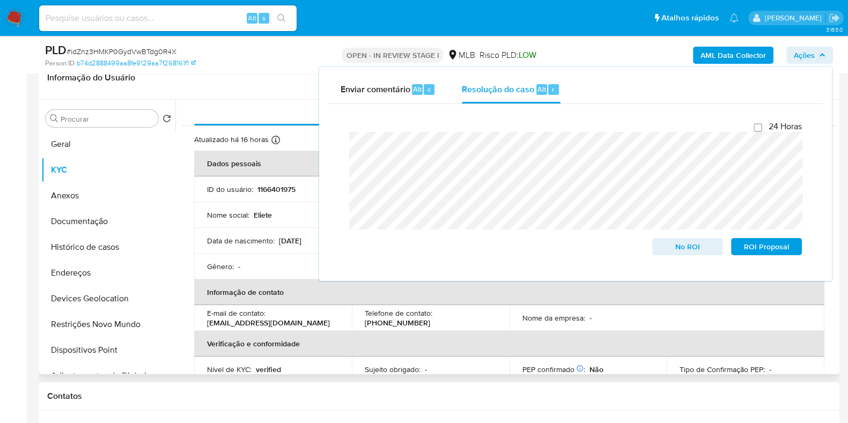
click at [294, 209] on td "Nome social : Eliete" at bounding box center [273, 215] width 158 height 26
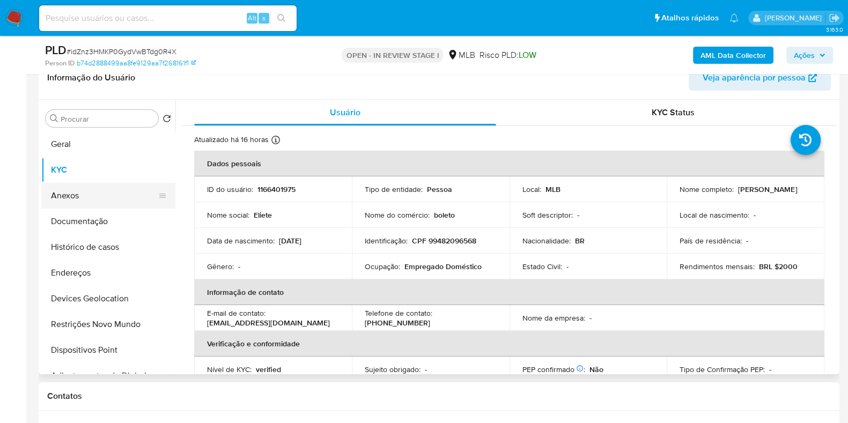
click at [96, 196] on button "Anexos" at bounding box center [103, 196] width 125 height 26
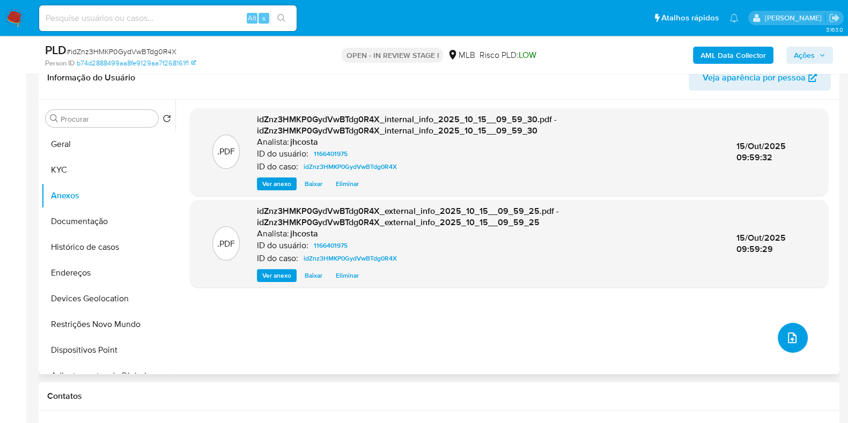
click at [788, 337] on icon "upload-file" at bounding box center [791, 337] width 13 height 13
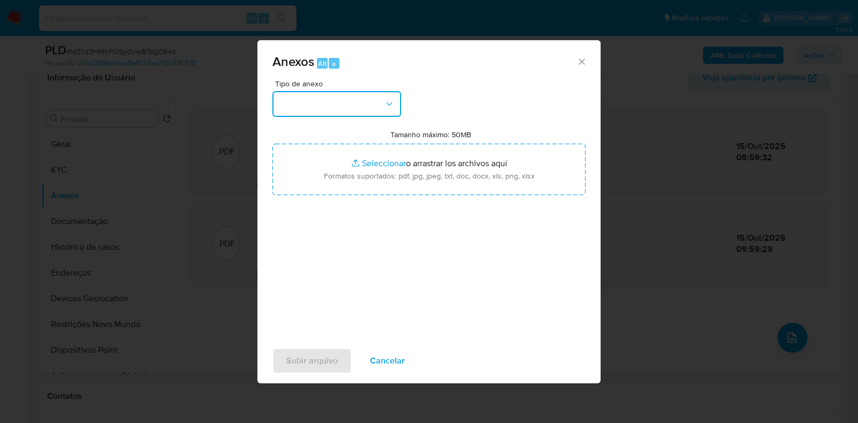
click at [351, 95] on button "button" at bounding box center [336, 104] width 129 height 26
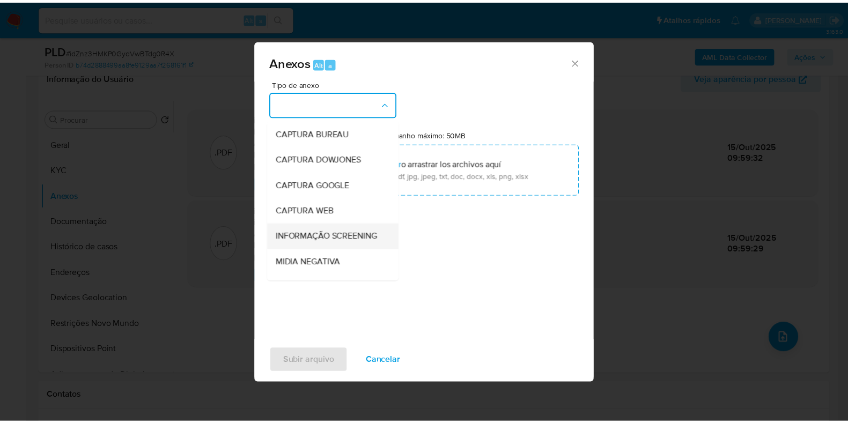
scroll to position [66, 0]
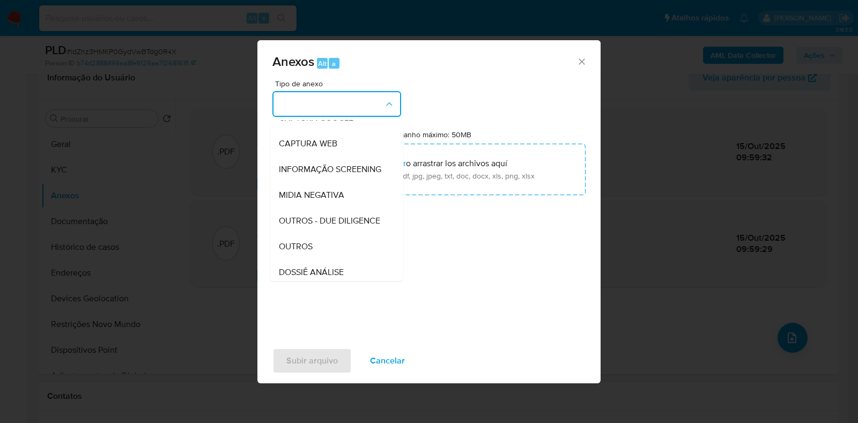
drag, startPoint x: 316, startPoint y: 259, endPoint x: 370, endPoint y: 212, distance: 71.8
click at [316, 258] on div "OUTROS" at bounding box center [333, 247] width 109 height 26
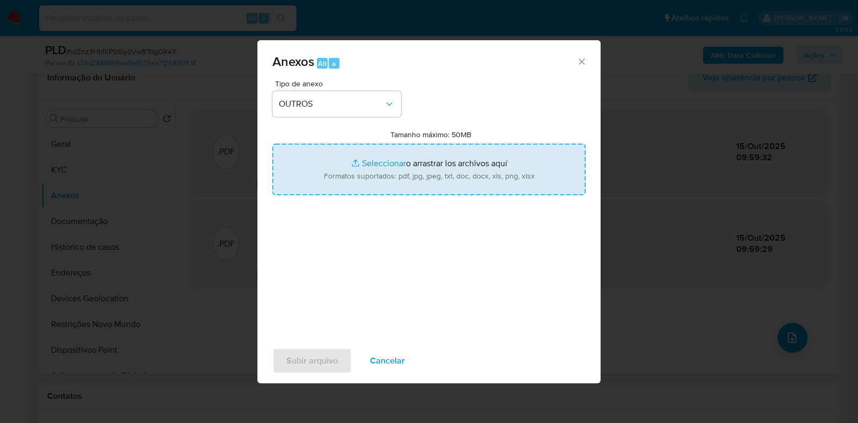
click at [400, 182] on input "Tamanho máximo: 50MB Seleccionar archivos" at bounding box center [428, 169] width 313 height 51
type input "C:\fakepath\Mulan 1166401975_2025_10_15_06_23_05.xlsx"
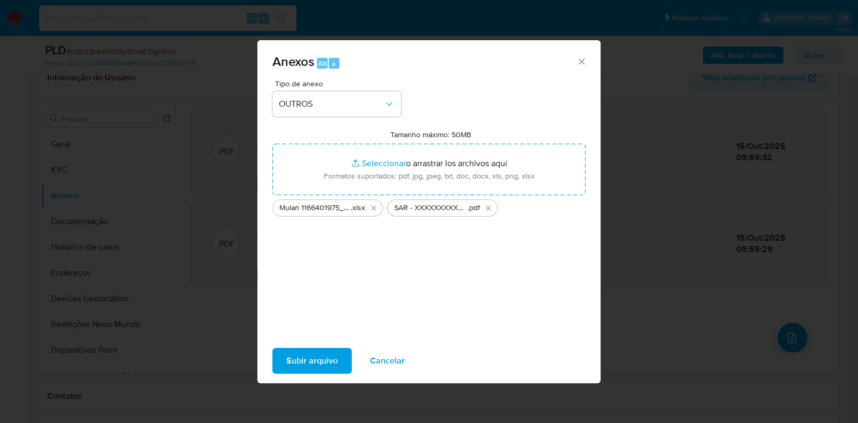
click at [333, 352] on span "Subir arquivo" at bounding box center [311, 361] width 51 height 24
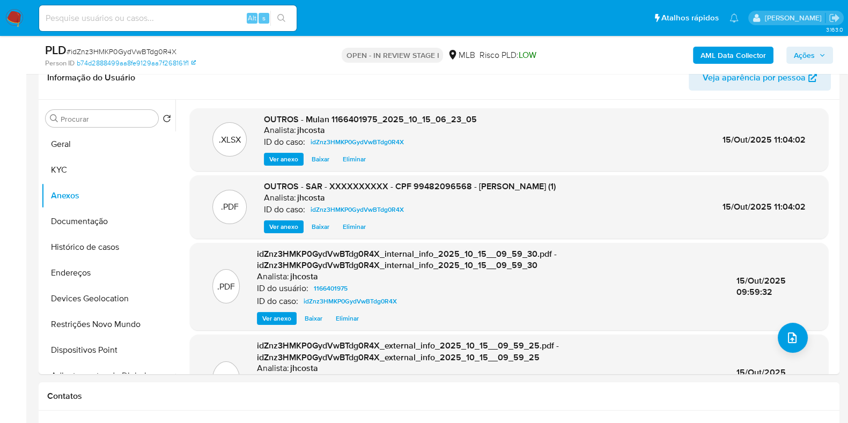
click at [796, 52] on span "Ações" at bounding box center [803, 55] width 21 height 17
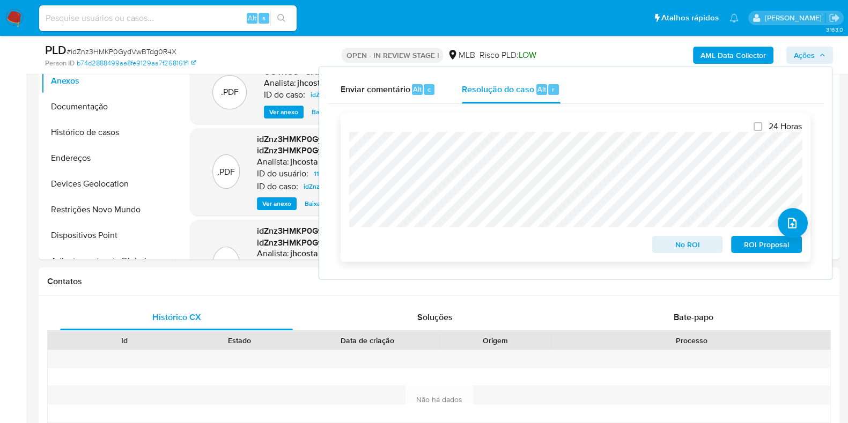
scroll to position [268, 0]
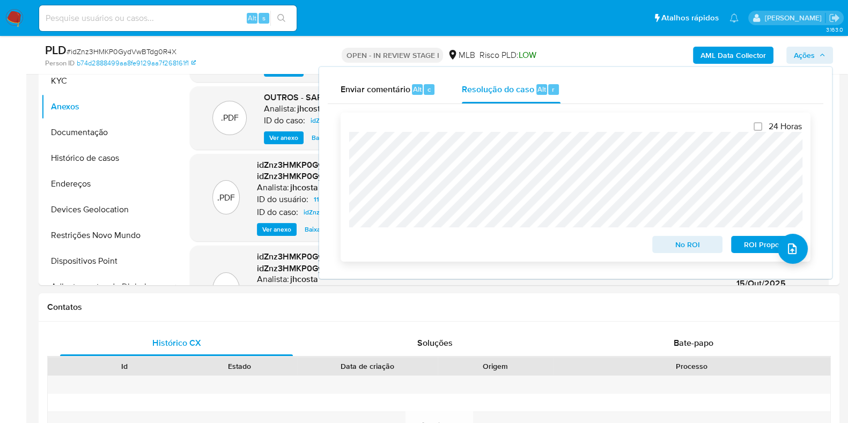
click at [748, 248] on span "ROI Proposal" at bounding box center [766, 244] width 56 height 15
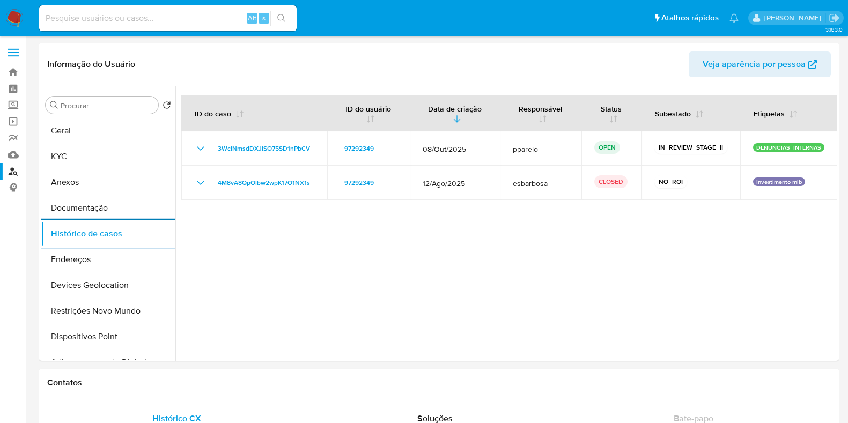
select select "10"
click at [14, 174] on link "Localizador de pessoas" at bounding box center [64, 171] width 128 height 17
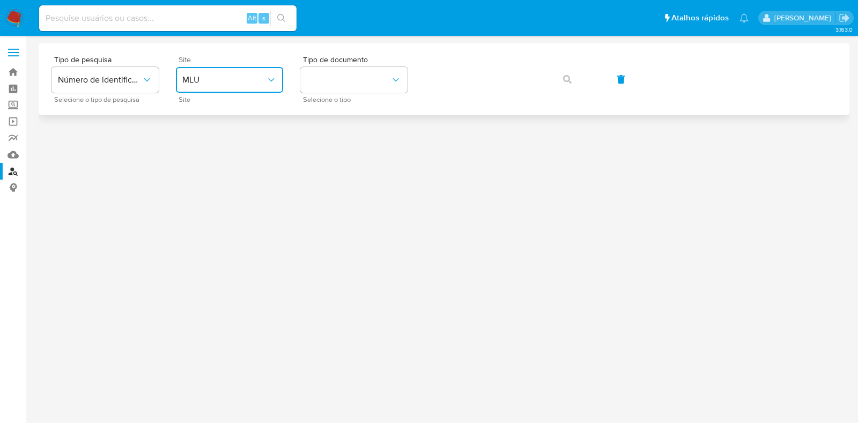
click at [216, 85] on button "MLU" at bounding box center [229, 80] width 107 height 26
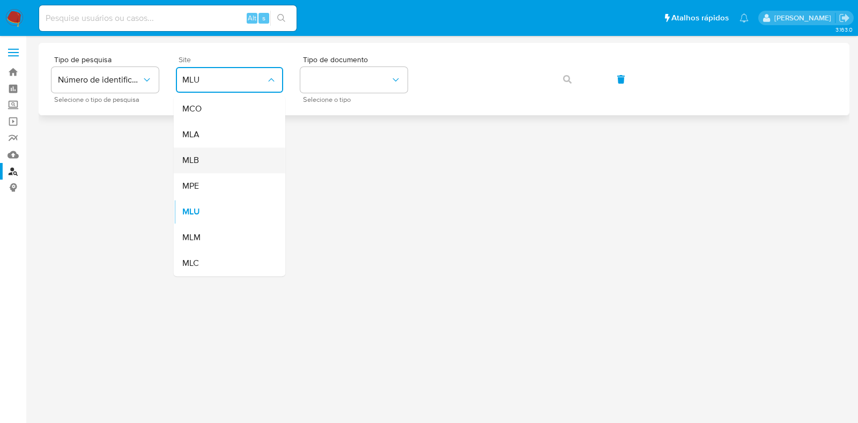
click at [203, 156] on div "MLB" at bounding box center [226, 160] width 88 height 26
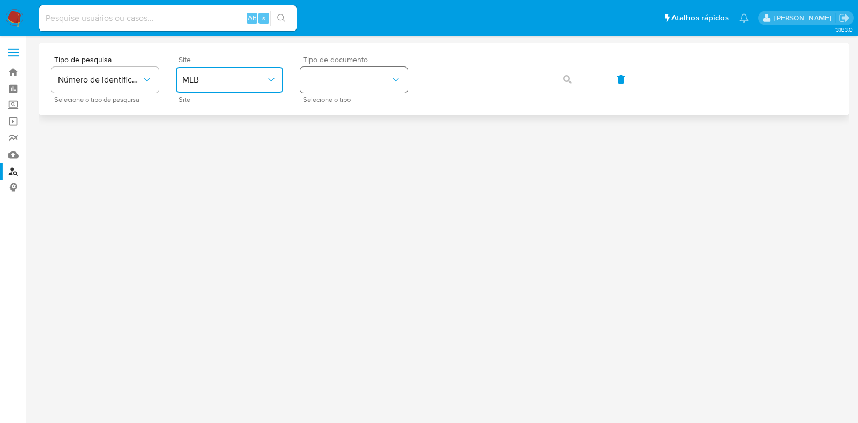
click at [386, 80] on button "identificationType" at bounding box center [353, 80] width 107 height 26
click at [357, 153] on div "CPF CPF" at bounding box center [351, 150] width 88 height 36
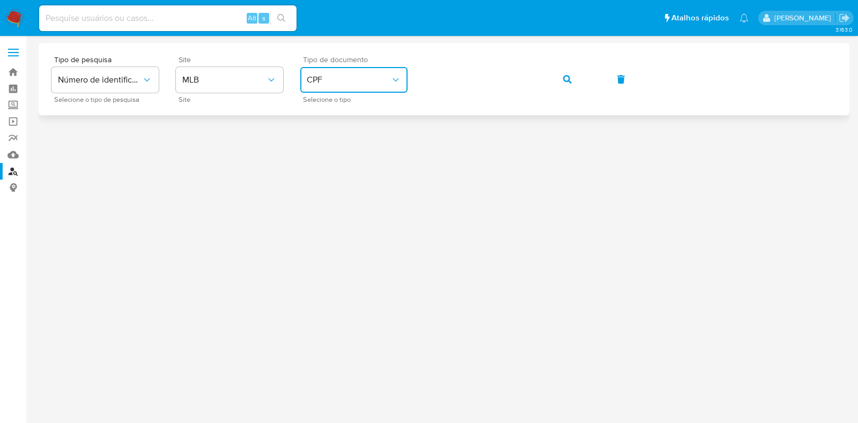
click at [567, 79] on icon "button" at bounding box center [567, 79] width 9 height 9
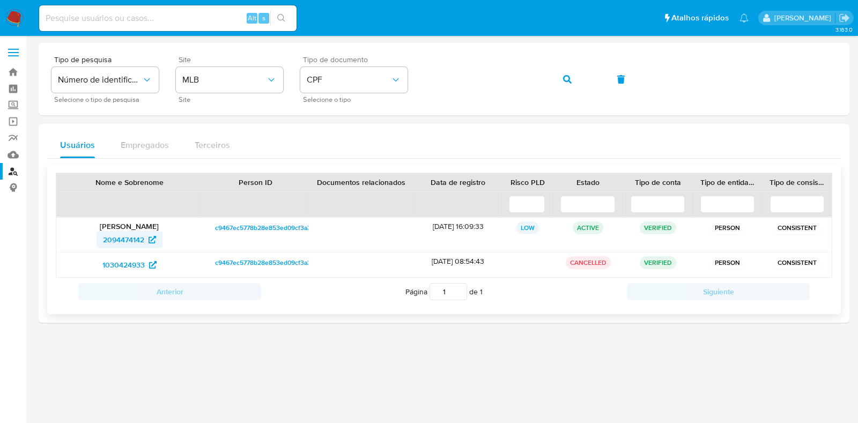
click at [136, 239] on span "2094474142" at bounding box center [123, 239] width 41 height 17
click at [563, 83] on icon "button" at bounding box center [567, 79] width 9 height 9
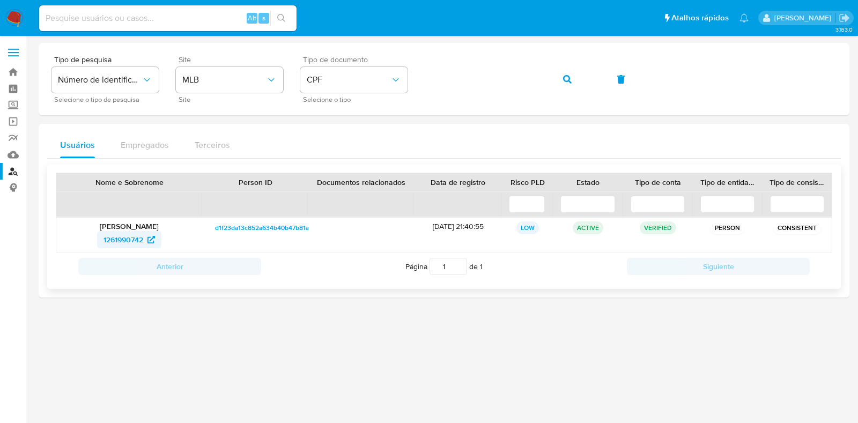
click at [114, 240] on span "1261990742" at bounding box center [123, 239] width 40 height 17
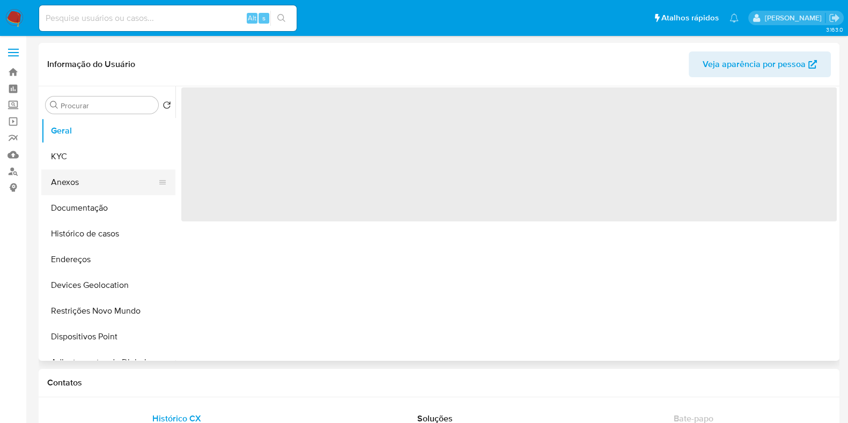
select select "10"
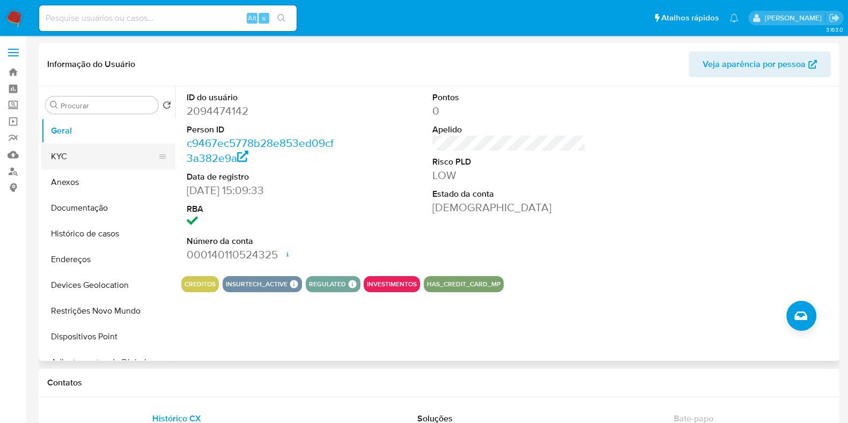
click at [75, 158] on button "KYC" at bounding box center [103, 157] width 125 height 26
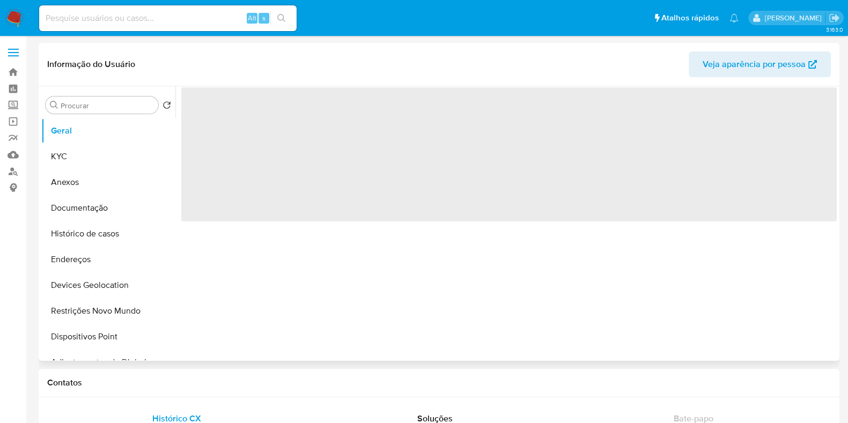
select select "10"
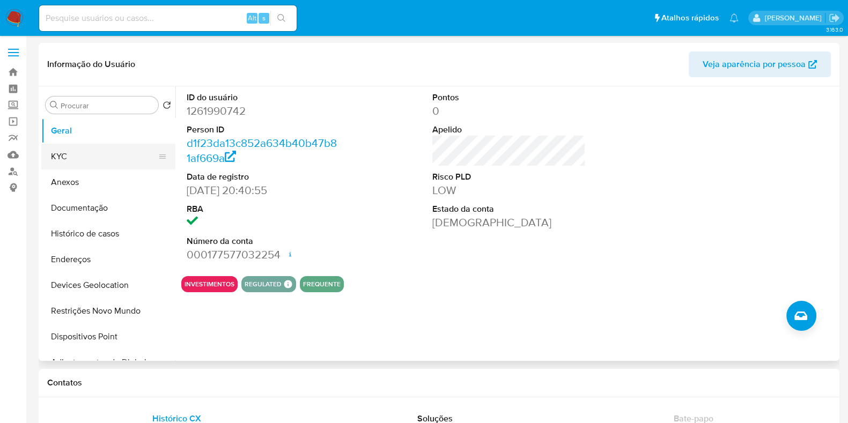
drag, startPoint x: 87, startPoint y: 154, endPoint x: 113, endPoint y: 155, distance: 25.2
click at [88, 154] on button "KYC" at bounding box center [103, 157] width 125 height 26
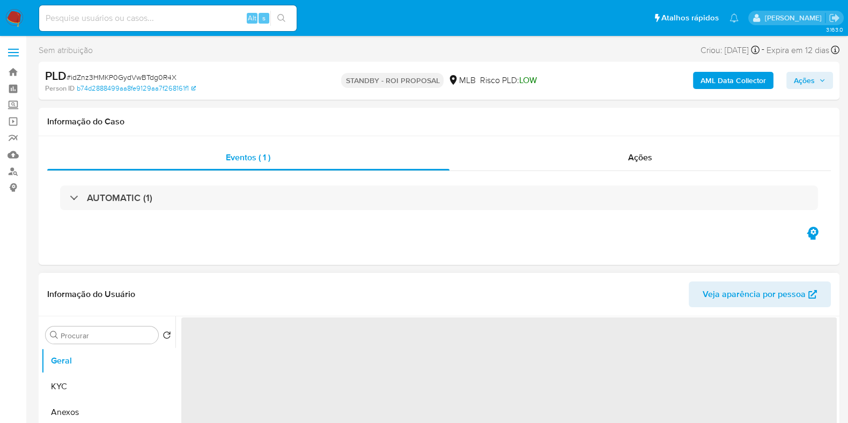
select select "10"
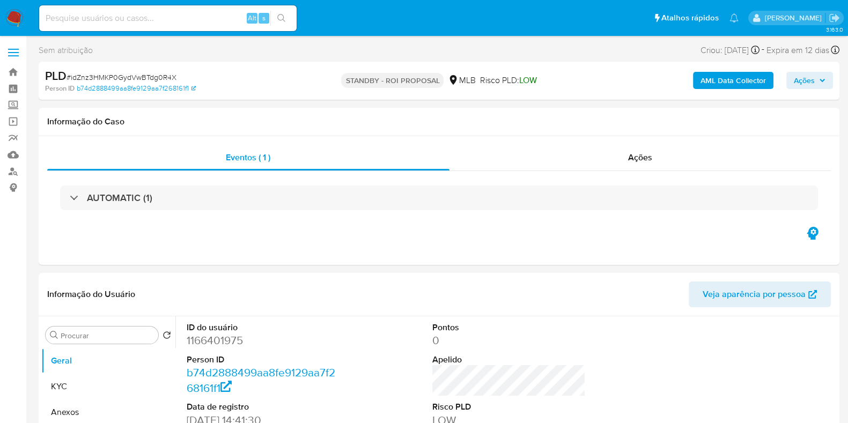
click at [140, 72] on span "# idZnz3HMKP0GydVwBTdg0R4X" at bounding box center [121, 77] width 110 height 11
click at [139, 72] on span "# idZnz3HMKP0GydVwBTdg0R4X" at bounding box center [121, 77] width 110 height 11
copy span "idZnz3HMKP0GydVwBTdg0R4X"
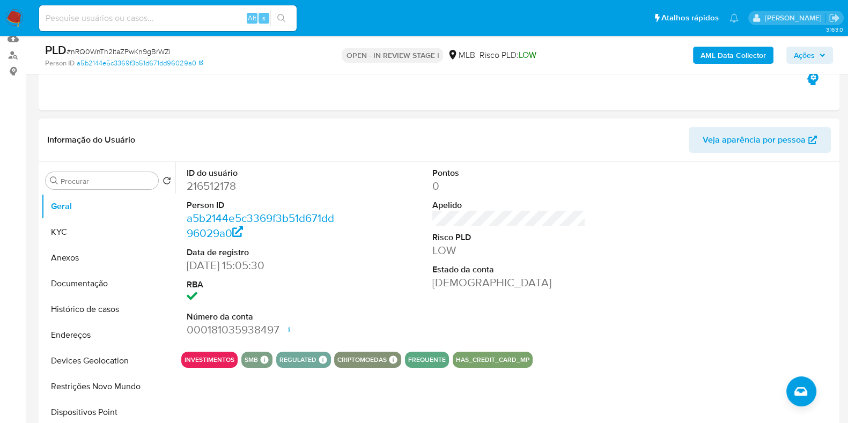
scroll to position [133, 0]
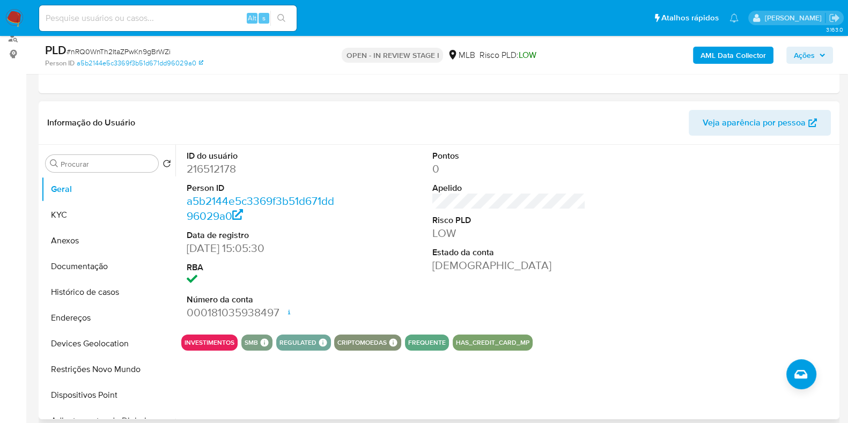
click at [218, 168] on dd "216512178" at bounding box center [263, 168] width 153 height 15
copy dd "216512178"
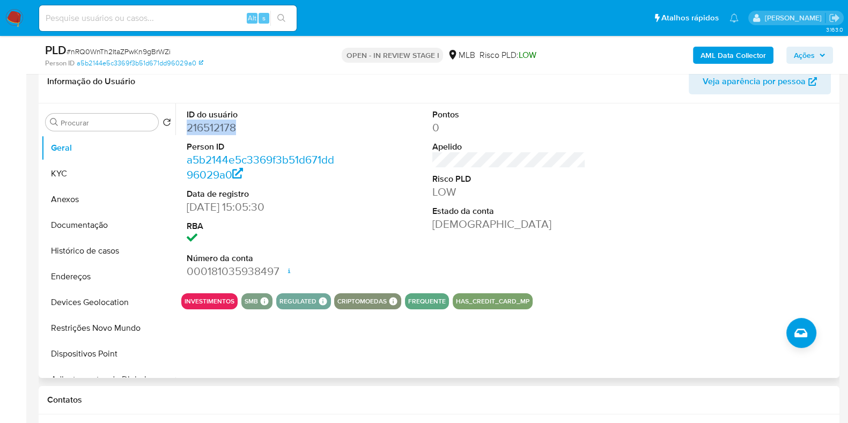
scroll to position [148, 0]
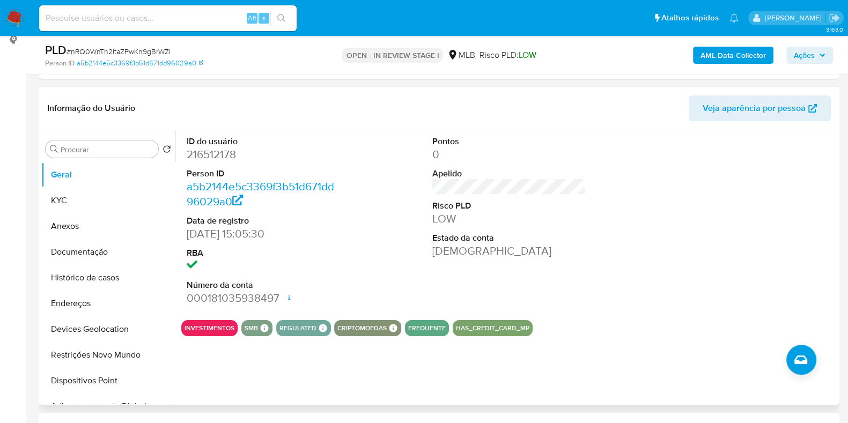
click at [405, 196] on div "ID do usuário 216512178 Person ID a5b2144e5c3369f3b51d671dd96029a0 Data de regi…" at bounding box center [508, 220] width 655 height 181
click at [86, 200] on button "KYC" at bounding box center [103, 201] width 125 height 26
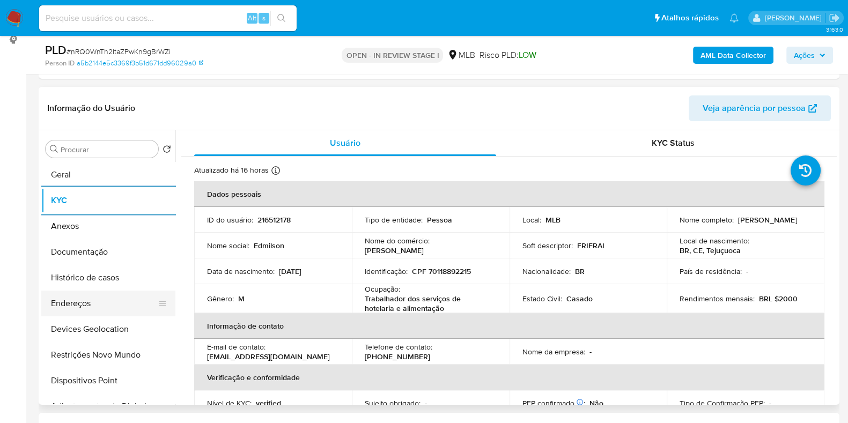
click at [51, 301] on button "Endereços" at bounding box center [103, 304] width 125 height 26
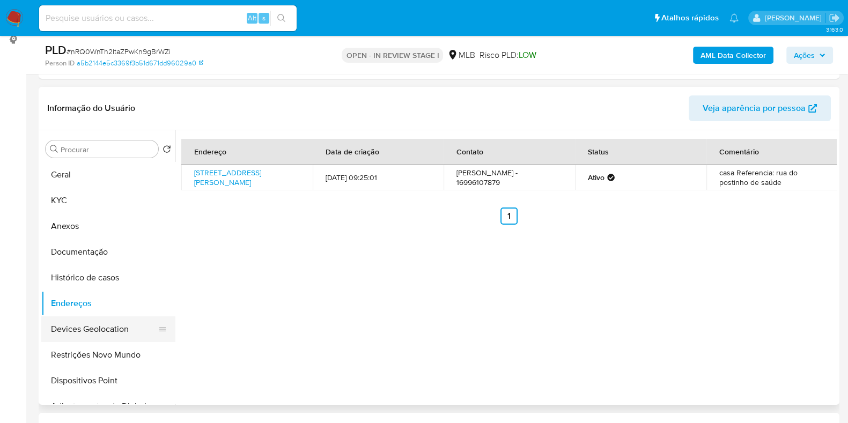
click at [96, 331] on button "Devices Geolocation" at bounding box center [103, 329] width 125 height 26
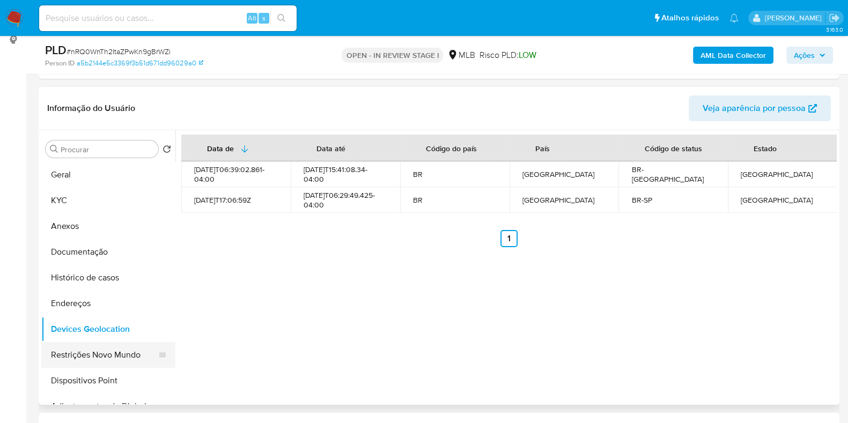
click at [107, 350] on button "Restrições Novo Mundo" at bounding box center [103, 355] width 125 height 26
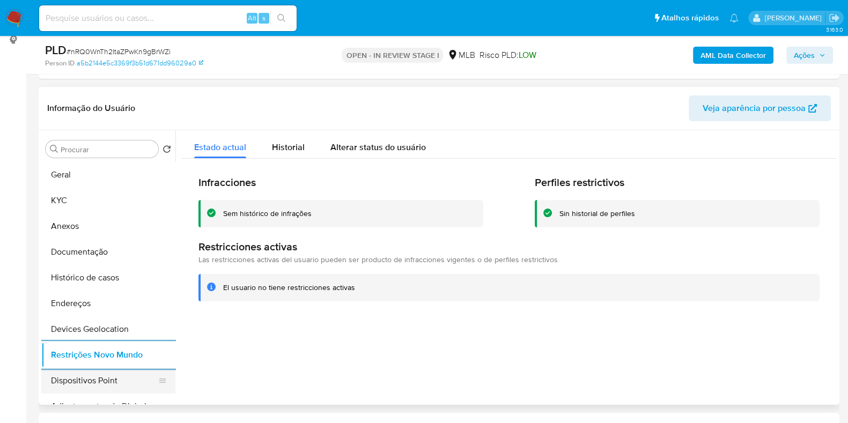
click at [70, 387] on button "Dispositivos Point" at bounding box center [103, 381] width 125 height 26
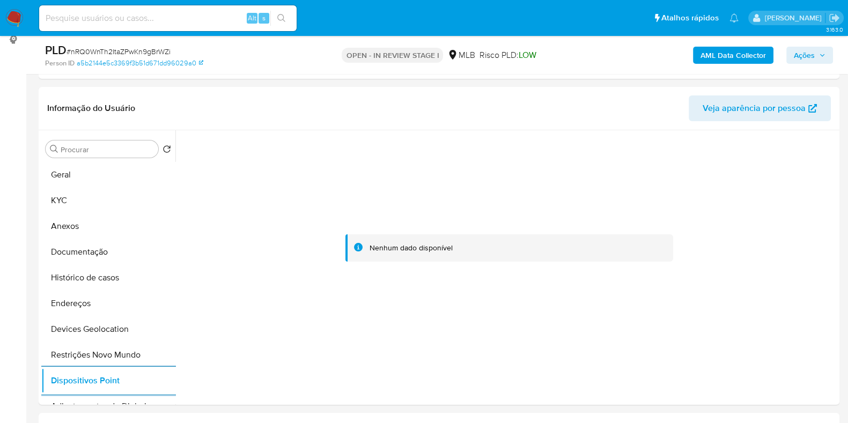
click at [744, 59] on b "AML Data Collector" at bounding box center [732, 55] width 65 height 17
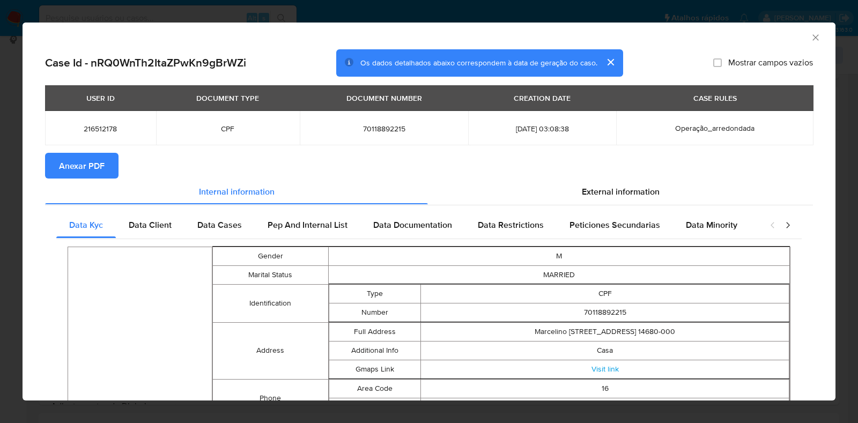
click at [95, 162] on span "Anexar PDF" at bounding box center [82, 166] width 46 height 24
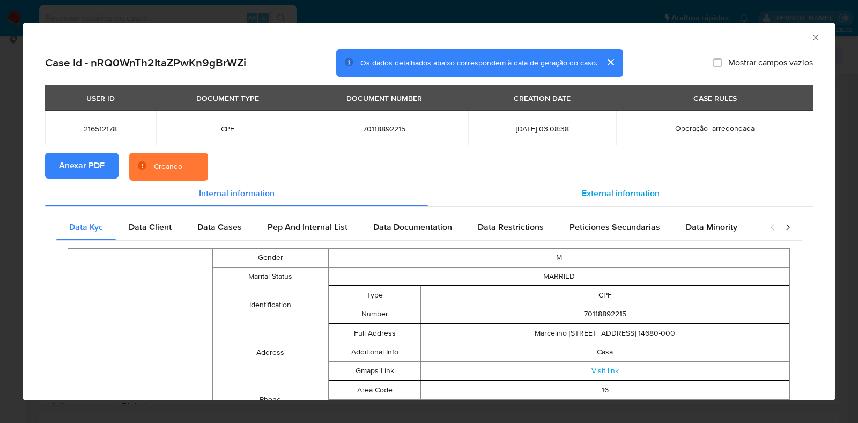
click at [622, 184] on div "External information" at bounding box center [620, 194] width 385 height 26
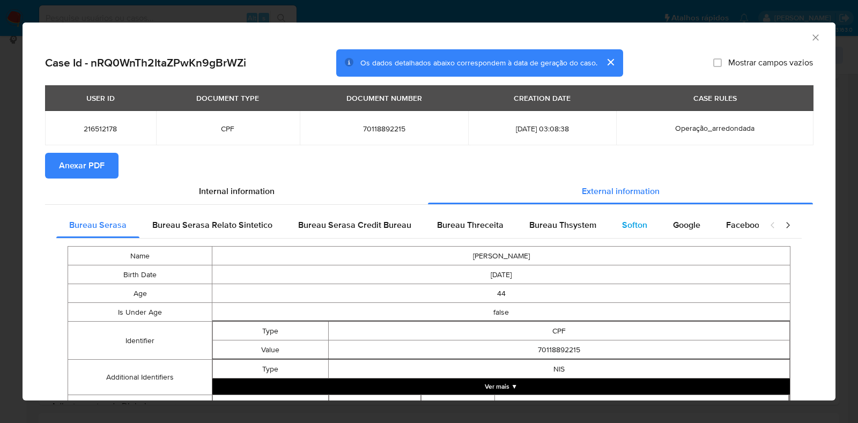
click at [622, 226] on span "Softon" at bounding box center [634, 225] width 25 height 12
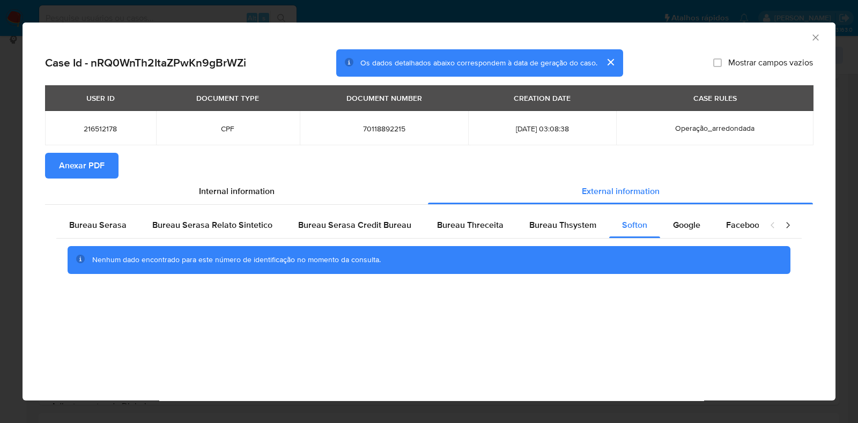
click at [818, 39] on icon "Fechar a janela" at bounding box center [815, 37] width 6 height 6
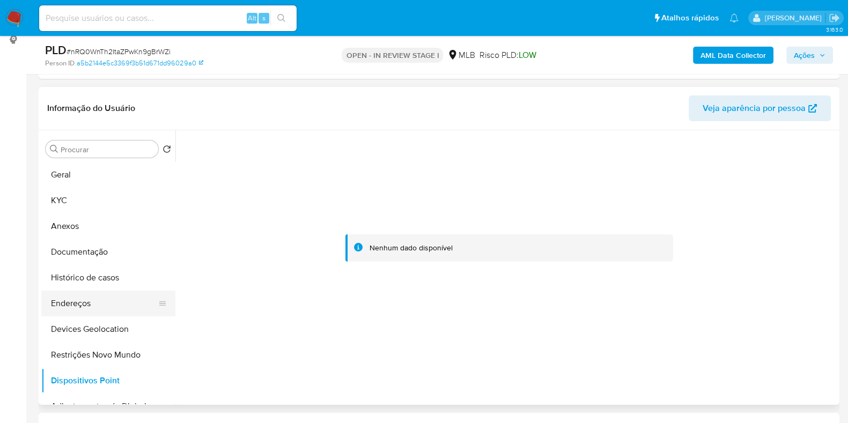
click at [64, 299] on button "Endereços" at bounding box center [103, 304] width 125 height 26
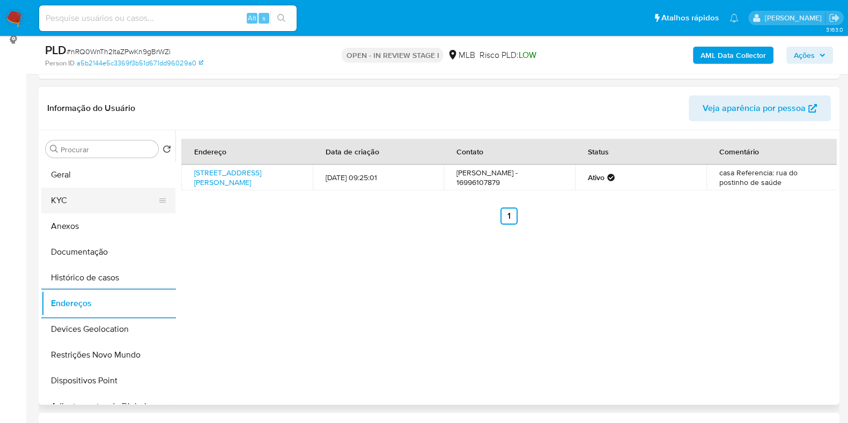
click at [93, 205] on button "KYC" at bounding box center [103, 201] width 125 height 26
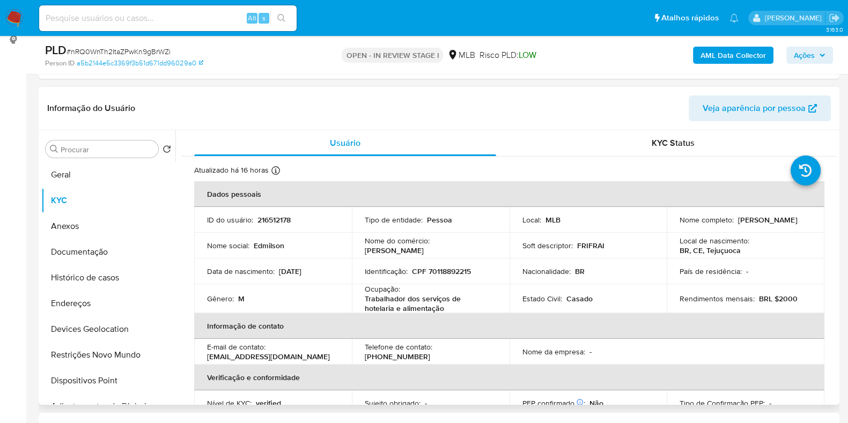
click at [454, 270] on p "CPF 70118892215" at bounding box center [441, 271] width 59 height 10
click at [453, 271] on p "CPF 70118892215" at bounding box center [441, 271] width 59 height 10
copy p "70118892215"
click at [442, 270] on p "CPF 70118892215" at bounding box center [441, 271] width 59 height 10
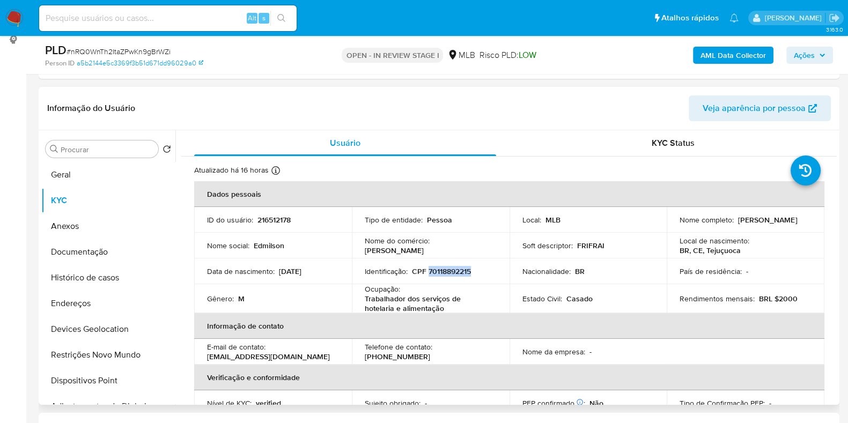
click at [442, 270] on p "CPF 70118892215" at bounding box center [441, 271] width 59 height 10
click at [447, 273] on p "CPF 70118892215" at bounding box center [441, 271] width 59 height 10
click at [444, 272] on p "CPF 70118892215" at bounding box center [441, 271] width 59 height 10
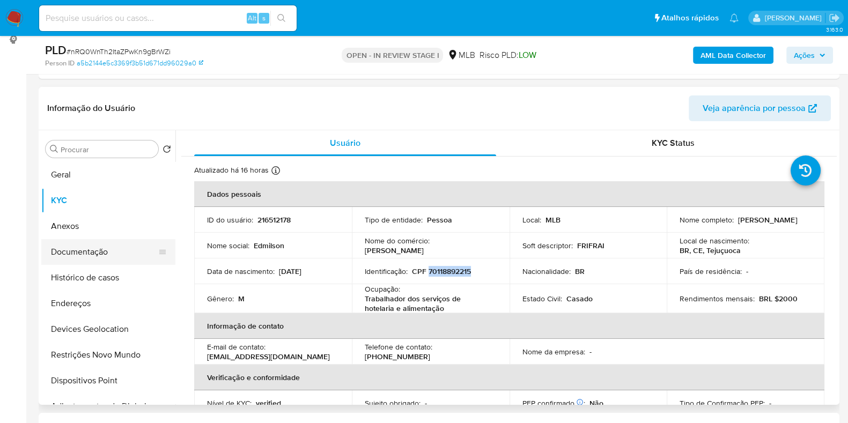
click at [79, 259] on button "Documentação" at bounding box center [103, 252] width 125 height 26
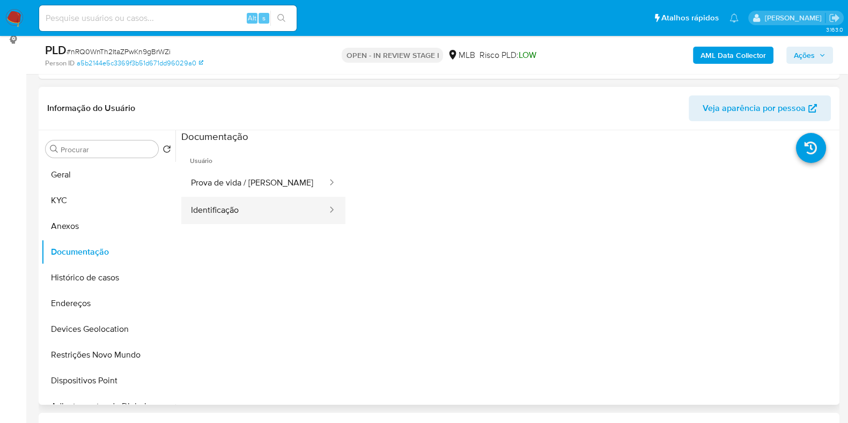
click at [280, 206] on button "Identificação" at bounding box center [254, 210] width 147 height 27
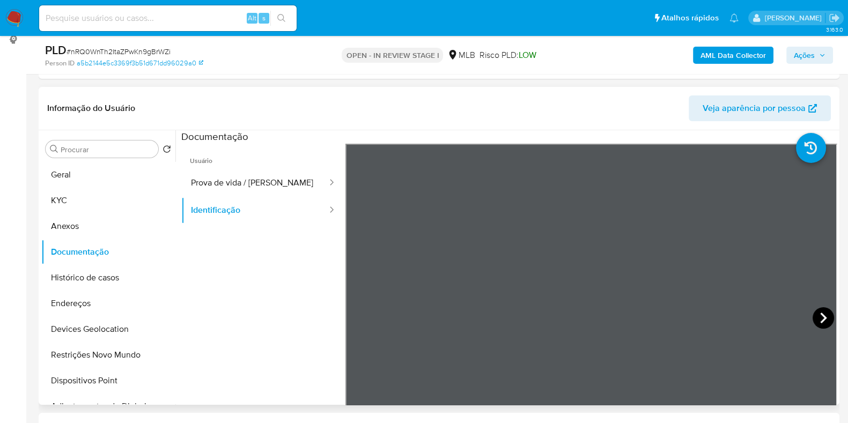
click at [821, 316] on icon at bounding box center [823, 318] width 6 height 11
click at [101, 206] on button "KYC" at bounding box center [103, 201] width 125 height 26
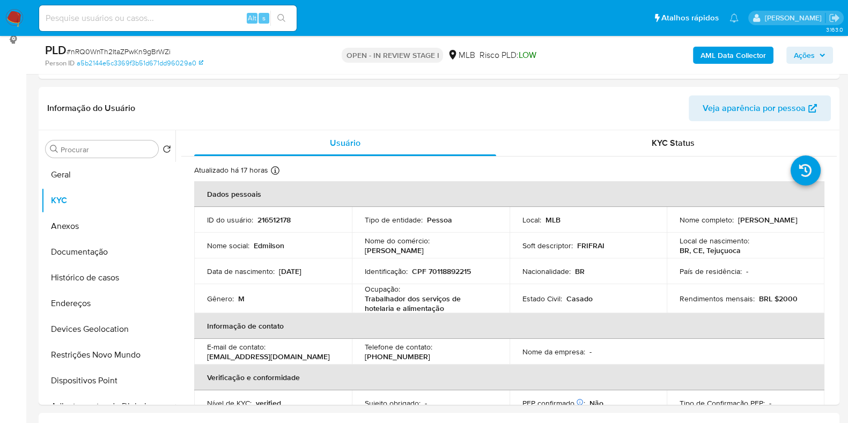
drag, startPoint x: 671, startPoint y: 226, endPoint x: 785, endPoint y: 223, distance: 114.2
click at [785, 224] on td "Nome completo : Edmilson Rodrigues Nascimento" at bounding box center [745, 220] width 158 height 26
copy p "Edmilson Rodrigues Nascimento"
click at [76, 256] on button "Documentação" at bounding box center [103, 252] width 125 height 26
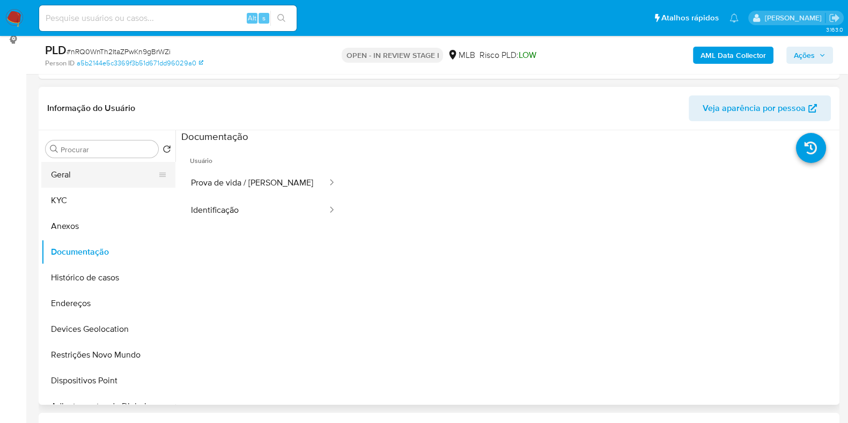
click at [110, 182] on button "Geral" at bounding box center [103, 175] width 125 height 26
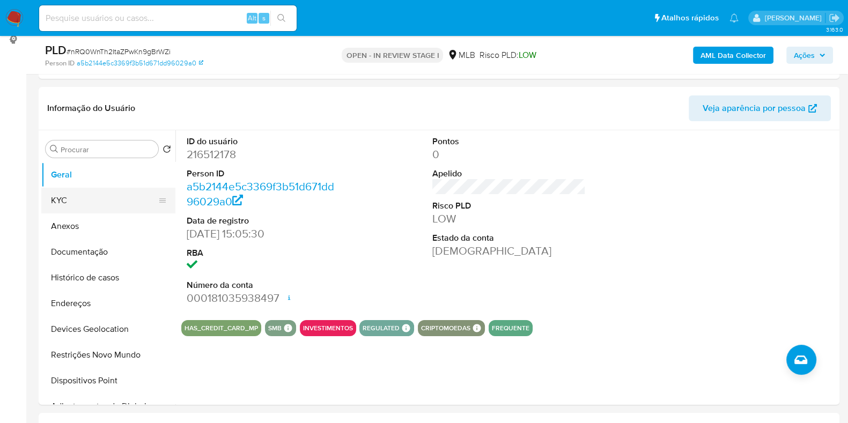
click at [95, 206] on button "KYC" at bounding box center [103, 201] width 125 height 26
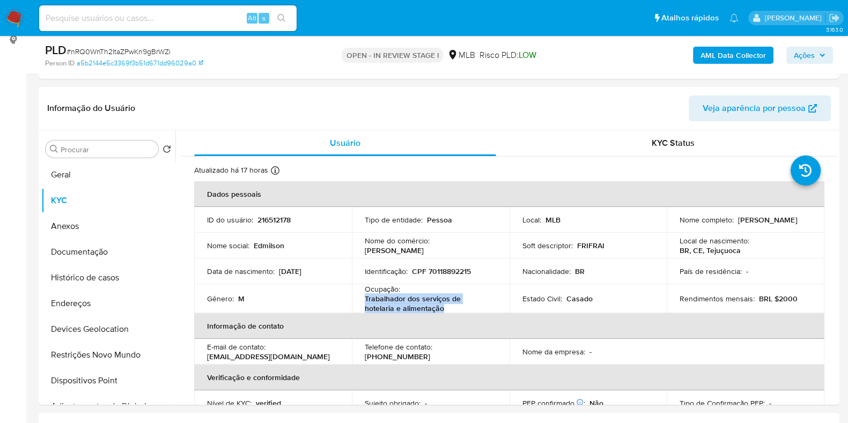
drag, startPoint x: 359, startPoint y: 300, endPoint x: 411, endPoint y: 309, distance: 53.3
click at [411, 309] on td "Ocupação : Trabalhador dos serviços de hotelaria e alimentação" at bounding box center [431, 298] width 158 height 29
copy p "Trabalhador dos serviços de hotelaria e alimentação"
click at [74, 251] on button "Documentação" at bounding box center [103, 252] width 125 height 26
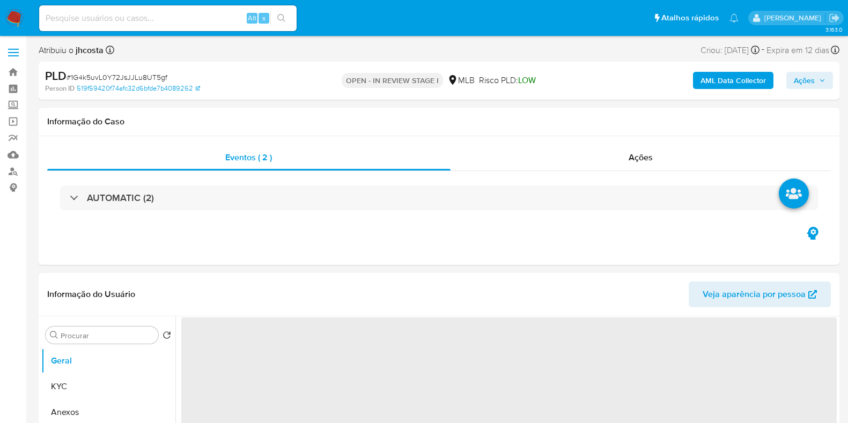
select select "10"
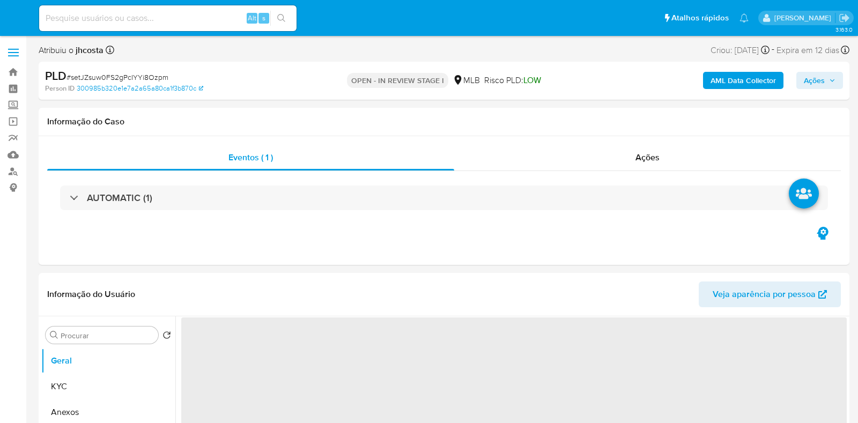
select select "10"
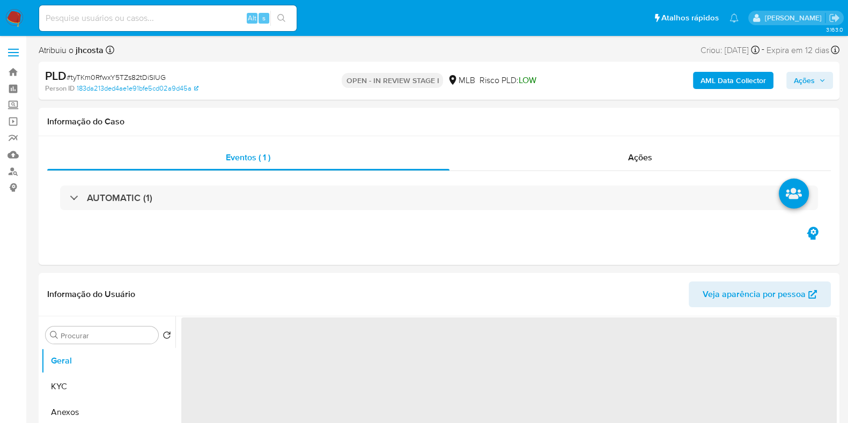
select select "10"
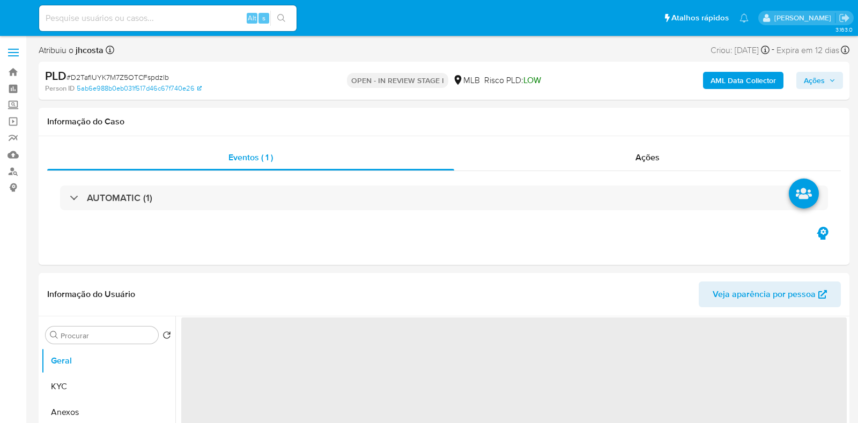
select select "10"
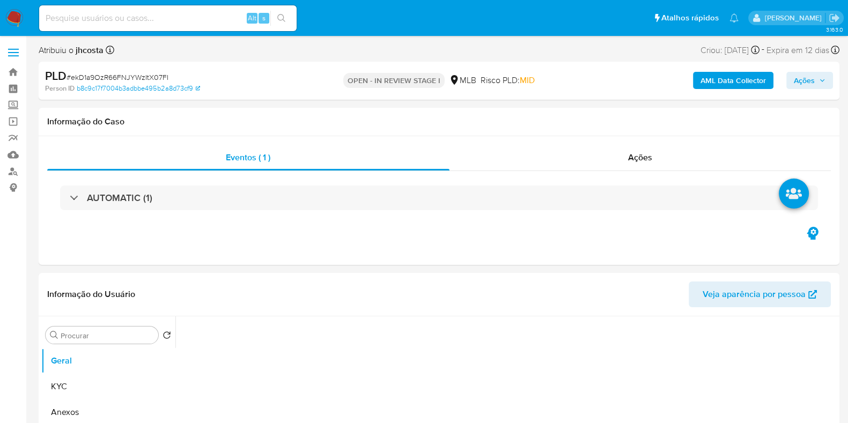
select select "10"
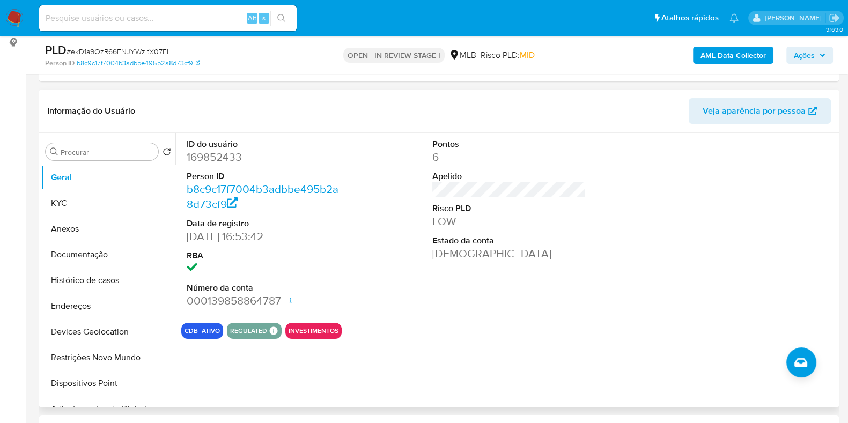
scroll to position [152, 0]
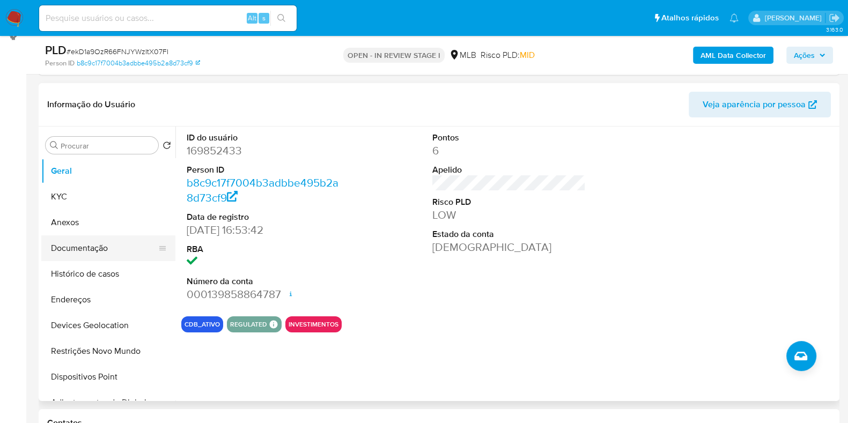
click at [71, 253] on button "Documentação" at bounding box center [103, 248] width 125 height 26
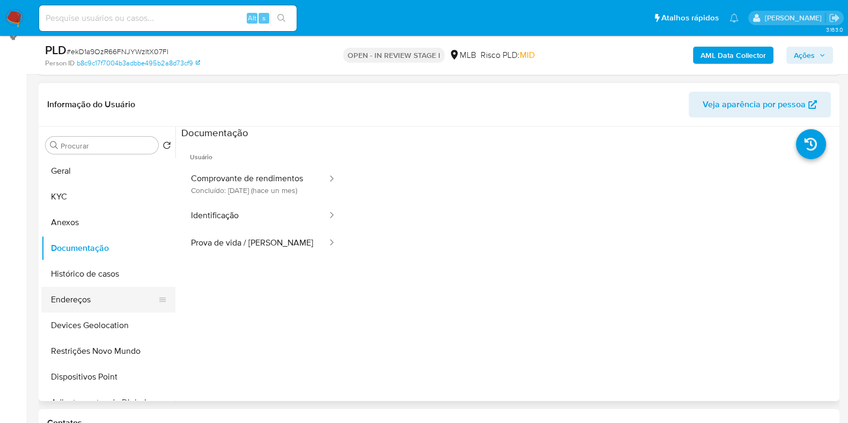
click at [81, 296] on button "Endereços" at bounding box center [103, 300] width 125 height 26
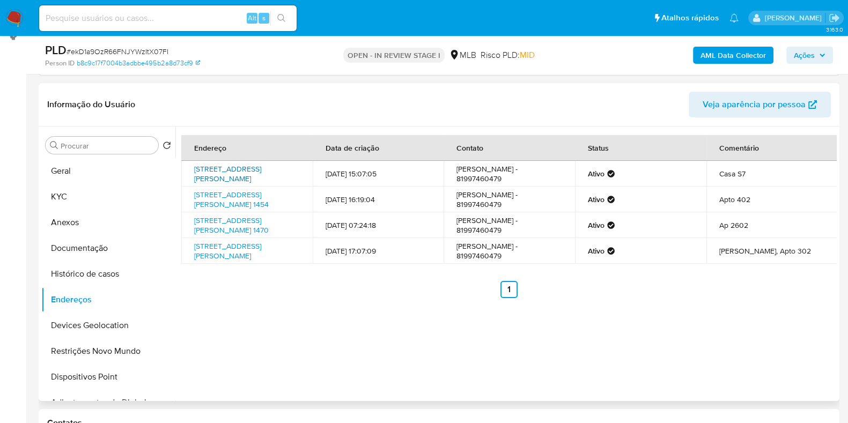
drag, startPoint x: 185, startPoint y: 167, endPoint x: 226, endPoint y: 182, distance: 43.7
click at [226, 182] on td "[STREET_ADDRESS][PERSON_NAME]" at bounding box center [246, 174] width 131 height 26
copy link "[STREET_ADDRESS][PERSON_NAME]"
click at [219, 184] on link "[STREET_ADDRESS][PERSON_NAME]" at bounding box center [227, 174] width 67 height 20
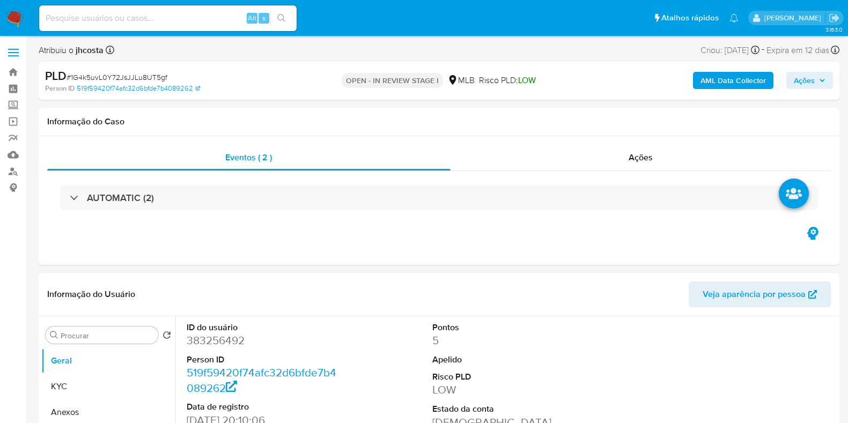
select select "10"
